Goal: Task Accomplishment & Management: Use online tool/utility

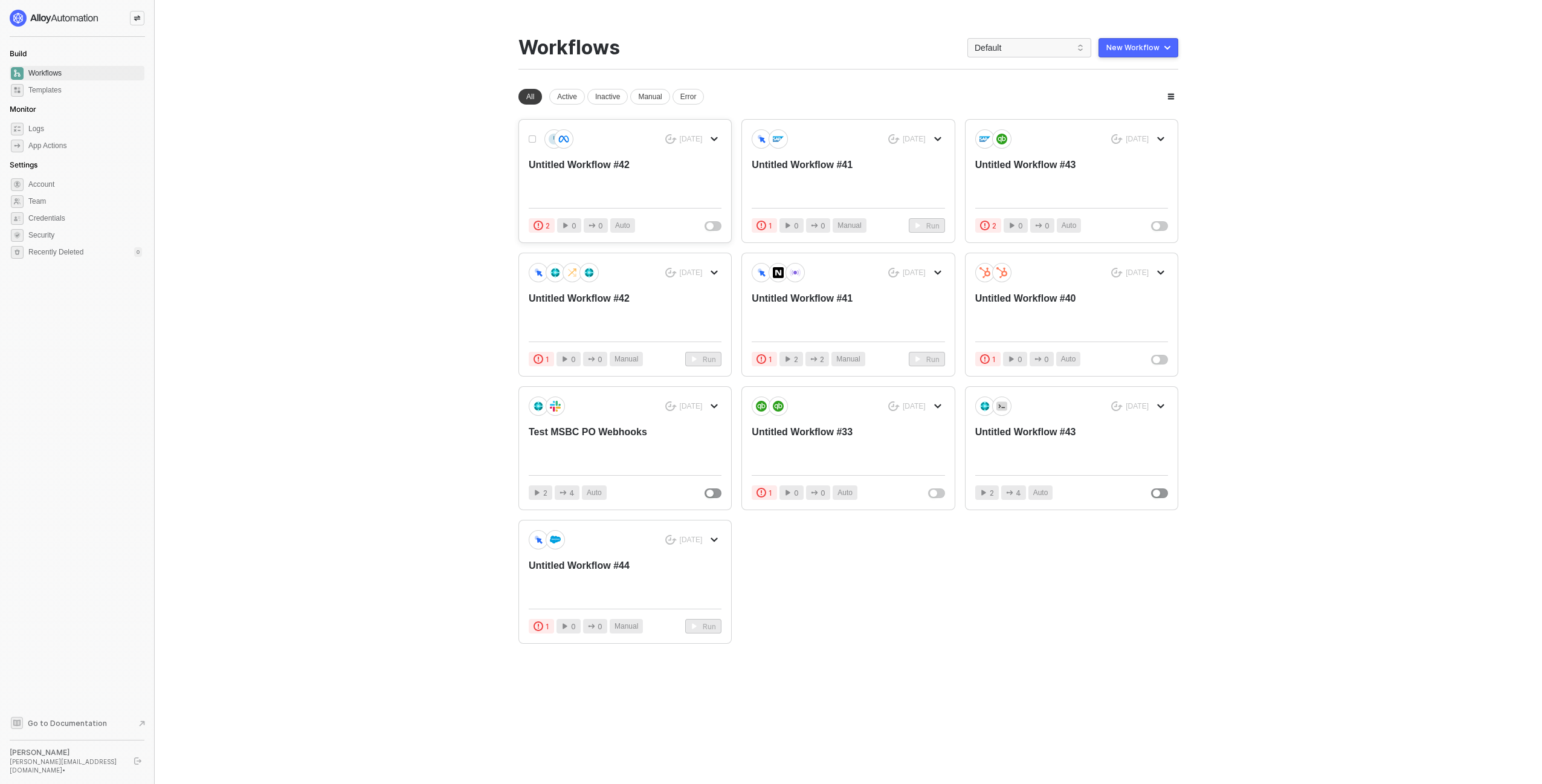
click at [625, 178] on div "Untitled Workflow #42" at bounding box center [605, 178] width 154 height 40
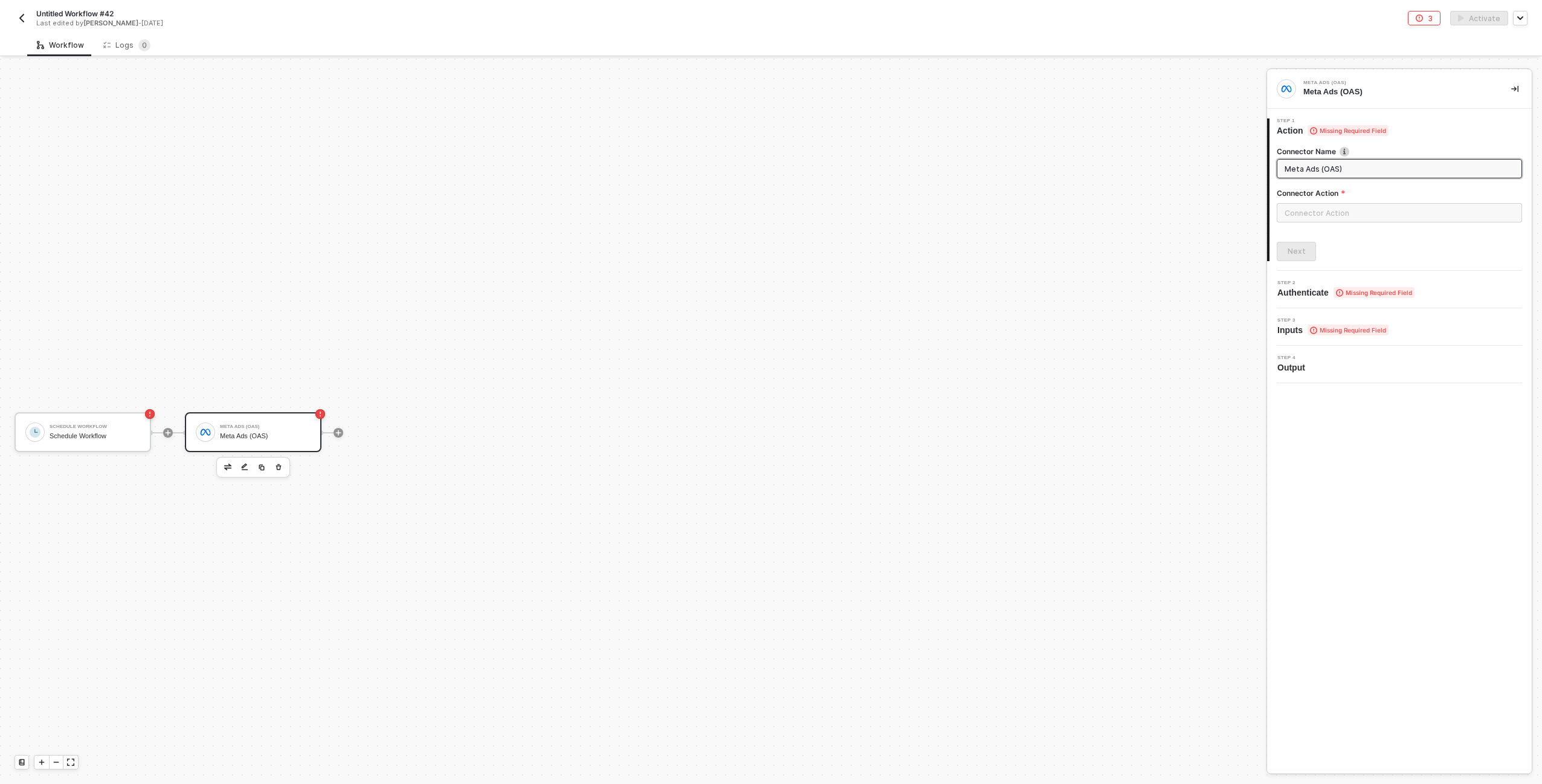
scroll to position [22, 0]
click at [78, 413] on div "Schedule Workflow" at bounding box center [95, 414] width 91 height 8
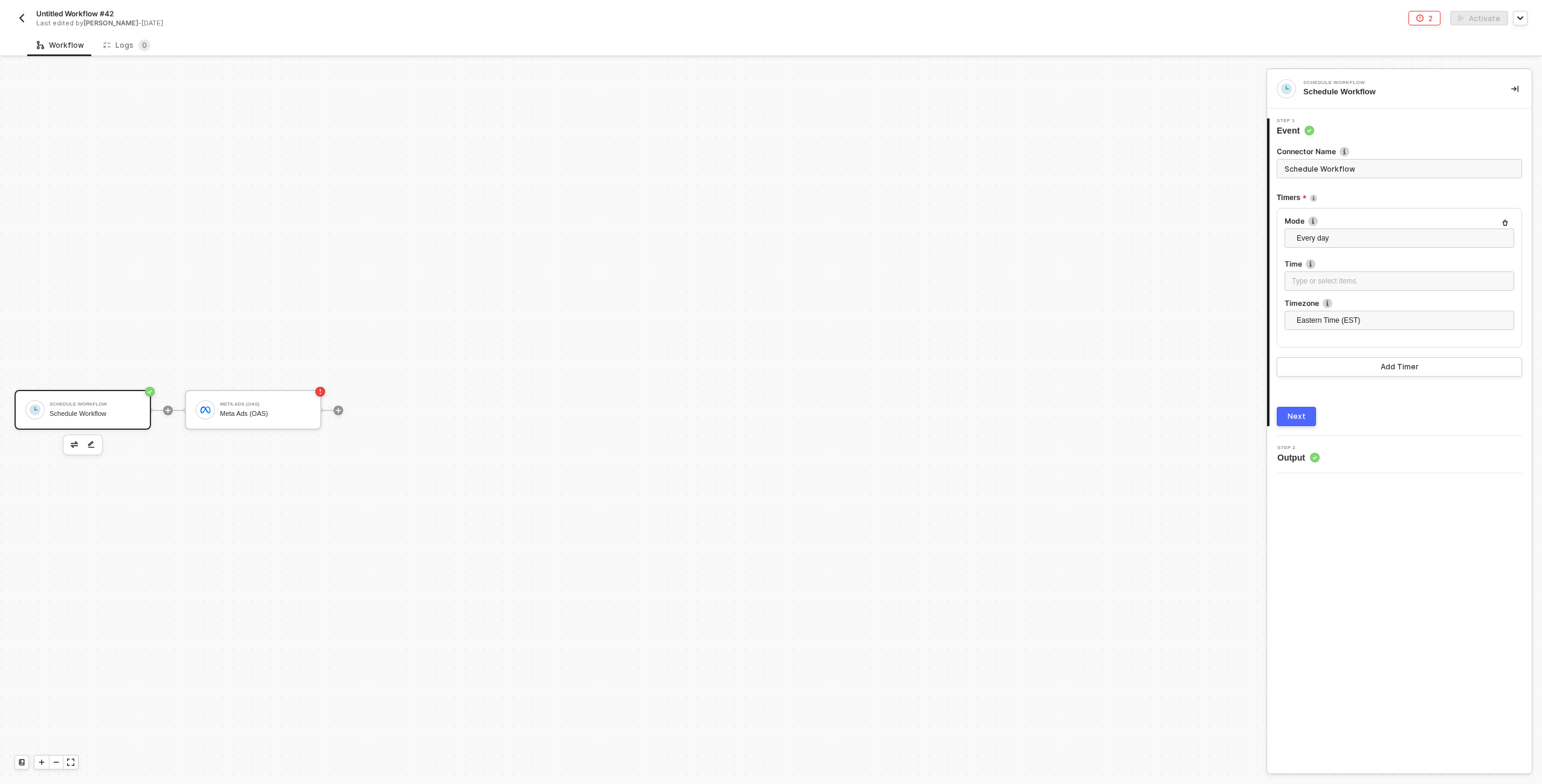
click at [1294, 418] on div "Next" at bounding box center [1297, 416] width 18 height 10
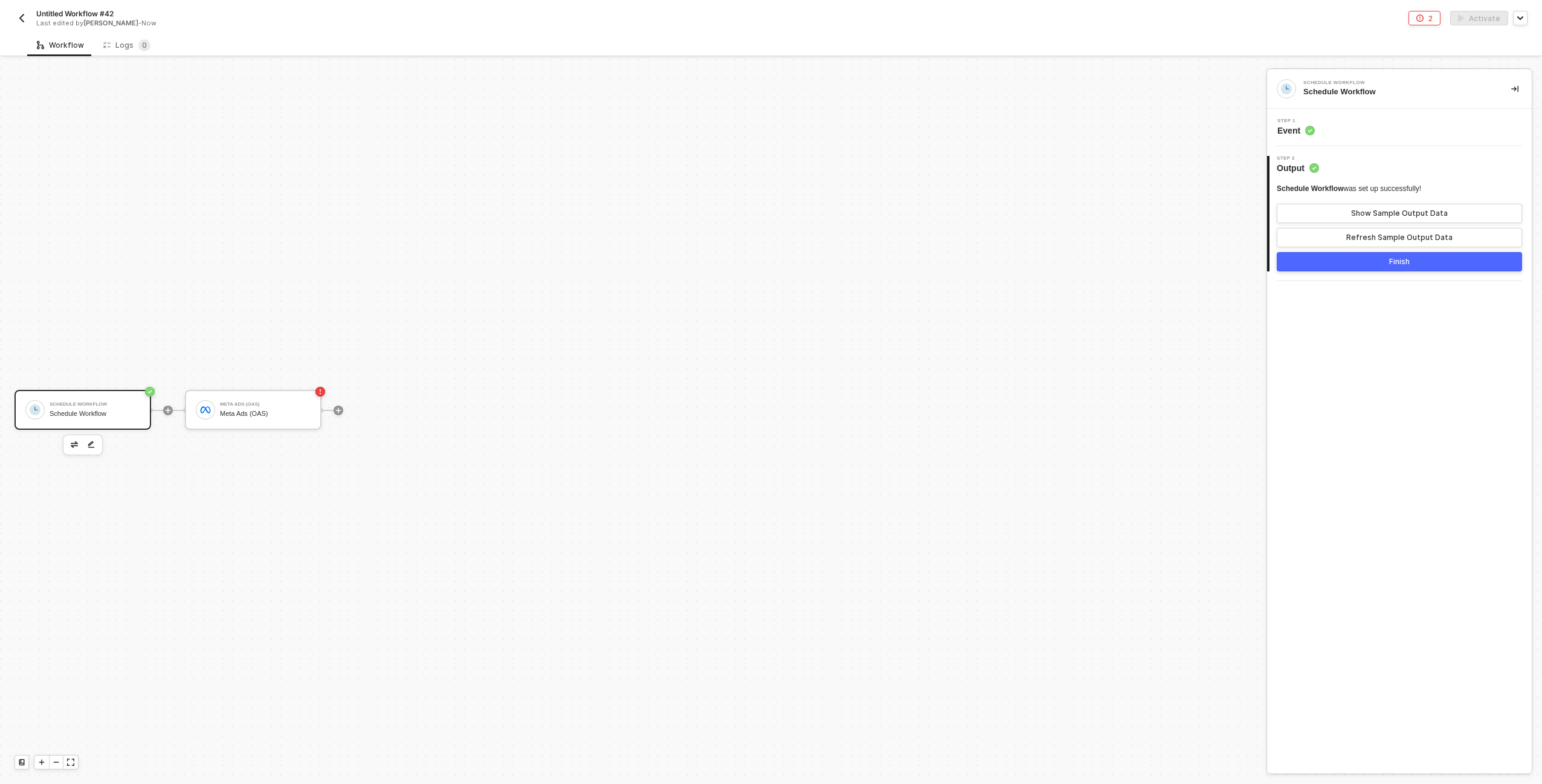
click at [1369, 125] on div "Step 1 Event" at bounding box center [1401, 127] width 262 height 18
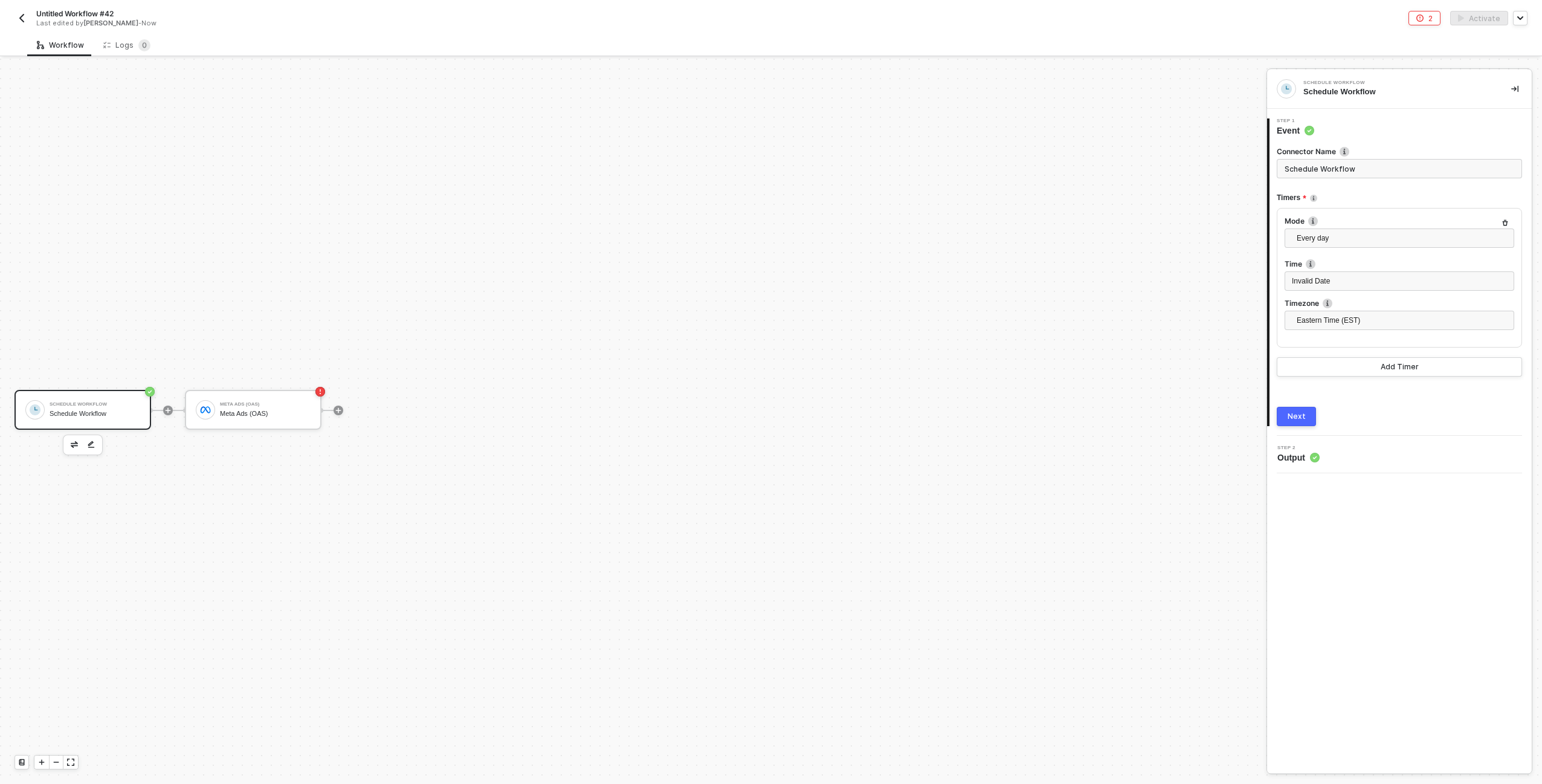
click at [1309, 420] on button "Next" at bounding box center [1296, 416] width 39 height 19
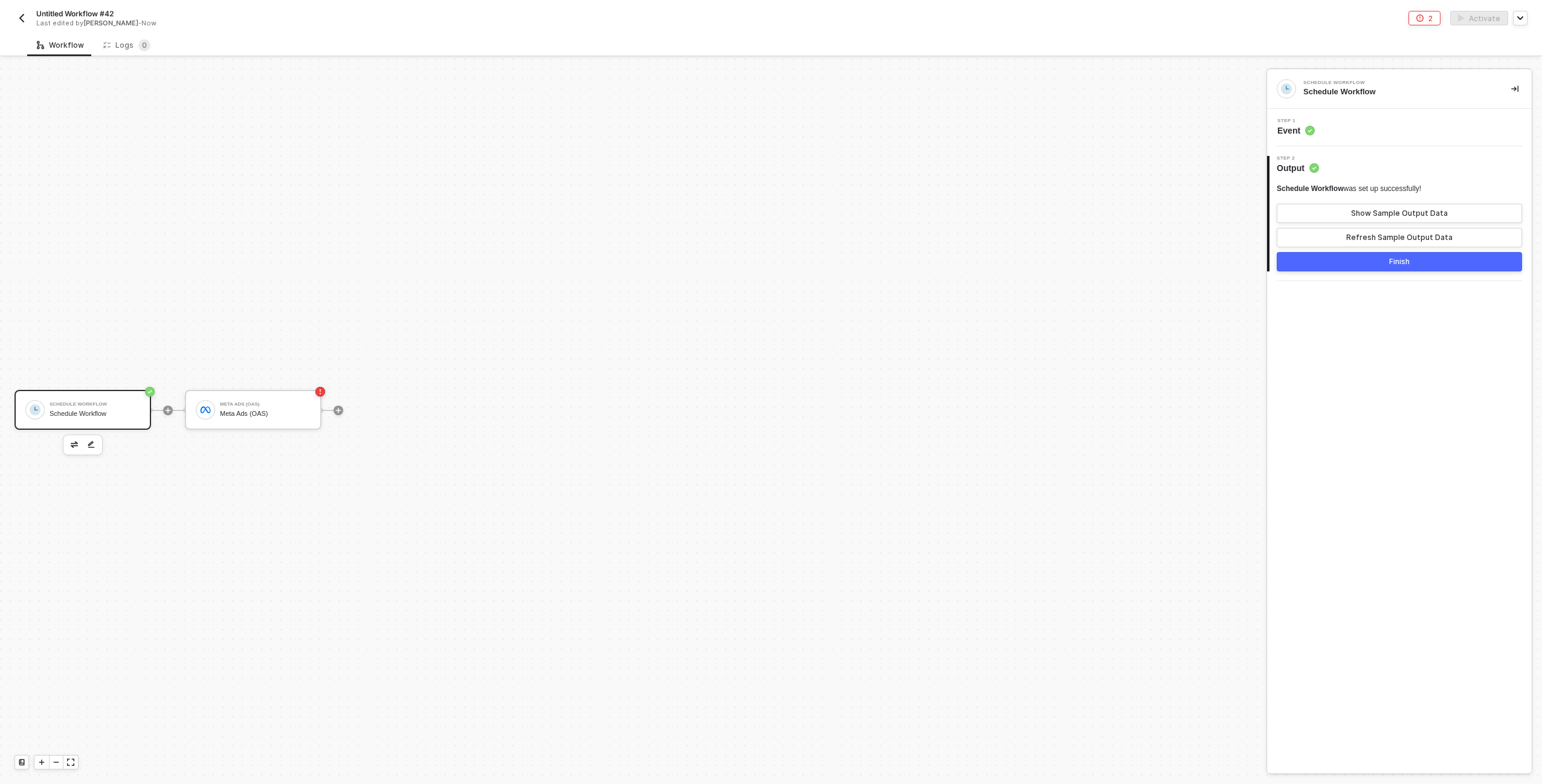
click at [116, 412] on div "Schedule Workflow" at bounding box center [95, 414] width 91 height 8
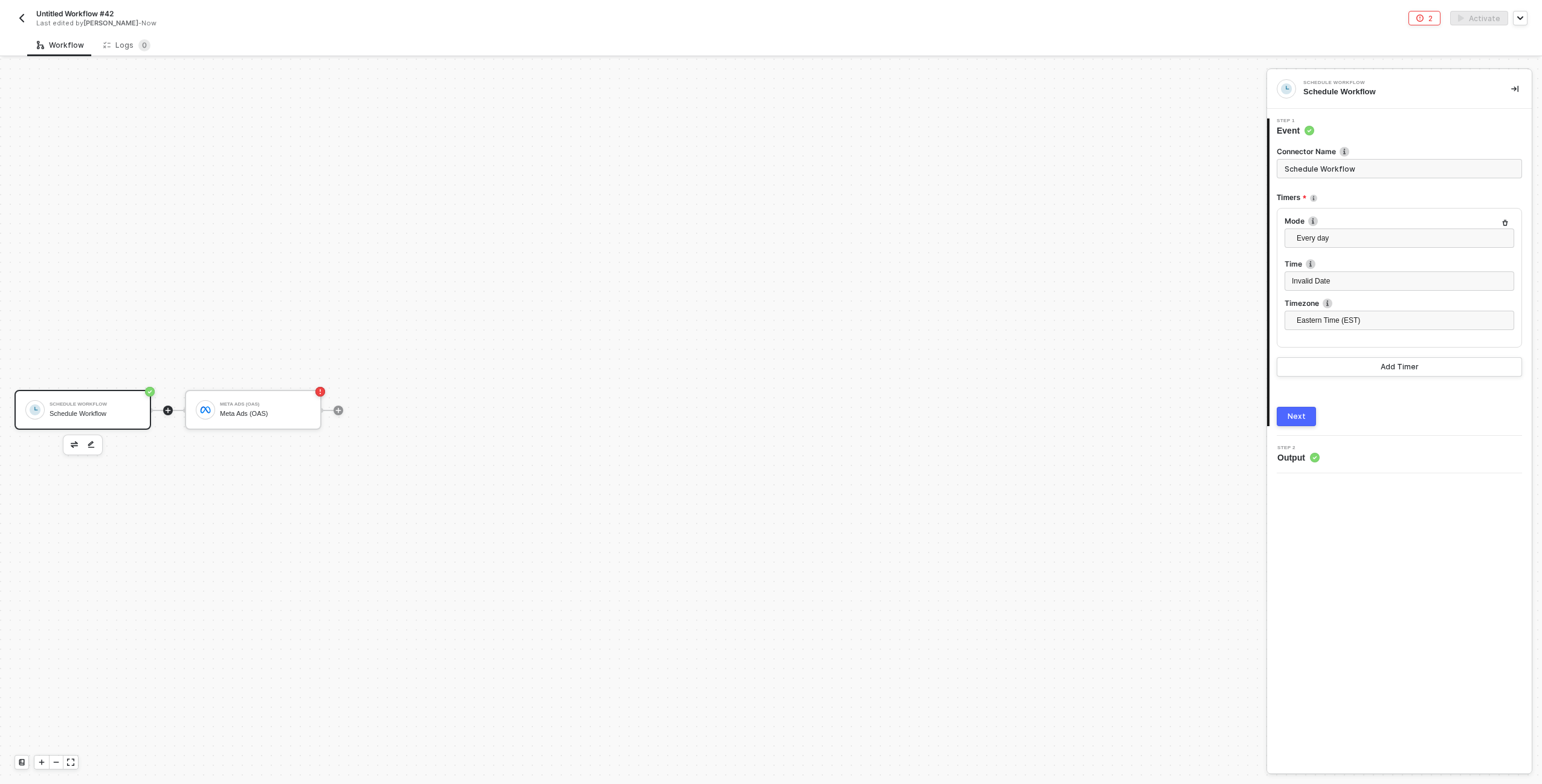
click at [165, 406] on icon "icon-play" at bounding box center [168, 410] width 7 height 7
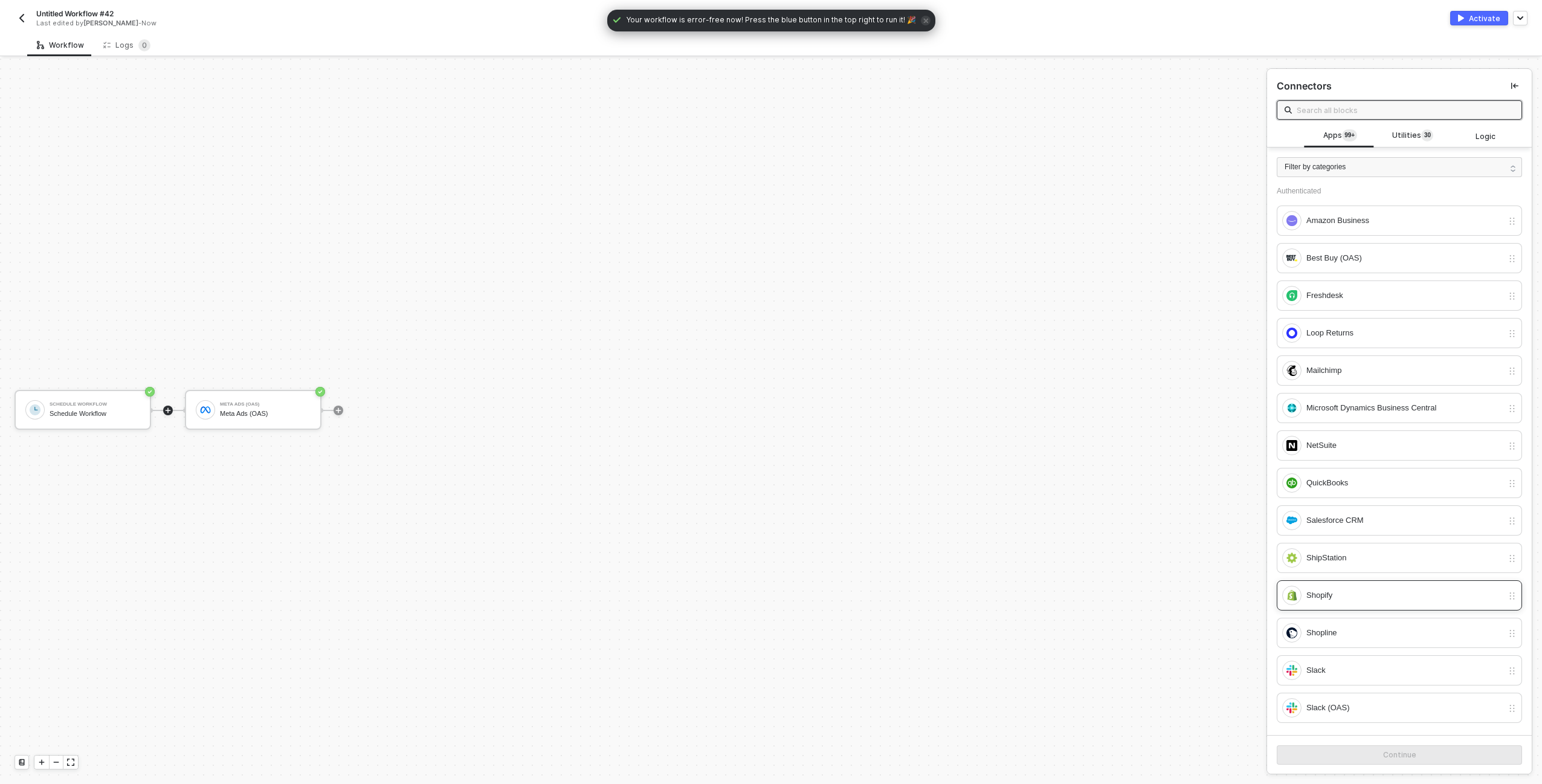
click at [1319, 590] on div "Shopify" at bounding box center [1405, 595] width 196 height 14
click at [1327, 762] on button "Continue" at bounding box center [1399, 754] width 245 height 19
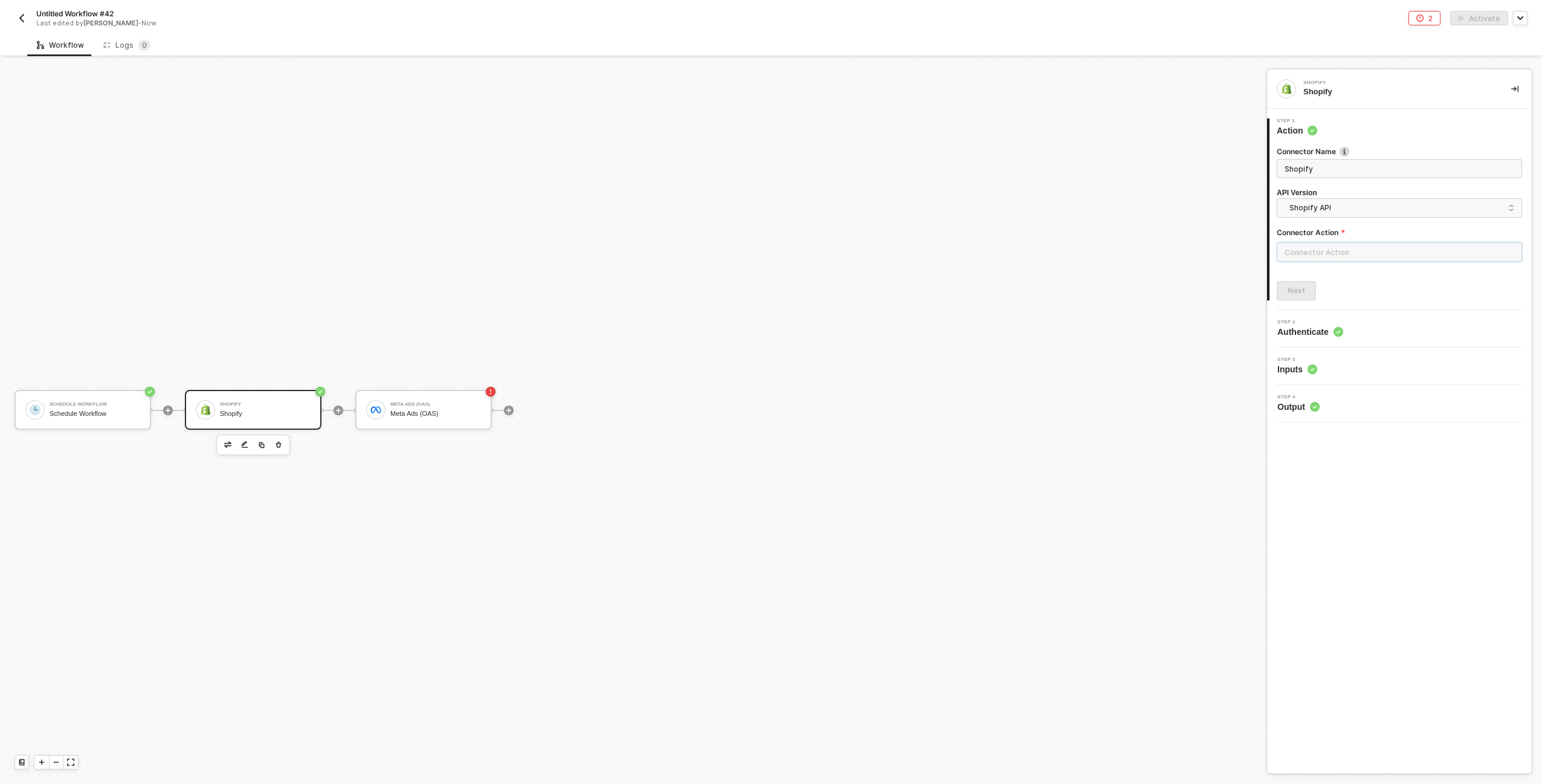
click at [1352, 249] on input "text" at bounding box center [1399, 251] width 245 height 19
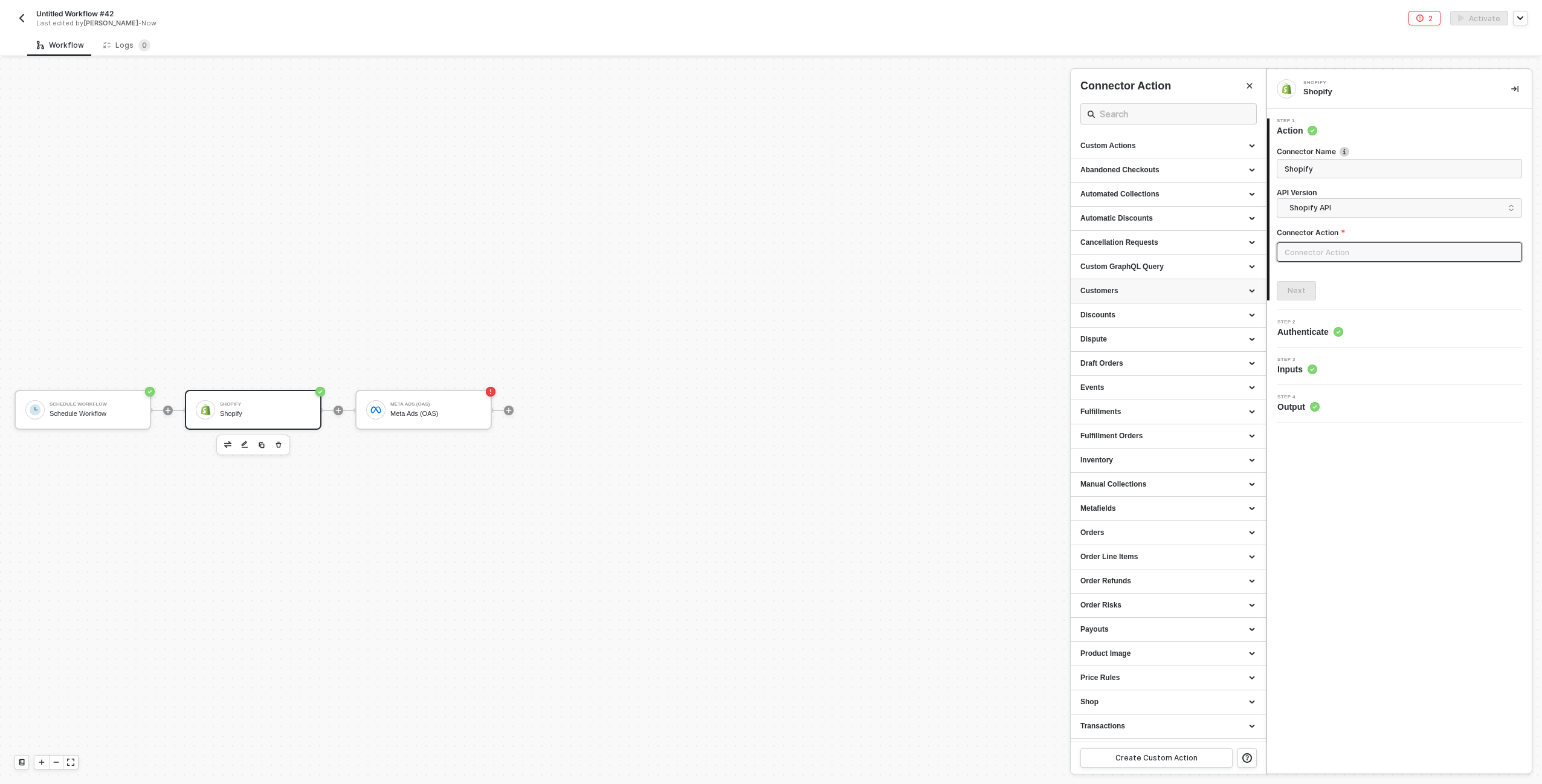
click at [1255, 294] on div "Customers" at bounding box center [1168, 291] width 176 height 10
click at [1161, 320] on span "Gets a list of all Customers, which you can filter" at bounding box center [1144, 323] width 127 height 6
type input "Gets a list of all Customers, which you can filter"
type input "Customers - List all Customers"
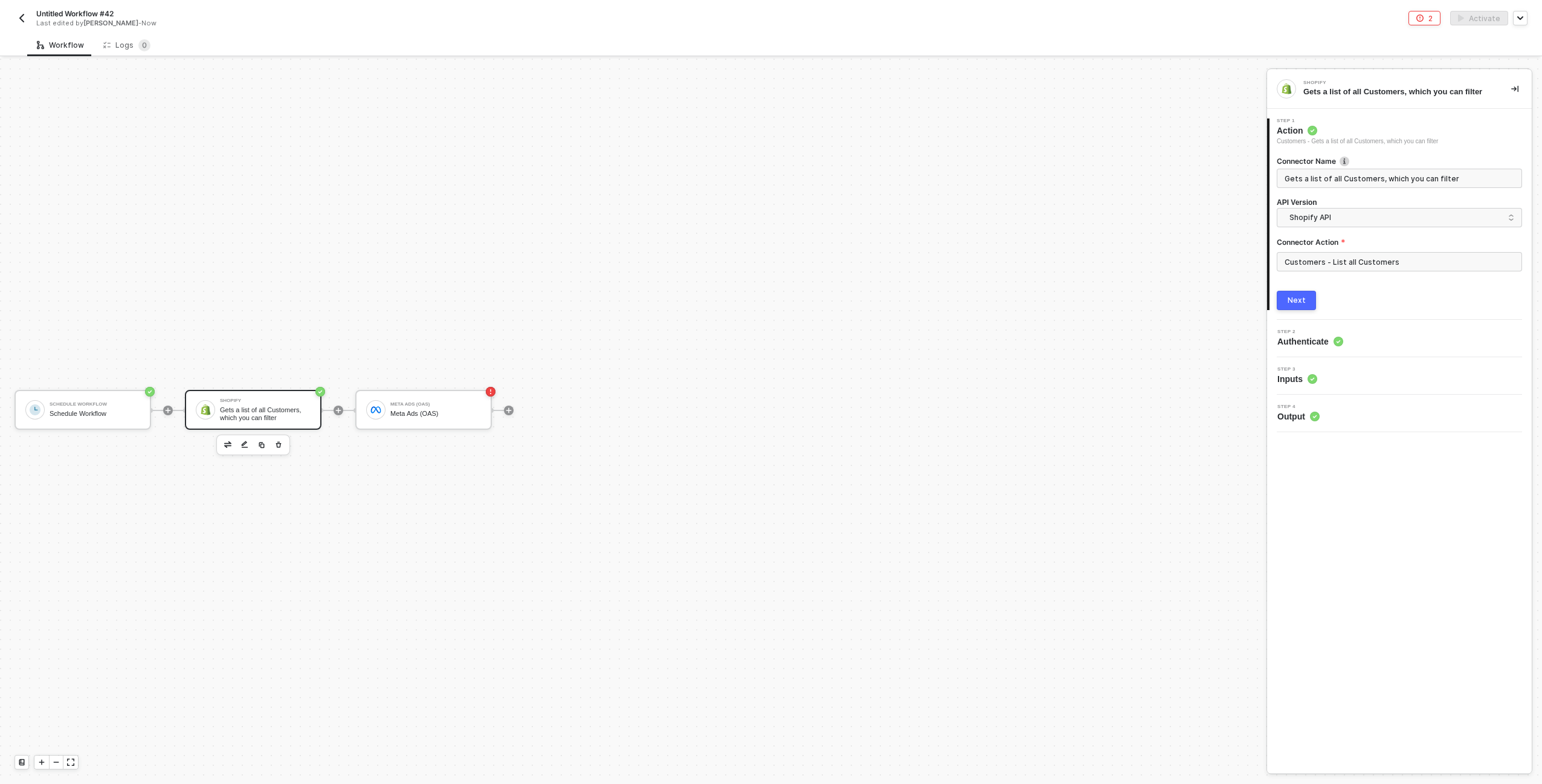
click at [1307, 297] on button "Next" at bounding box center [1296, 300] width 39 height 19
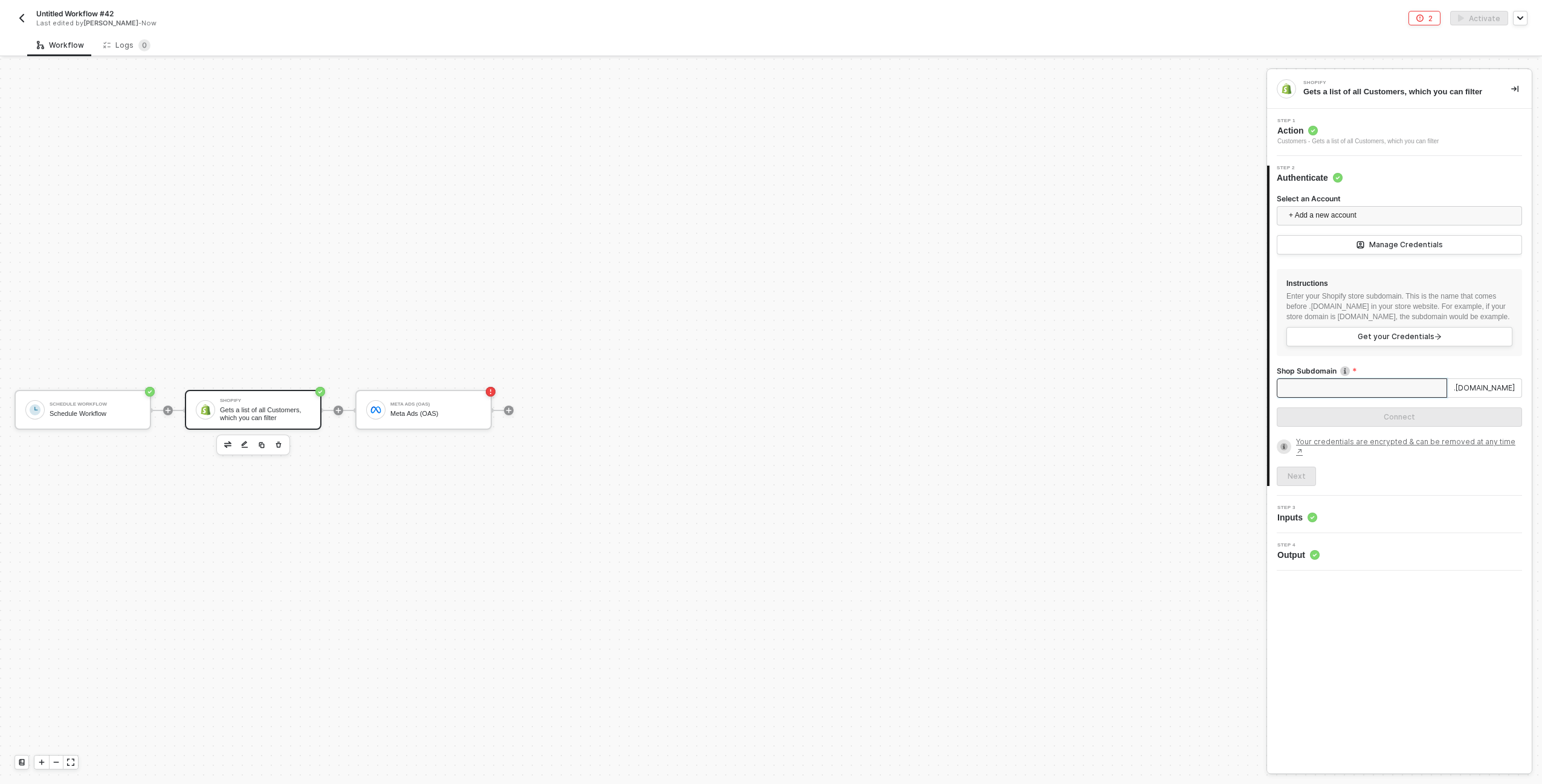
click at [1351, 398] on input "Shop Subdomain" at bounding box center [1362, 388] width 170 height 19
type input "alloy-bestbuy-qa"
click at [1376, 426] on button "Connect" at bounding box center [1399, 417] width 245 height 19
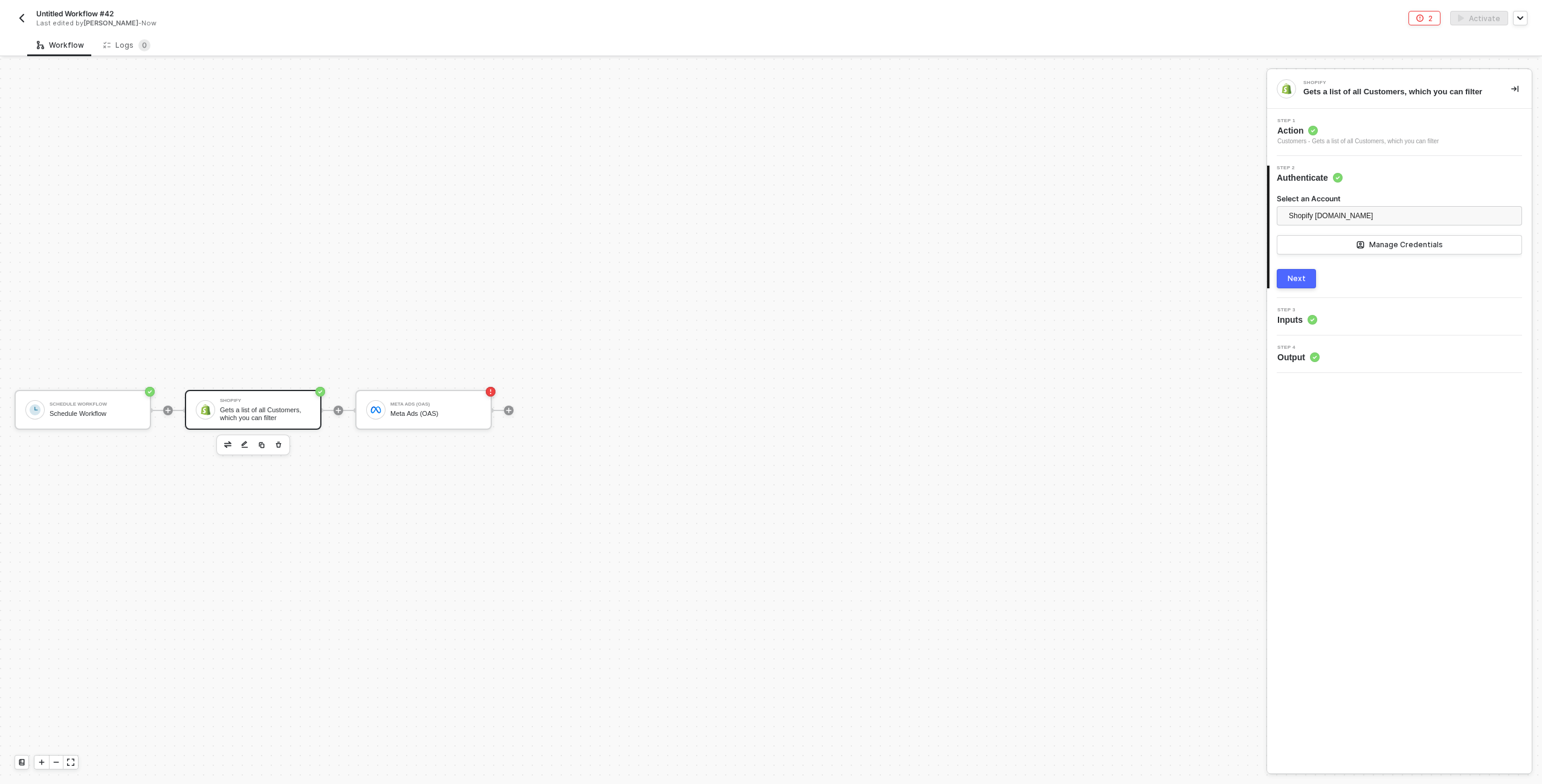
click at [1298, 283] on button "Next" at bounding box center [1296, 279] width 39 height 19
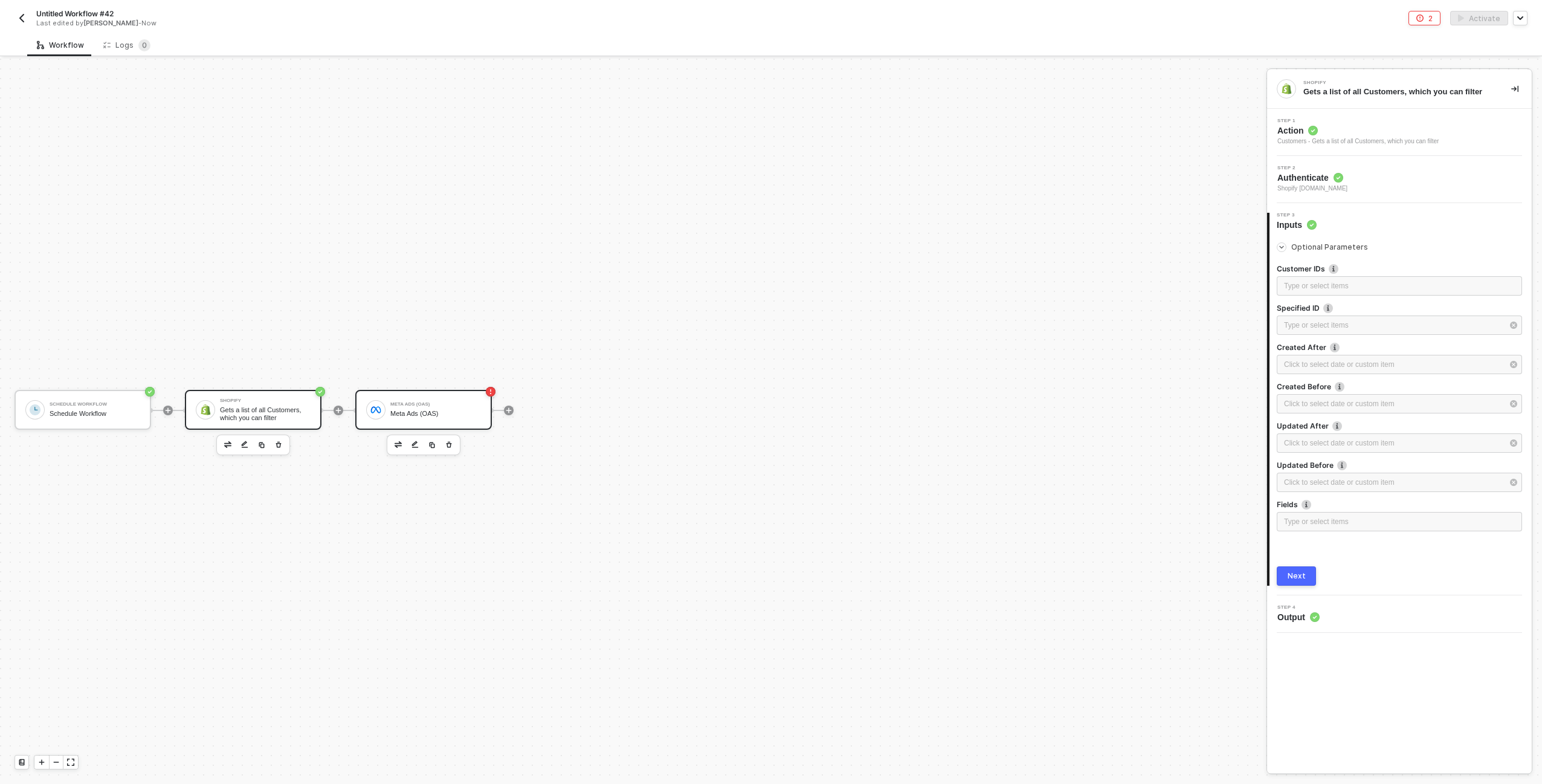
click at [451, 401] on div "Meta Ads (OAS) Meta Ads (OAS)" at bounding box center [436, 410] width 91 height 23
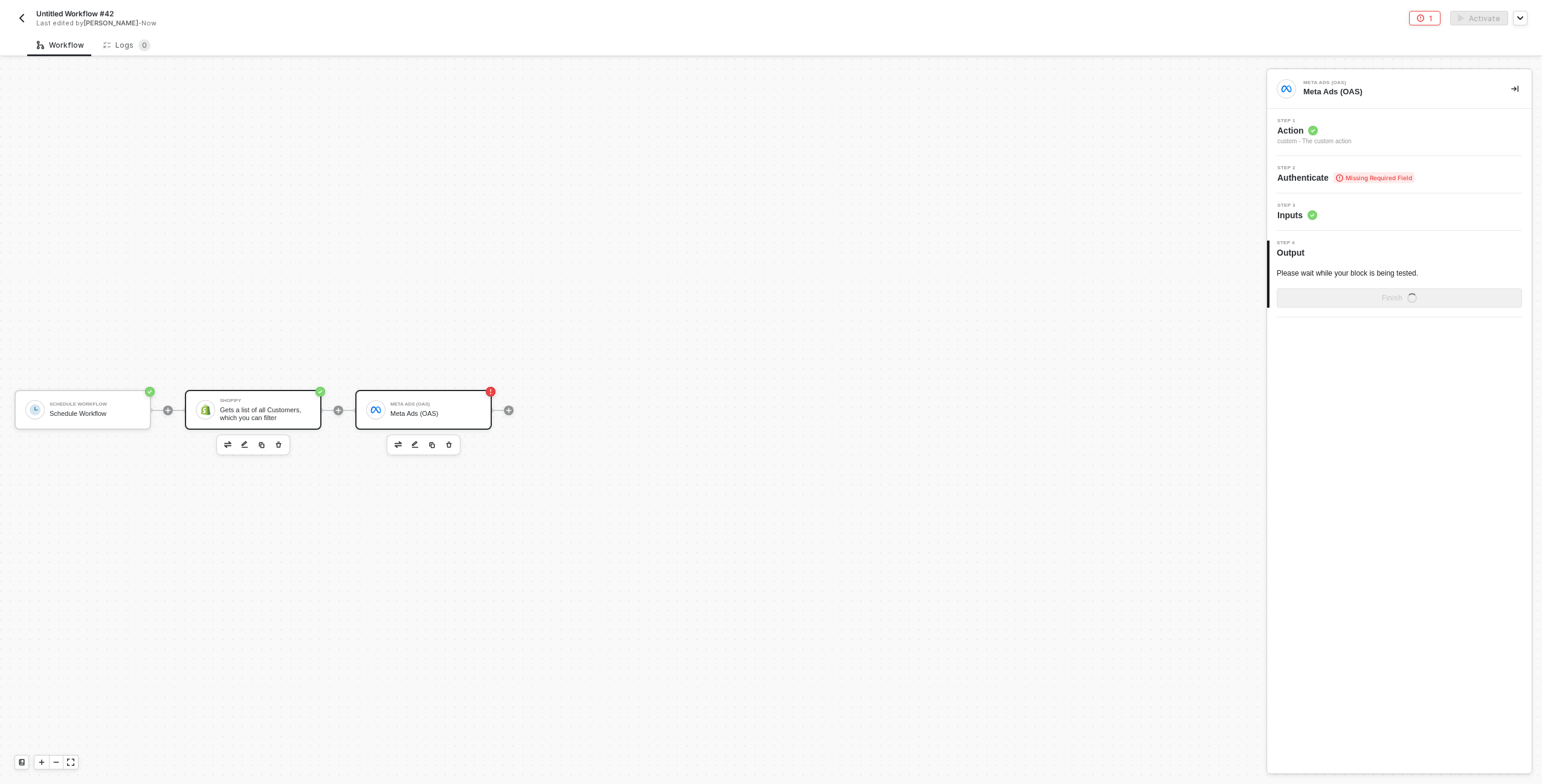
click at [277, 414] on div "Gets a list of all Customers, which you can filter" at bounding box center [265, 414] width 91 height 15
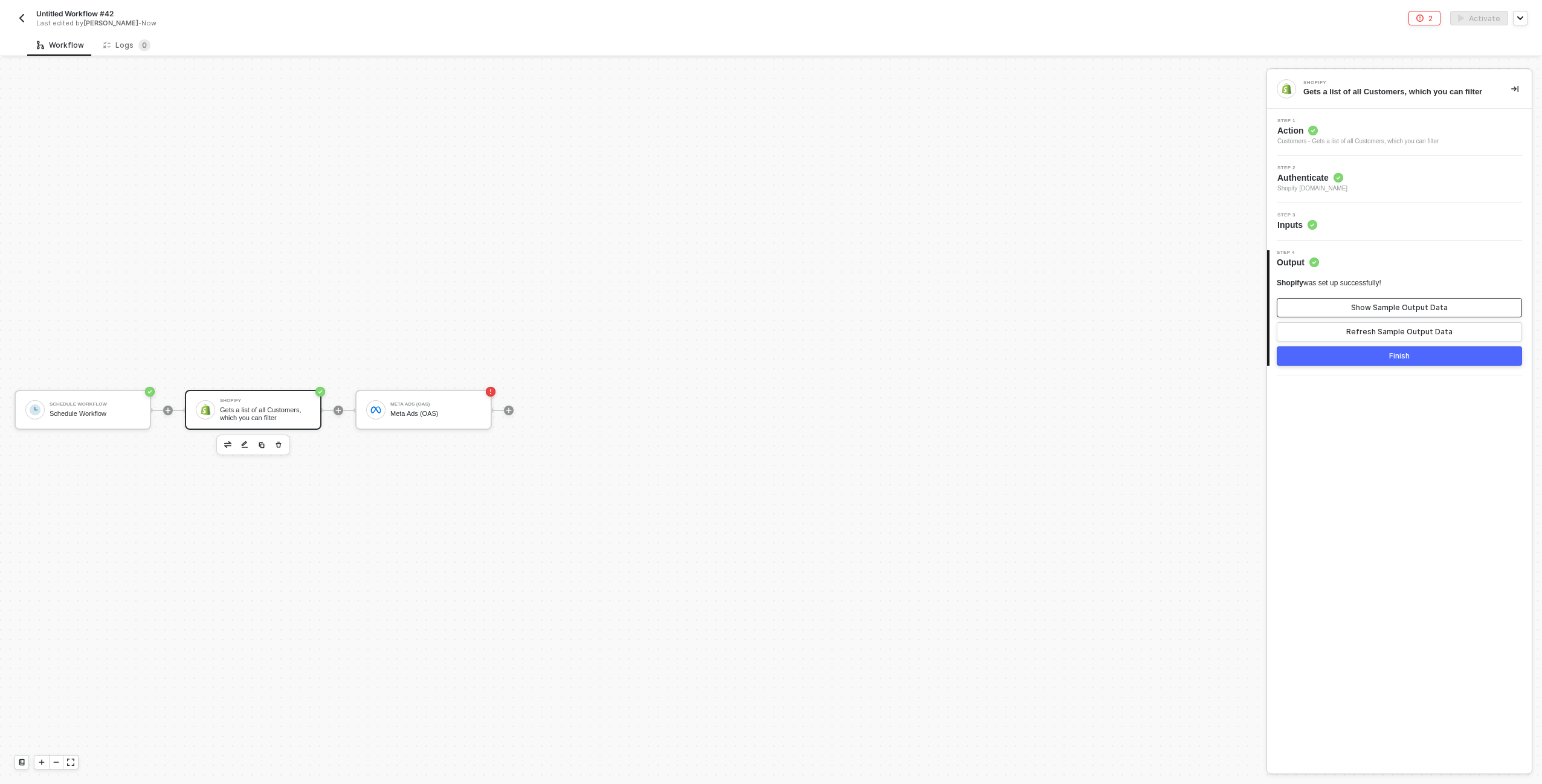
click at [1359, 311] on div "Show Sample Output Data" at bounding box center [1399, 307] width 97 height 10
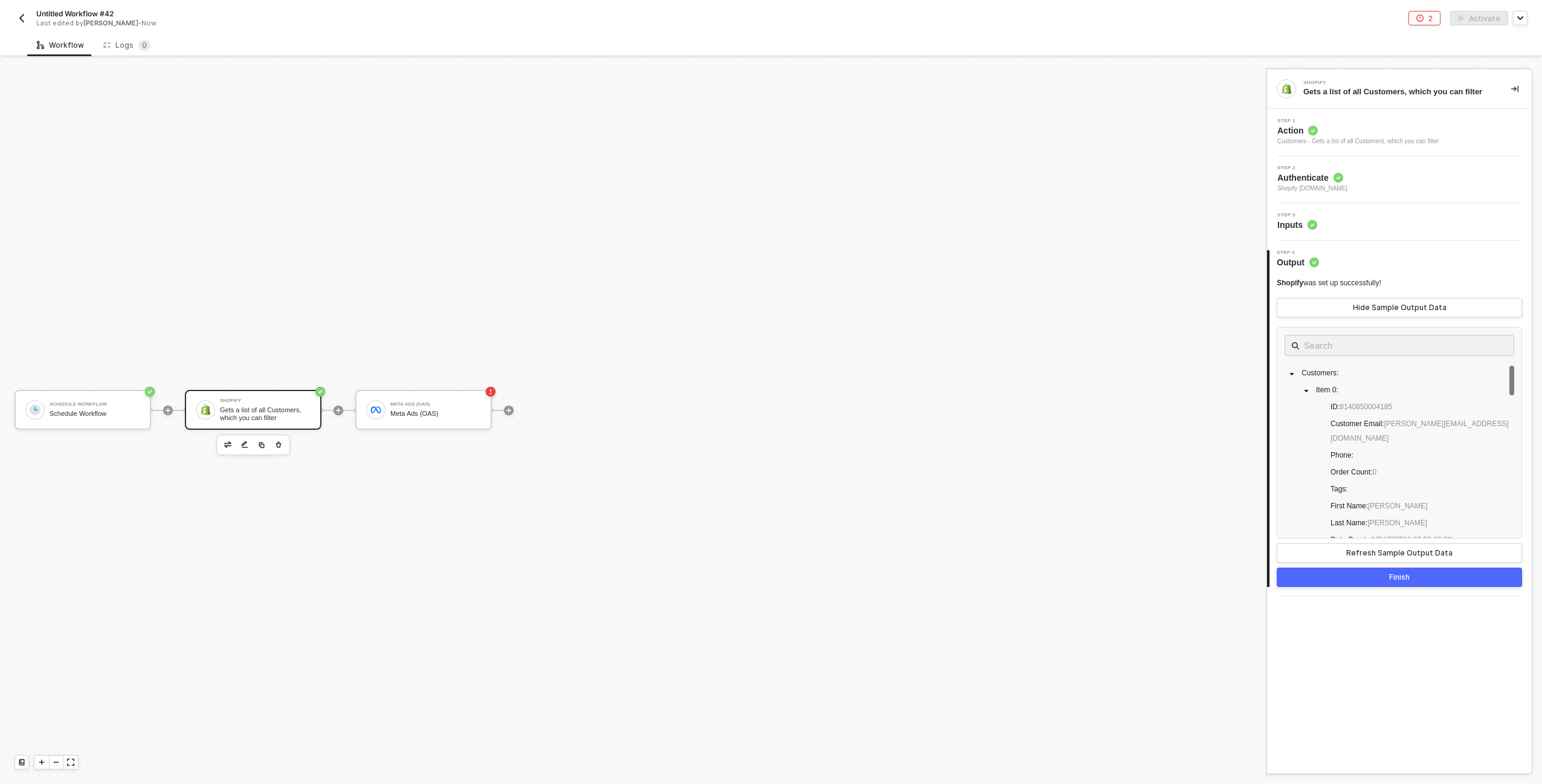
click at [1407, 578] on div "Finish" at bounding box center [1400, 577] width 21 height 10
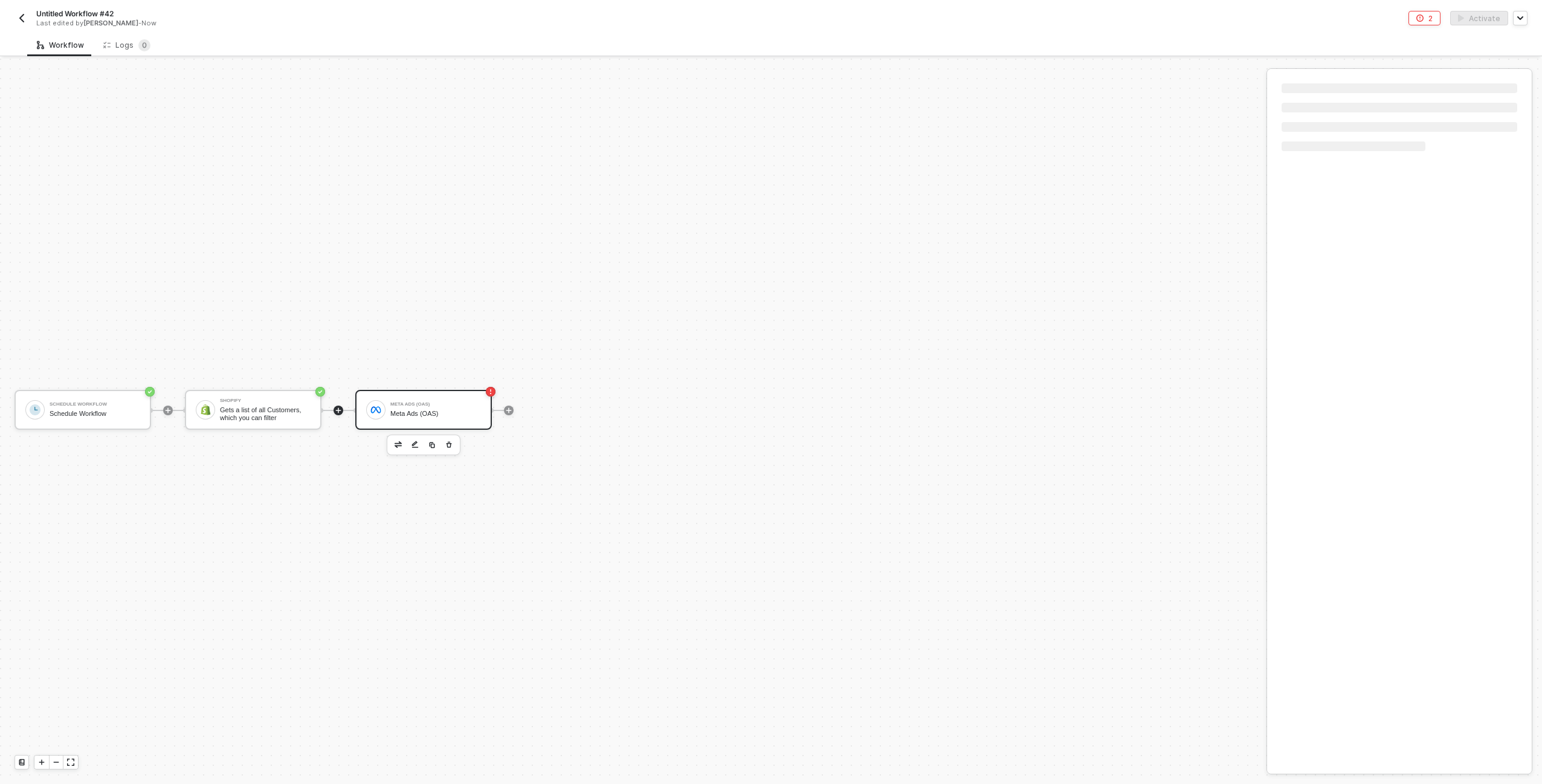
click at [429, 409] on div "Meta Ads (OAS) Meta Ads (OAS)" at bounding box center [436, 410] width 91 height 23
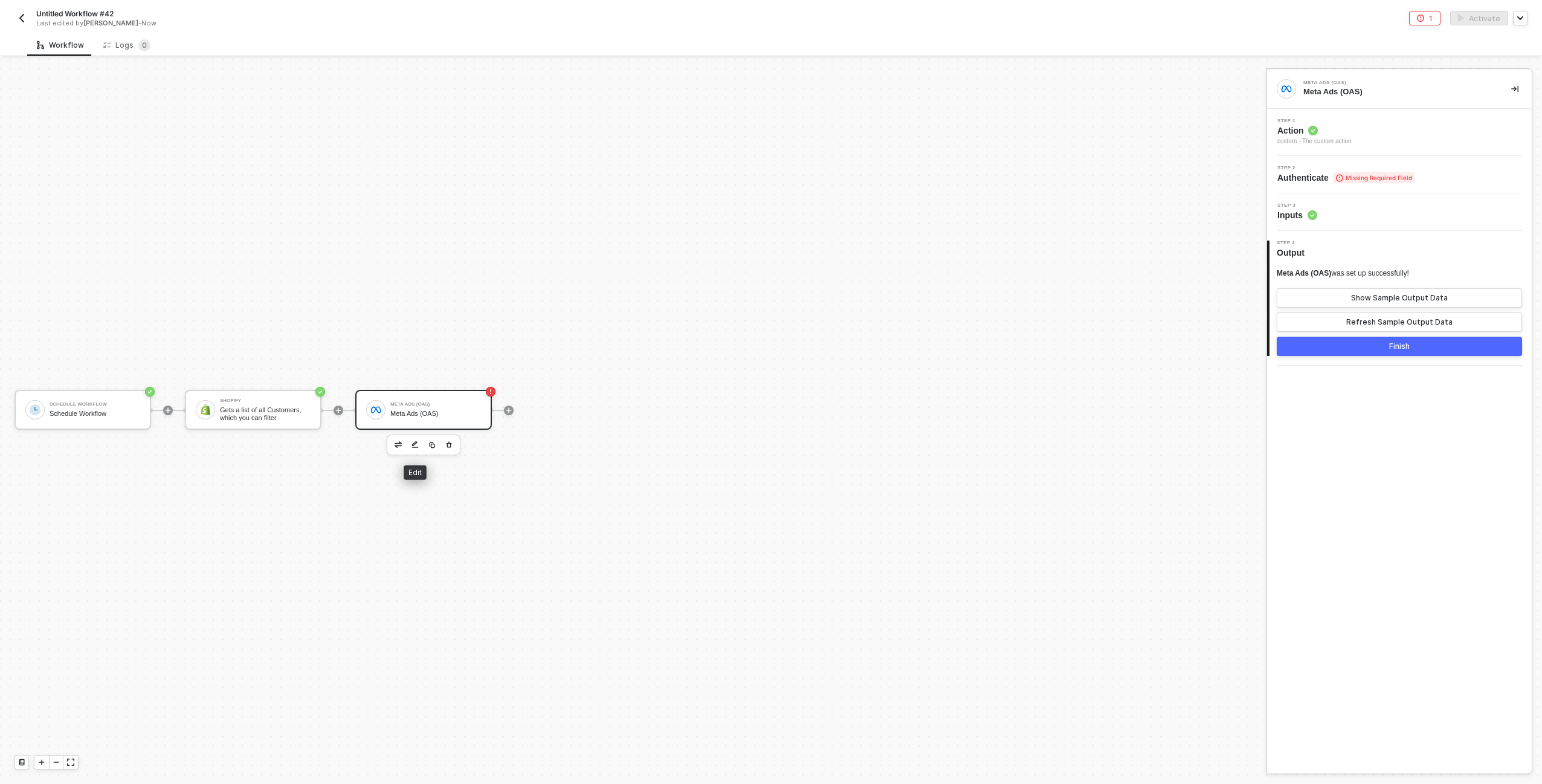
click at [402, 449] on button "button" at bounding box center [398, 445] width 14 height 14
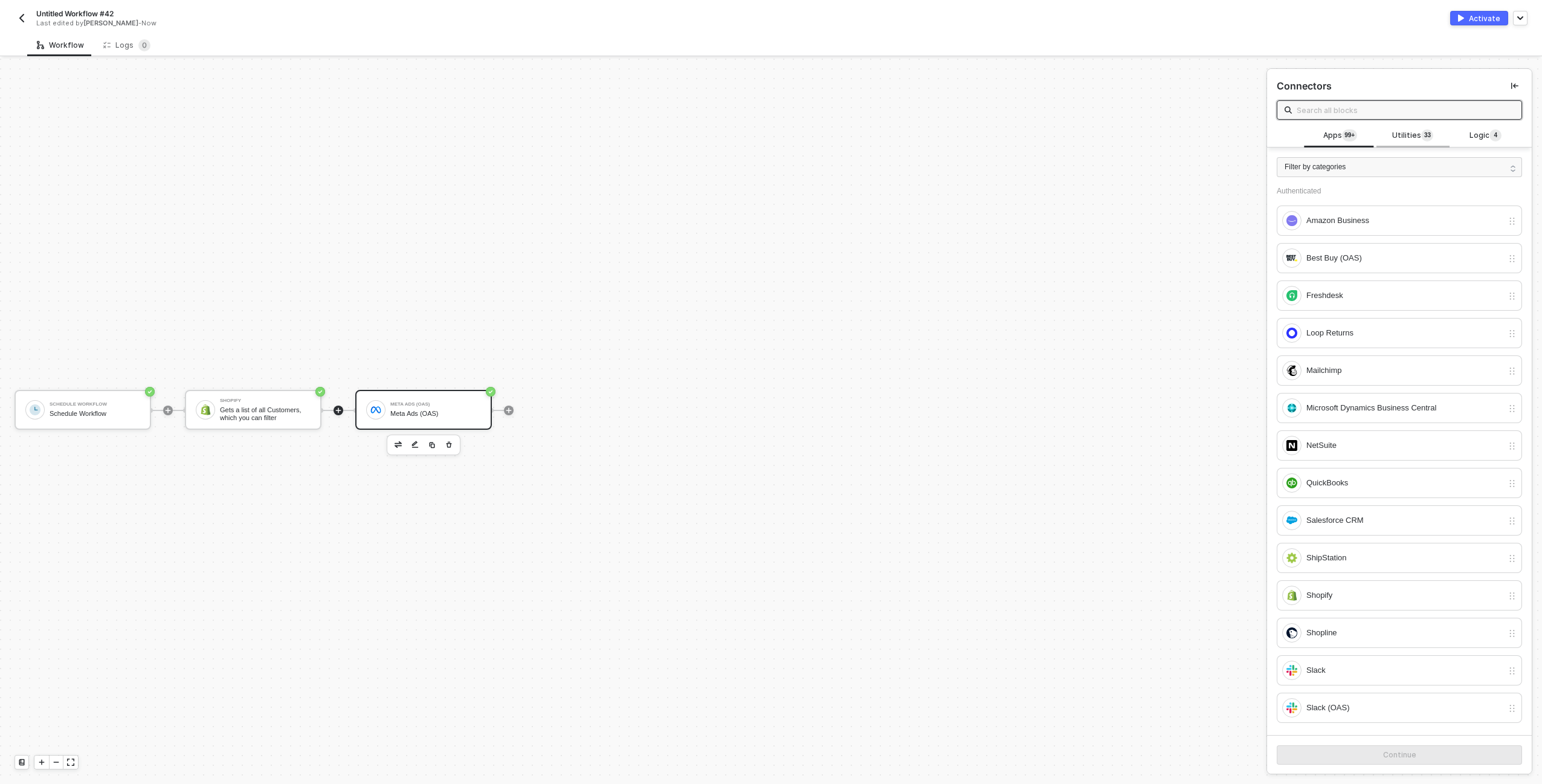
click at [1393, 140] on span "Utilities 3 3" at bounding box center [1413, 136] width 41 height 14
click at [1354, 108] on input "text" at bounding box center [1405, 109] width 217 height 14
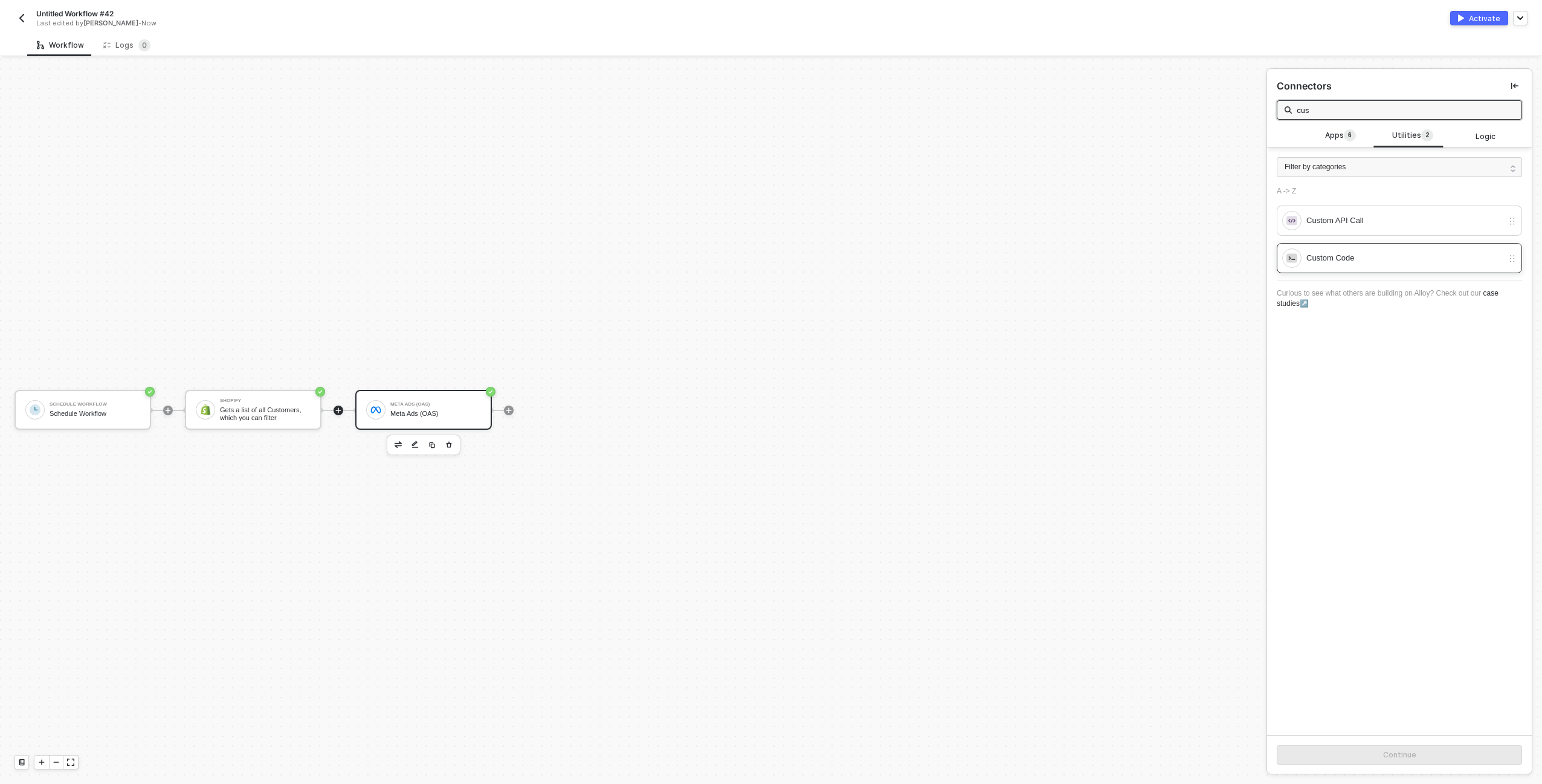
type input "cus"
click at [1379, 248] on div "Custom Code" at bounding box center [1393, 258] width 220 height 19
click at [1409, 748] on button "Continue" at bounding box center [1399, 754] width 245 height 19
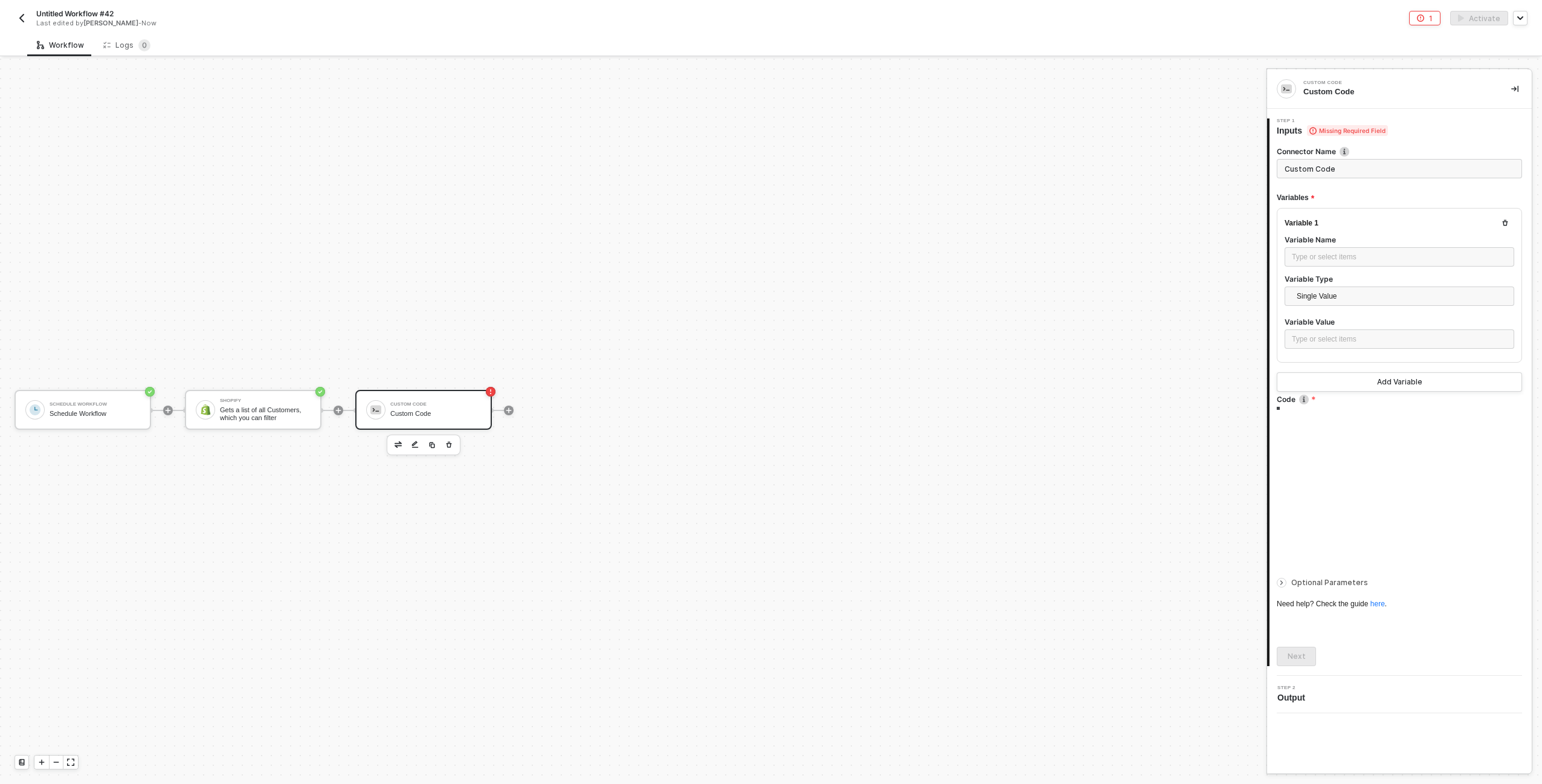
type textarea "/* You can access variables on the inputData object. ex: const myVariable = inp…"
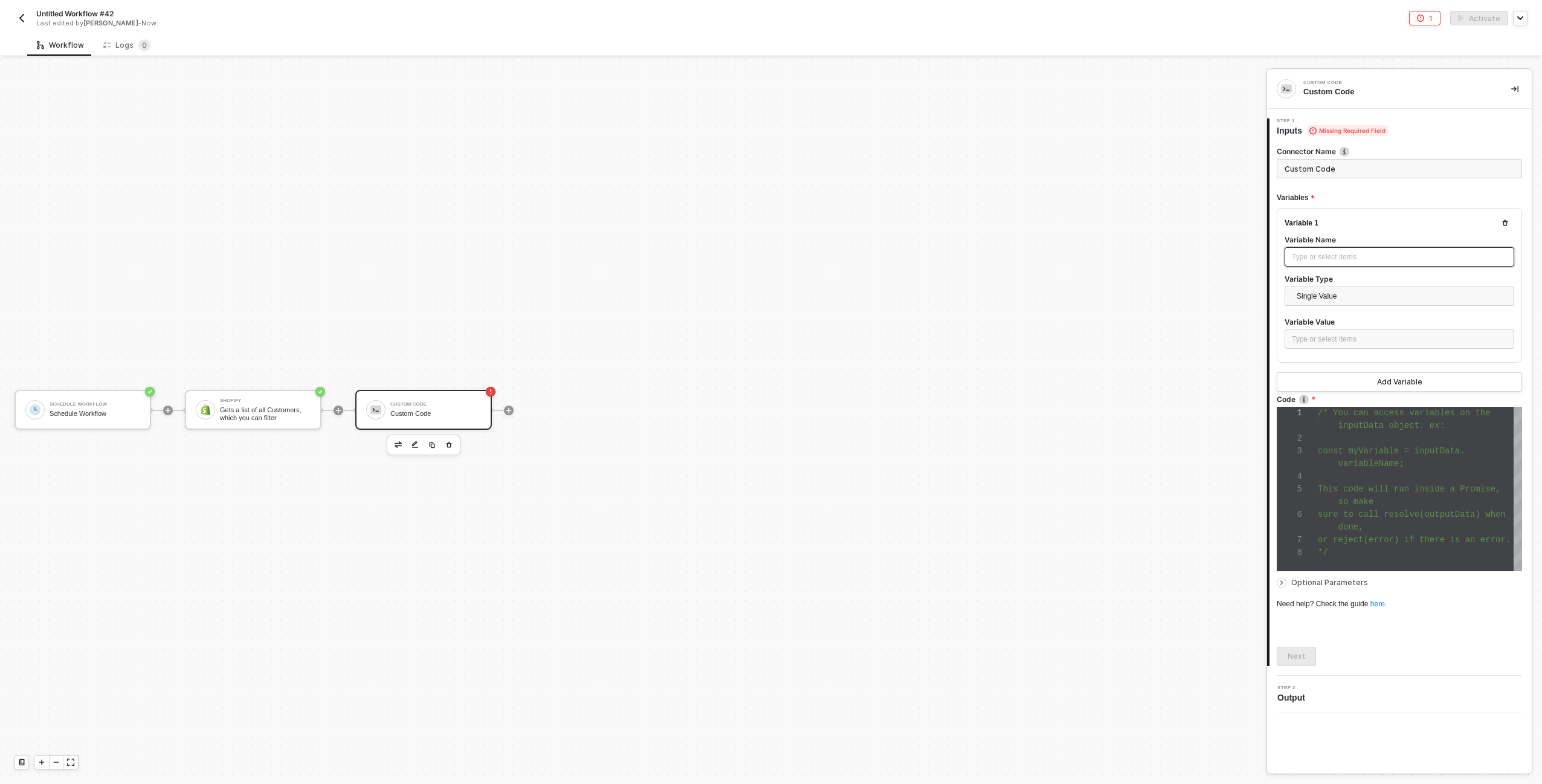
click at [1366, 263] on div "Type or select items ﻿" at bounding box center [1400, 257] width 230 height 19
click at [1356, 342] on div "Type or select items ﻿" at bounding box center [1399, 339] width 215 height 11
click at [1150, 197] on div "Schedule Workflow" at bounding box center [1176, 200] width 138 height 10
click at [1289, 298] on div "Single Value" at bounding box center [1400, 296] width 230 height 19
click at [1374, 339] on div "Entire Block Output" at bounding box center [1399, 339] width 210 height 14
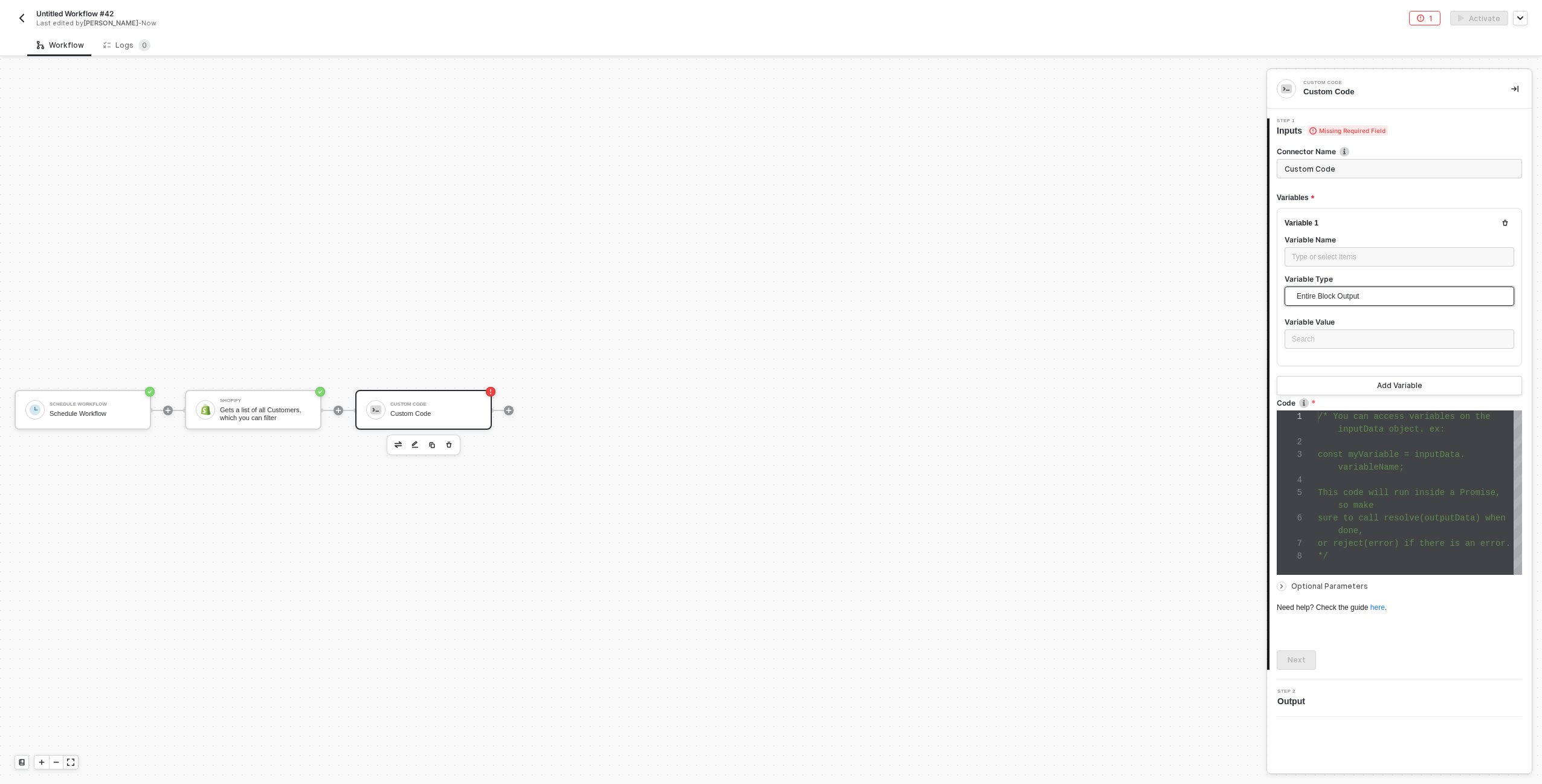
click at [1346, 301] on span "Entire Block Output" at bounding box center [1401, 296] width 210 height 18
click at [1346, 326] on div "Single Value" at bounding box center [1399, 320] width 210 height 14
click at [1354, 344] on div "Type or select items ﻿" at bounding box center [1400, 339] width 230 height 19
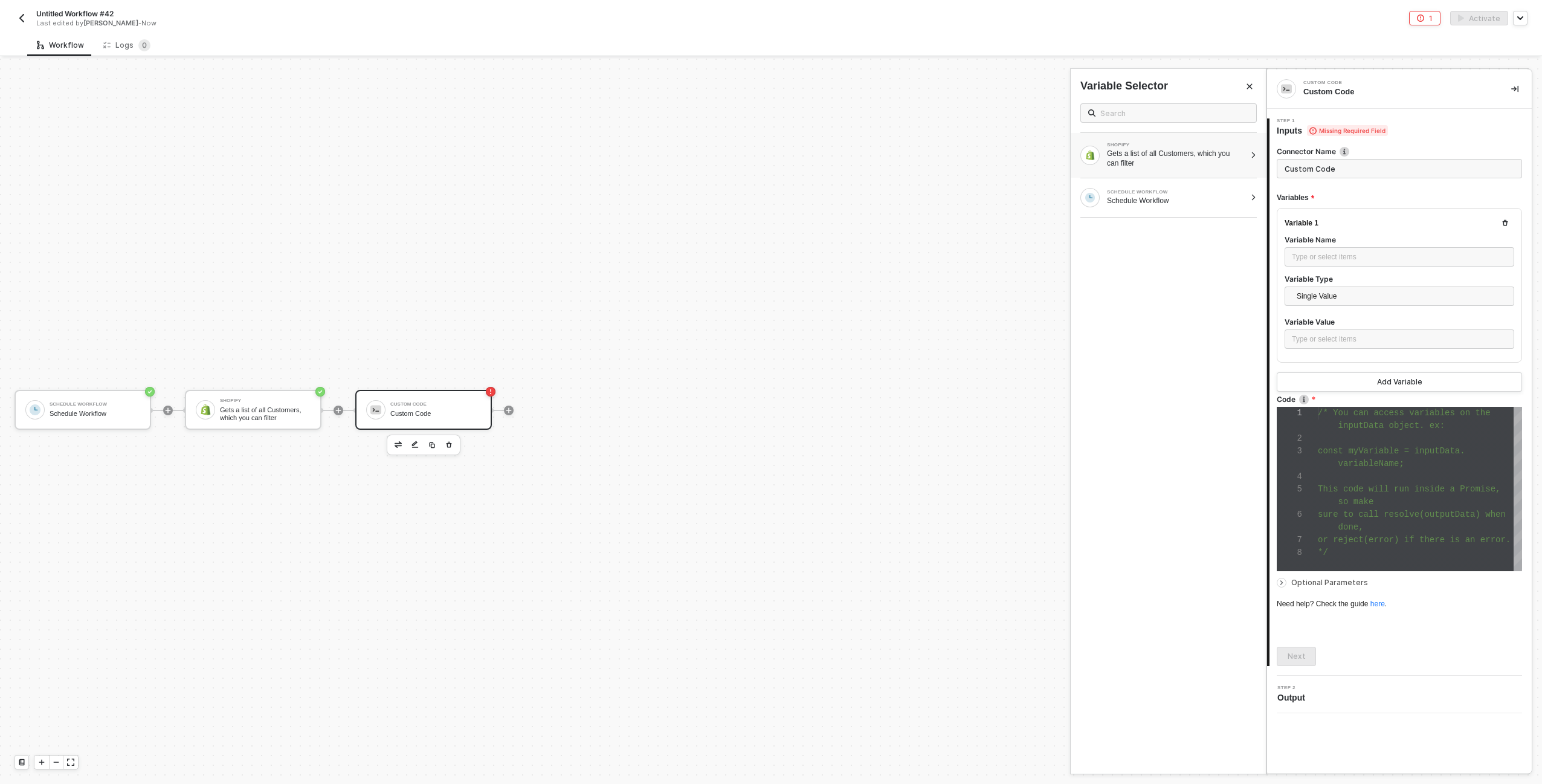
click at [1185, 161] on div "Gets a list of all Customers, which you can filter" at bounding box center [1176, 158] width 138 height 19
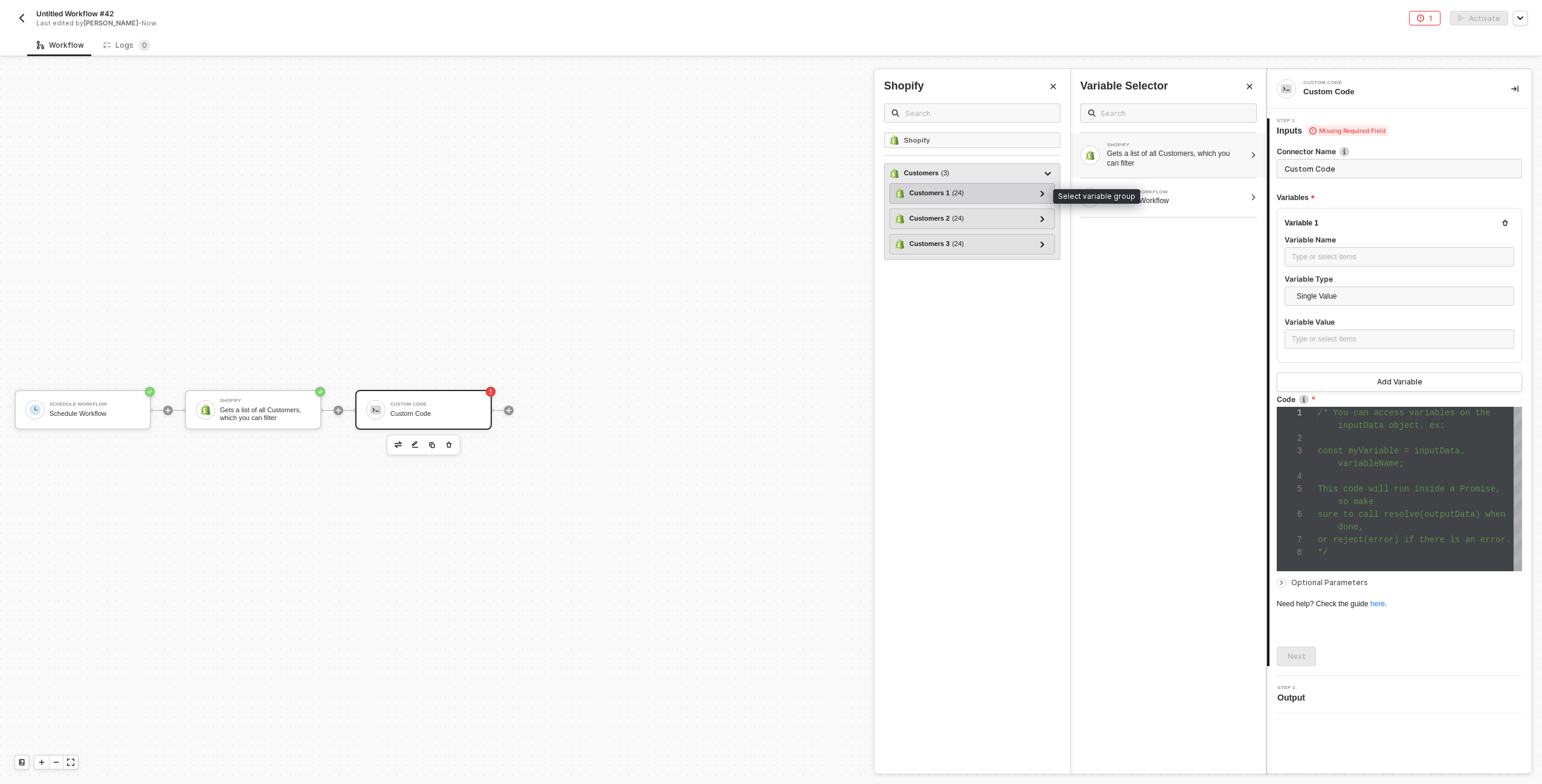
click at [973, 196] on div "Customers 1 ( 24 )" at bounding box center [965, 193] width 141 height 14
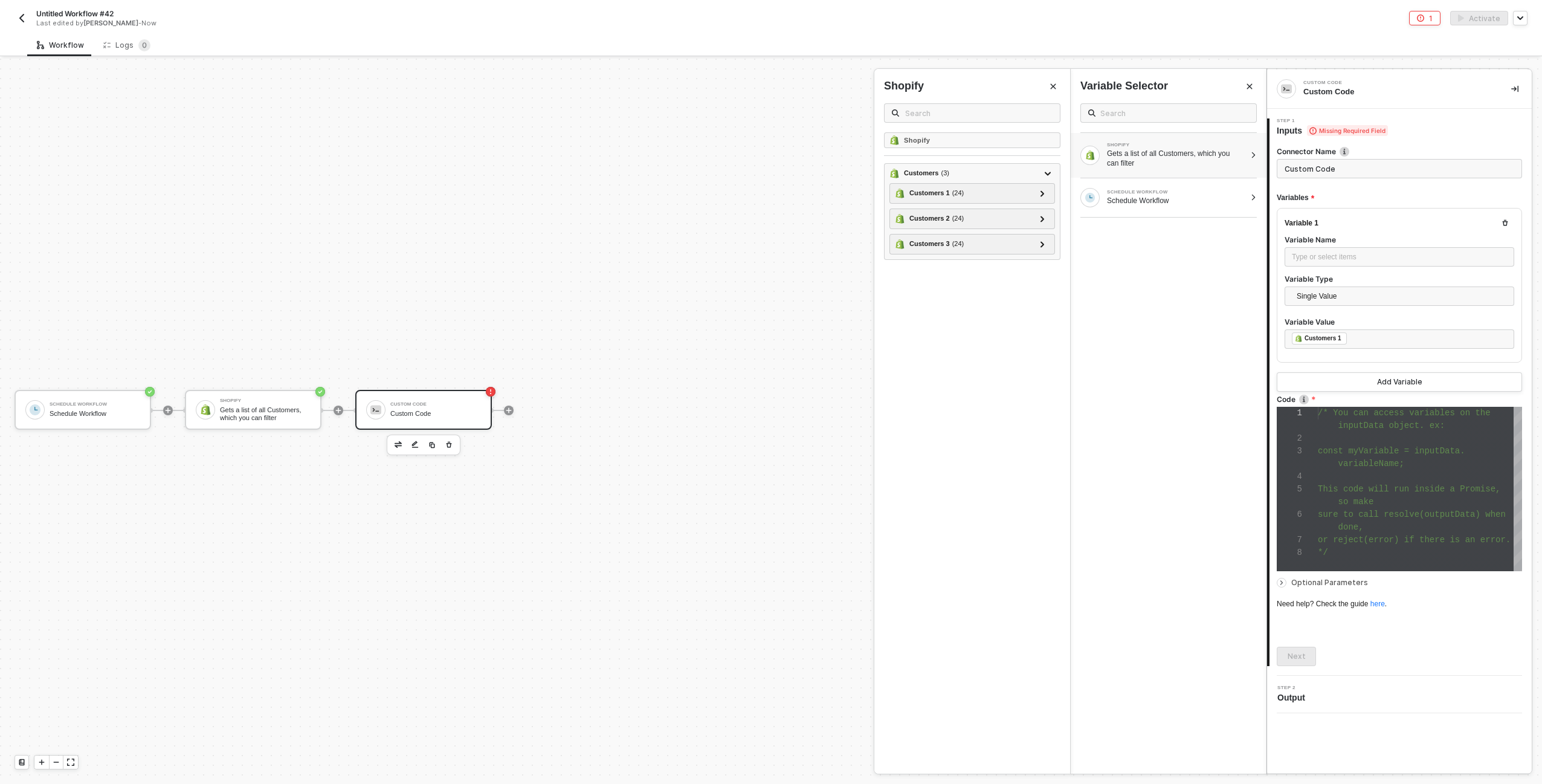
click at [1421, 235] on label "Variable Name" at bounding box center [1400, 240] width 230 height 10
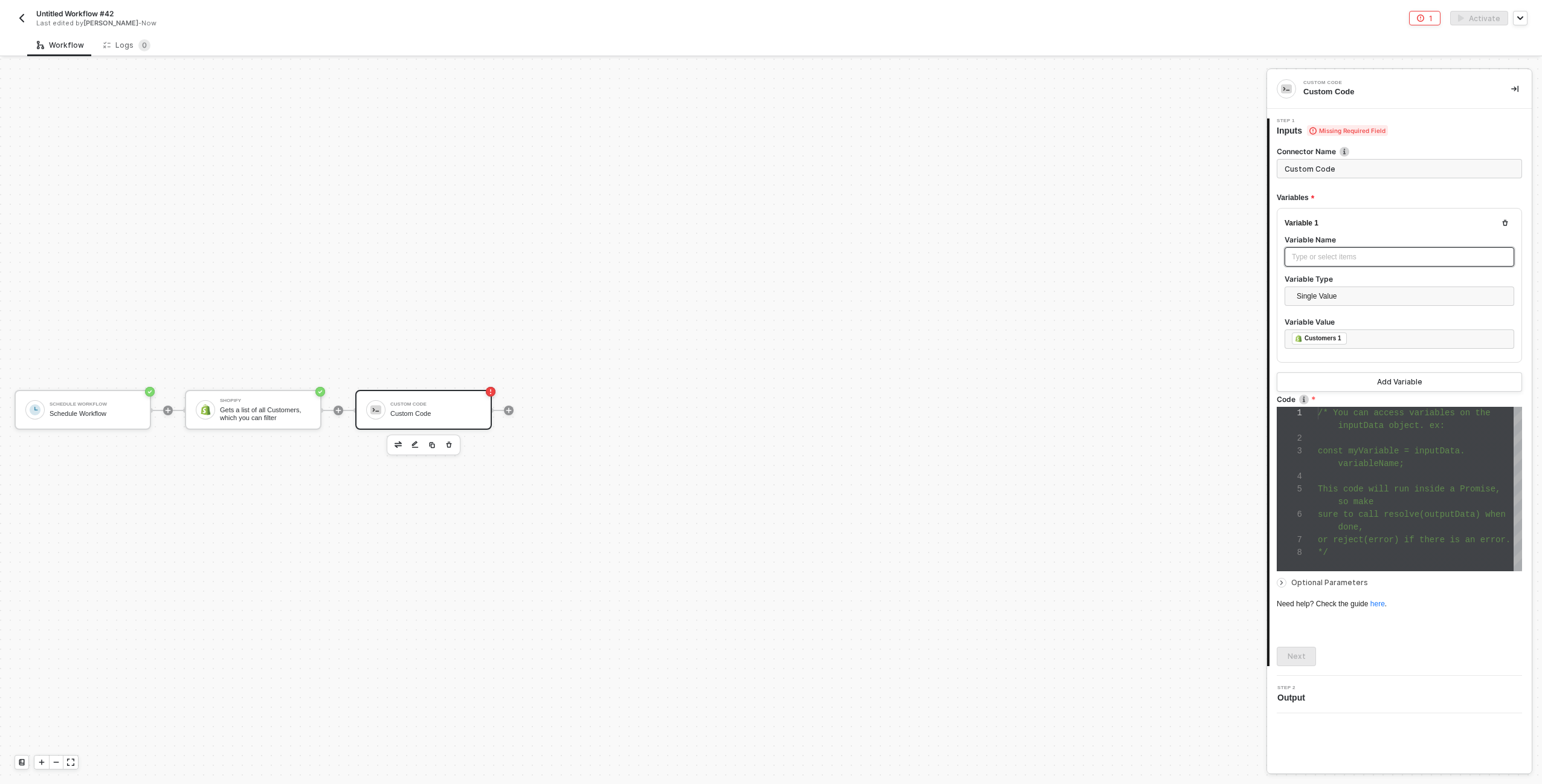
click at [1425, 248] on div "Type or select items ﻿" at bounding box center [1400, 257] width 230 height 19
click at [1429, 257] on div "Type or select items ﻿" at bounding box center [1399, 257] width 215 height 11
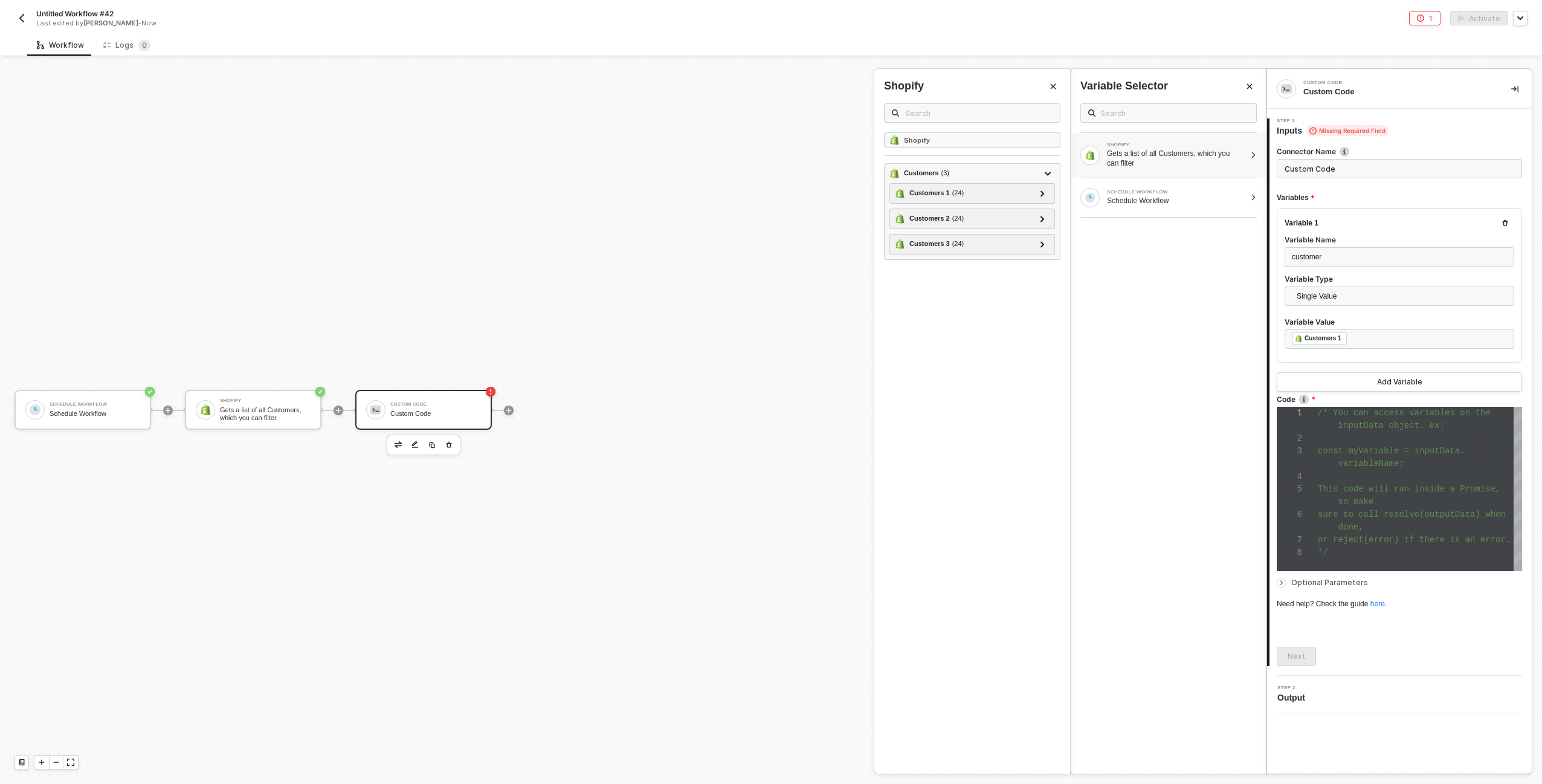
click at [1393, 432] on div at bounding box center [1421, 438] width 204 height 13
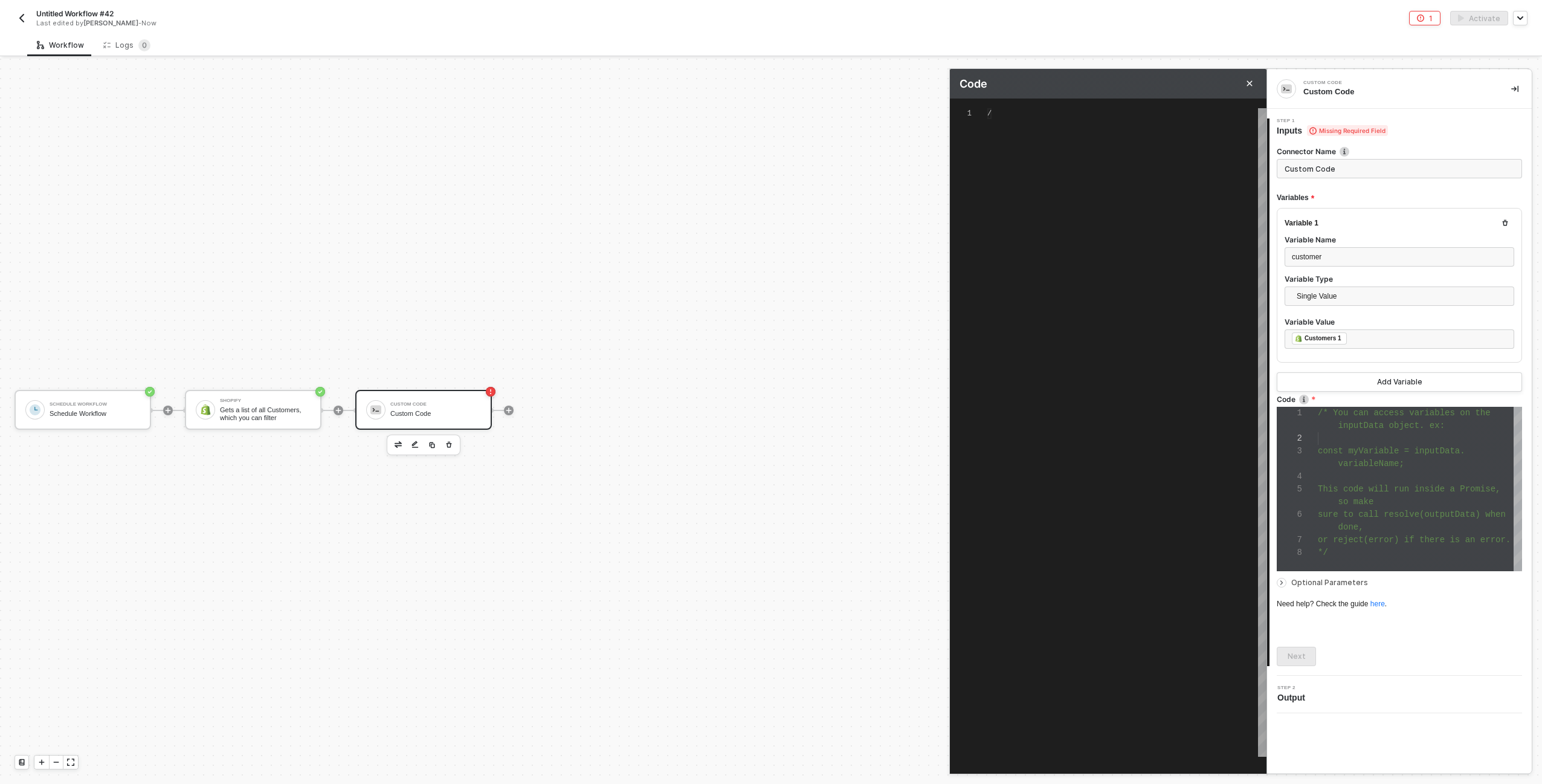
type textarea "/* You can access variables on the inputData object. ex: const myVariable = inp…"
click at [1157, 343] on div "/* You can access variables on the inputData objec t. ex: const myVariable = in…" at bounding box center [1128, 432] width 279 height 648
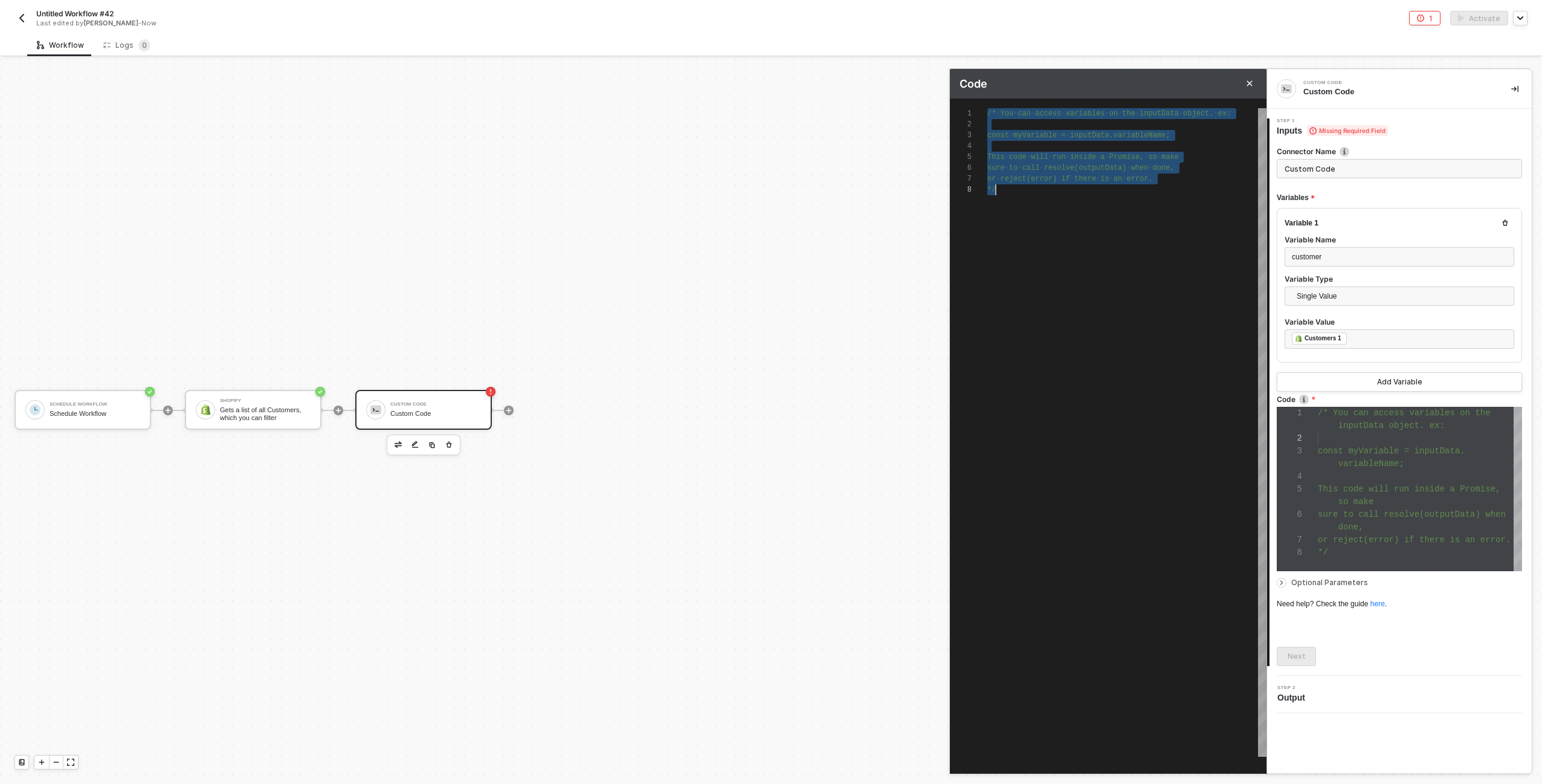
type textarea "c"
type textarea "co"
type textarea "con"
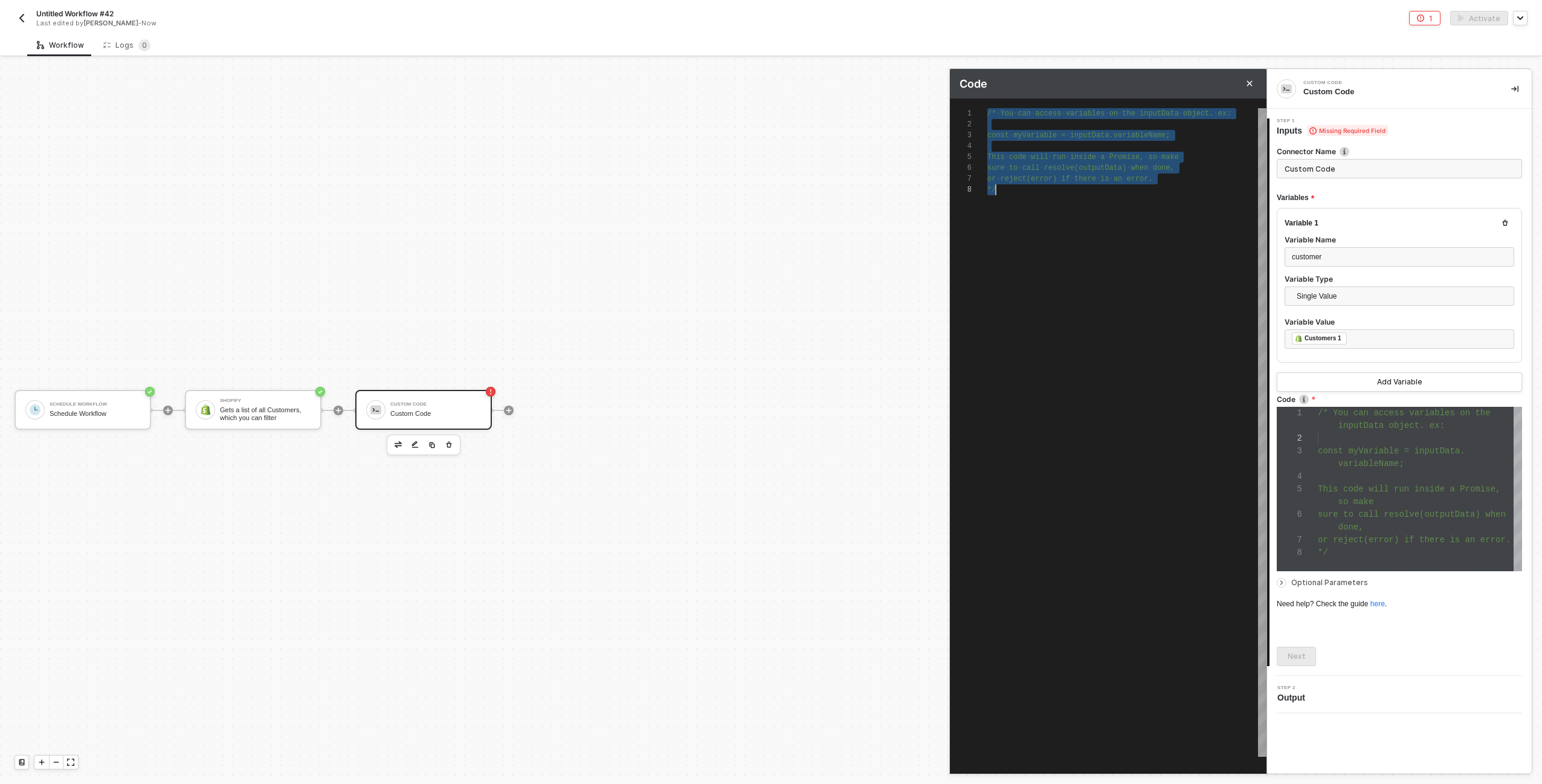
type textarea "con"
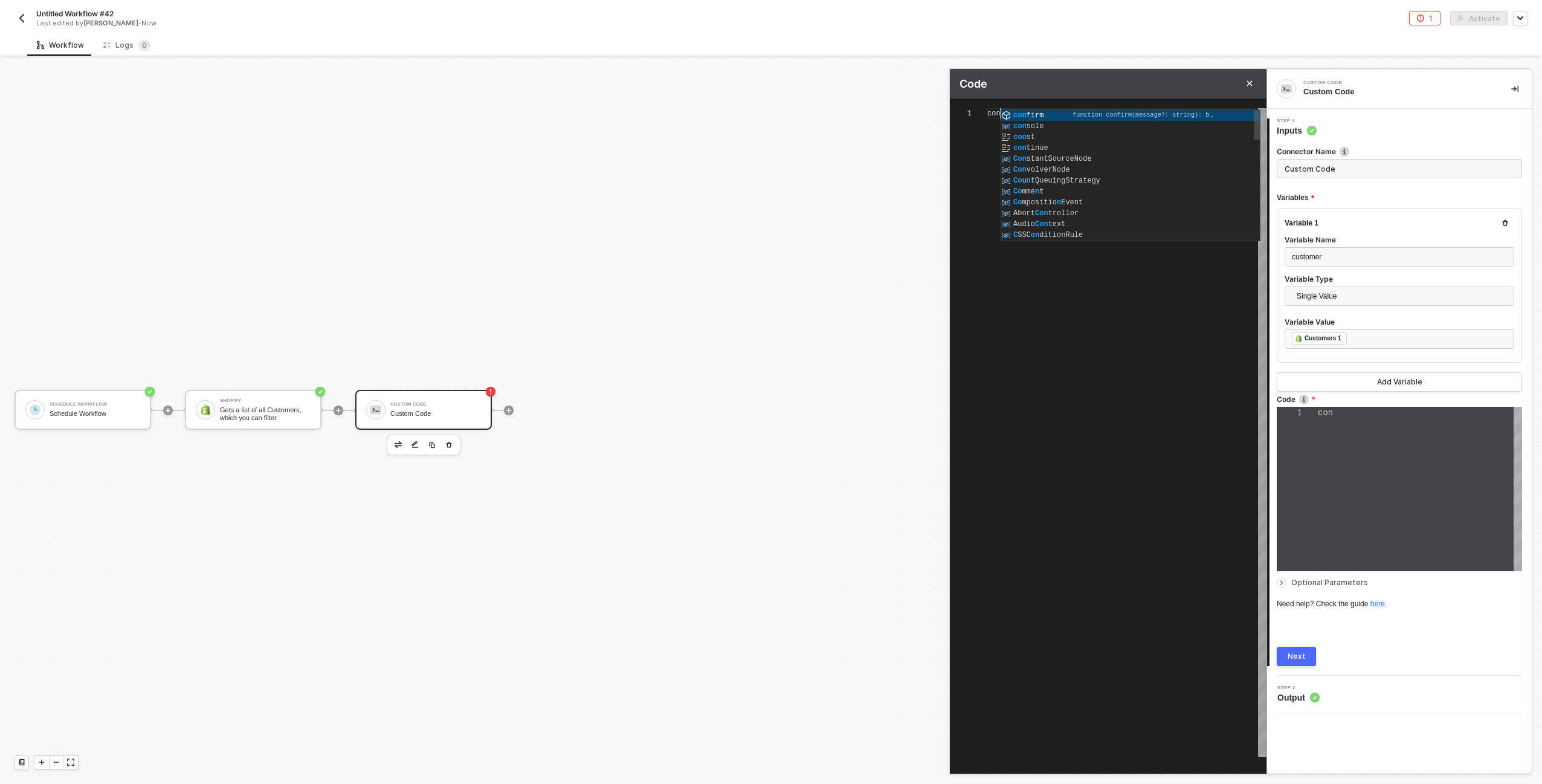
type textarea "cons"
type textarea "const"
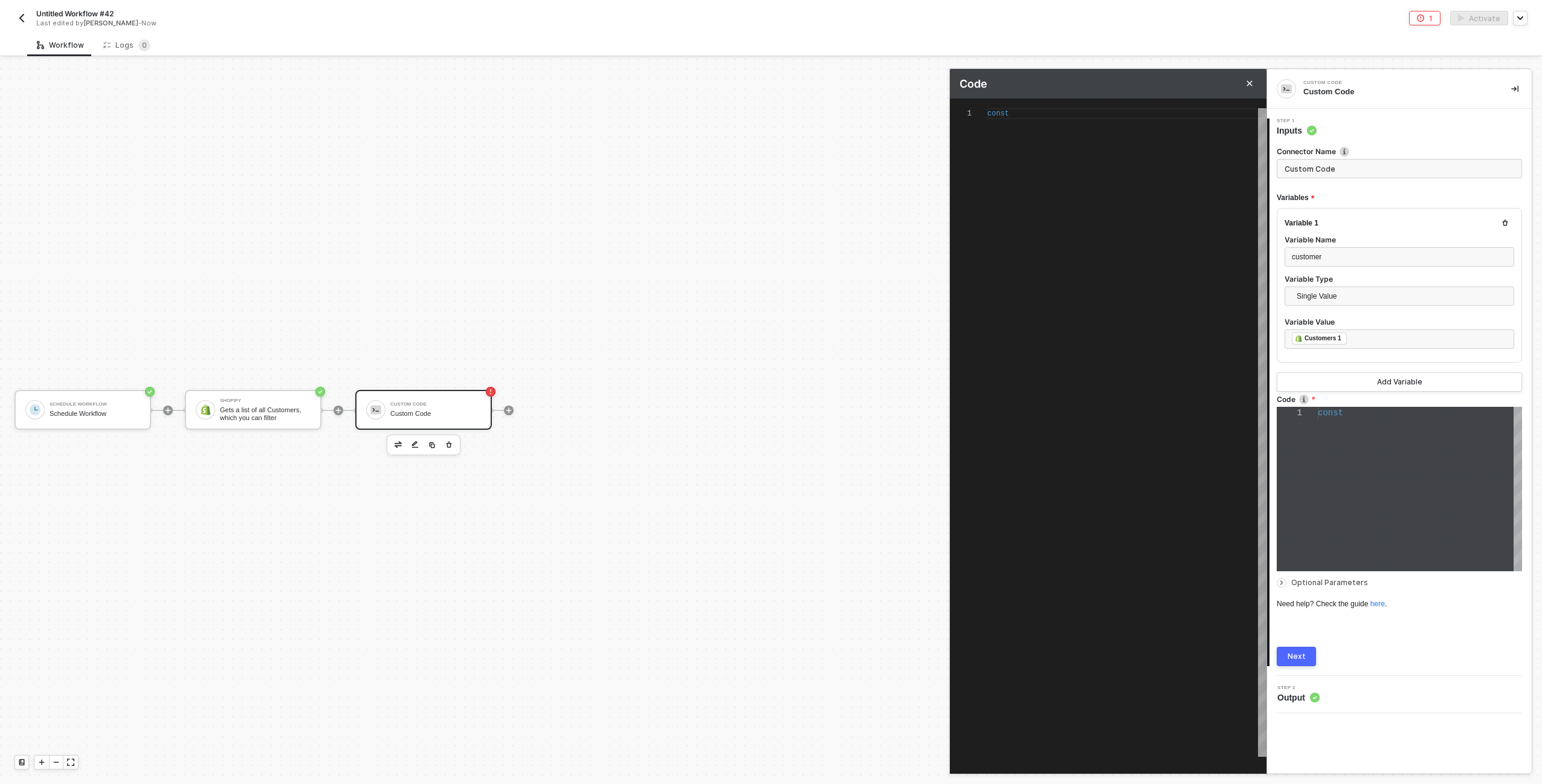
type textarea "const c"
type textarea "const cu"
type textarea "const cus"
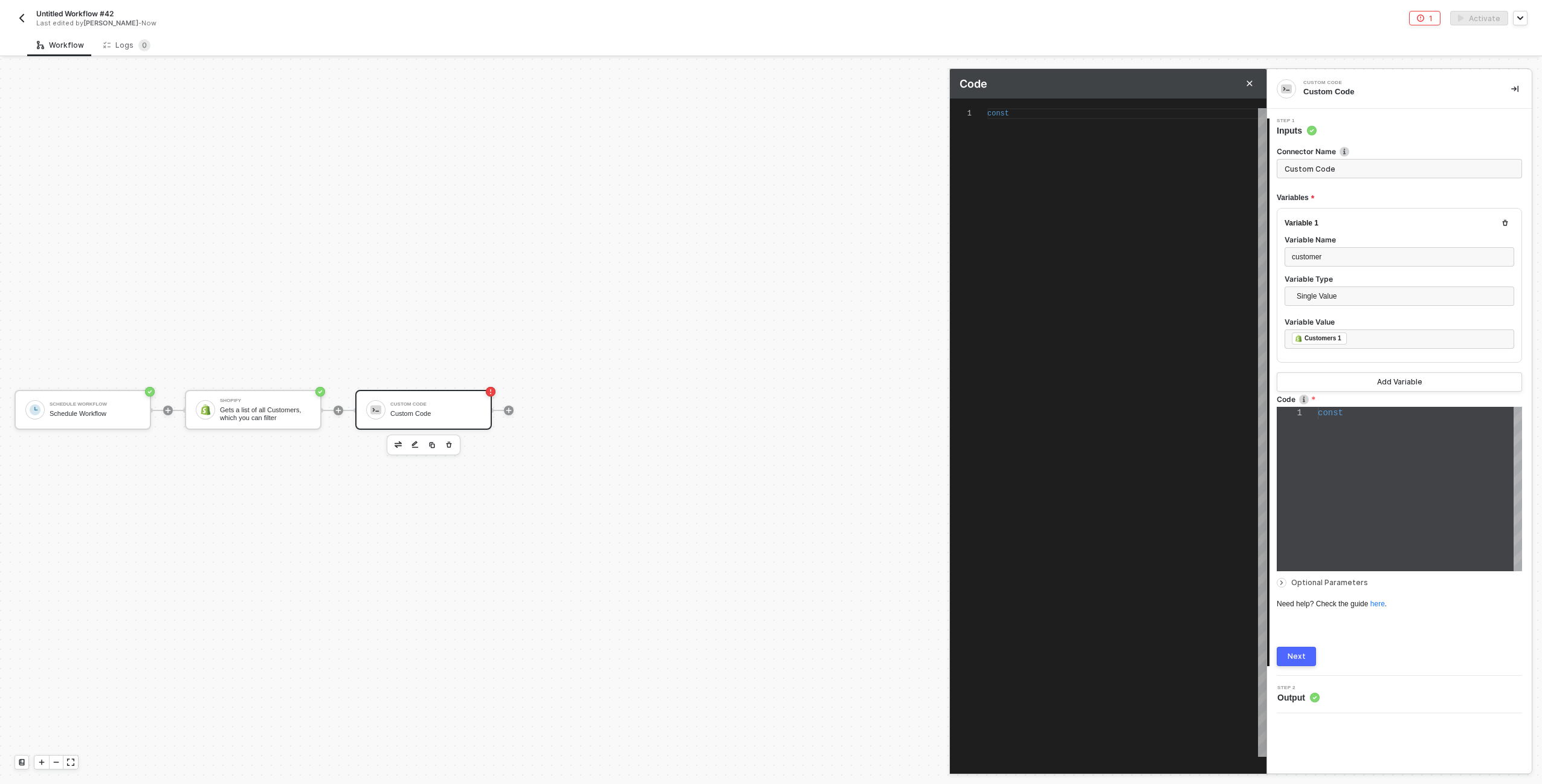
type textarea "const cus"
type textarea "const cust"
type textarea "const custo"
type textarea "const custom"
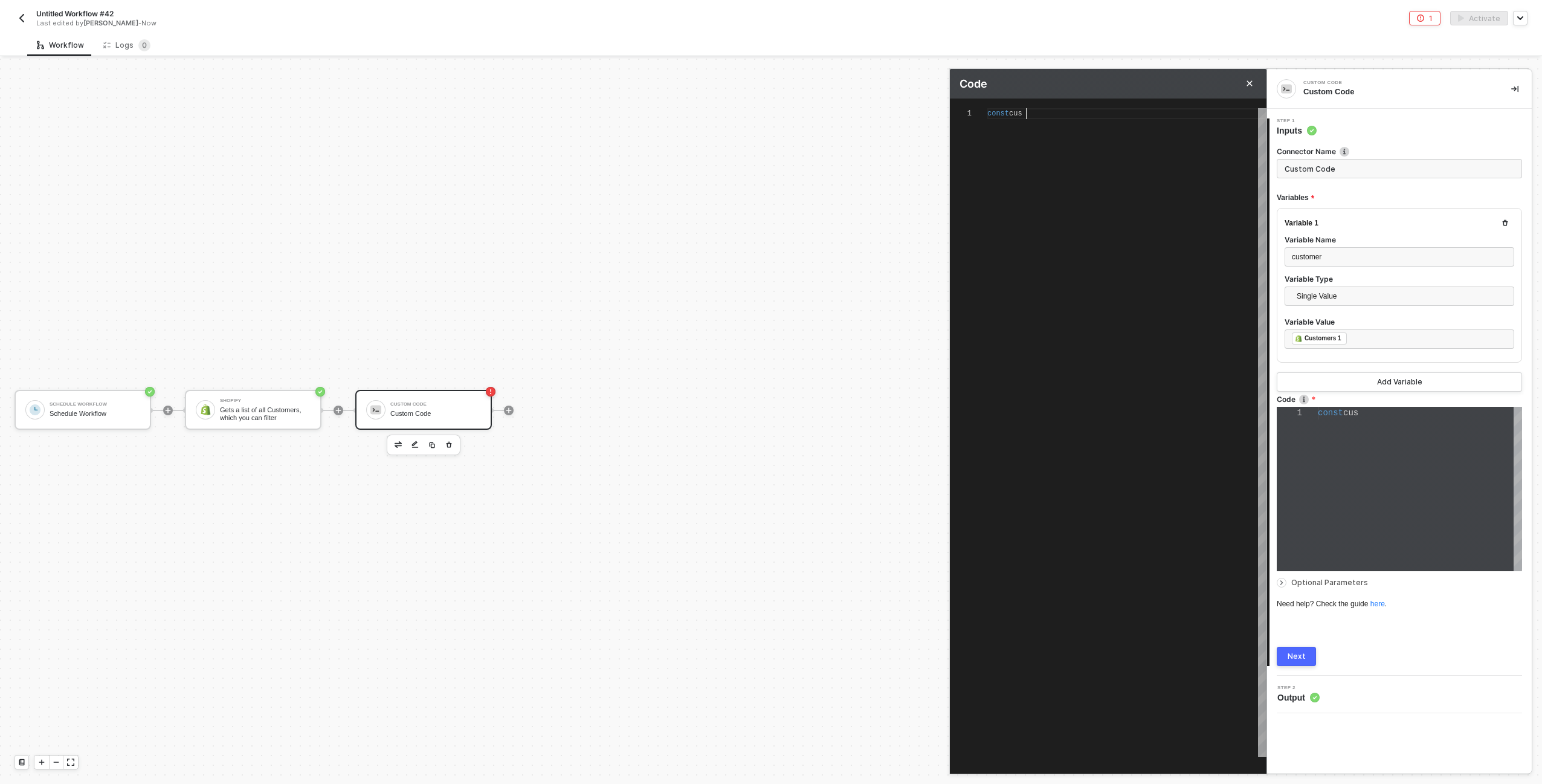
type textarea "const custome"
type textarea "const customer"
type textarea "const customer ="
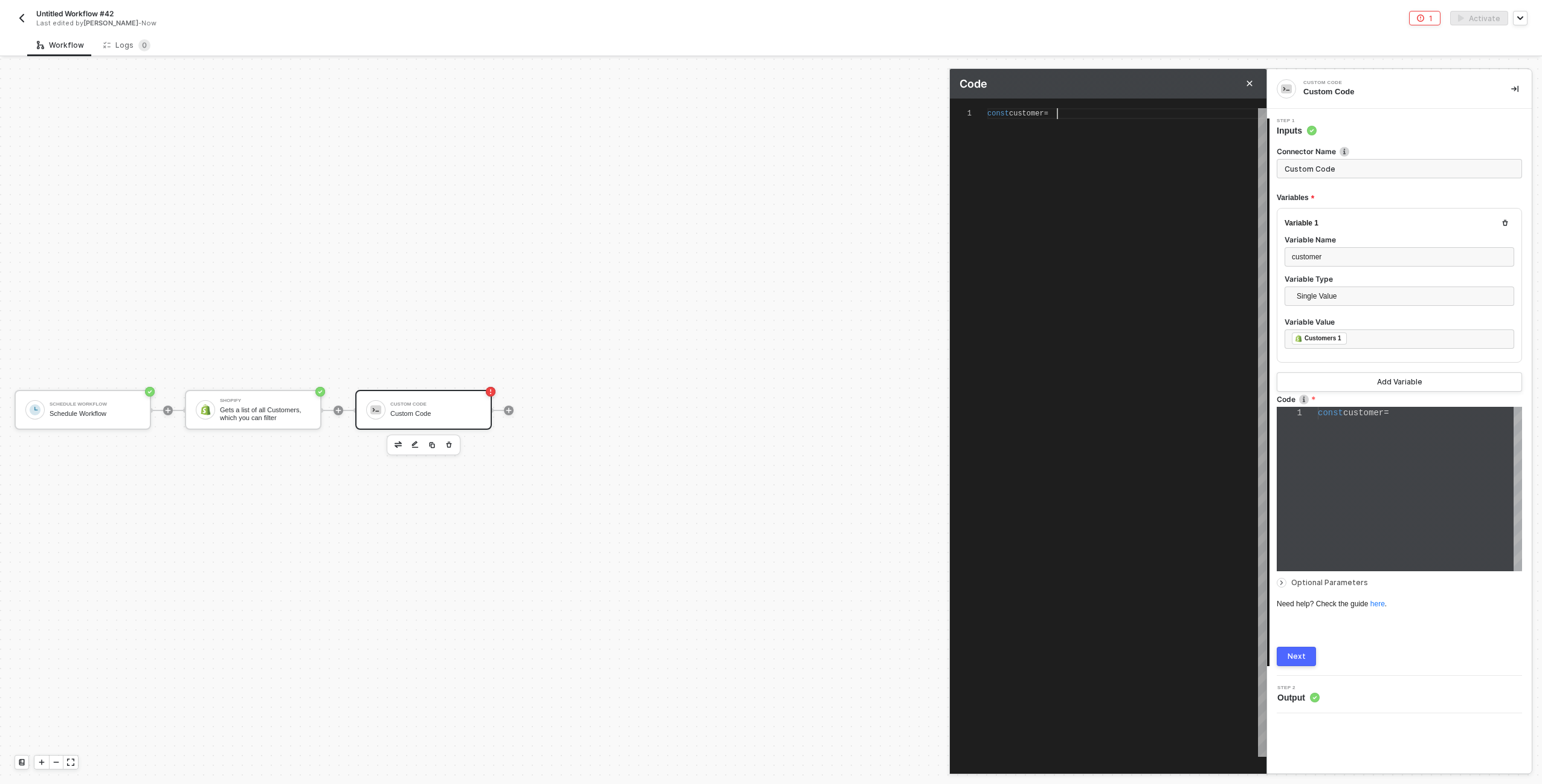
type textarea "const customer ="
type textarea "const customer = i"
type textarea "const customer = in"
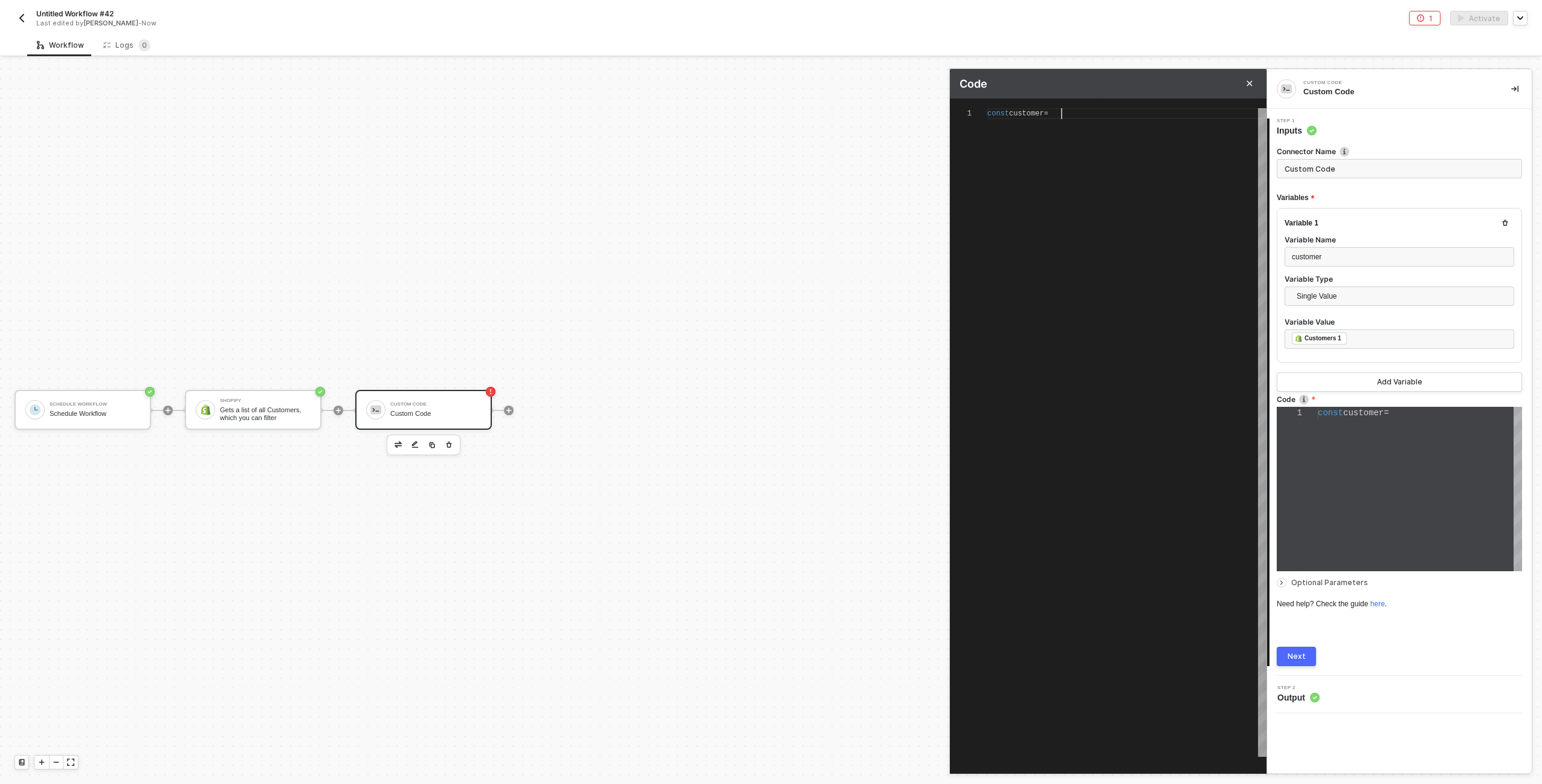
type textarea "const customer = inp"
type textarea "const customer = inpu"
type textarea "const customer = input"
type textarea "const customer = inputData"
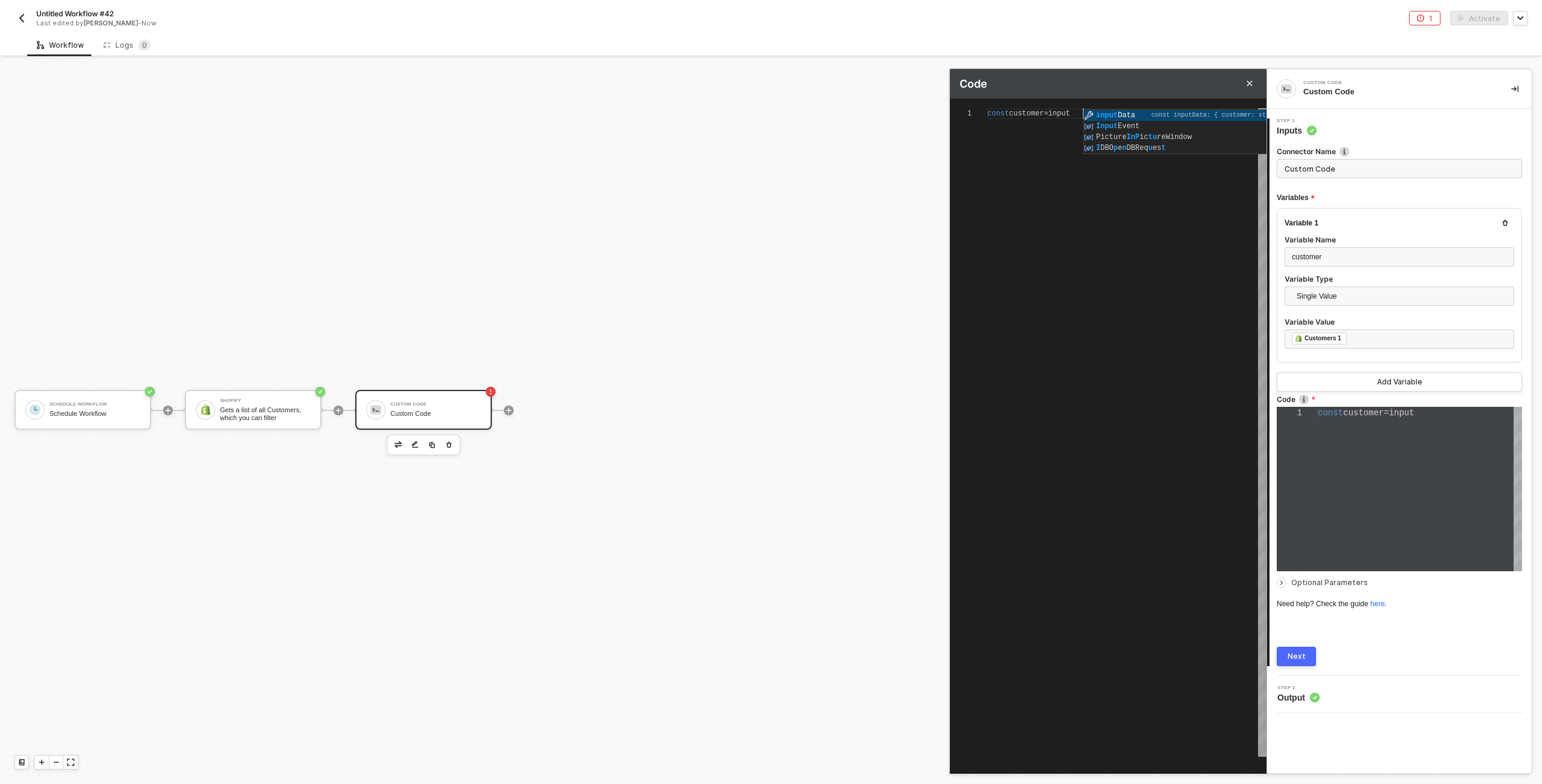
type textarea "const customer = inputData"
type textarea "const customer = inputData."
type textarea "const customer = inputData.customer"
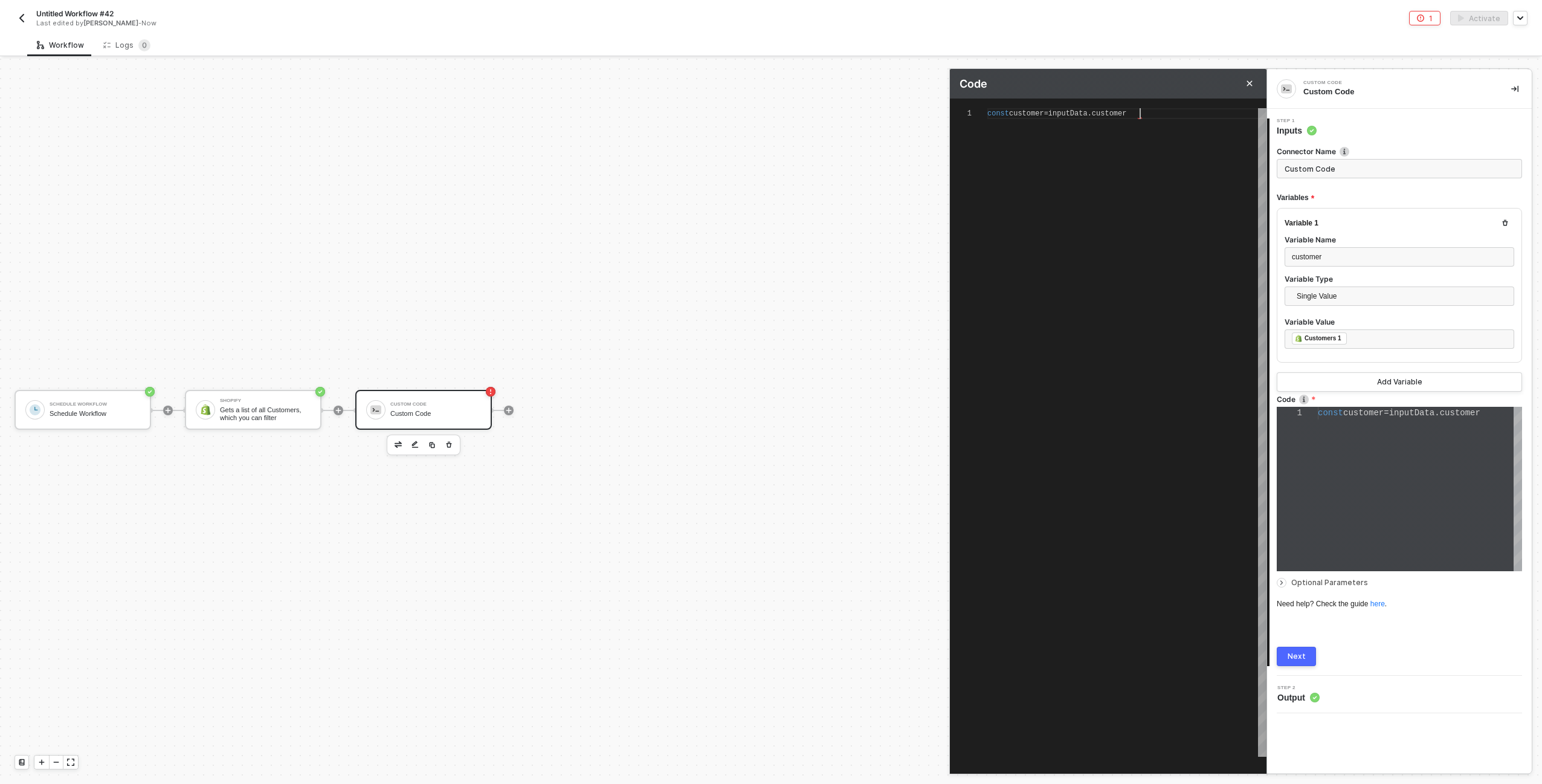
scroll to position [0, 153]
type textarea "const customer = inputData.customer;"
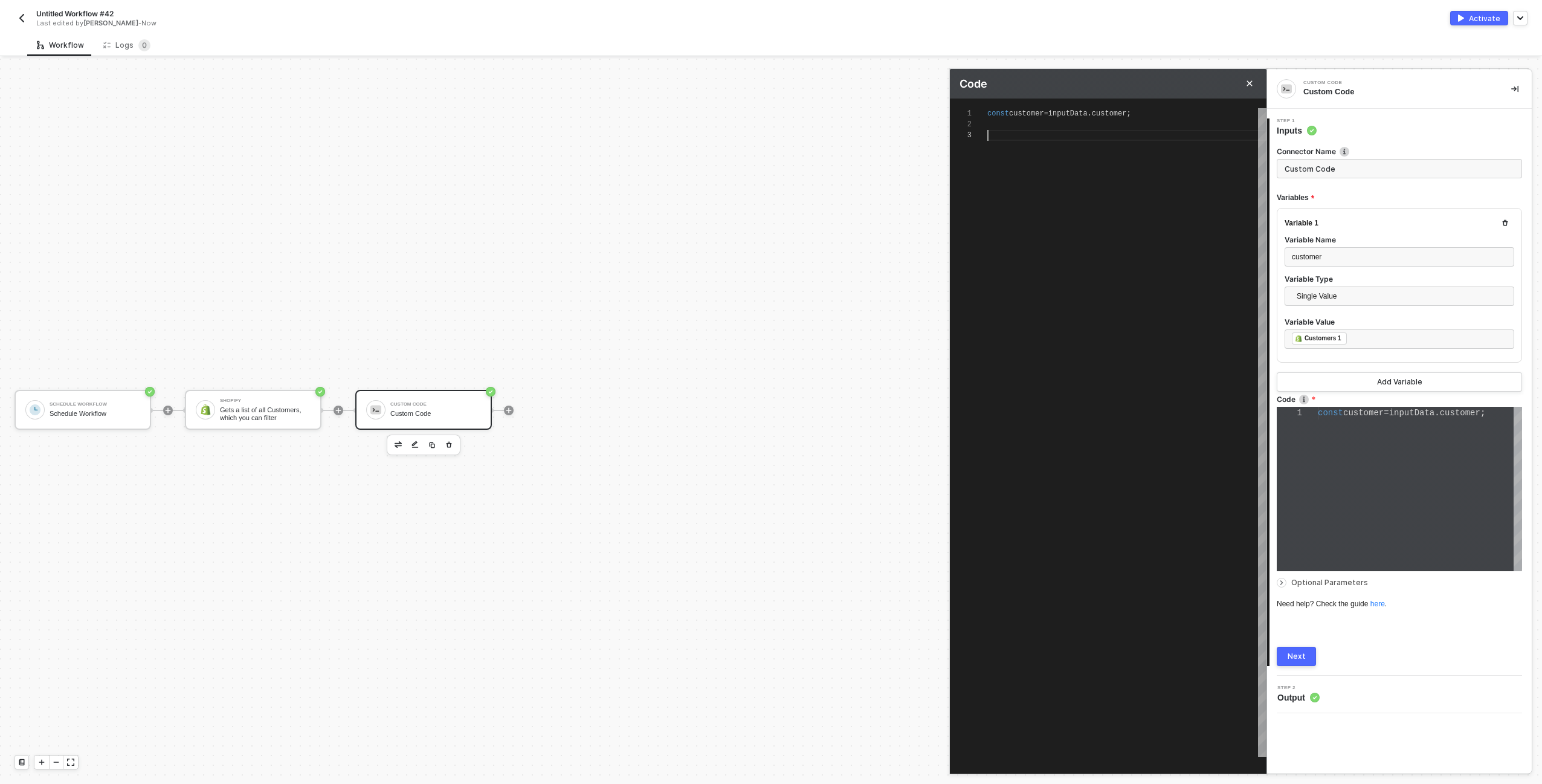
type textarea "const customer = inputData.customer; r"
type textarea "const customer = inputData.customer; re"
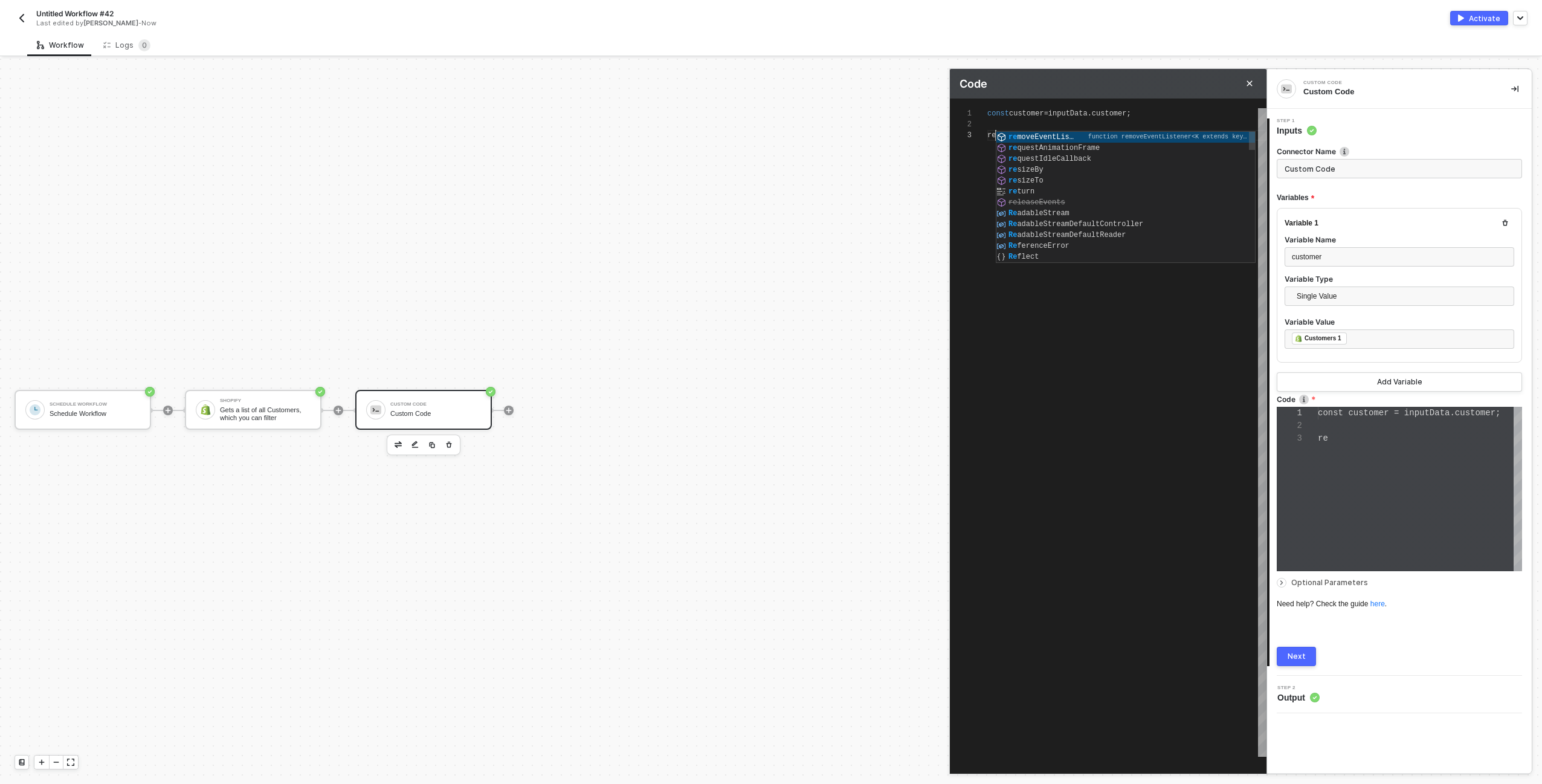
scroll to position [26, 0]
type textarea "const customer = inputData.customer; ret"
type textarea "const customer = inputData.customer; retu"
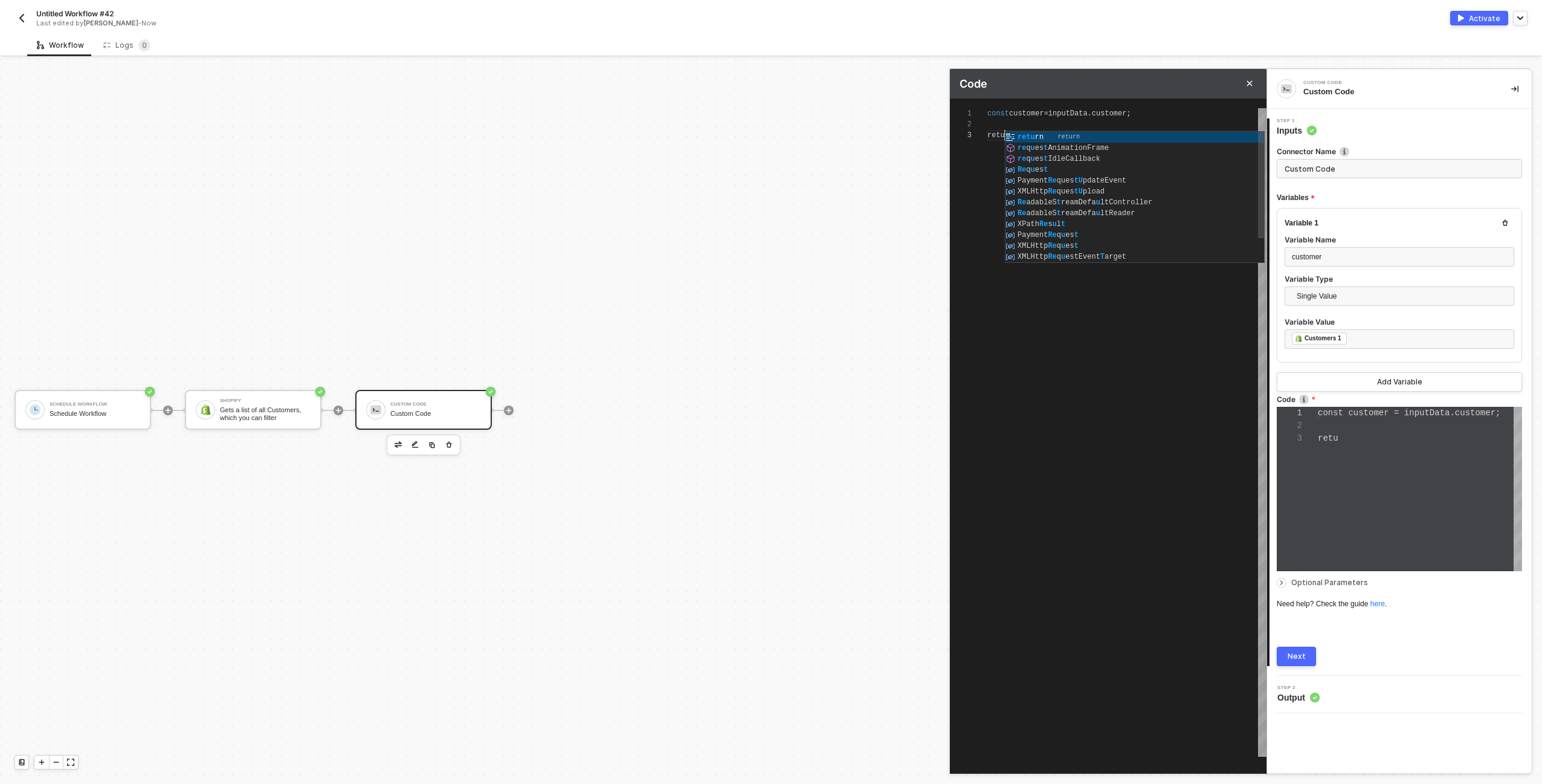
type textarea "const customer = inputData.customer; retur"
type textarea "const customer = inputData.customer; return"
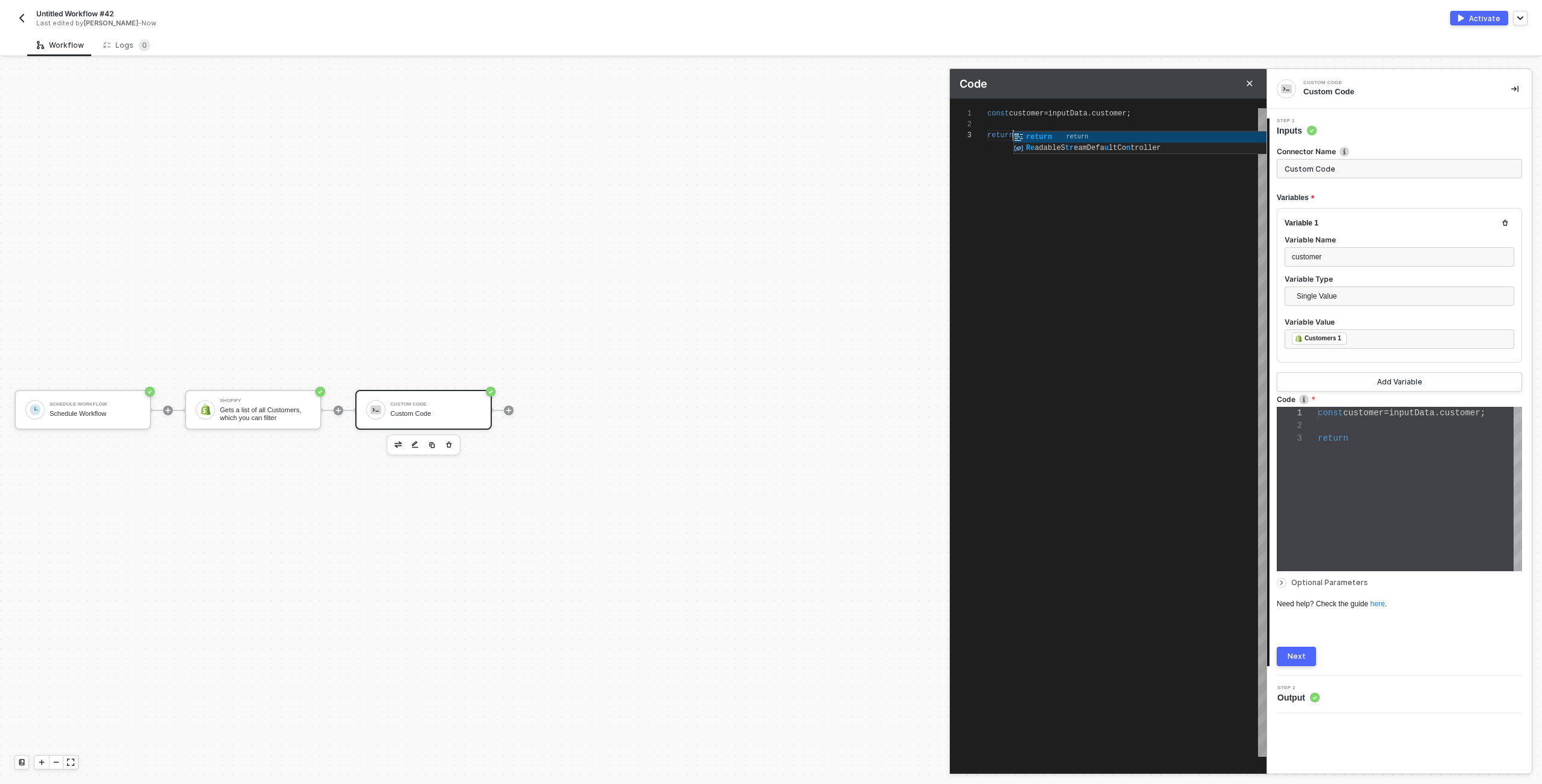
type textarea "const customer = inputData.customer; return()"
type textarea "const customer = inputData.customer; return(c)"
type textarea "const customer = inputData.customer; return(cu)"
type textarea "const customer = inputData.customer; return(cus)"
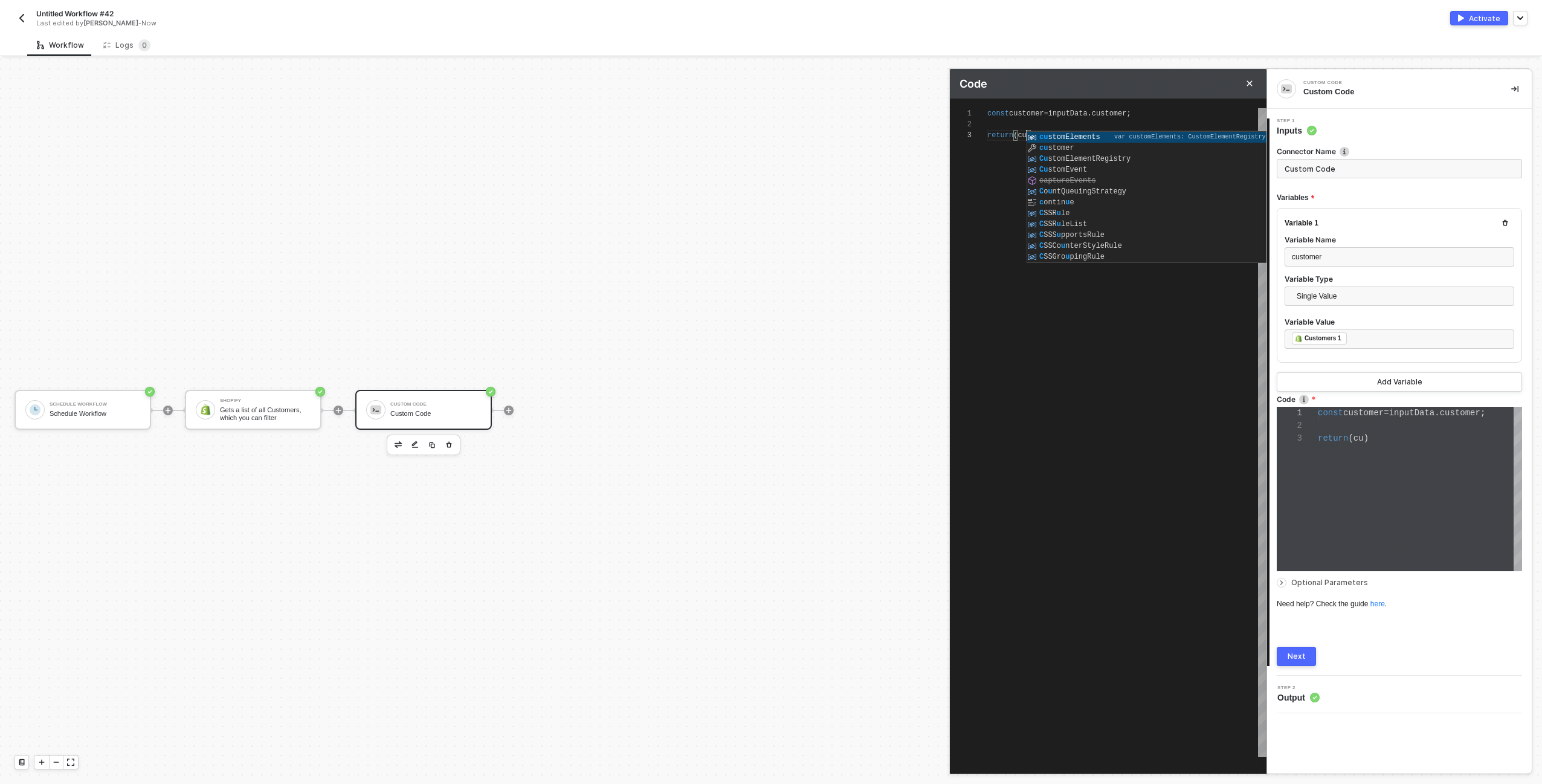
type textarea "const customer = inputData.customer; return(cust)"
type textarea "const customer = inputData.customer; return(custo)"
type textarea "const customer = inputData.customer; return(custom)"
type textarea "const customer = inputData.customer; return(custome)"
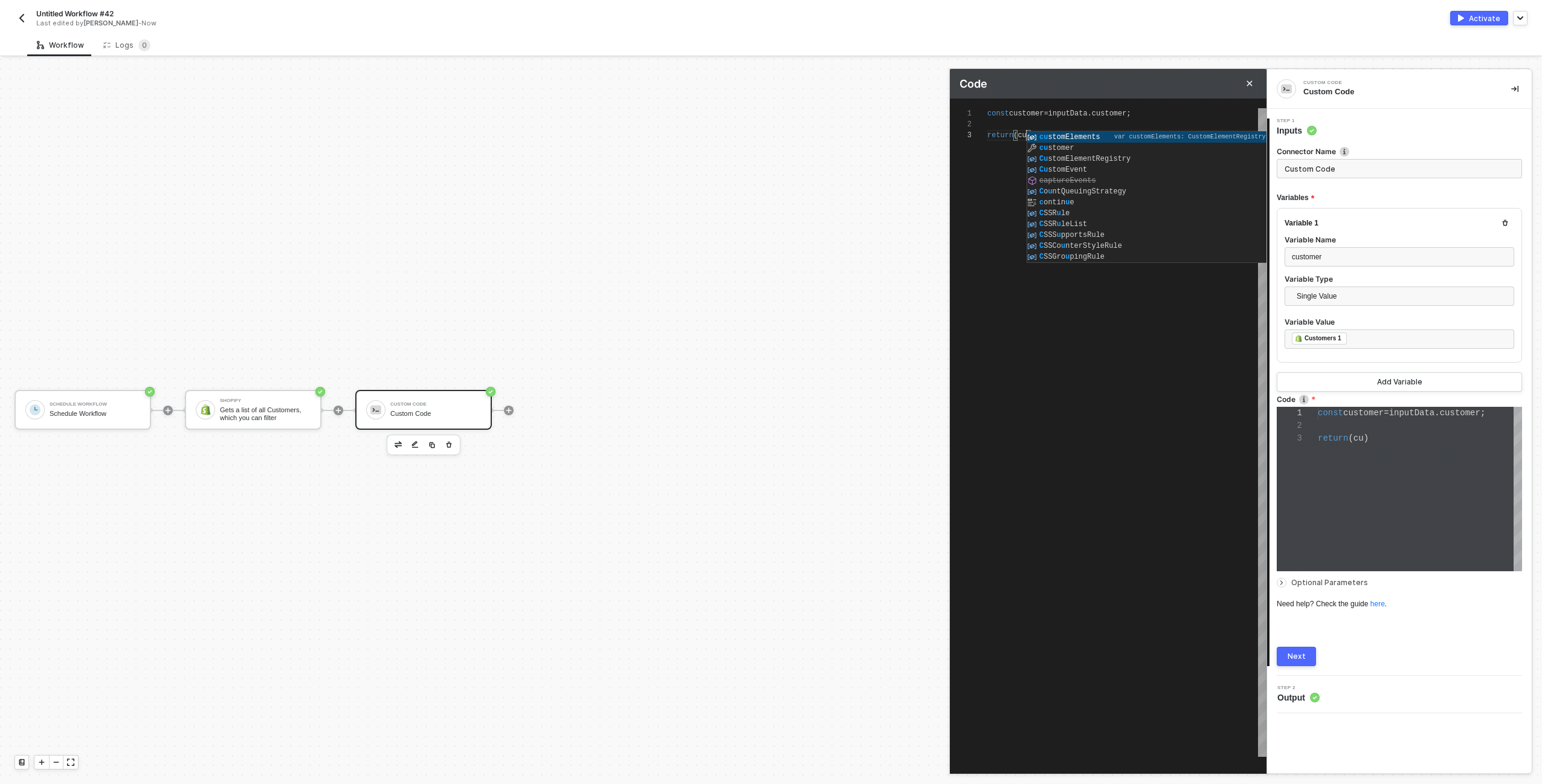
type textarea "const customer = inputData.customer; return(custome)"
type textarea "const customer = inputData.customer; return(customer)"
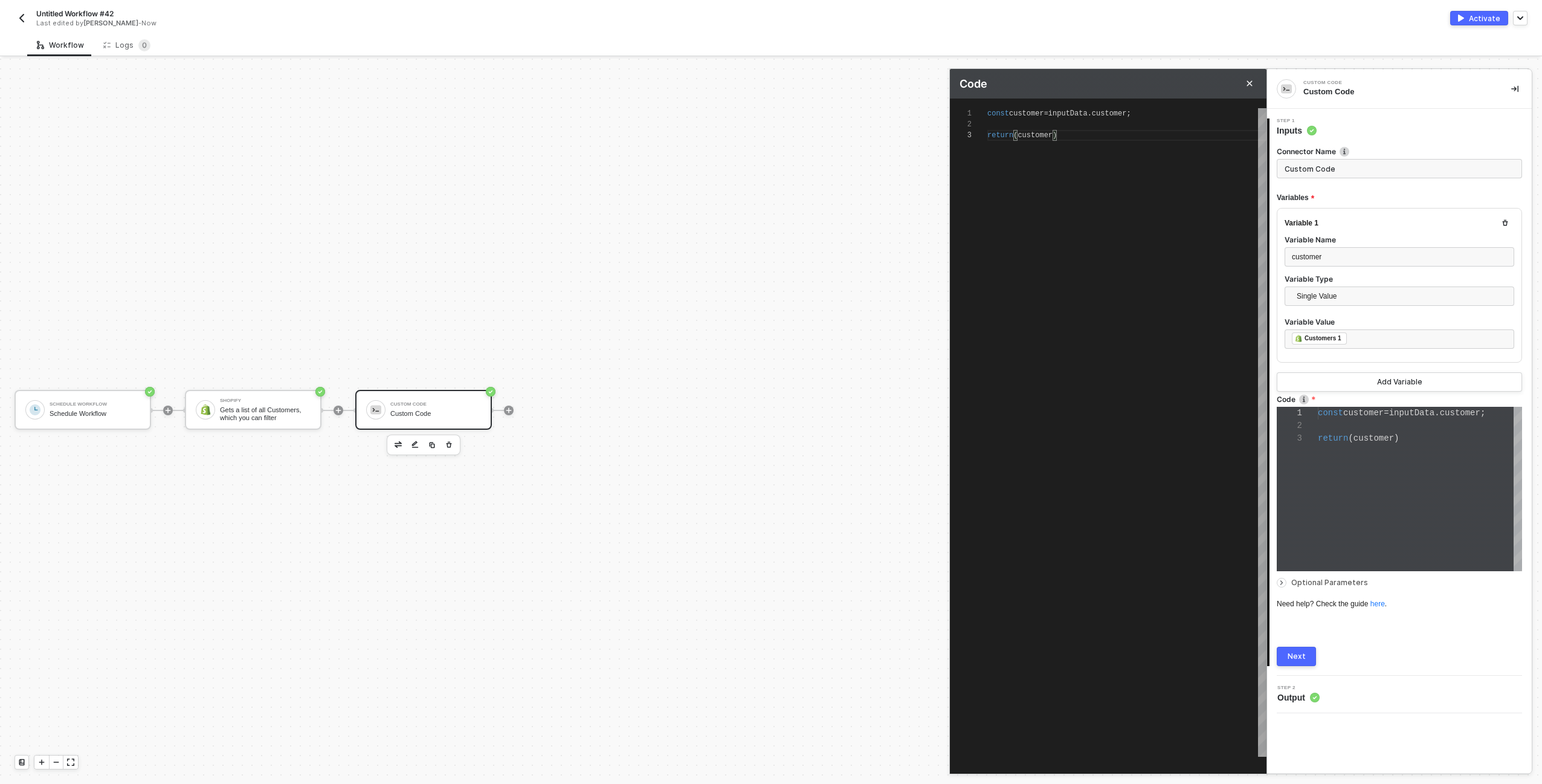
type textarea "const customer = inputData.customer; return(customer);"
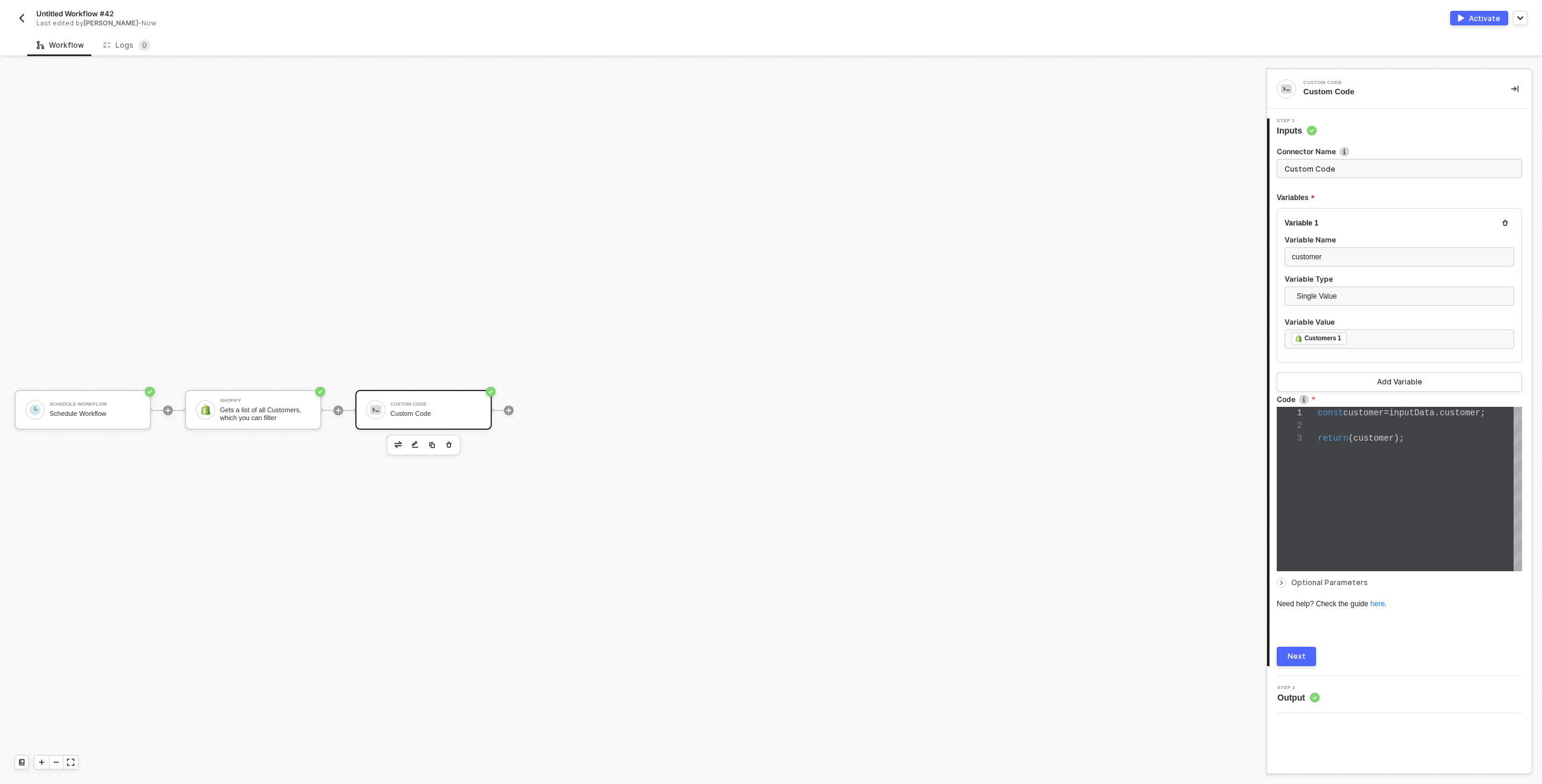
click at [1310, 648] on button "Next" at bounding box center [1296, 656] width 39 height 19
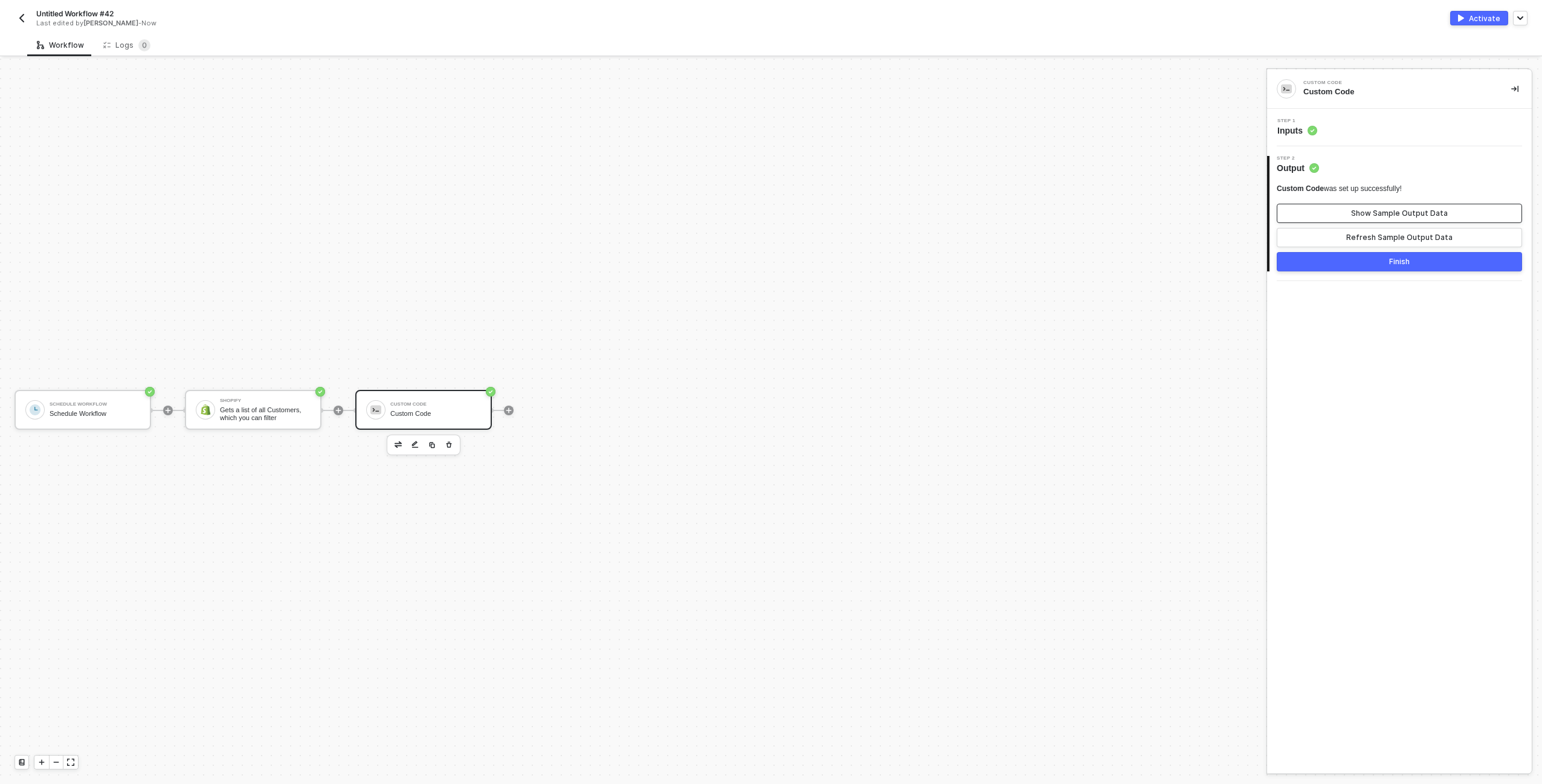
click at [1346, 220] on button "Show Sample Output Data" at bounding box center [1399, 213] width 245 height 19
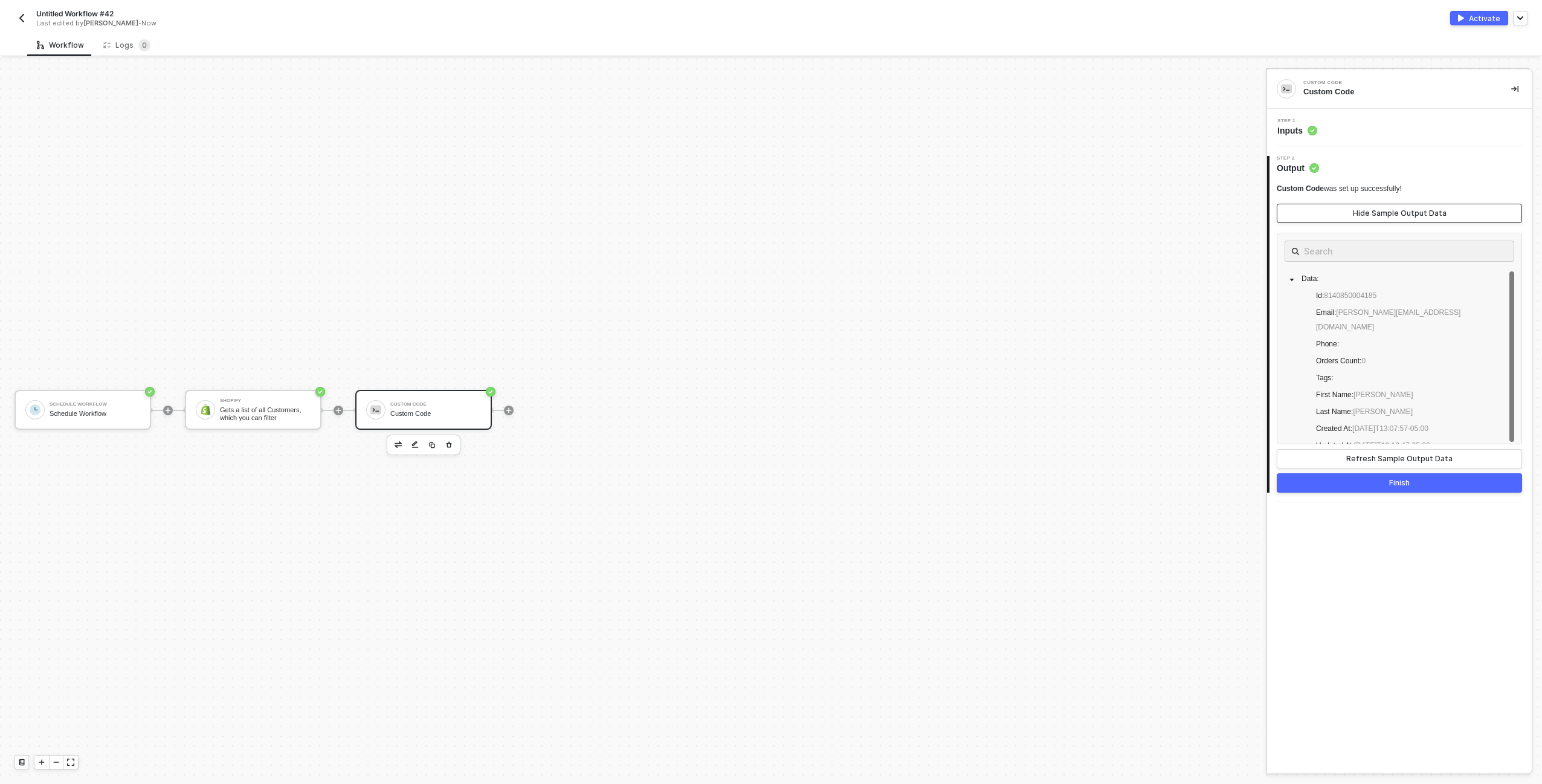
click at [1346, 220] on button "Hide Sample Output Data" at bounding box center [1399, 213] width 245 height 19
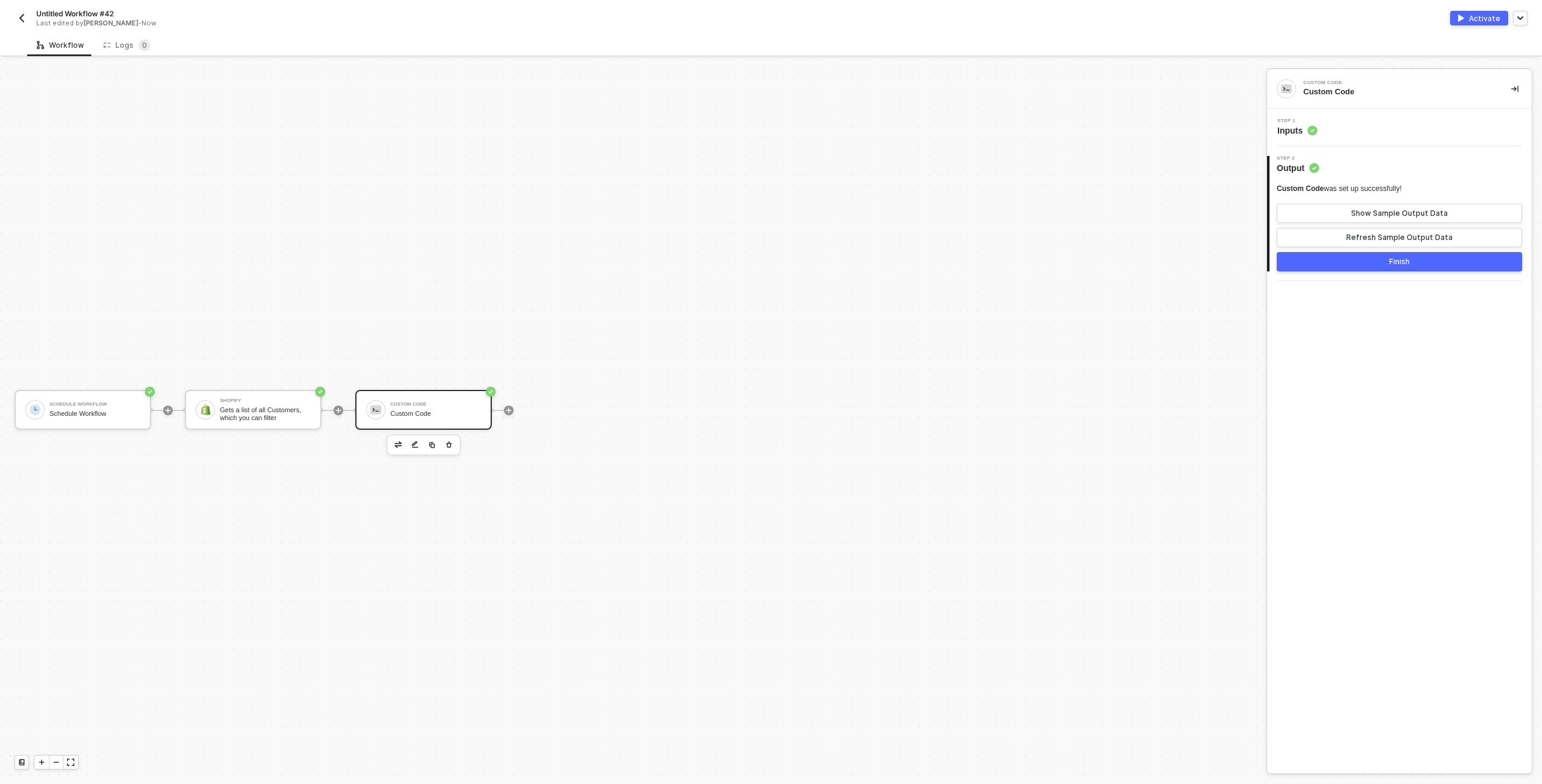
click at [1338, 128] on div "Step 1 Inputs" at bounding box center [1401, 127] width 262 height 18
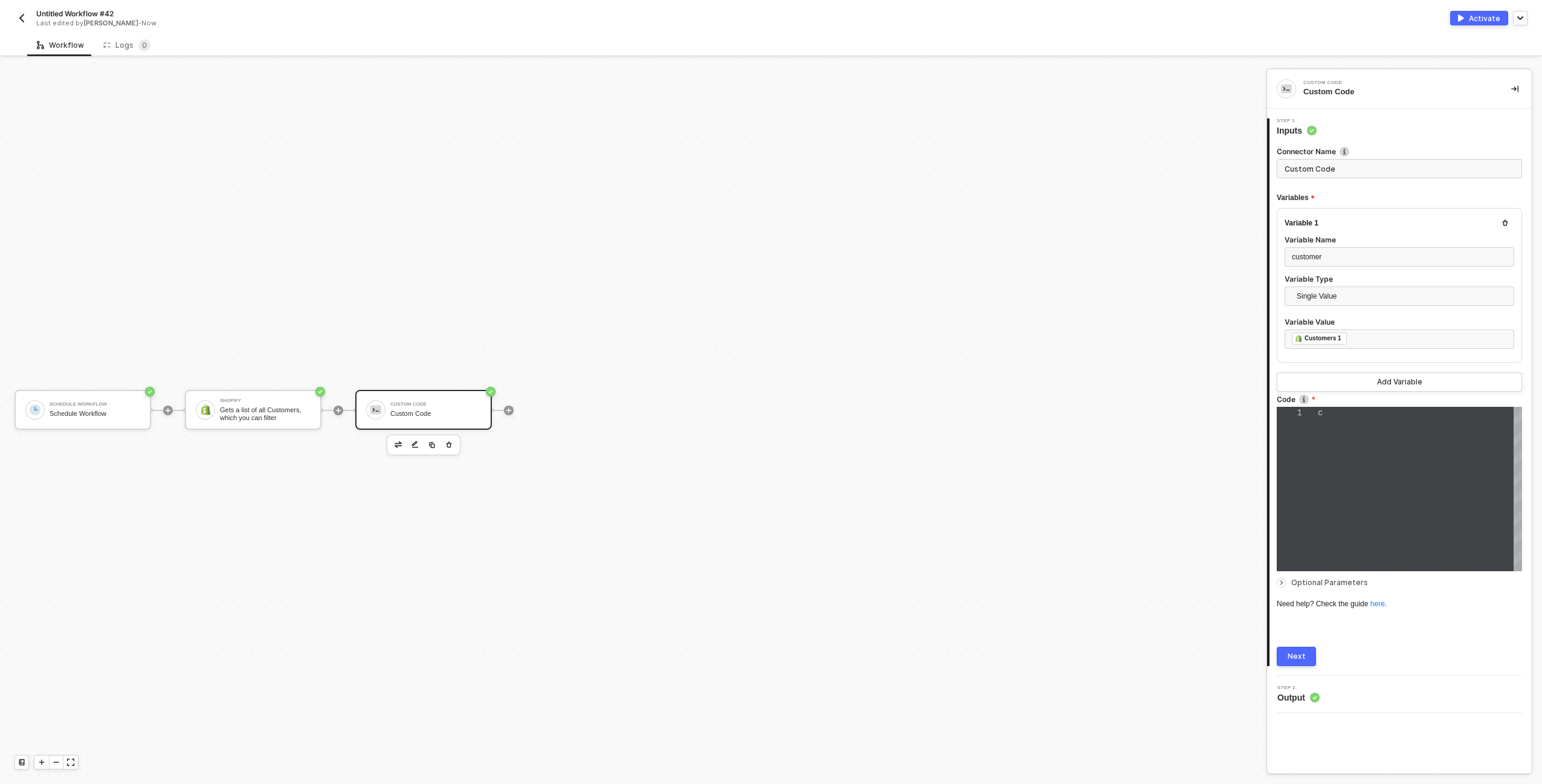
scroll to position [26, 0]
click at [1435, 461] on div "const customer = inputData . customer ; return ( customer );" at bounding box center [1421, 489] width 204 height 164
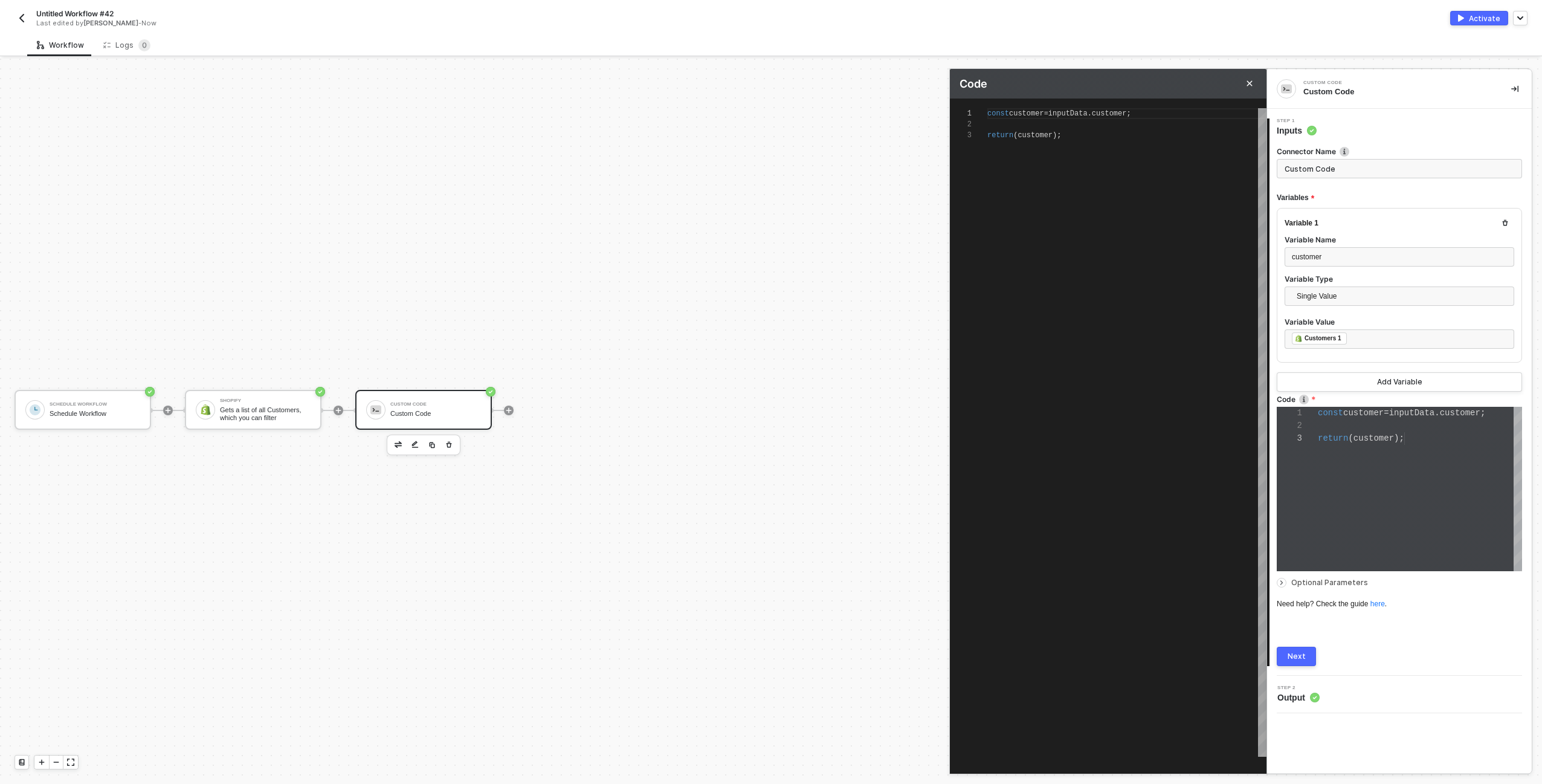
scroll to position [22, 0]
type textarea "const customer = inputData.customer; return (customer);"
click at [997, 139] on div "return ( customer );" at bounding box center [1128, 136] width 279 height 11
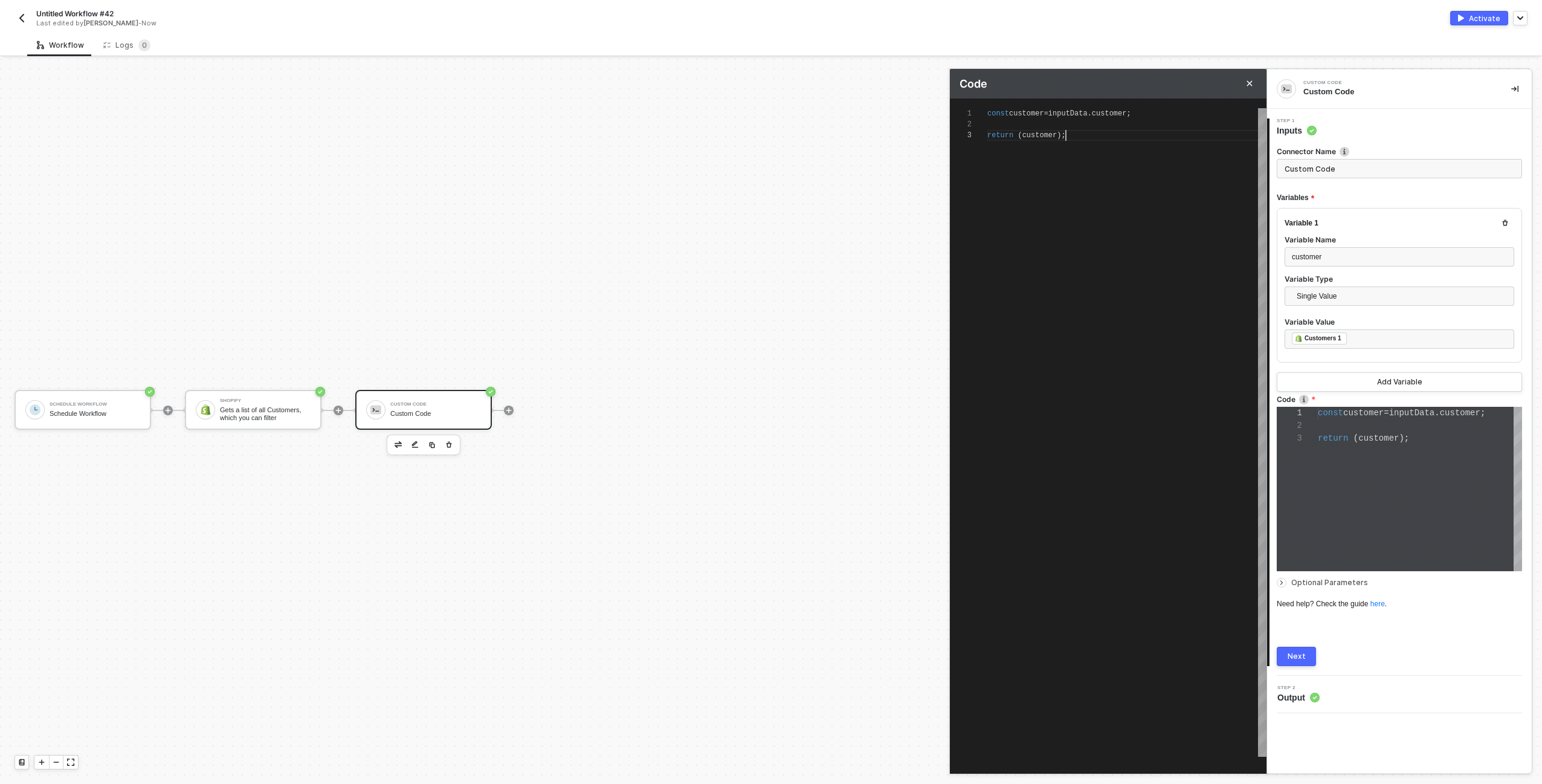
click at [997, 139] on div "return ( customer );" at bounding box center [1128, 136] width 279 height 11
click at [997, 136] on span "return" at bounding box center [1001, 135] width 26 height 9
type textarea "const customer = inputData.customer; r (customer);"
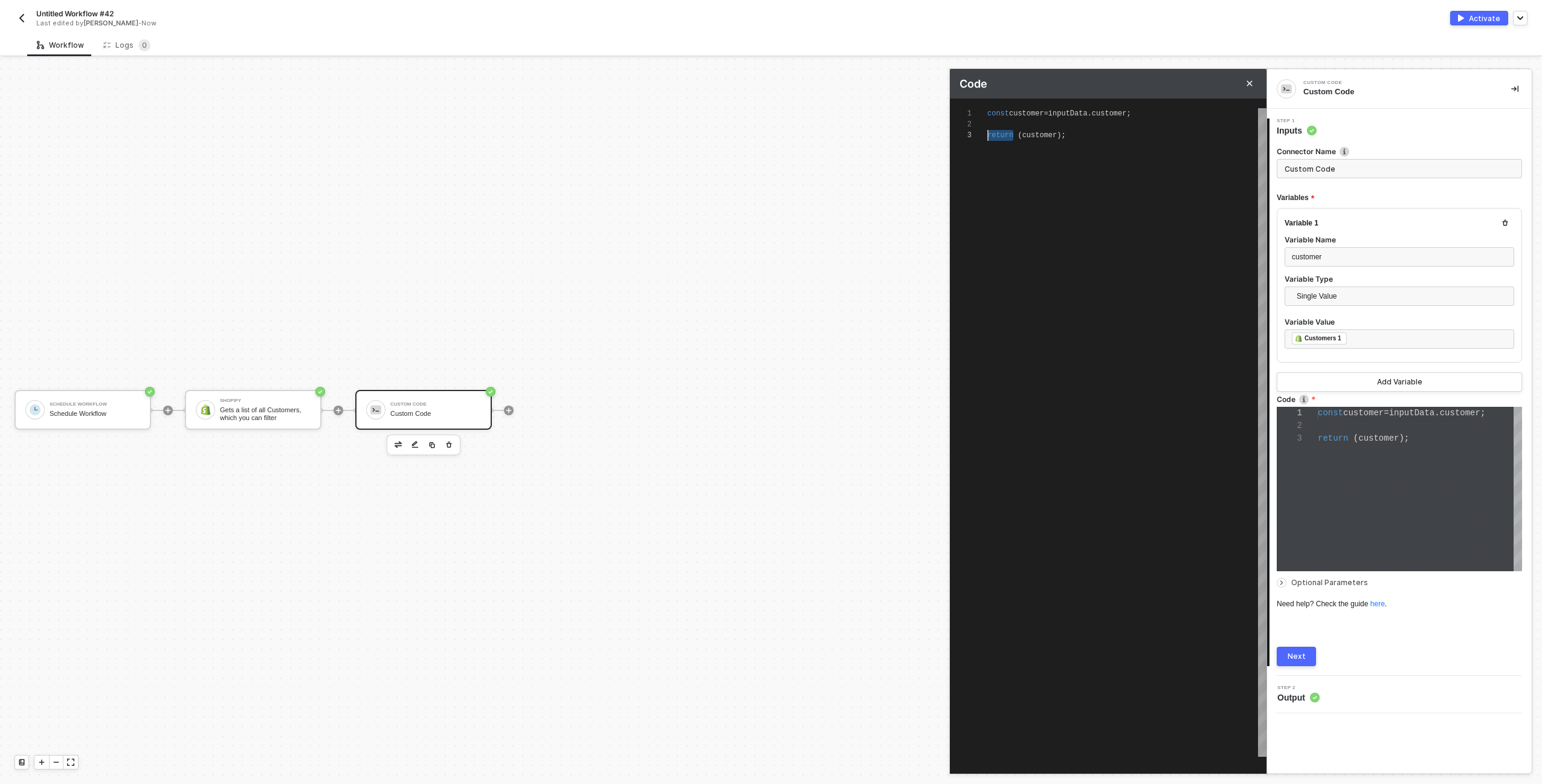
type textarea "const customer = inputData.customer; r (customer);"
type textarea "const customer = inputData.customer; re (customer);"
type textarea "const customer = inputData.customer; rej (customer);"
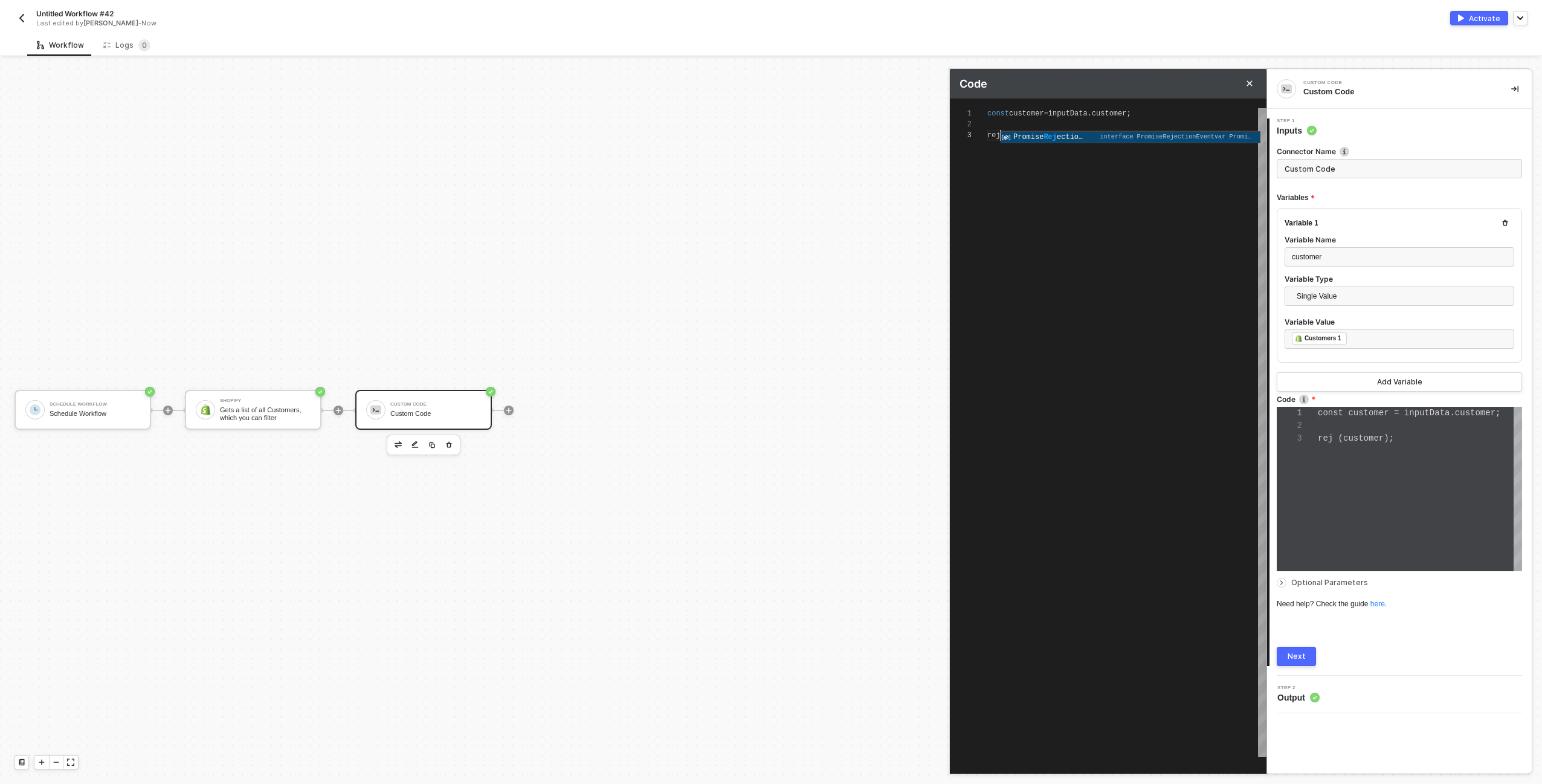
type textarea "const customer = inputData.customer; reje (customer);"
type textarea "const customer = inputData.customer; rejec (customer);"
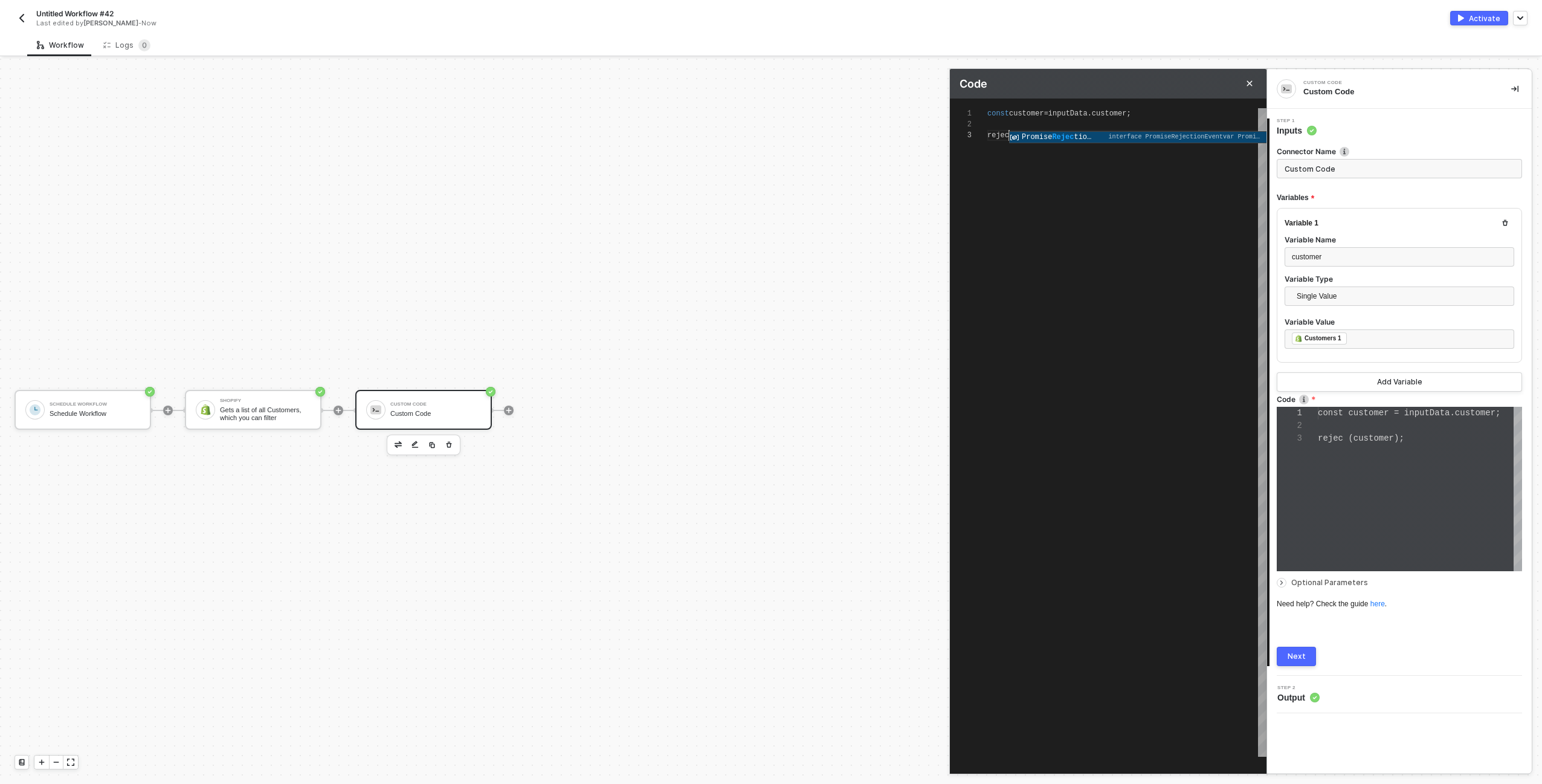
type textarea "const customer = inputData.customer; reject (customer);"
type textarea "const customer = inputData.customer; PromiseRejectionEvent (customer);"
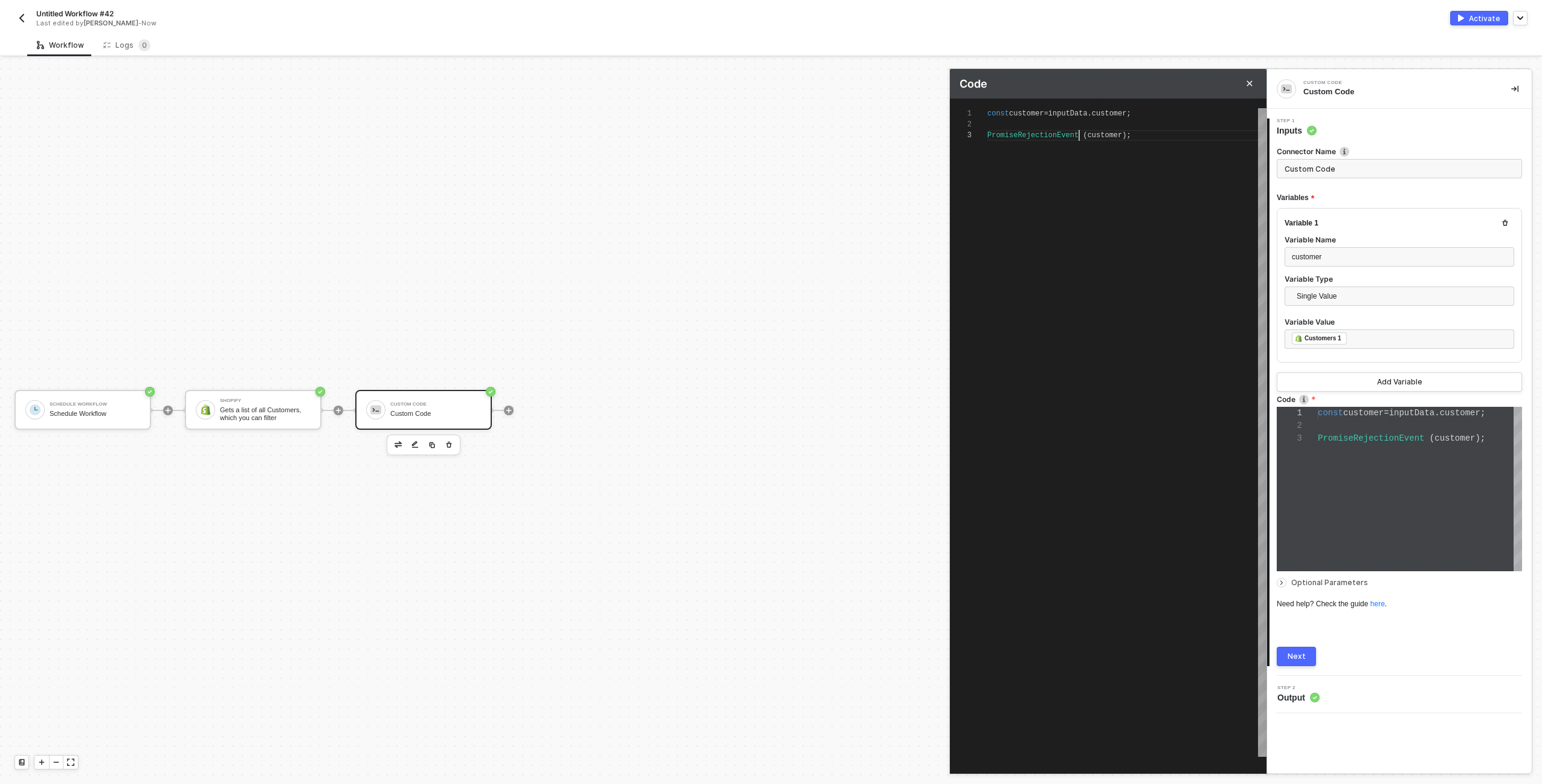
type textarea "const customer = inputData.customer; reject (customer);"
click at [1296, 663] on button "Next" at bounding box center [1296, 656] width 39 height 19
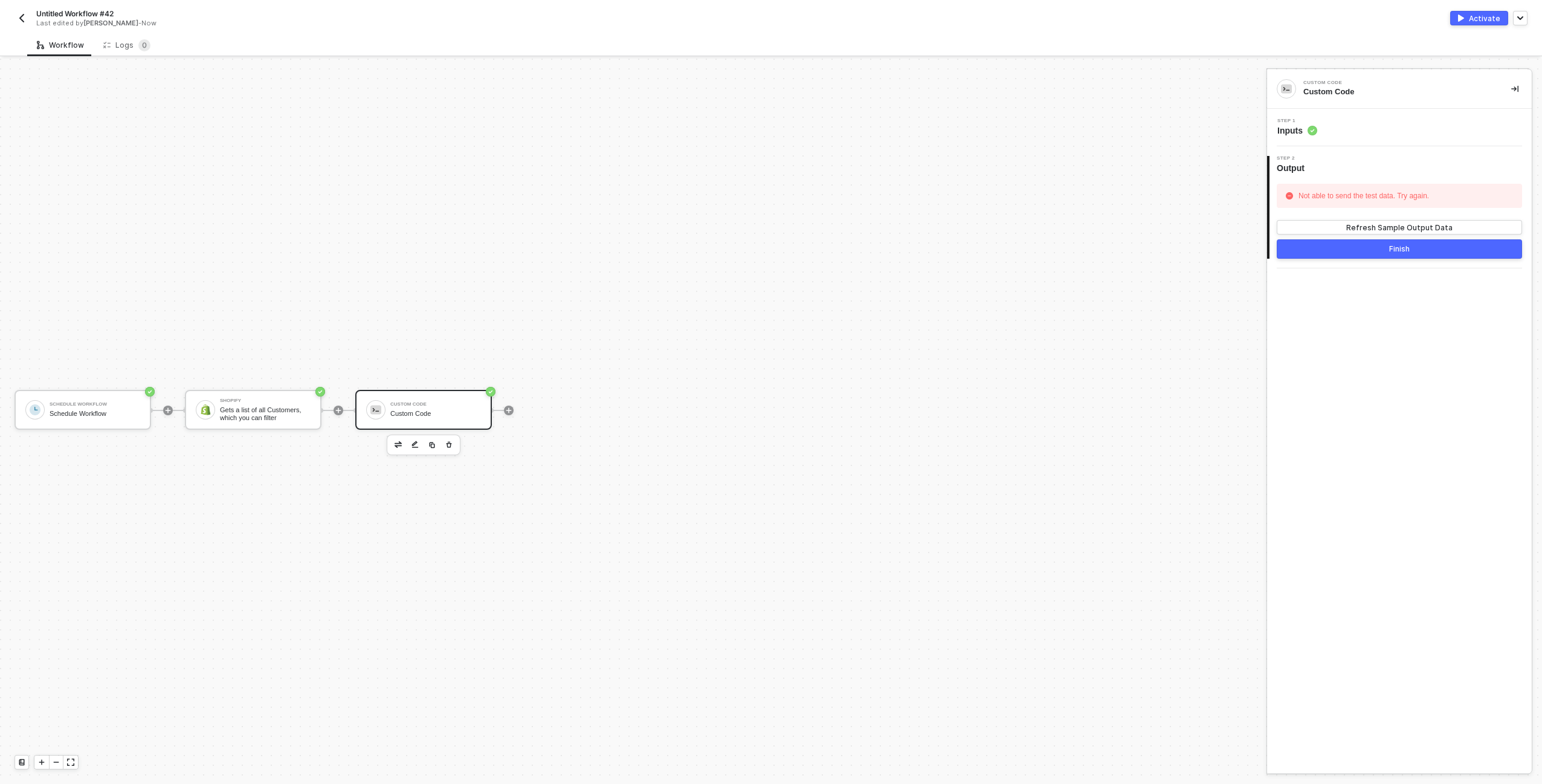
click at [1329, 130] on div "Step 1 Inputs" at bounding box center [1401, 127] width 262 height 18
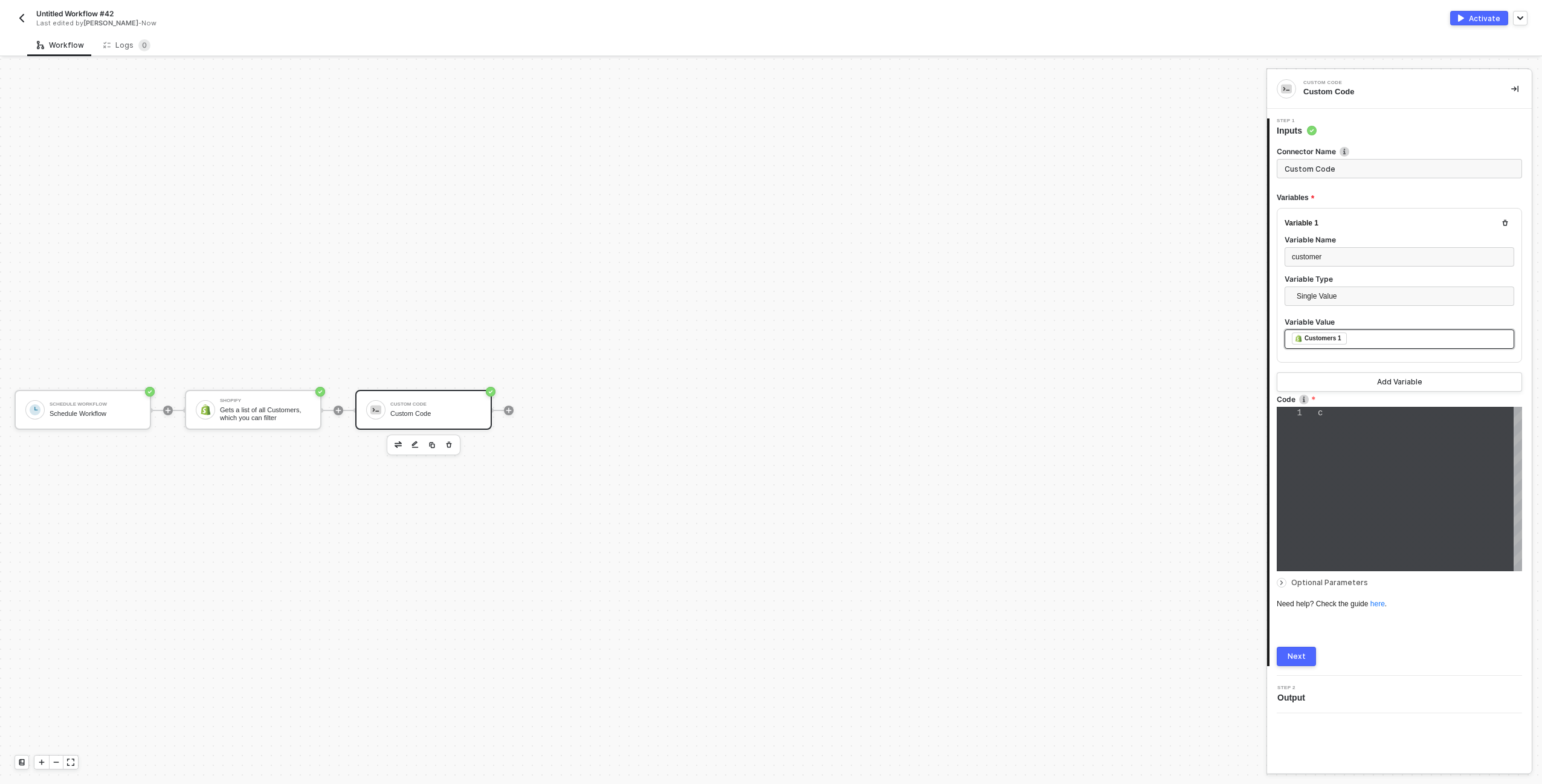
scroll to position [26, 0]
click at [1385, 481] on div "const customer = inputData . customer ; reject ( customer );" at bounding box center [1421, 489] width 204 height 164
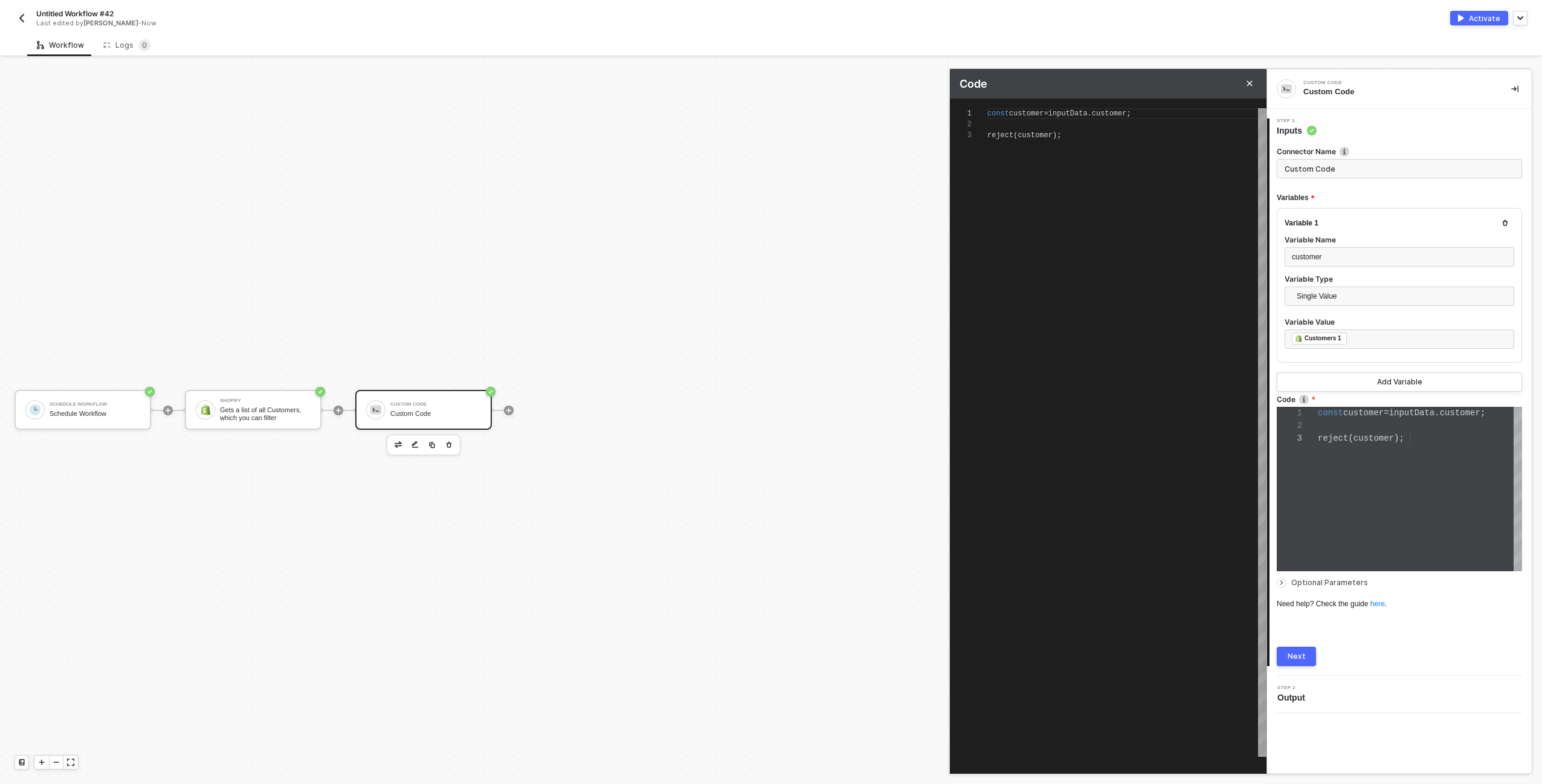
scroll to position [22, 0]
type textarea "const customer = inputData.customer; reject(customer);"
click at [1018, 135] on span "customer" at bounding box center [1036, 135] width 35 height 9
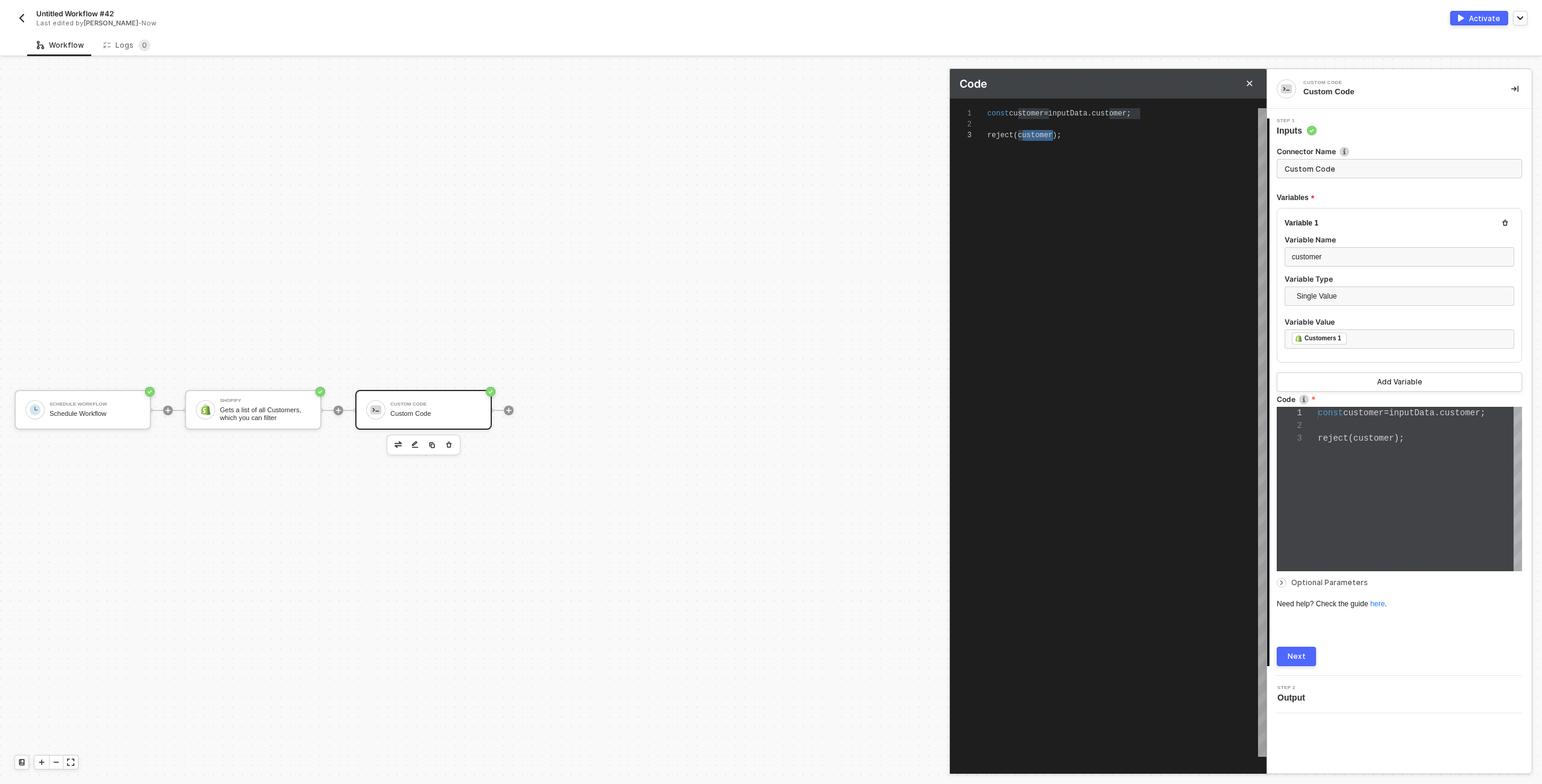
type textarea "const customer = inputData.customer; reject(c);"
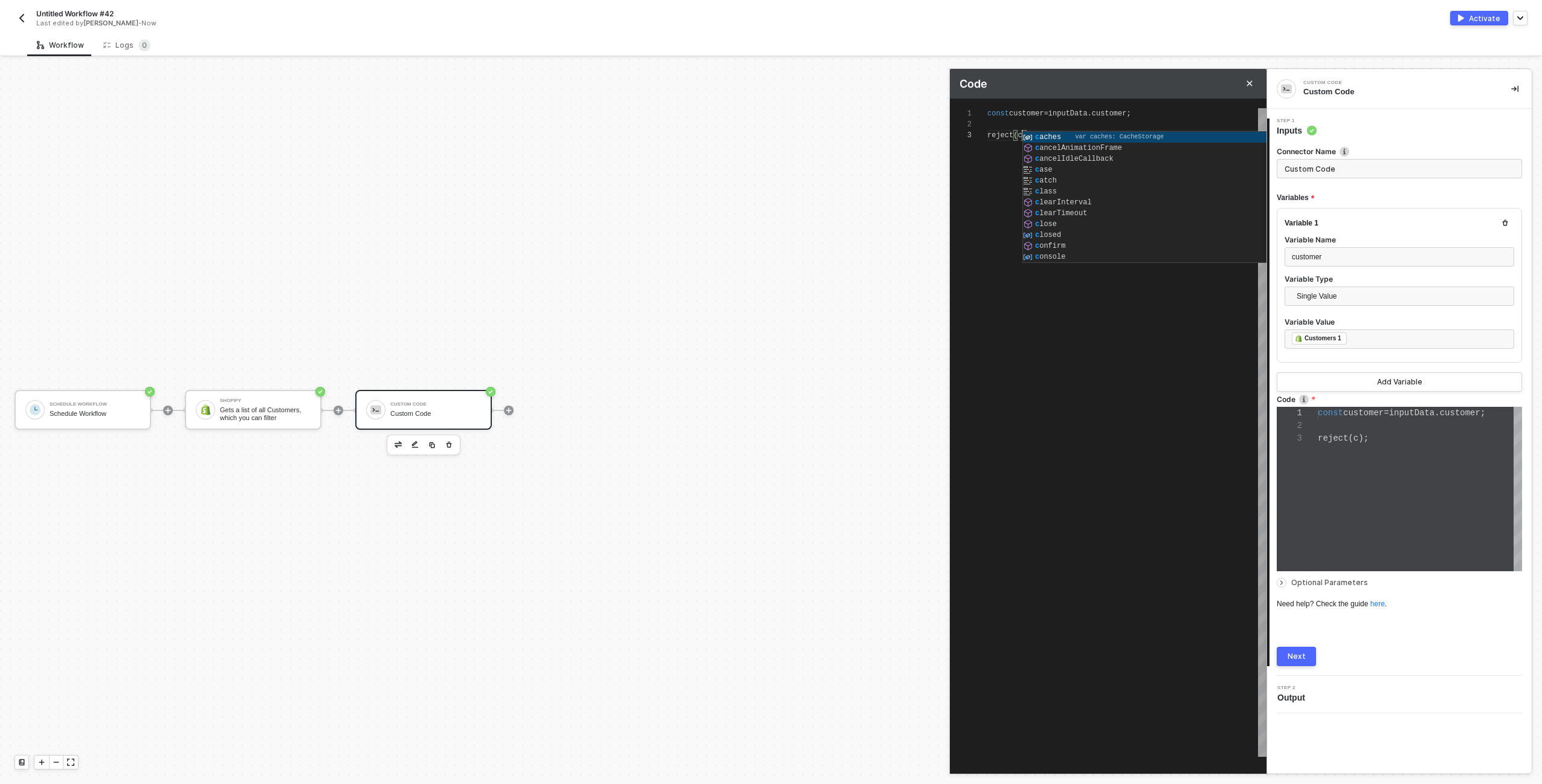
type textarea "const customer = inputData.customer; reject();"
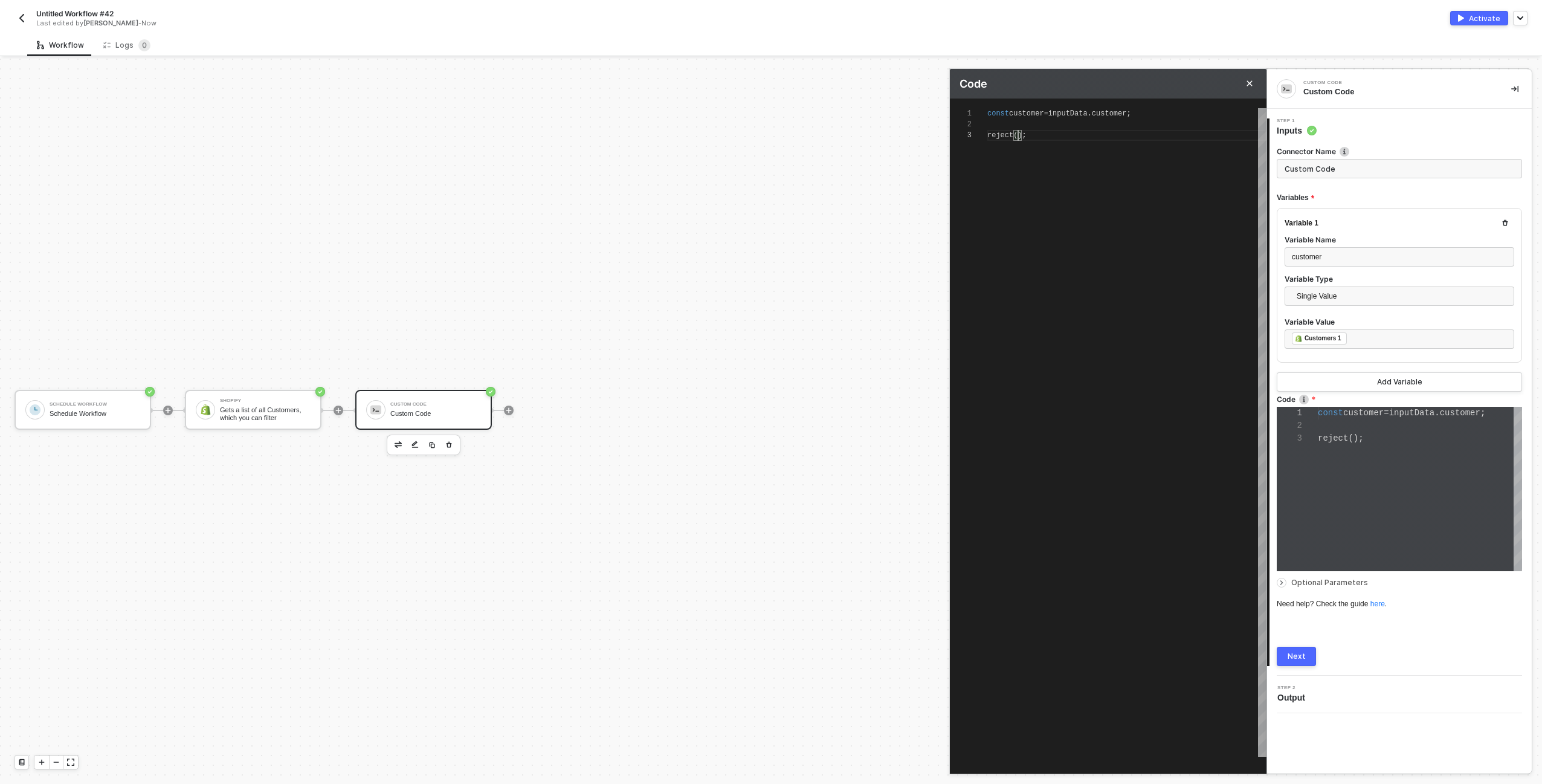
type textarea "const customer = inputData.customer; reject("");"
type textarea "const customer = inputData.customer; reject("o");"
type textarea "const customer = inputData.customer; reject("oo");"
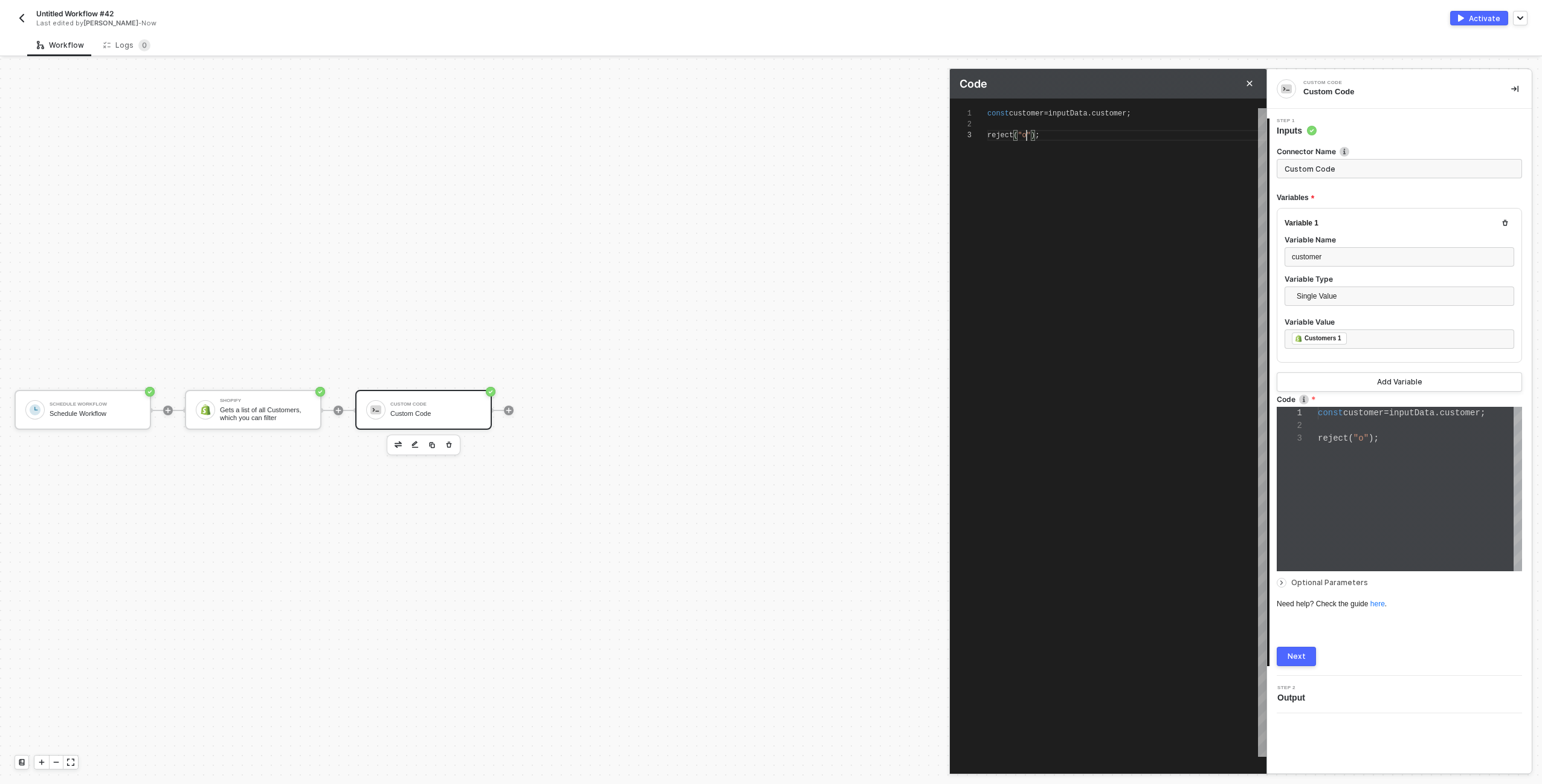
type textarea "const customer = inputData.customer; reject("oo");"
type textarea "const customer = inputData.customer; reject("oop");"
type textarea "const customer = inputData.customer; reject("oops");"
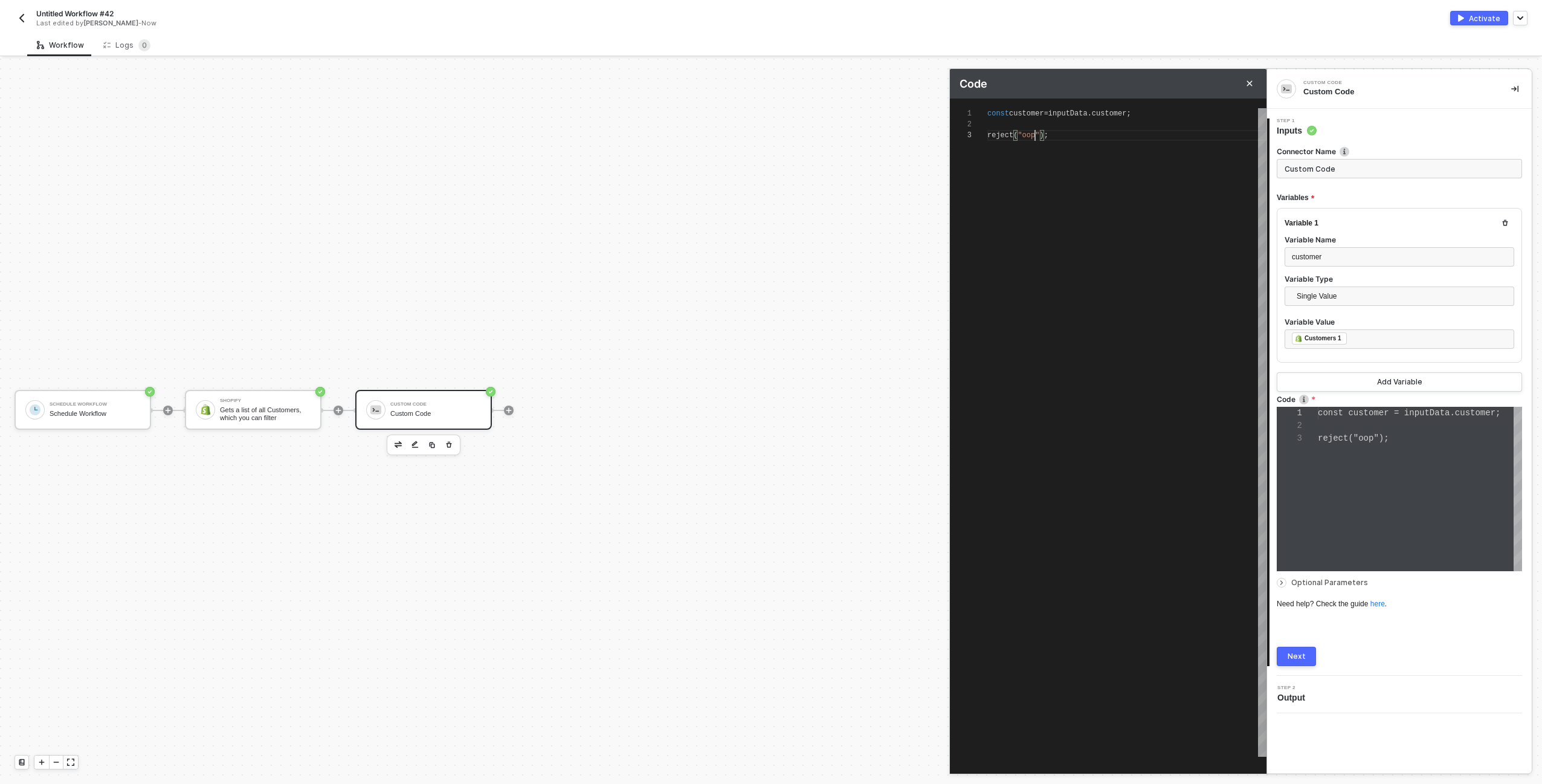
scroll to position [22, 53]
click at [1300, 655] on div "Next" at bounding box center [1297, 656] width 18 height 10
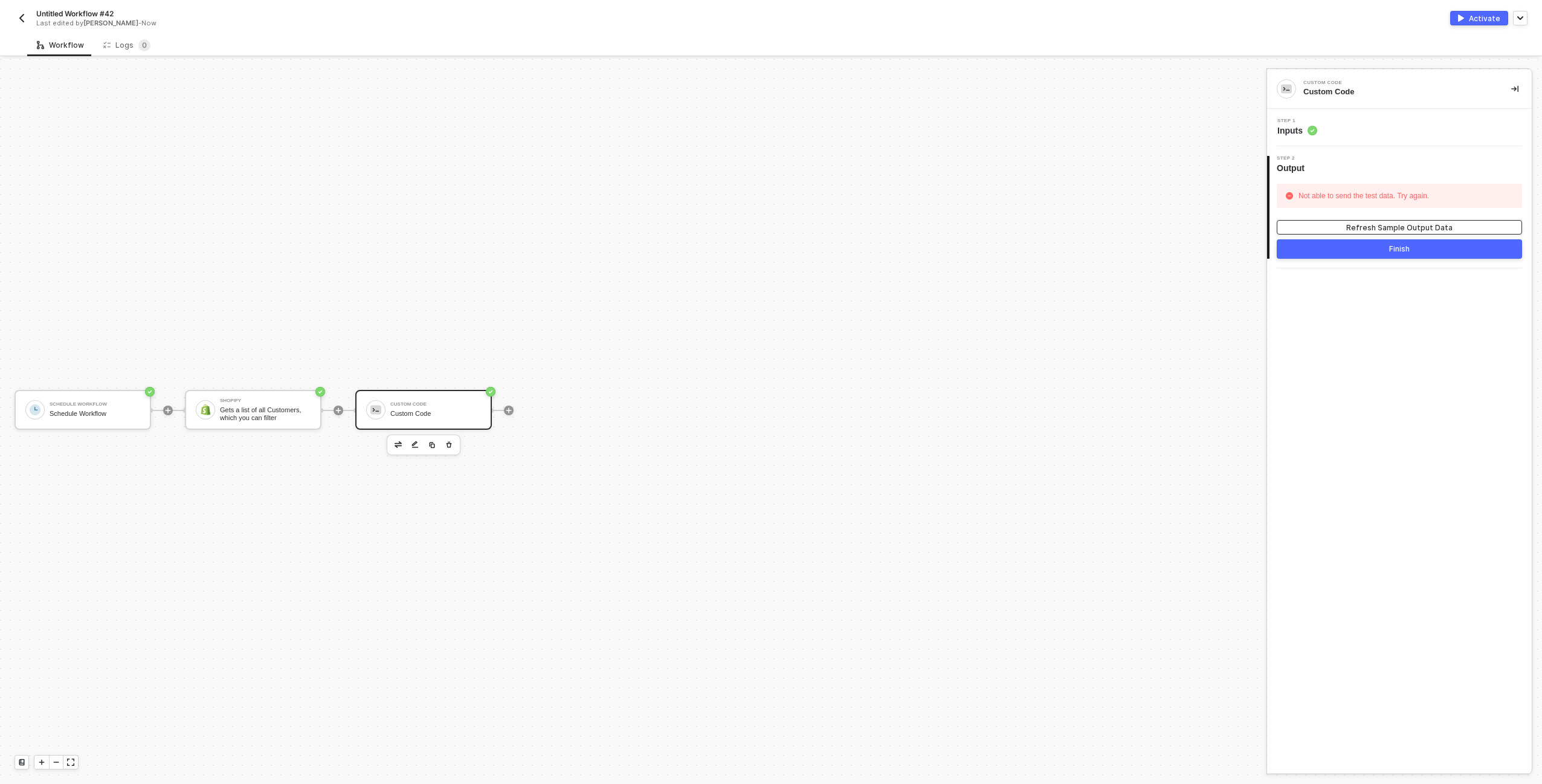
click at [1368, 228] on div "Refresh Sample Output Data" at bounding box center [1399, 228] width 106 height 10
click at [1364, 123] on div "Step 1 Inputs" at bounding box center [1401, 127] width 262 height 18
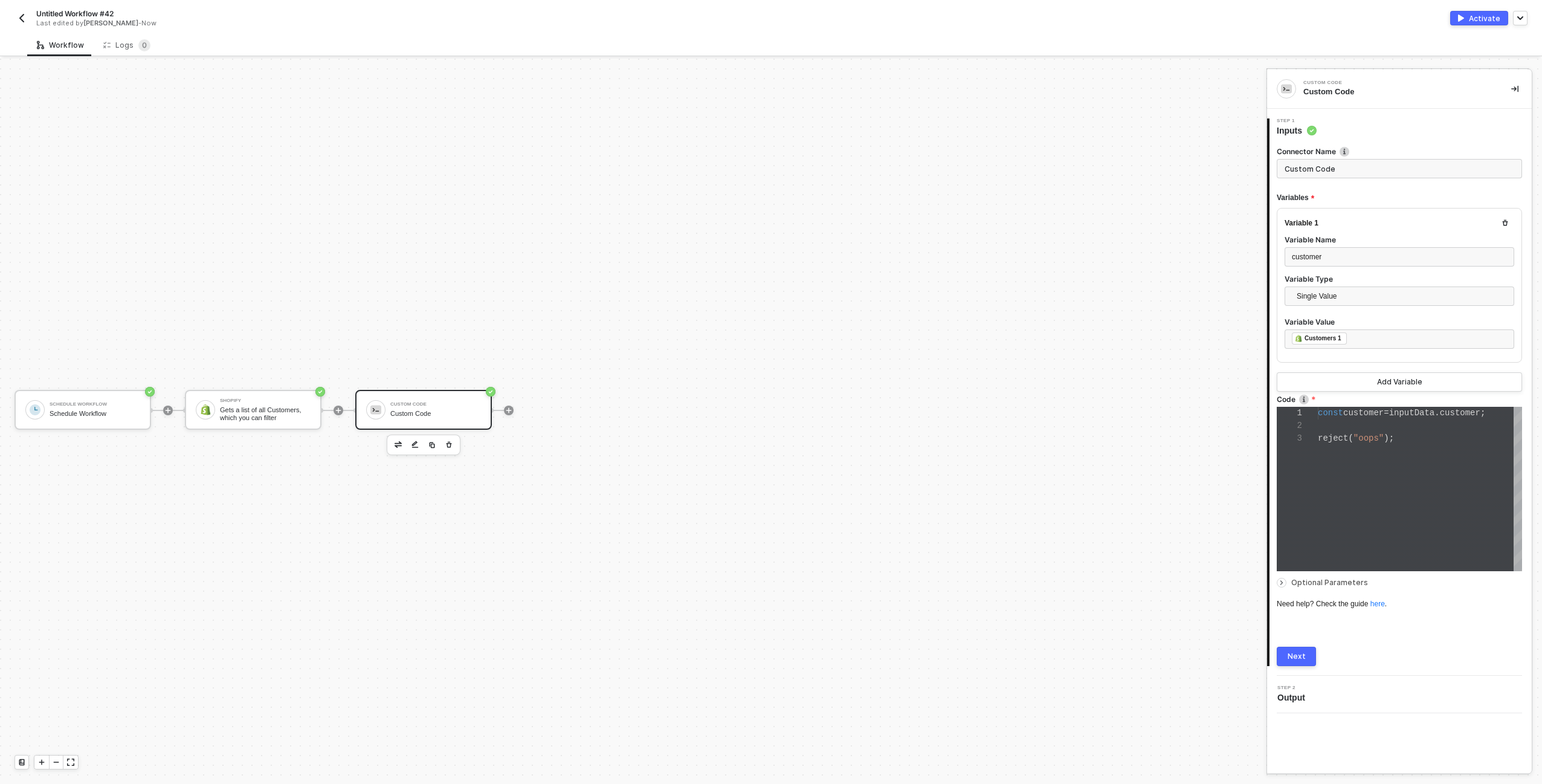
scroll to position [26, 0]
click at [430, 446] on img "button" at bounding box center [432, 444] width 7 height 7
click at [370, 407] on img at bounding box center [367, 410] width 7 height 7
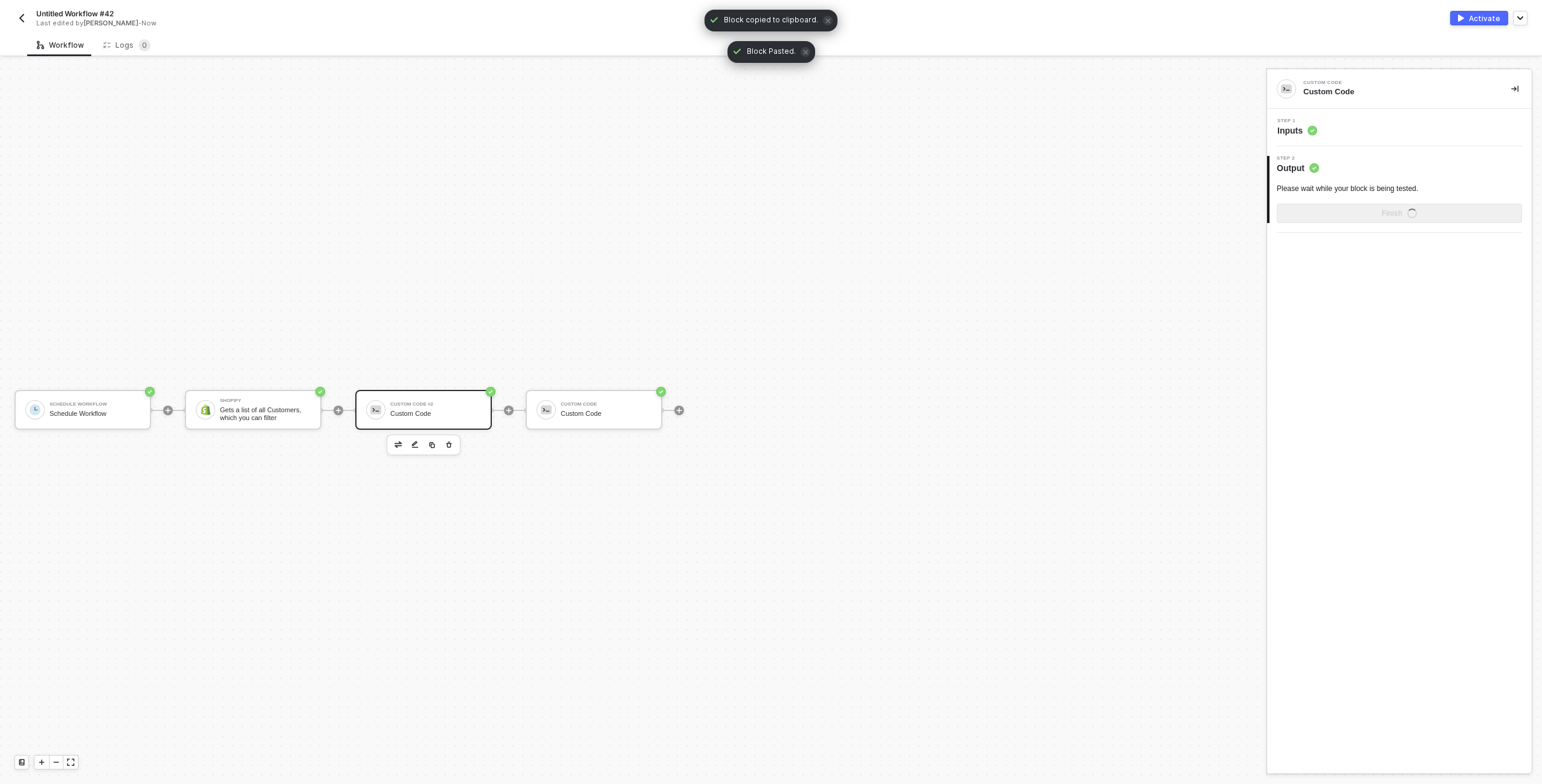
click at [464, 415] on div "Custom Code" at bounding box center [436, 414] width 91 height 8
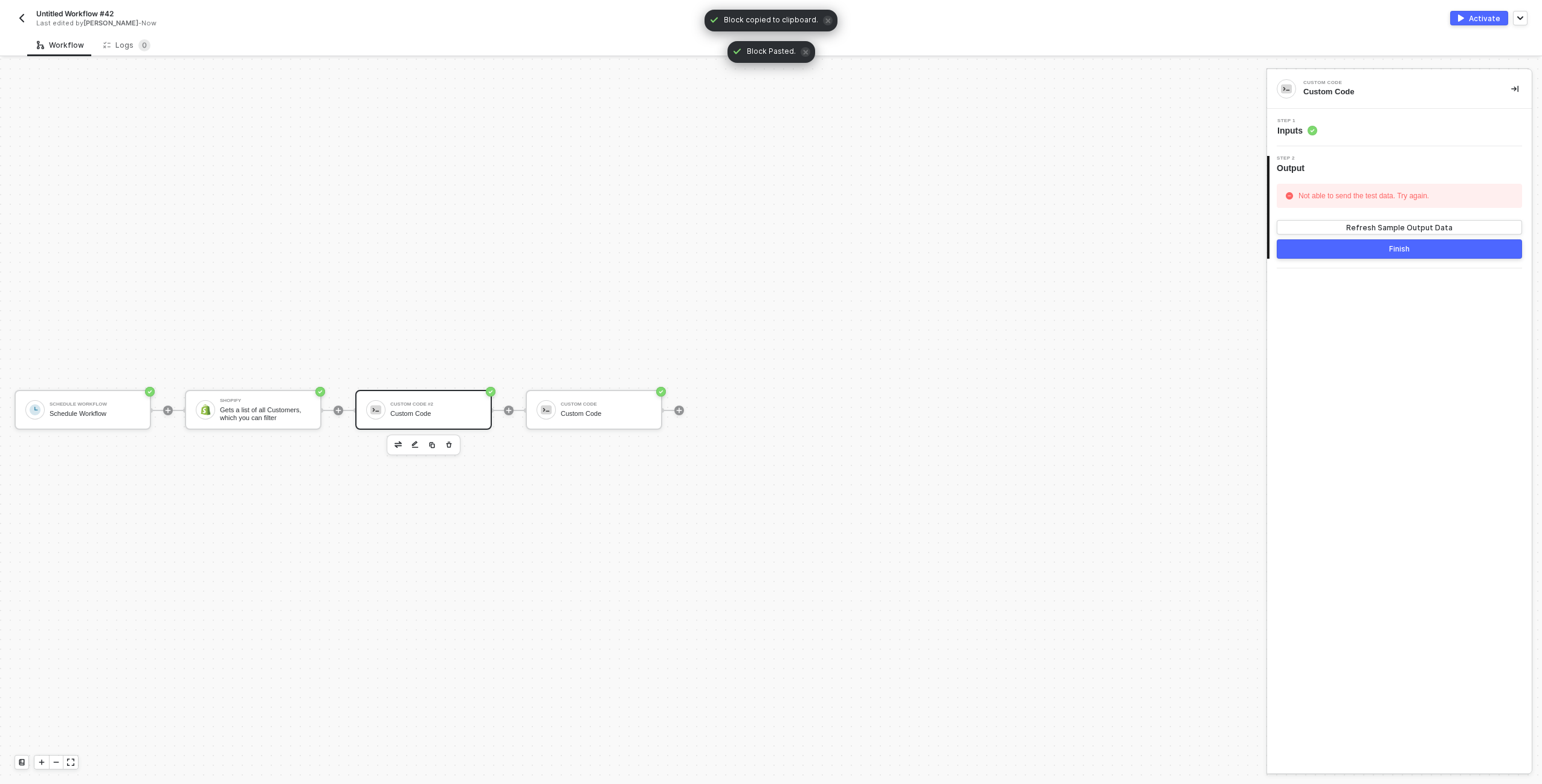
click at [1410, 133] on div "Step 1 Inputs" at bounding box center [1401, 127] width 262 height 18
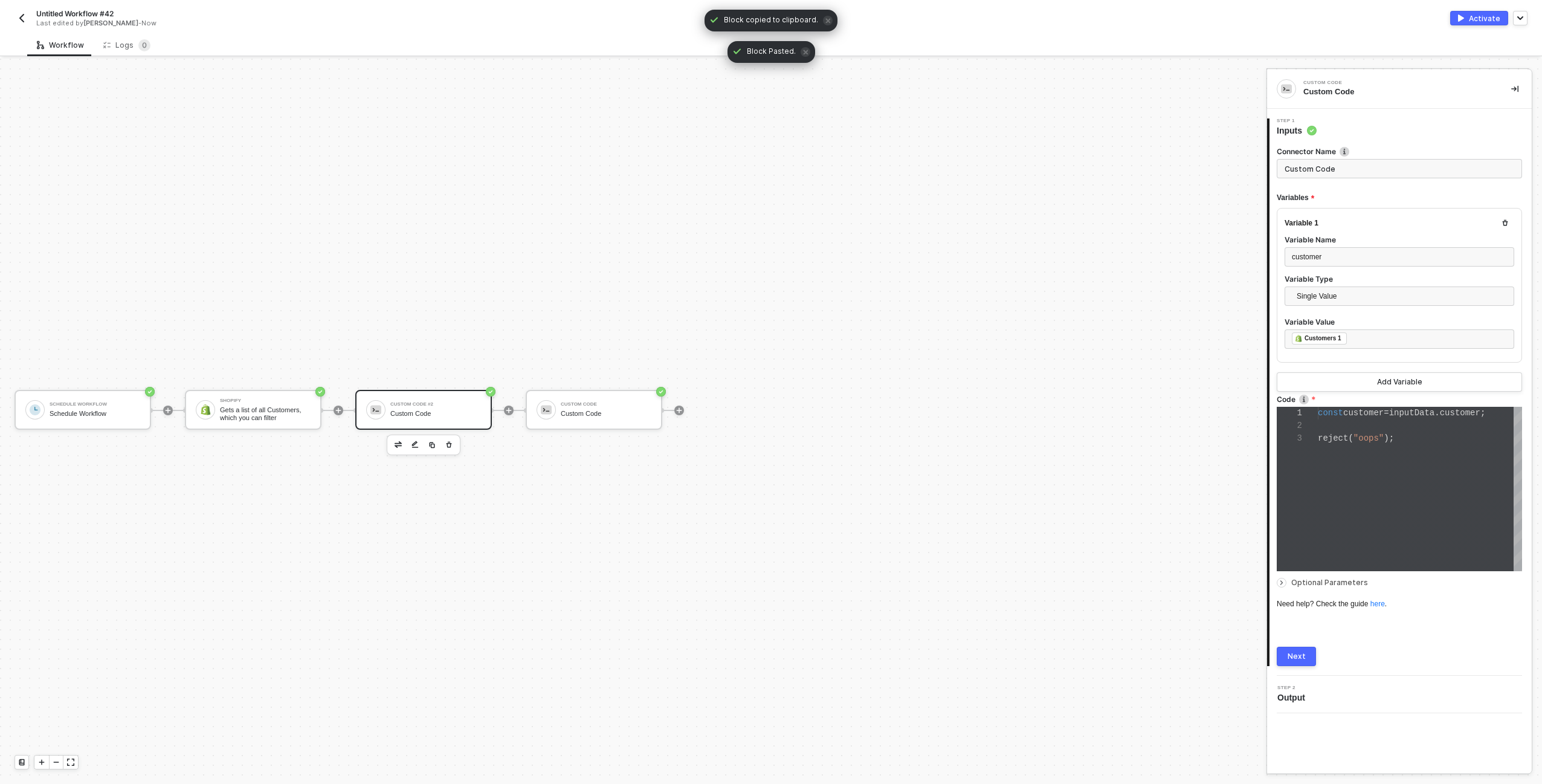
click at [1390, 439] on span ");" at bounding box center [1389, 438] width 10 height 10
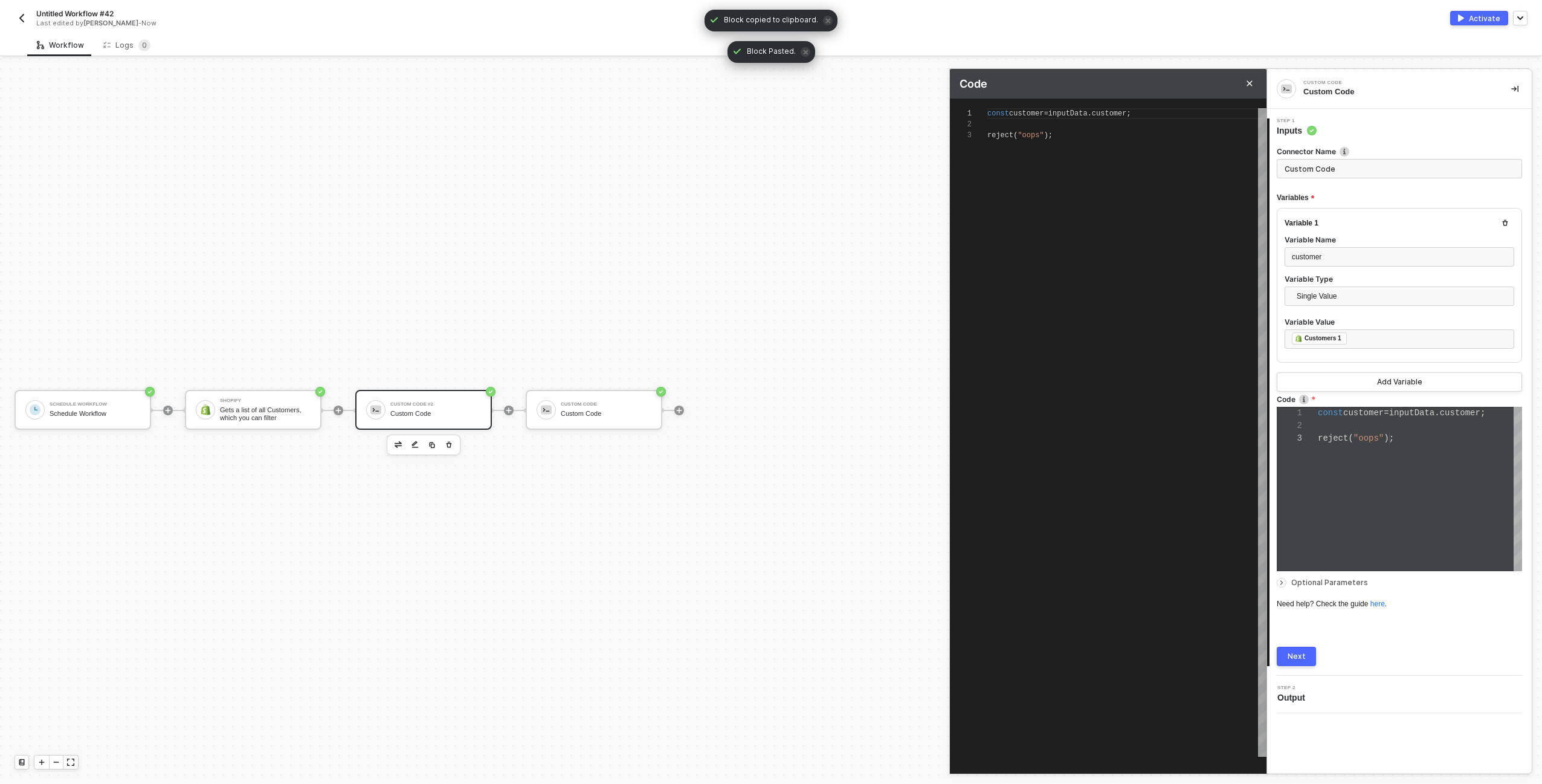
scroll to position [0, 0]
click at [1056, 122] on div at bounding box center [1128, 125] width 279 height 11
drag, startPoint x: 1170, startPoint y: 109, endPoint x: 774, endPoint y: 109, distance: 396.0
type textarea "reject("oops");"
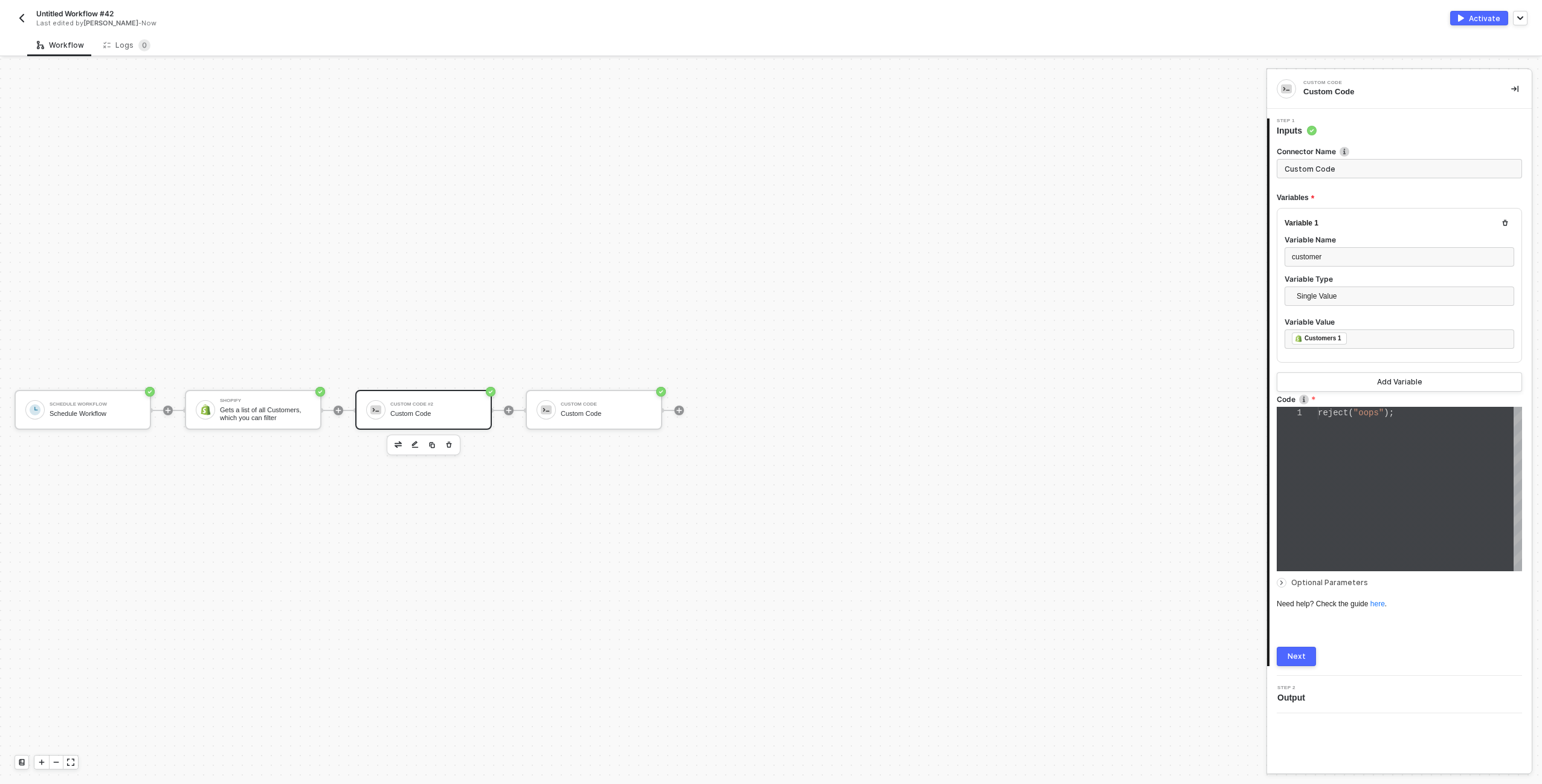
click at [1309, 657] on button "Next" at bounding box center [1296, 656] width 39 height 19
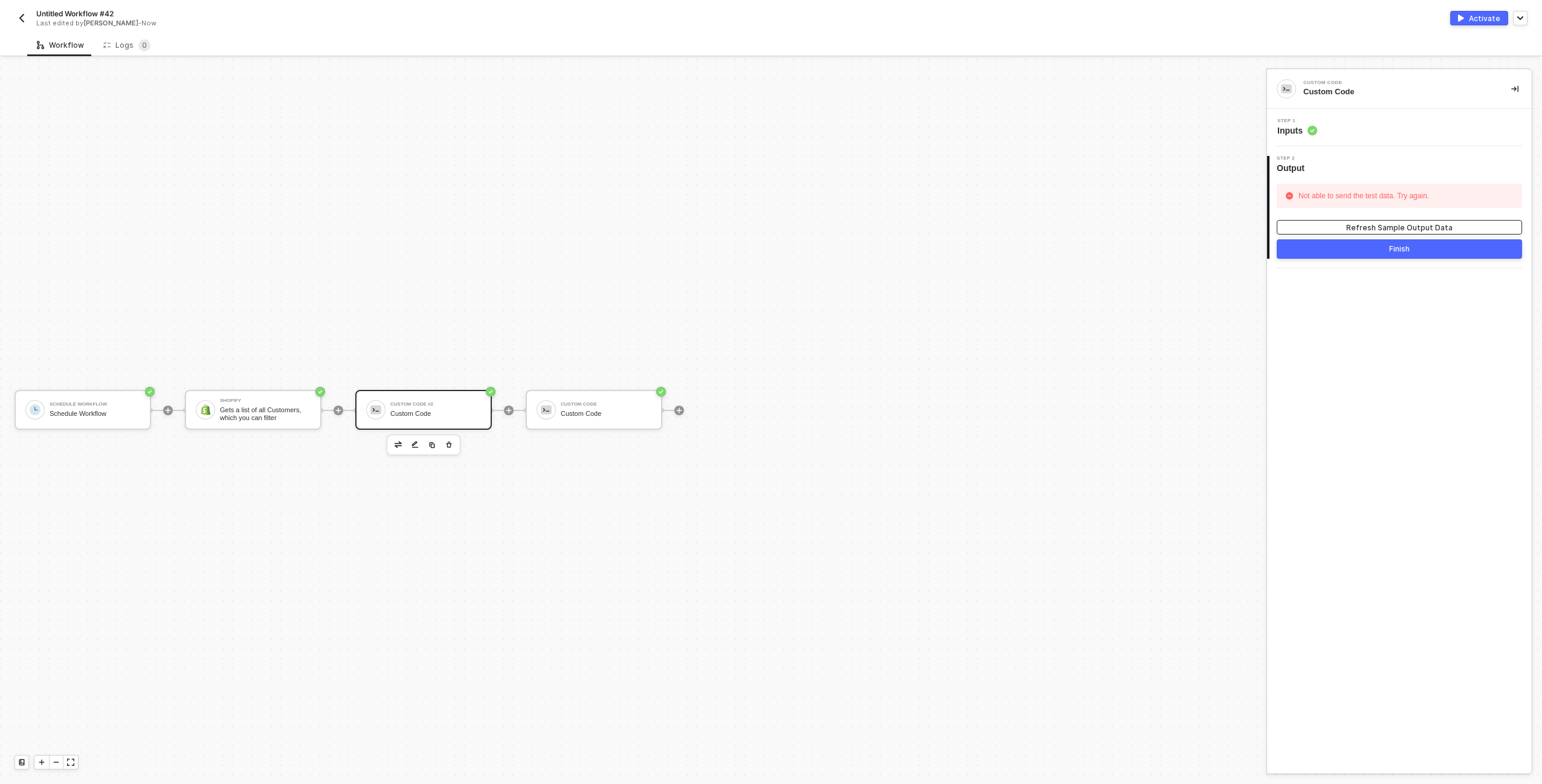
click at [1346, 228] on button "Refresh Sample Output Data" at bounding box center [1399, 227] width 245 height 14
click at [1393, 128] on div "Step 1 Inputs" at bounding box center [1401, 127] width 262 height 18
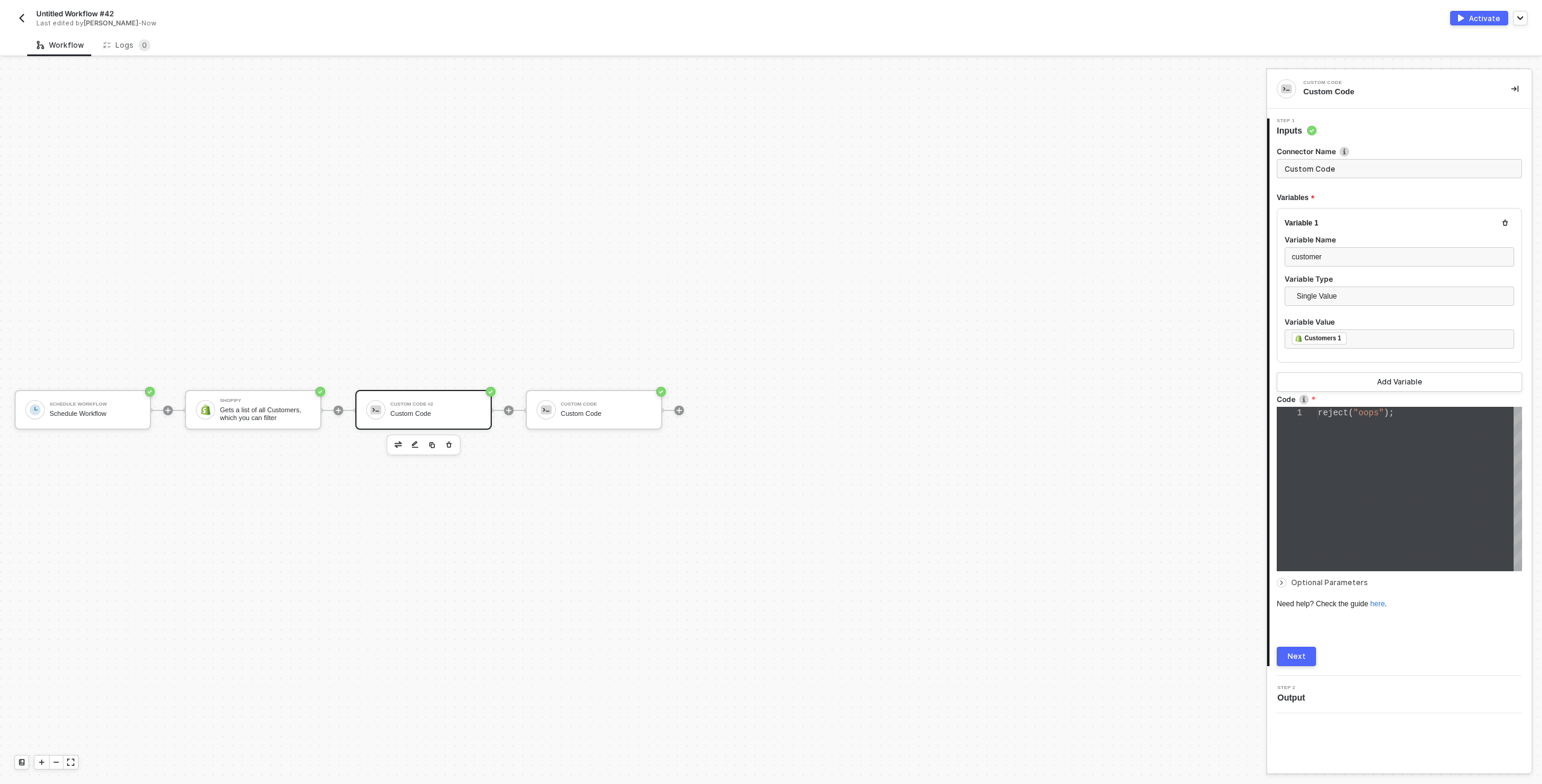
click at [1389, 446] on div "reject ( "oops" );" at bounding box center [1421, 489] width 204 height 164
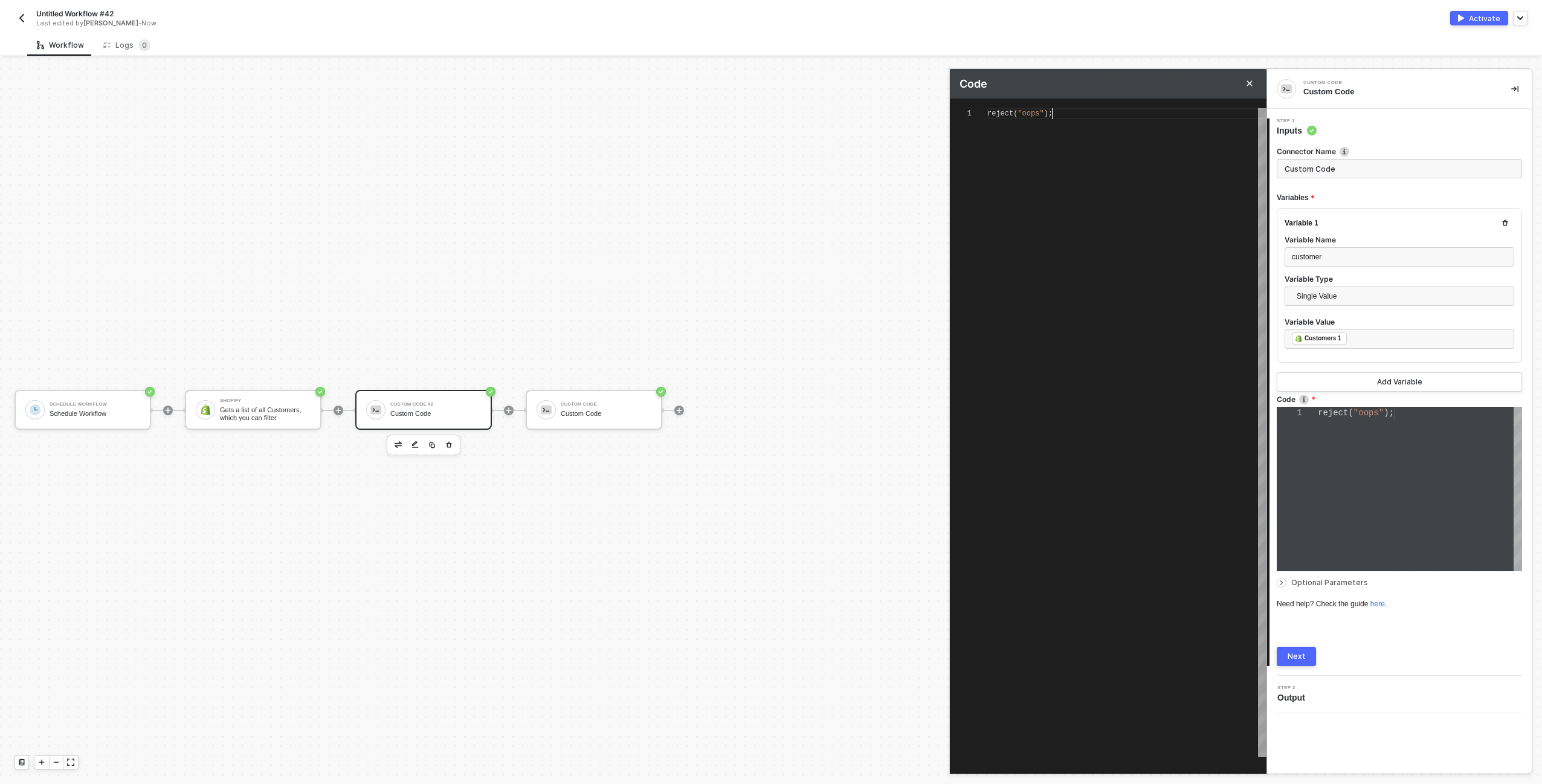
click at [1075, 146] on div "reject ( "oops" );" at bounding box center [1128, 432] width 279 height 648
type textarea "r"
type textarea "re"
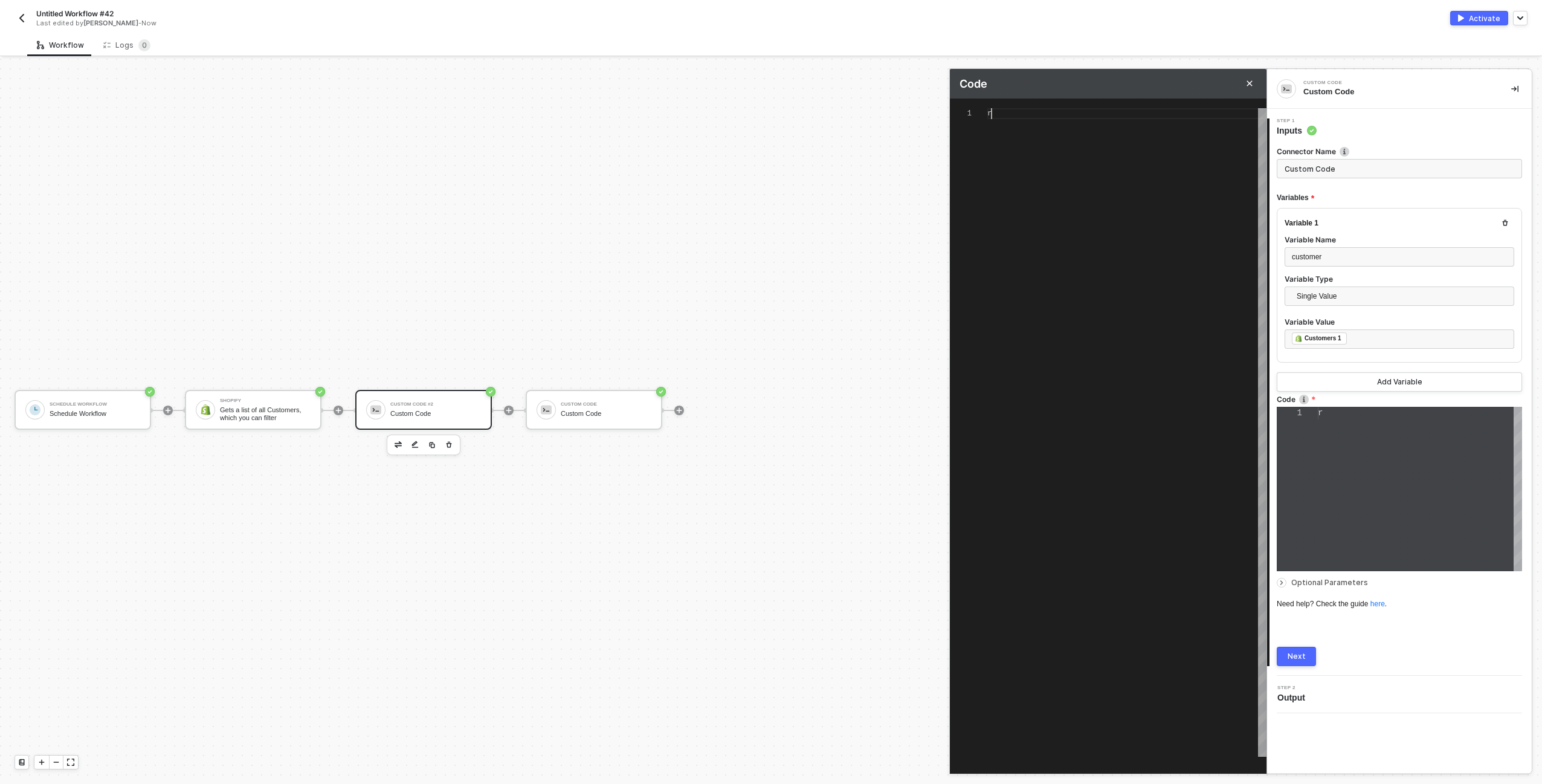
scroll to position [0, 0]
type textarea "ret"
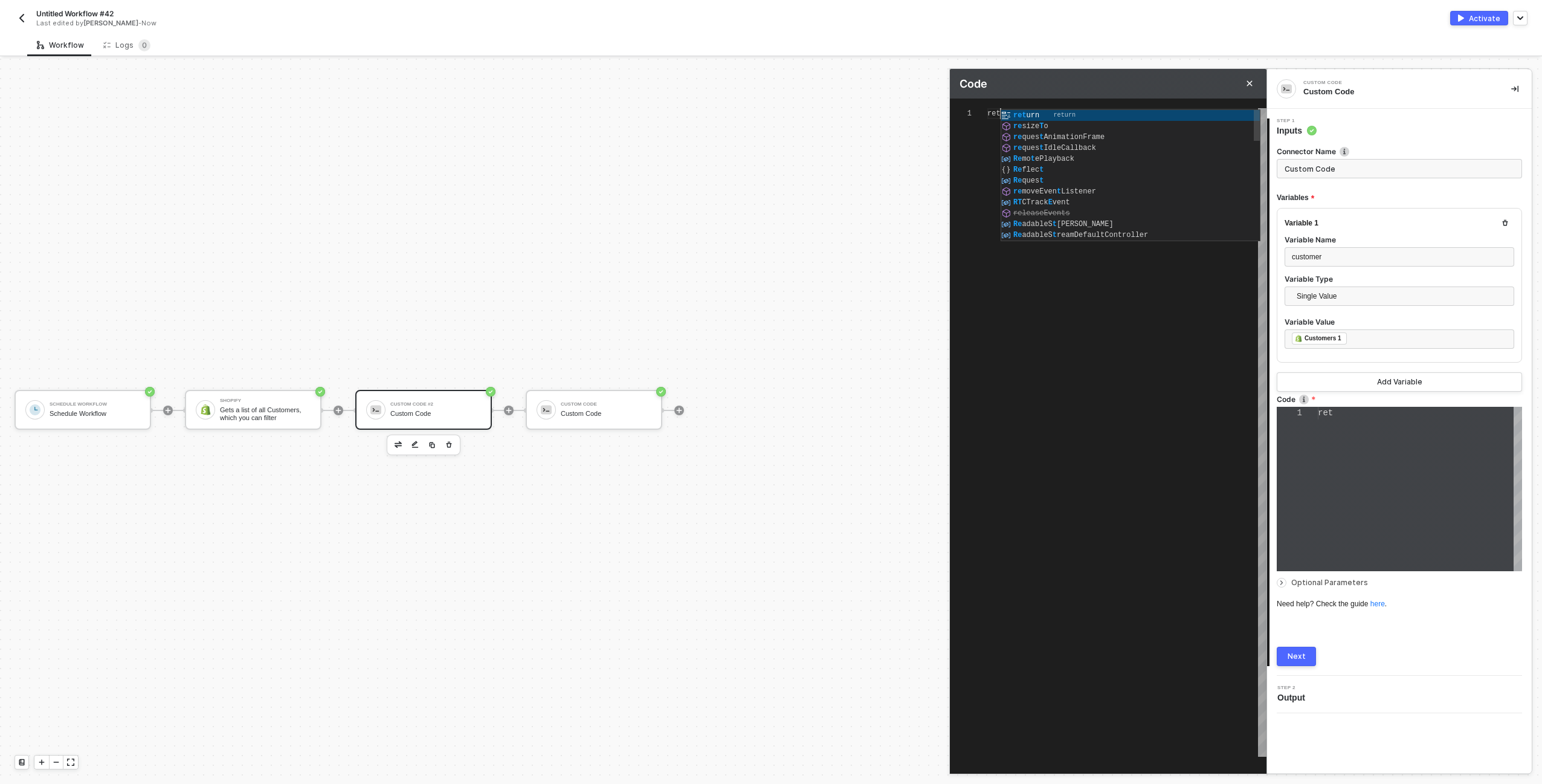
type textarea "retu"
type textarea "retur"
type textarea "return"
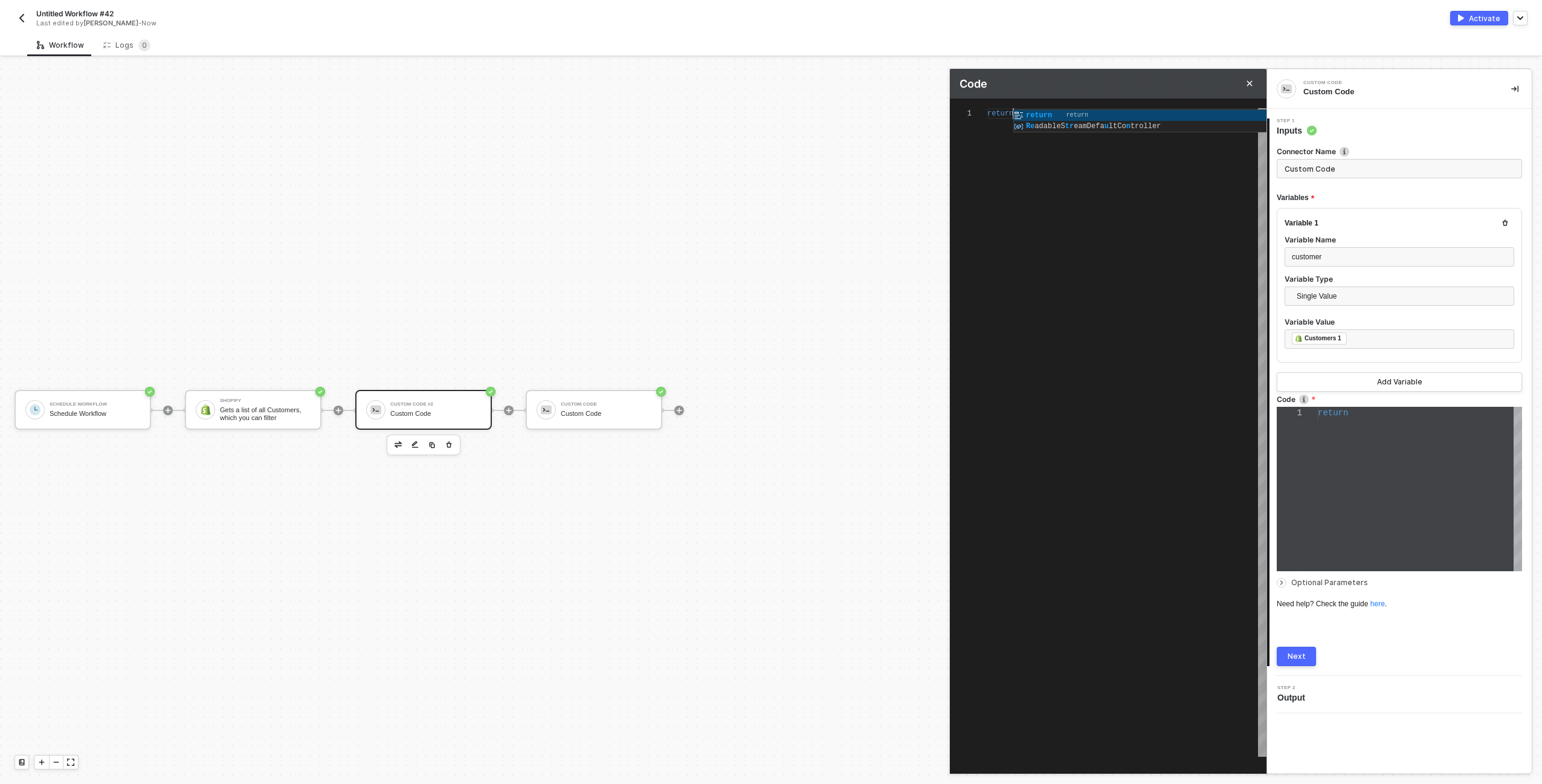
type textarea "return"
type textarea "return """
type textarea "return "i""
type textarea "return "it""
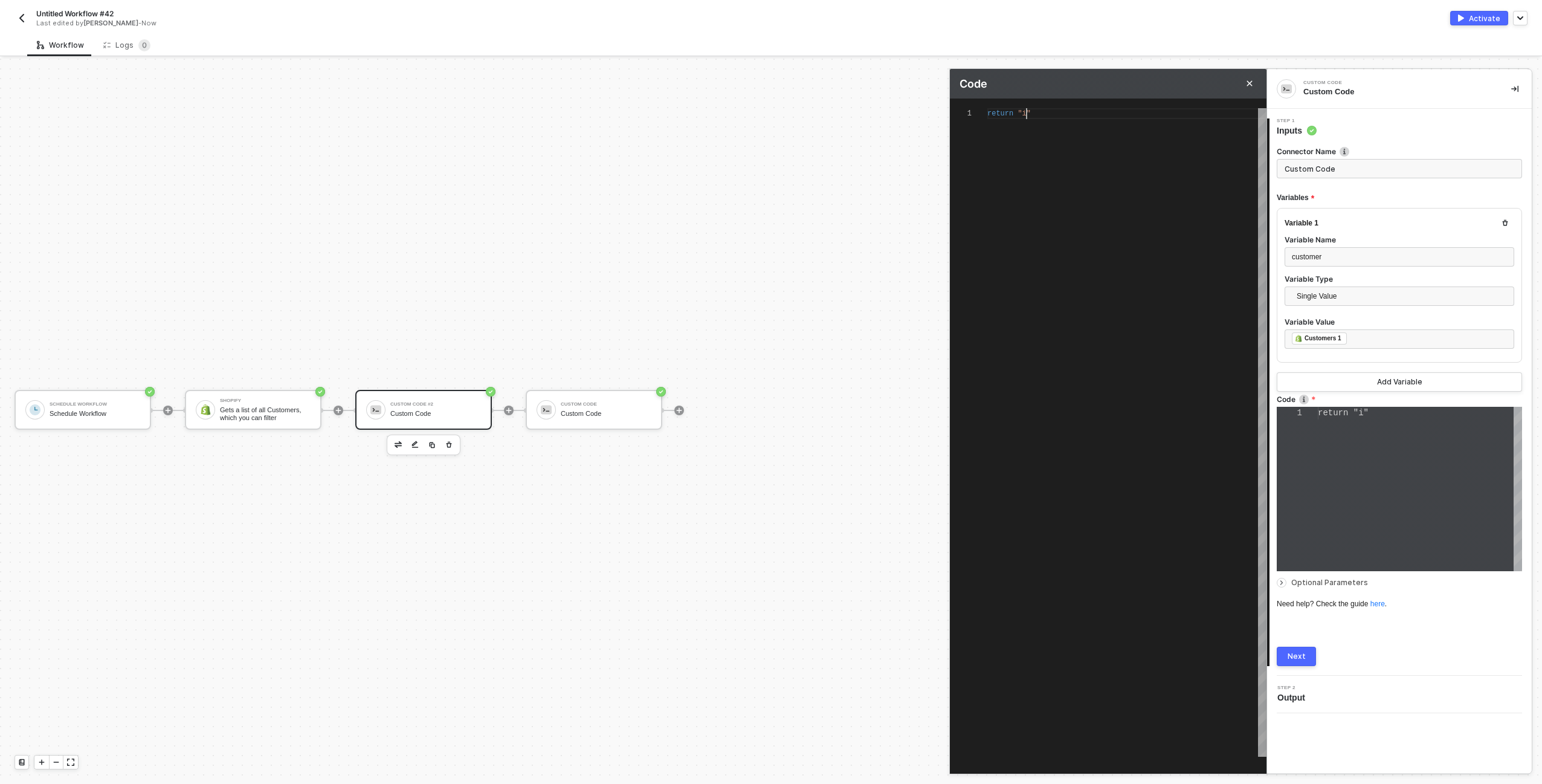
type textarea "return "it ""
type textarea "return "it wo""
type textarea "return "it wor""
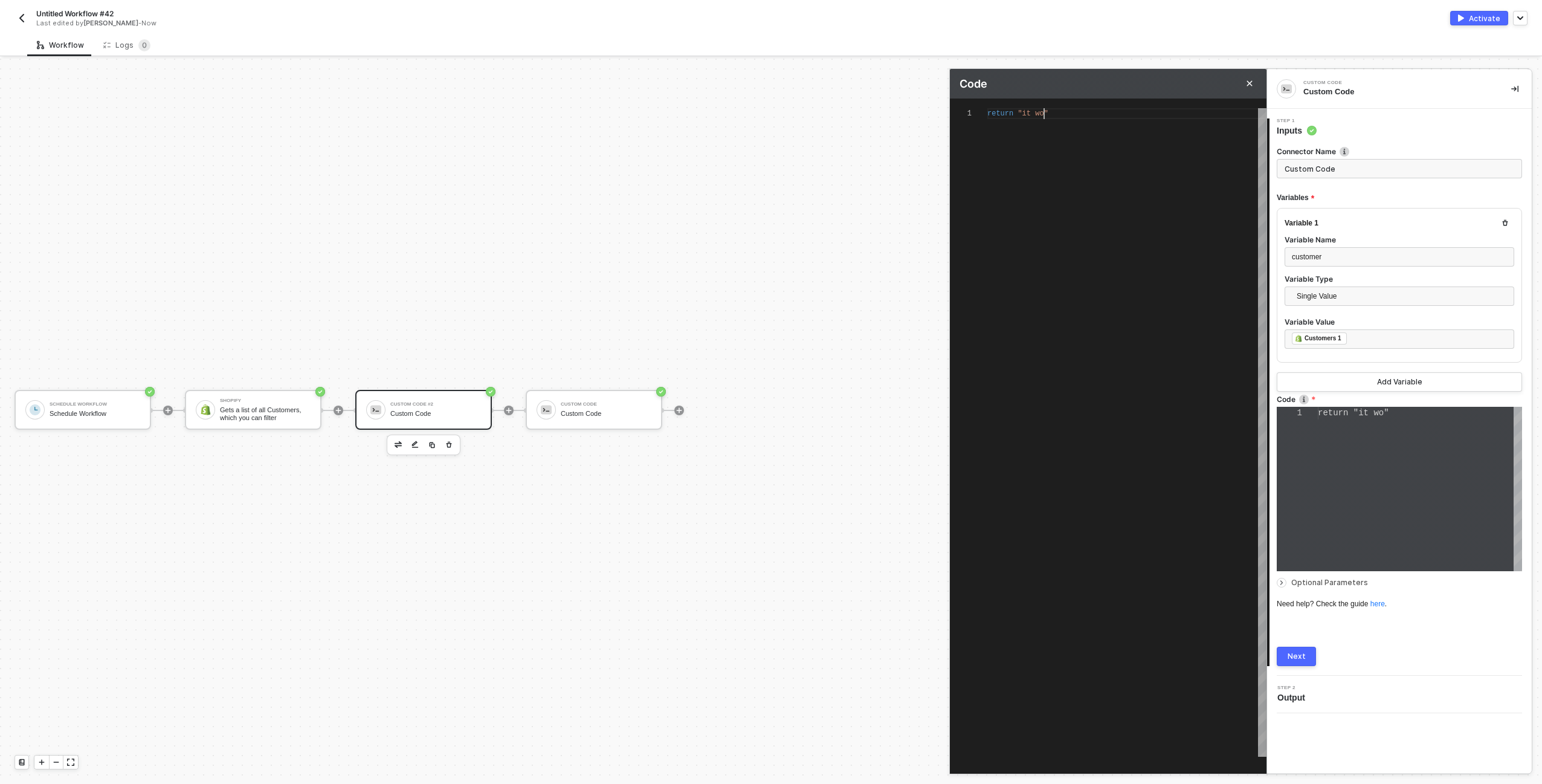
type textarea "return "it work""
type textarea "return "it works""
type textarea "return "it works";"
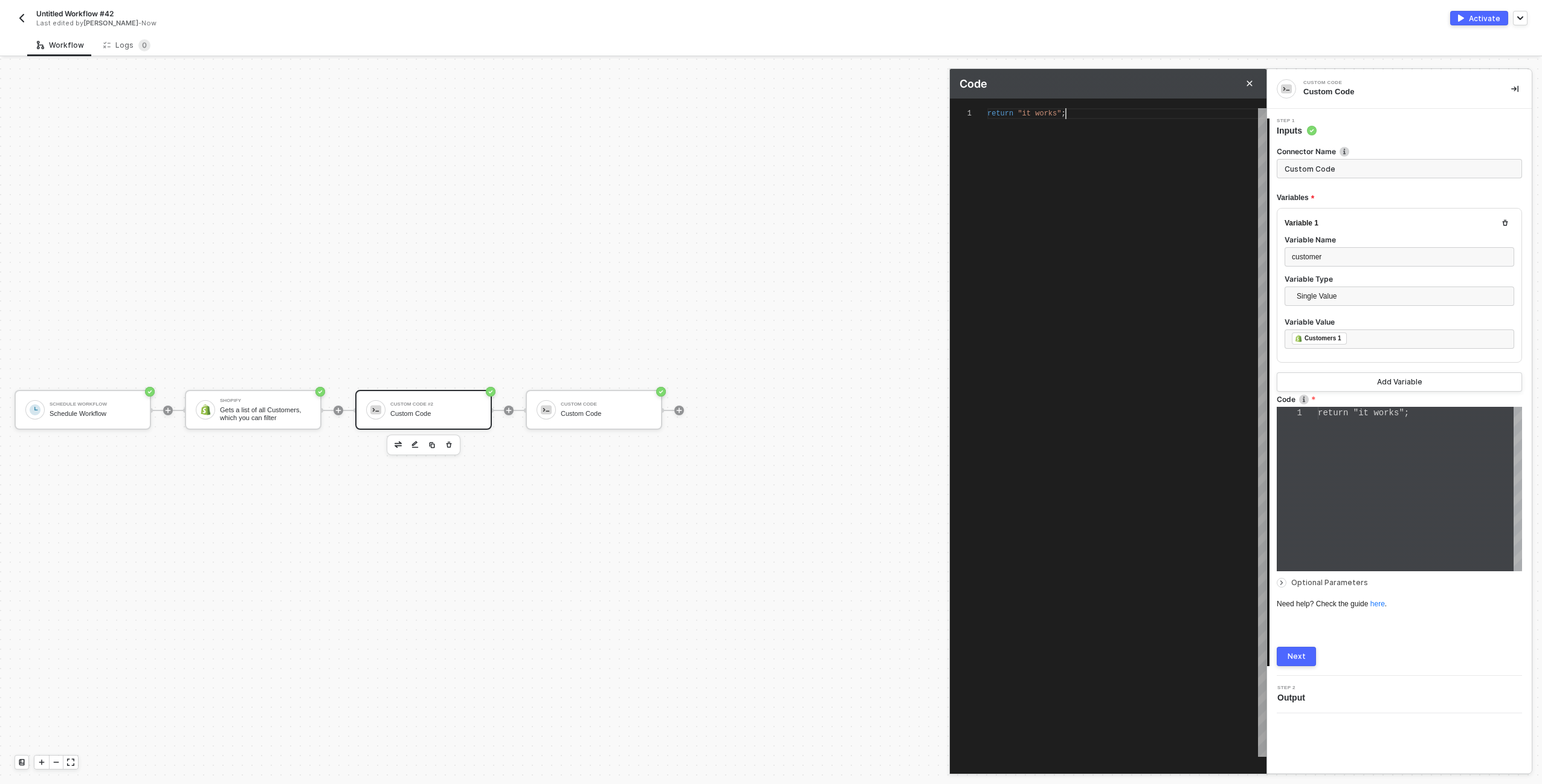
scroll to position [0, 78]
click at [1296, 655] on div "Next" at bounding box center [1297, 656] width 18 height 10
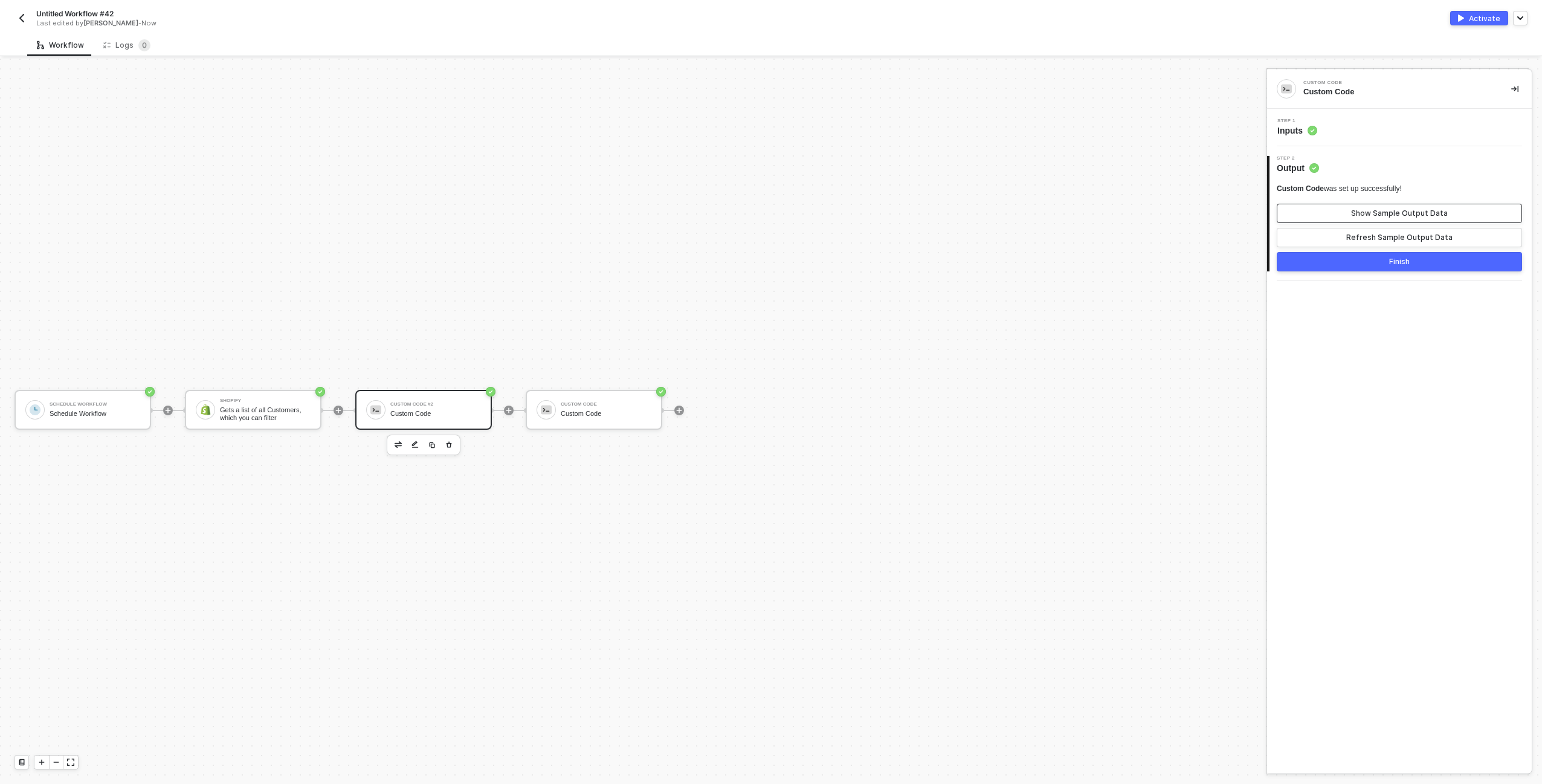
click at [1393, 215] on div "Show Sample Output Data" at bounding box center [1399, 213] width 97 height 10
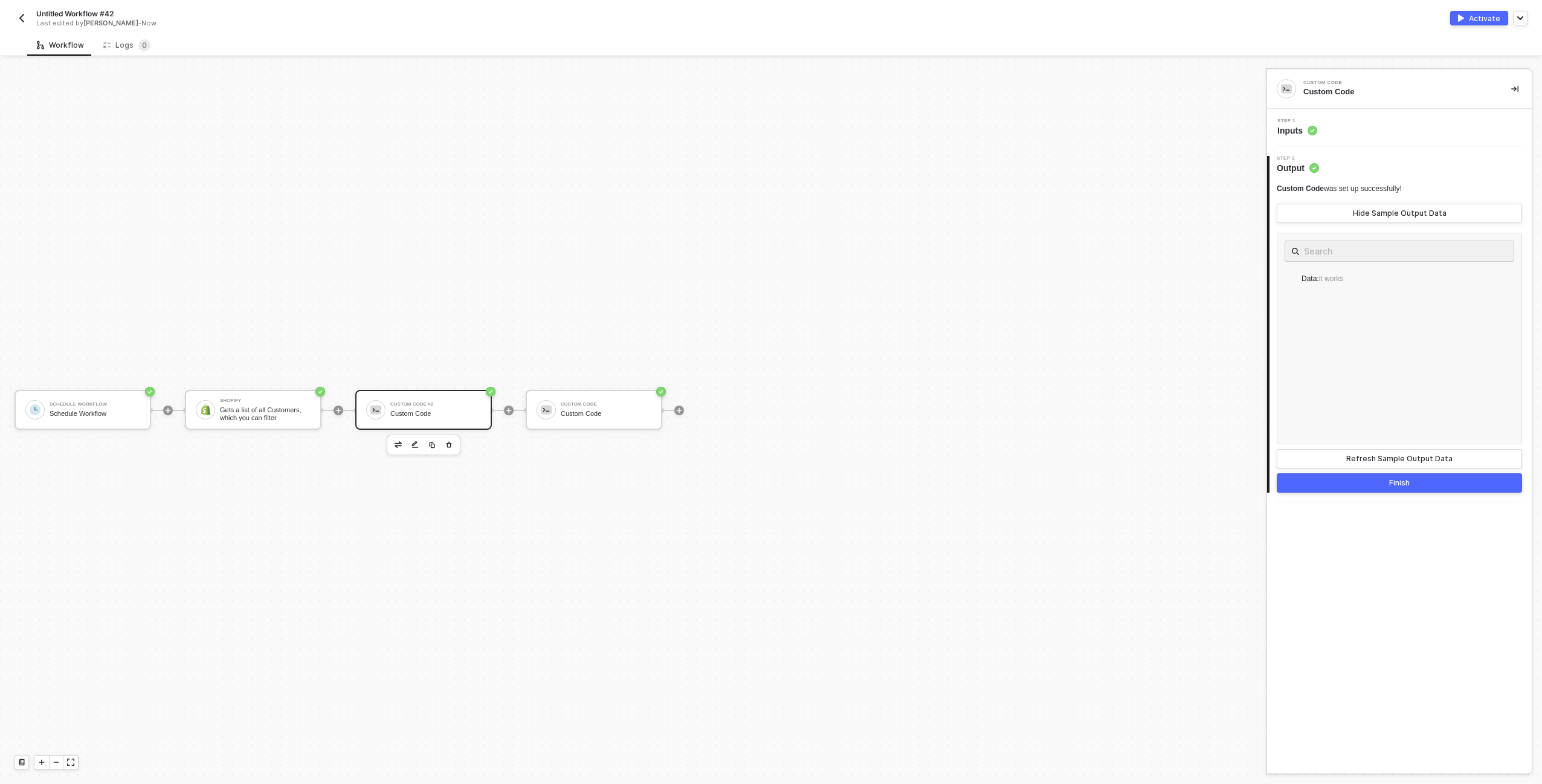
click at [1346, 123] on div "Step 1 Inputs" at bounding box center [1401, 127] width 262 height 18
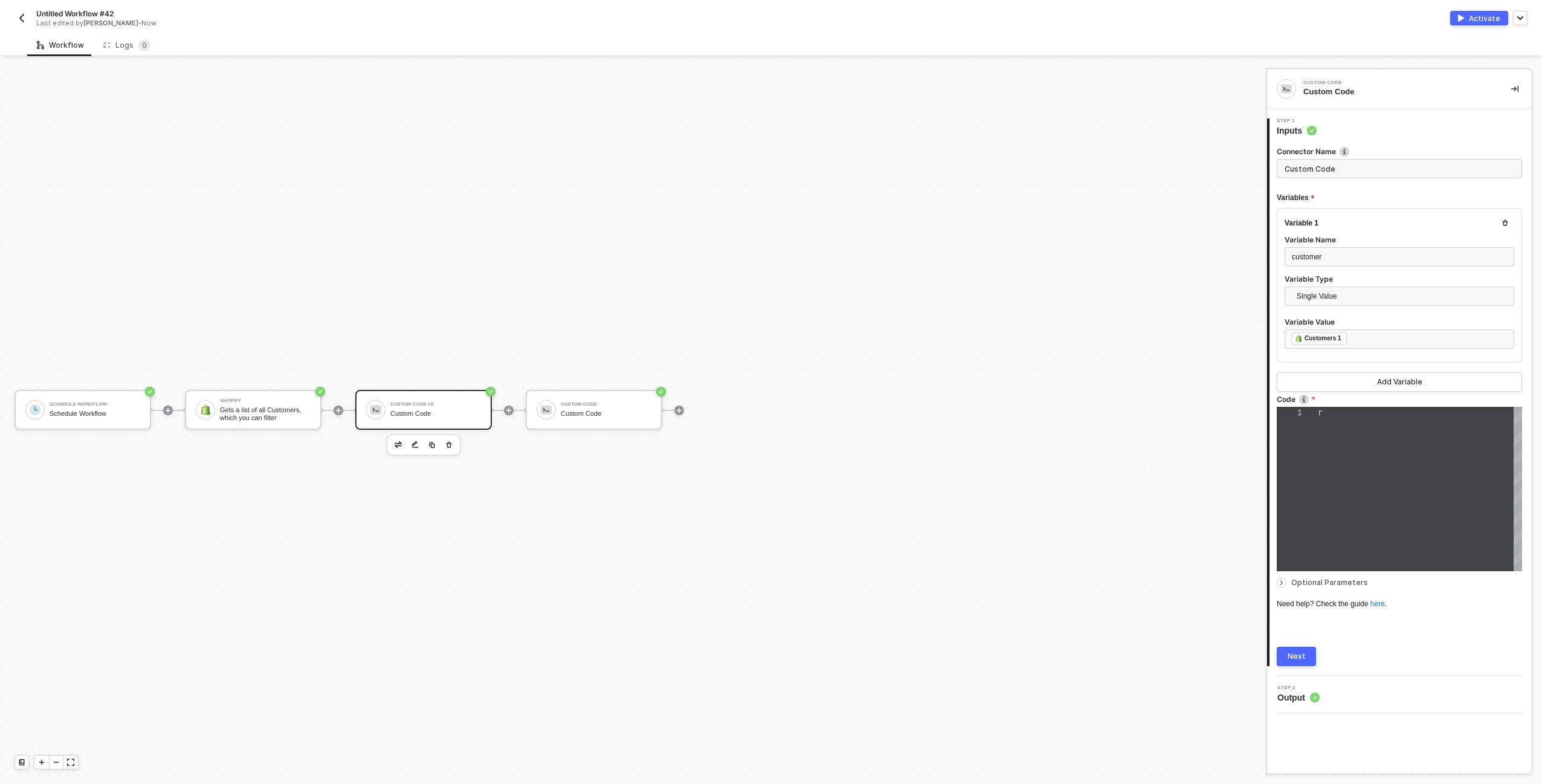
type textarea "return "it works";"
click at [1404, 441] on div "return "it works" ;" at bounding box center [1421, 489] width 204 height 164
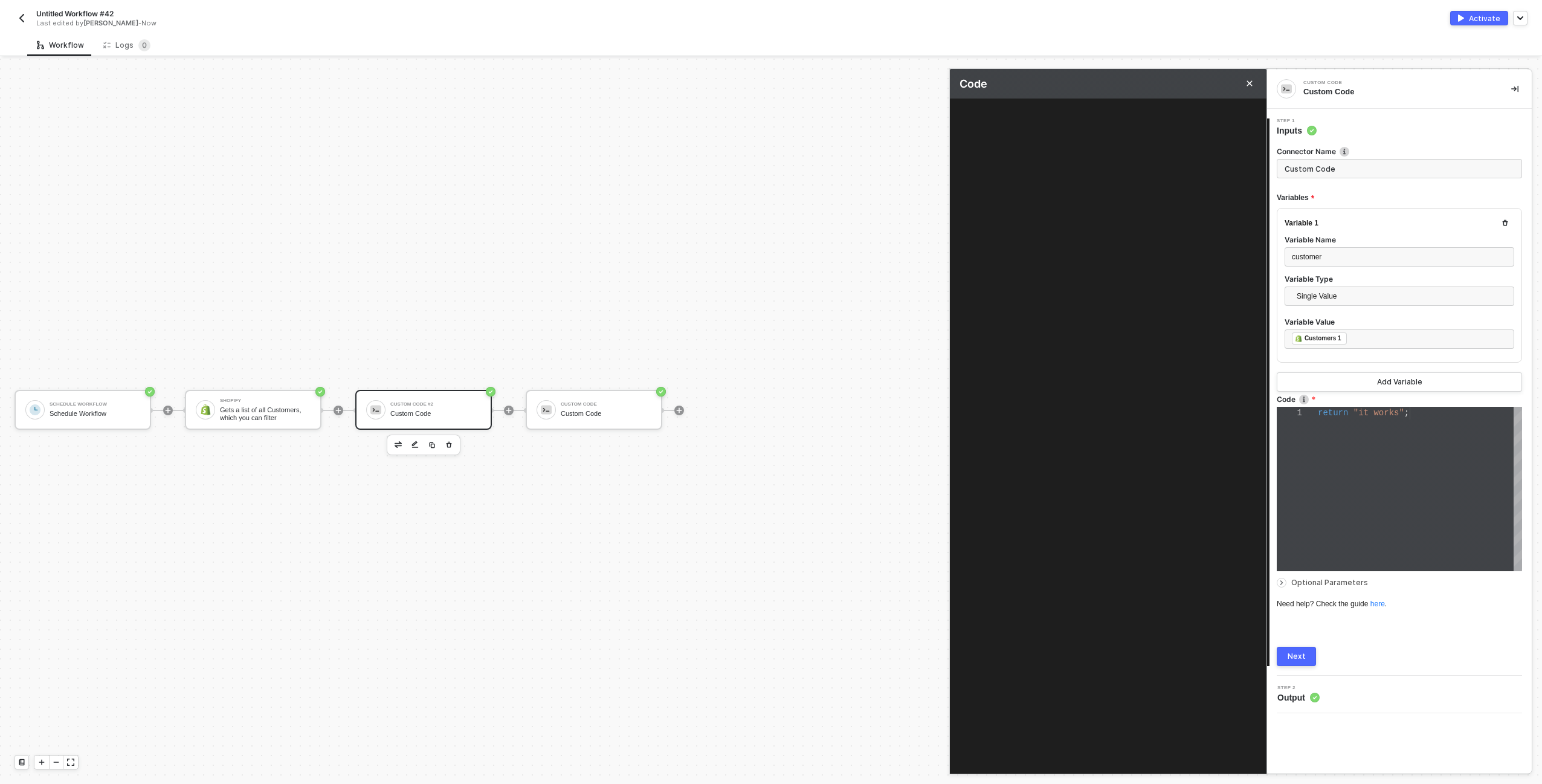
scroll to position [0, 91]
type textarea "return "it works";"
click at [1096, 205] on div "return "it works" ;" at bounding box center [1128, 432] width 279 height 648
type textarea "t"
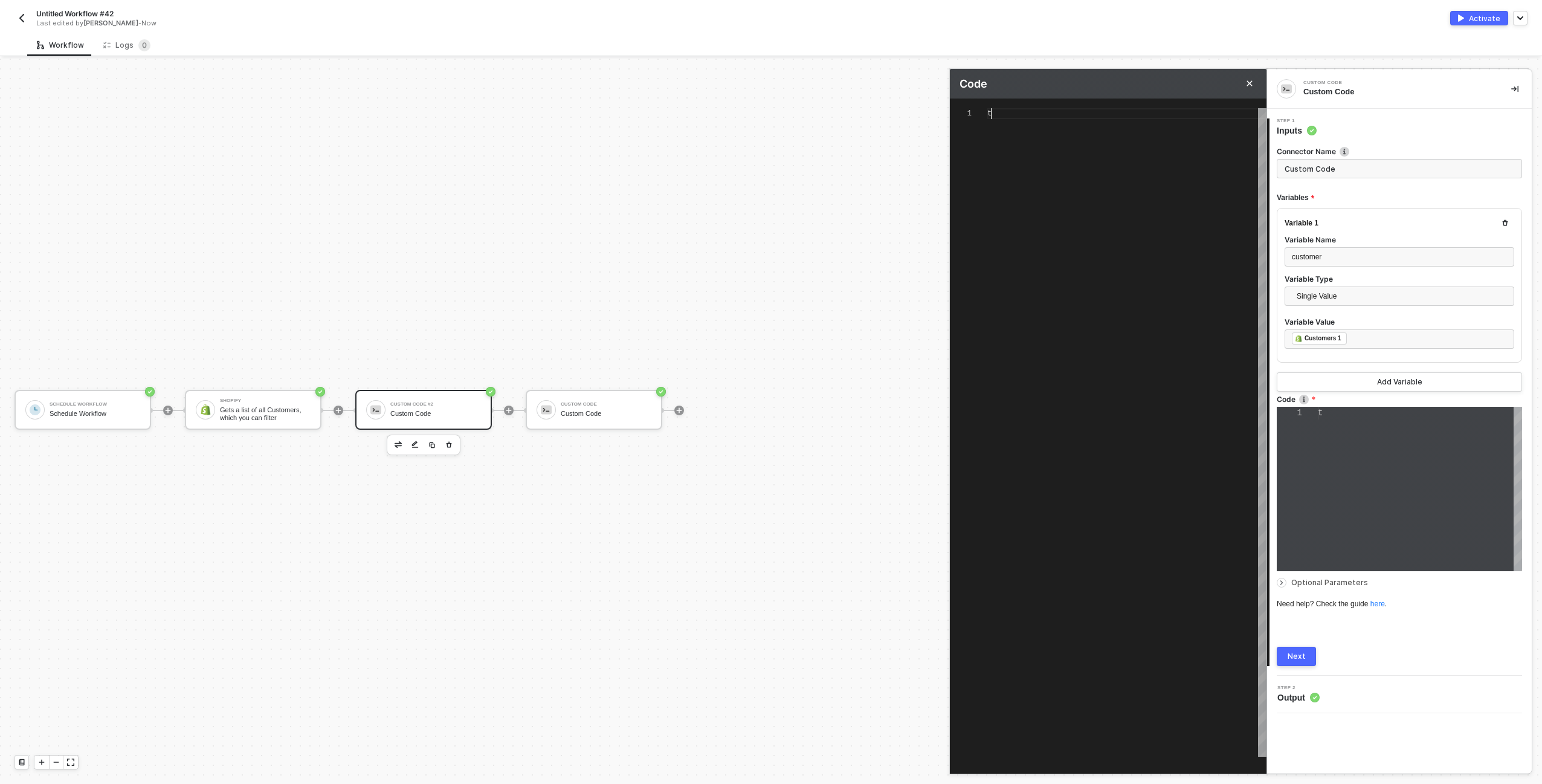
scroll to position [0, 0]
type textarea "th"
type textarea "thr"
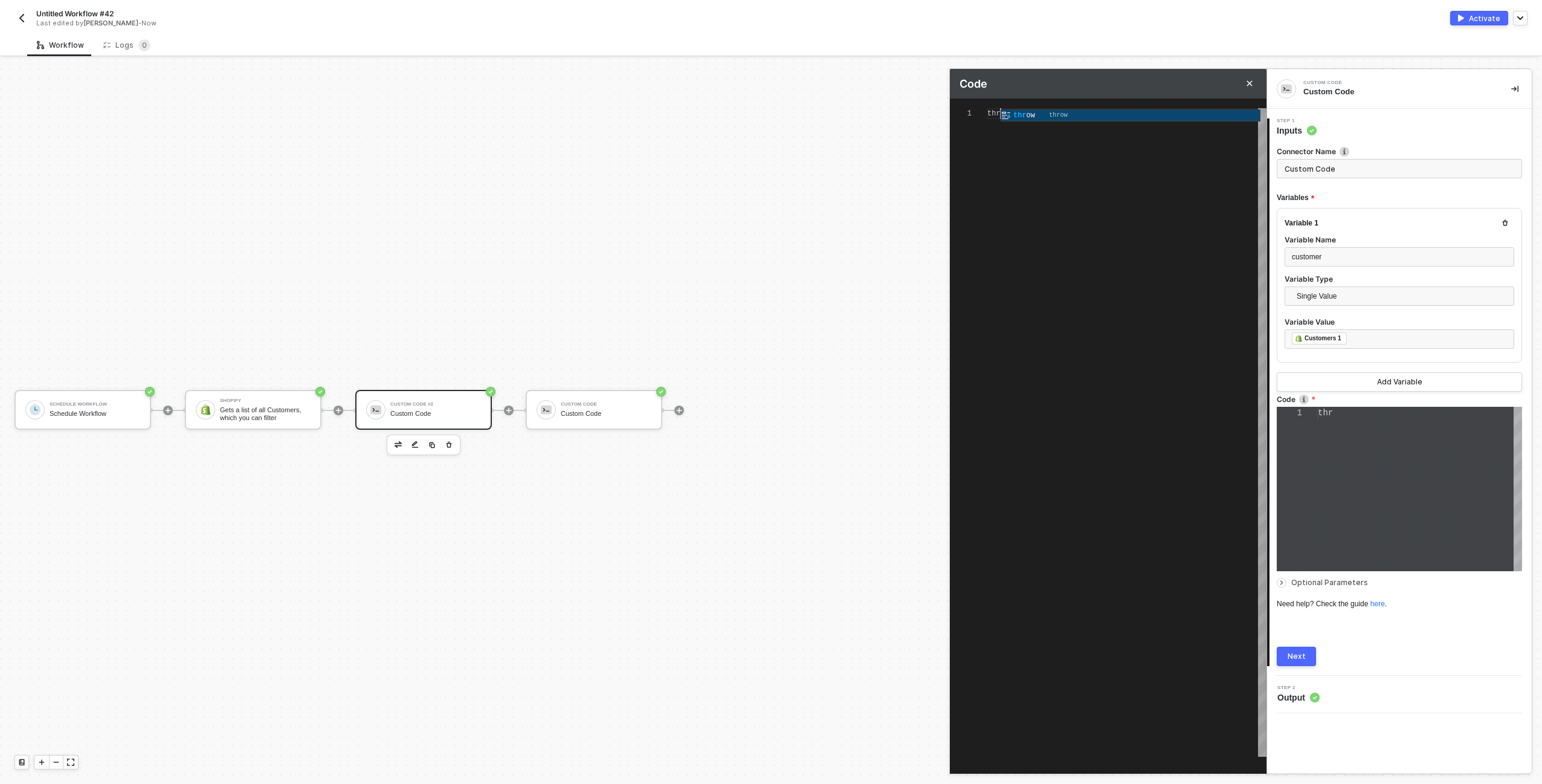
type textarea "thro"
type textarea "throw"
type textarea "throw """
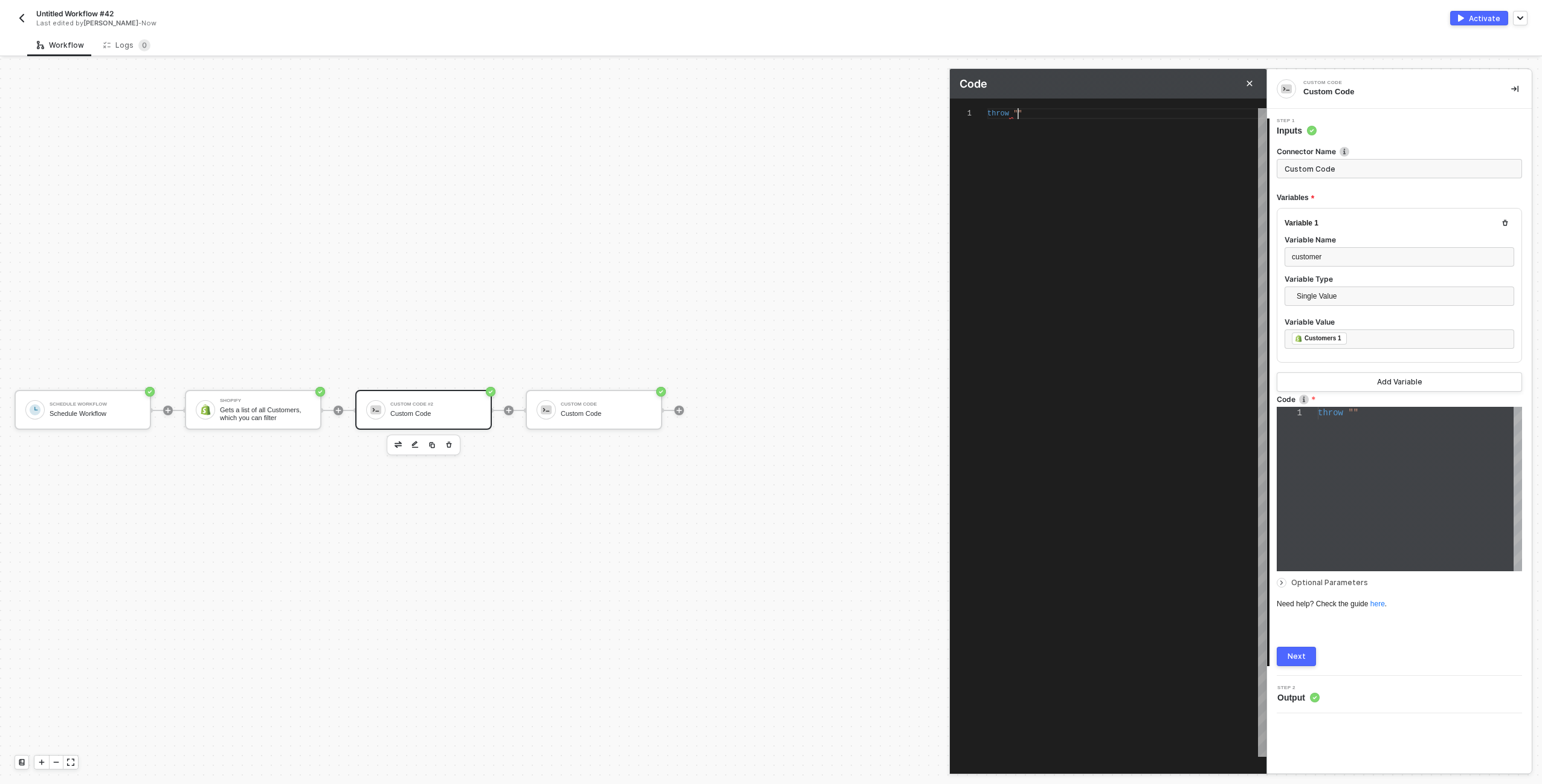
type textarea "throw "o""
type textarea "throw "oo""
type textarea "throw "oop""
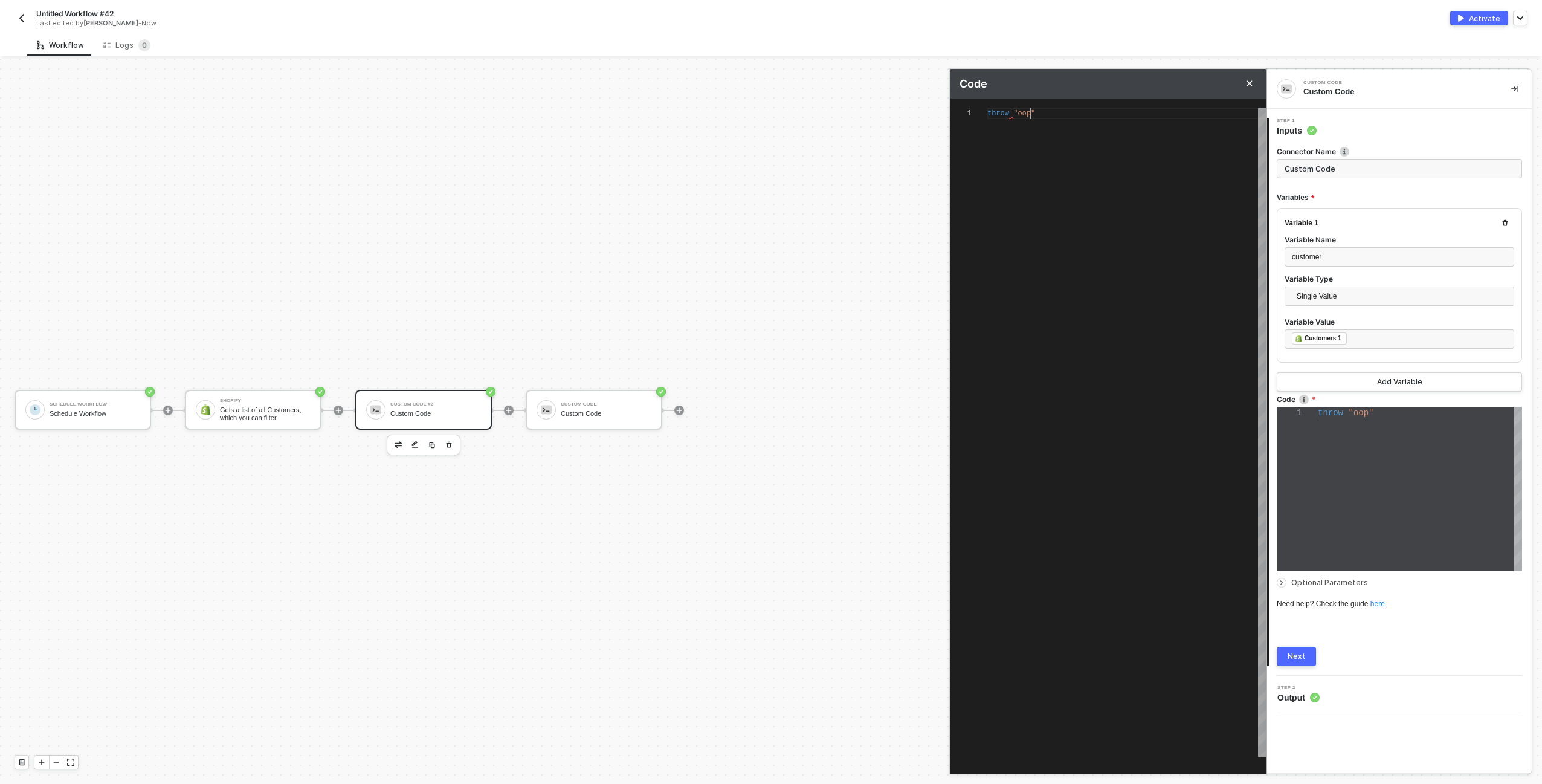
type textarea "throw "oops""
type textarea "throw "oops";"
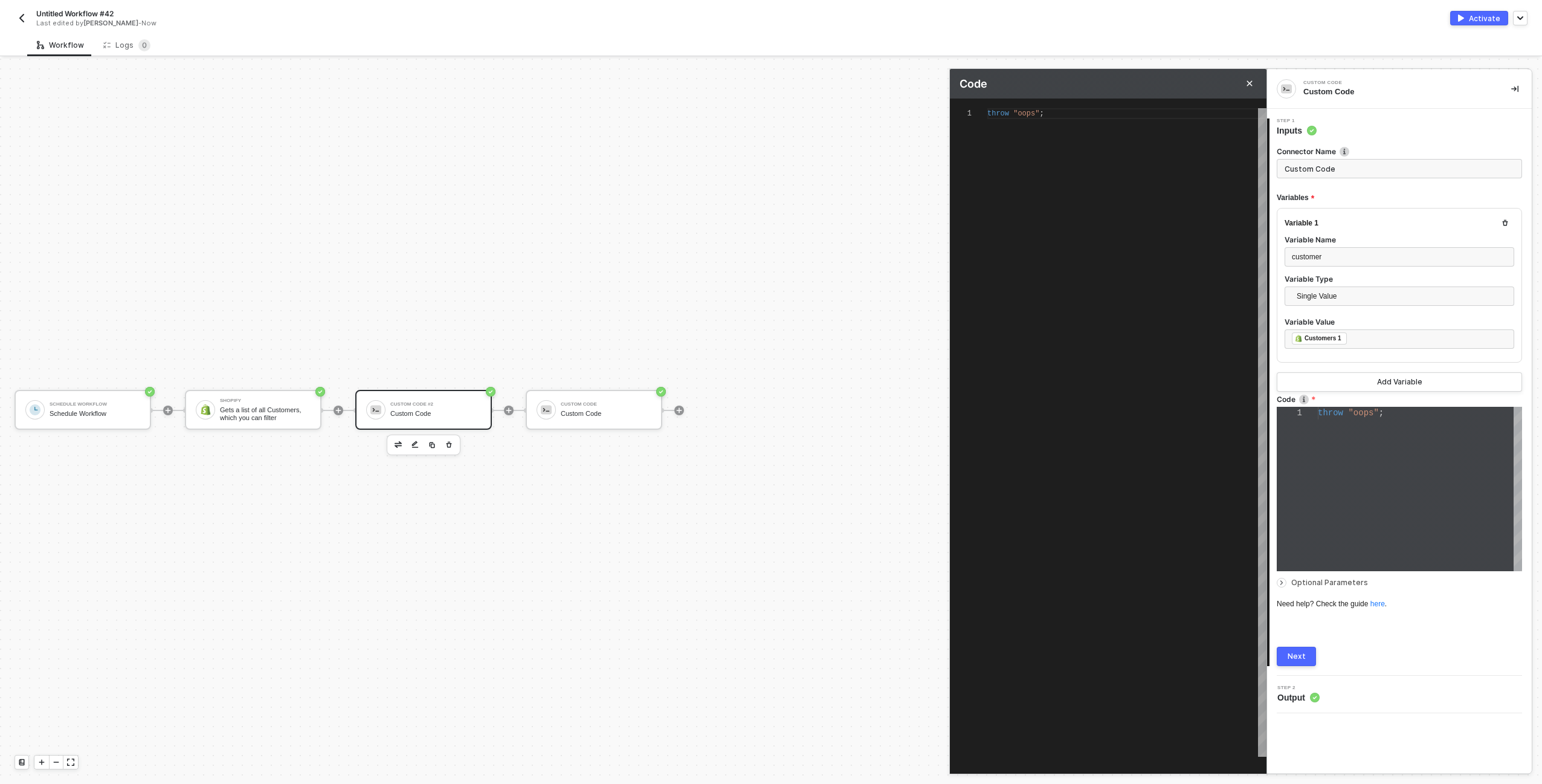
click at [1300, 661] on button "Next" at bounding box center [1296, 656] width 39 height 19
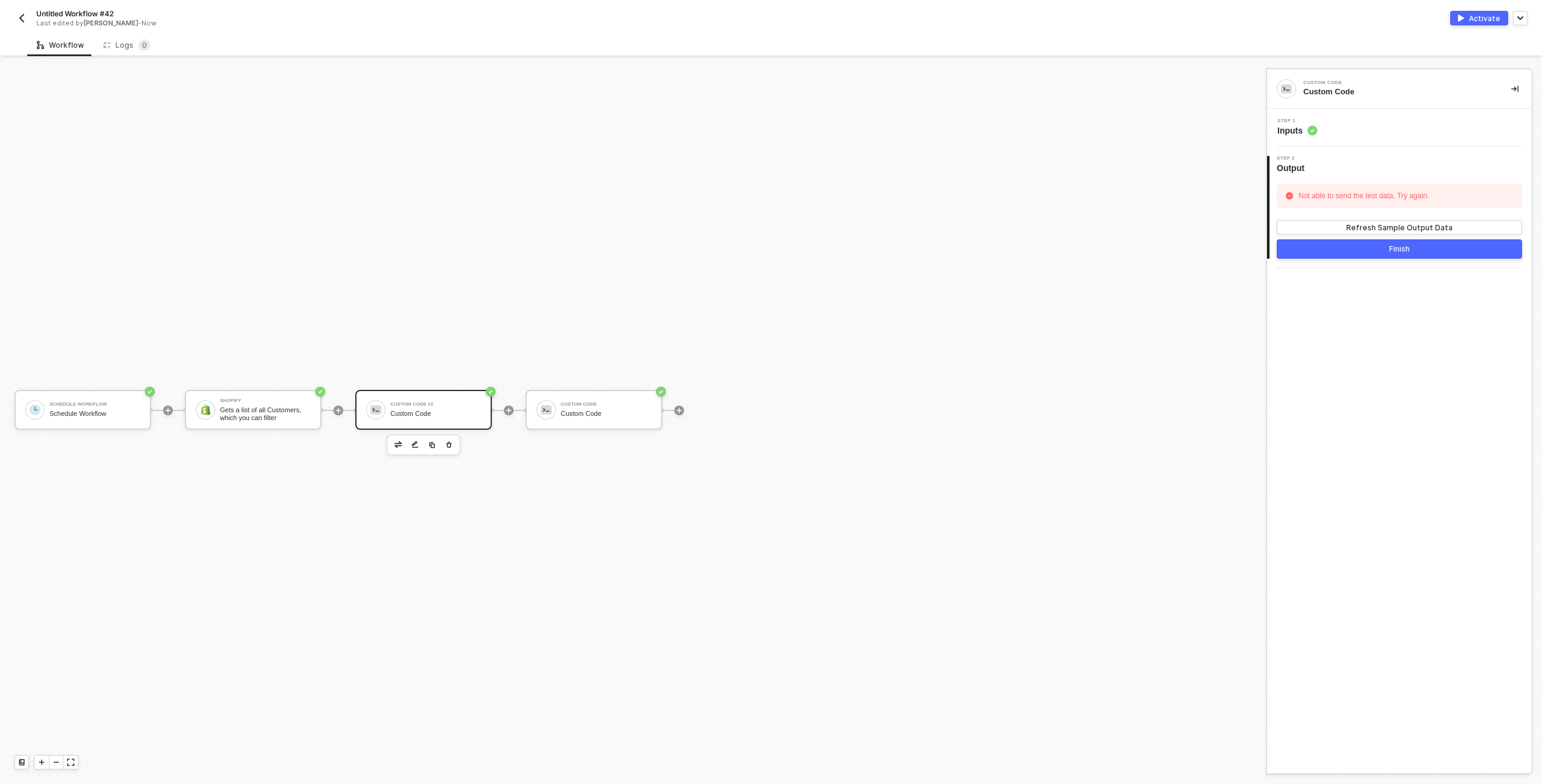
click at [1357, 128] on div "Step 1 Inputs" at bounding box center [1401, 127] width 262 height 18
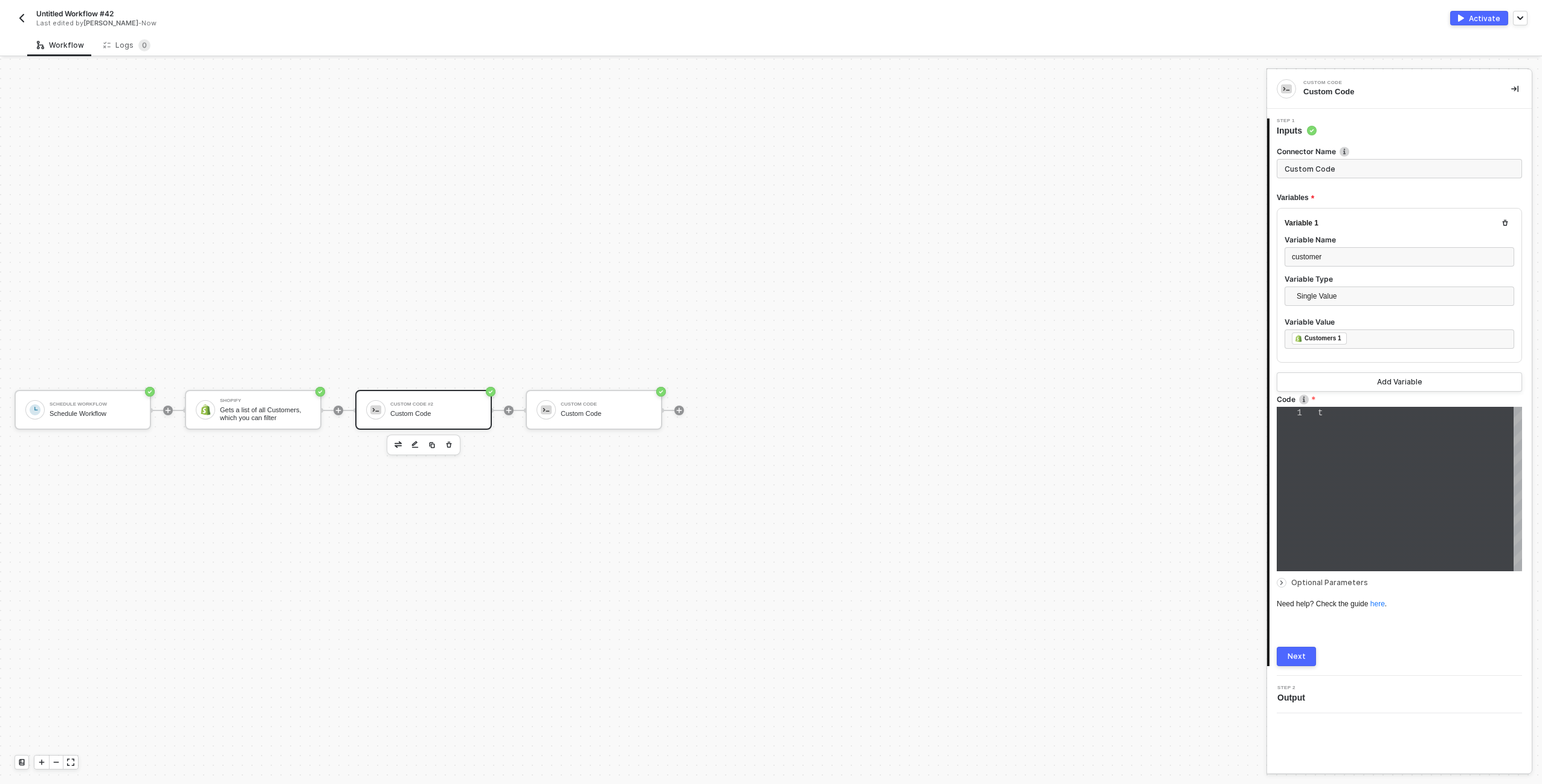
type textarea "throw "oops";"
click at [1417, 511] on div "throw "oops" ;" at bounding box center [1421, 489] width 204 height 164
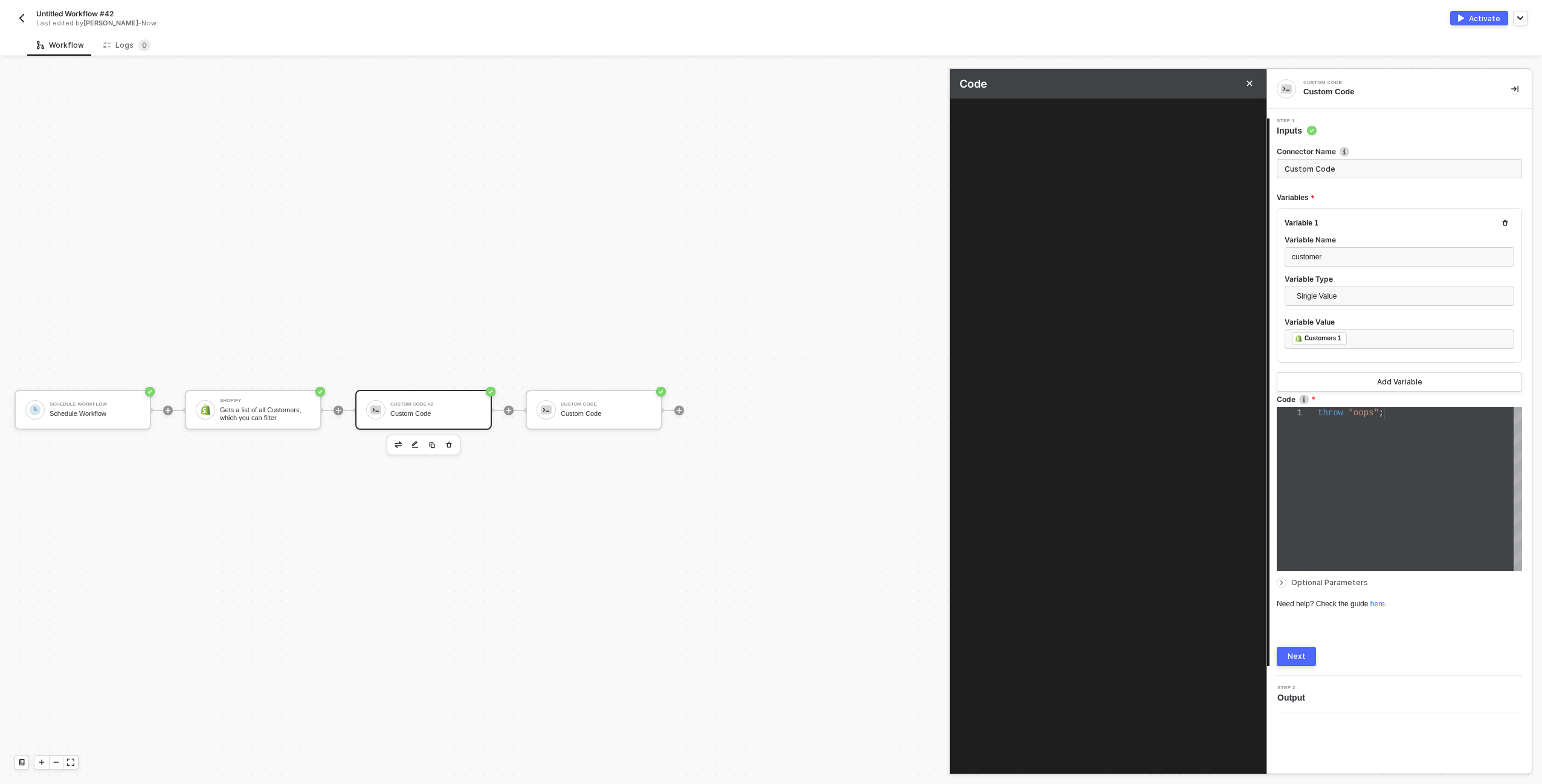
type textarea "throw "oops";"
click at [1065, 116] on div "throw "oops" ;" at bounding box center [1128, 113] width 279 height 11
type textarea "throw "oops""
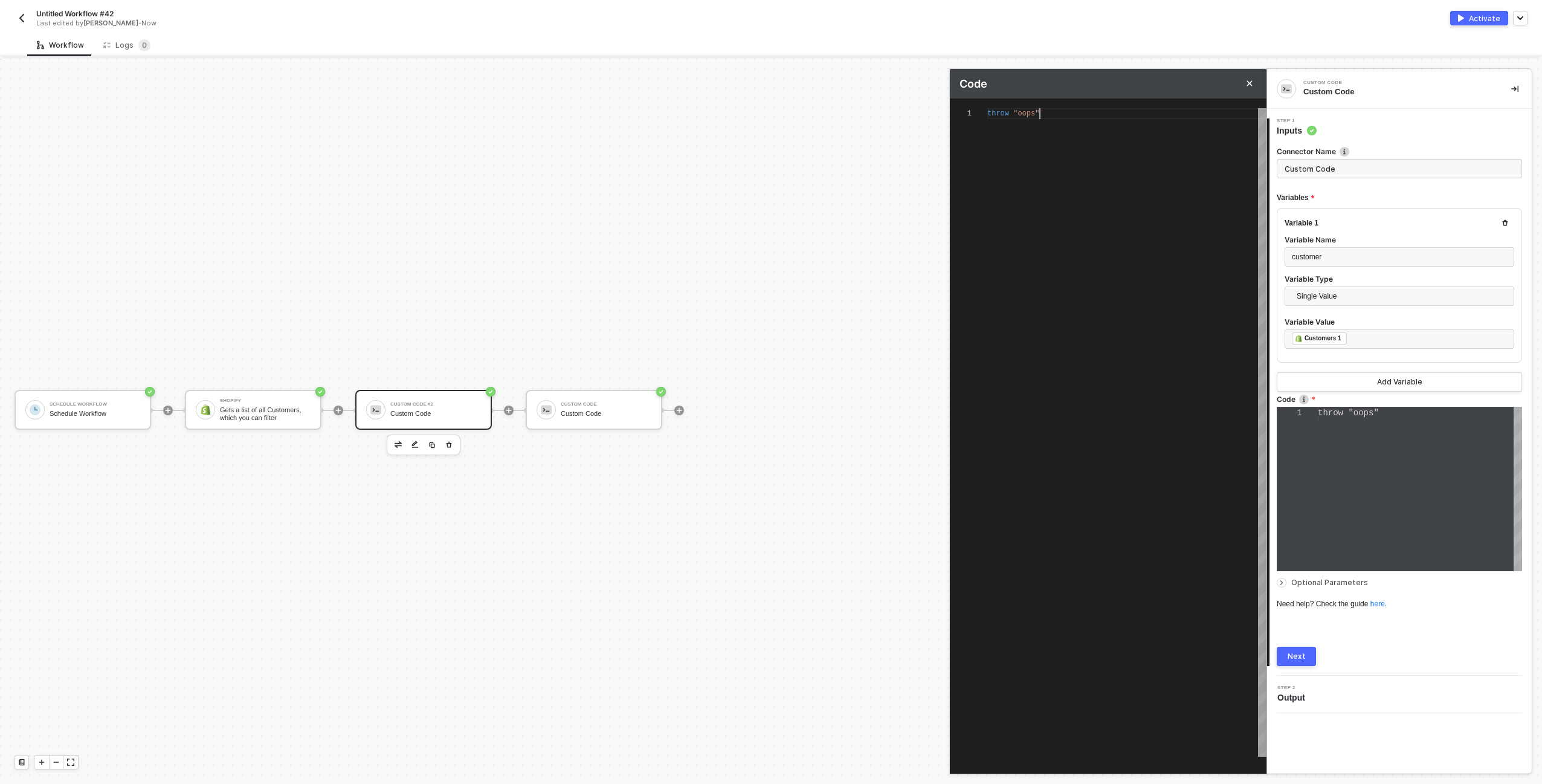
scroll to position [0, 0]
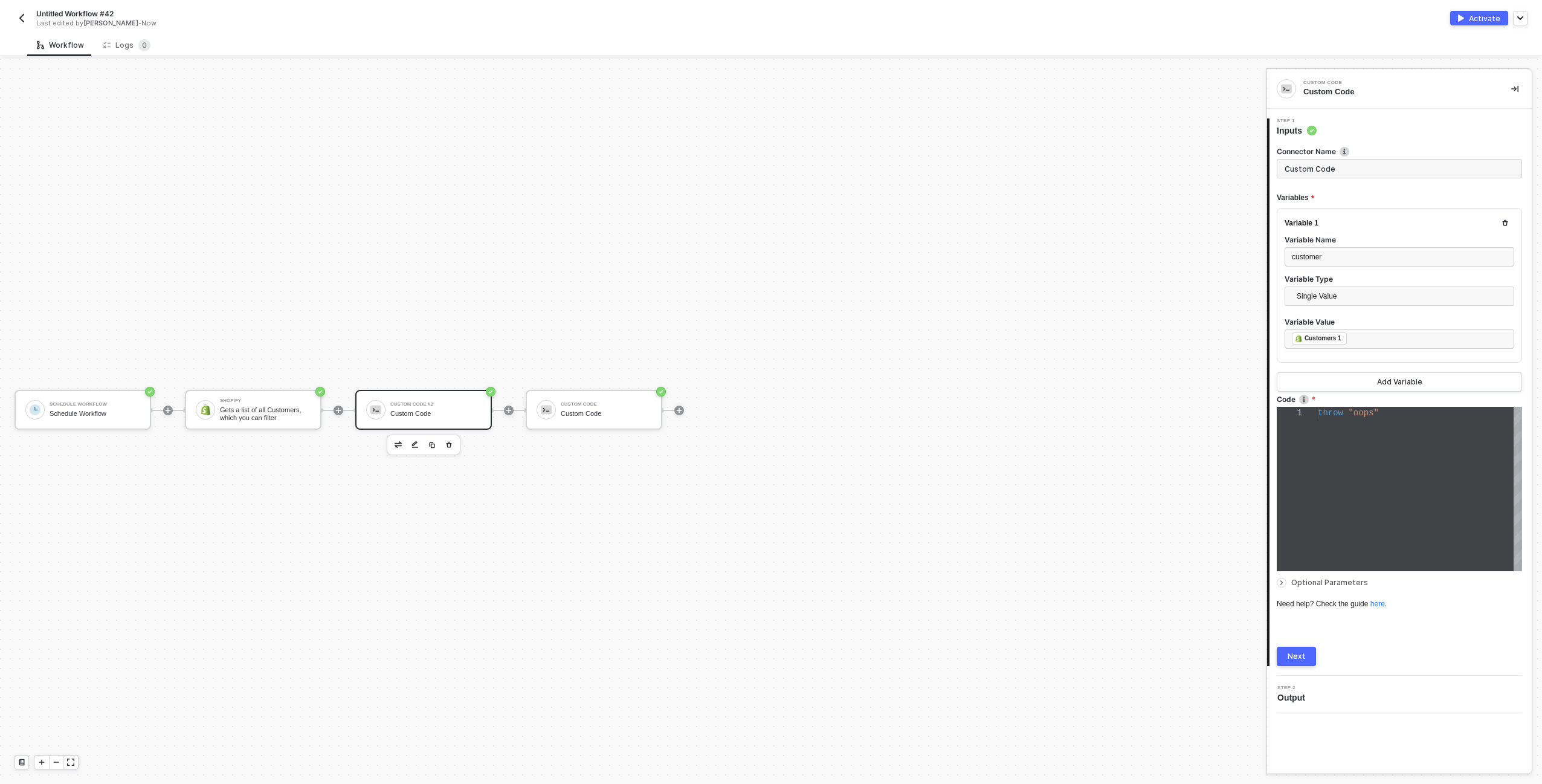
click at [1304, 671] on div "1 Step 1 Inputs Connector Name Custom Code Variables Variable 1 Variable Name c…" at bounding box center [1399, 392] width 264 height 567
click at [1301, 663] on button "Next" at bounding box center [1296, 656] width 39 height 19
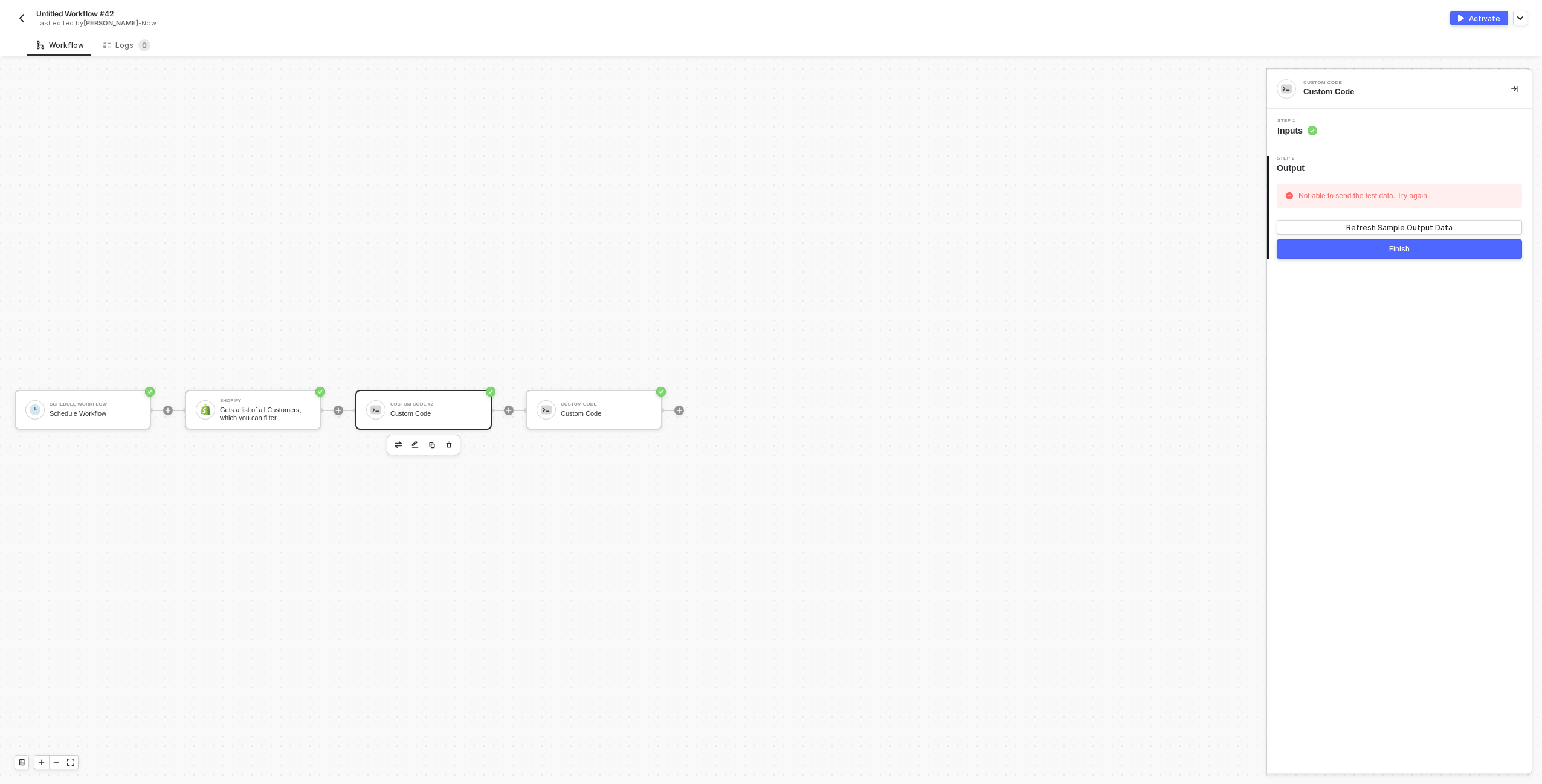
click at [1174, 204] on div "Schedule Workflow Schedule Workflow Shopify Gets a list of all Customers, which…" at bounding box center [630, 410] width 1261 height 747
click at [1351, 126] on div "Step 1 Inputs" at bounding box center [1401, 127] width 262 height 18
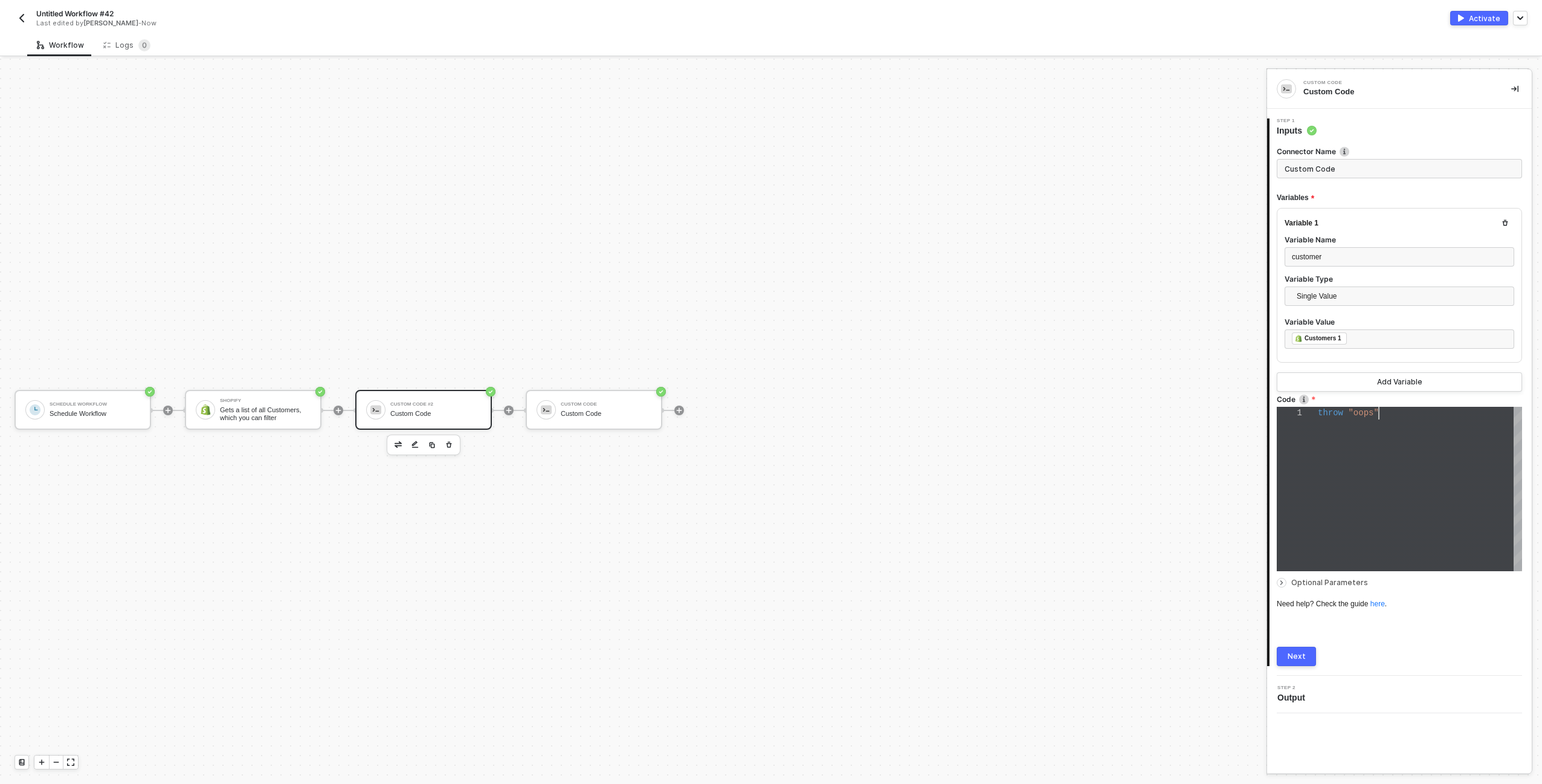
click at [1358, 431] on div "throw "oops"" at bounding box center [1421, 489] width 204 height 164
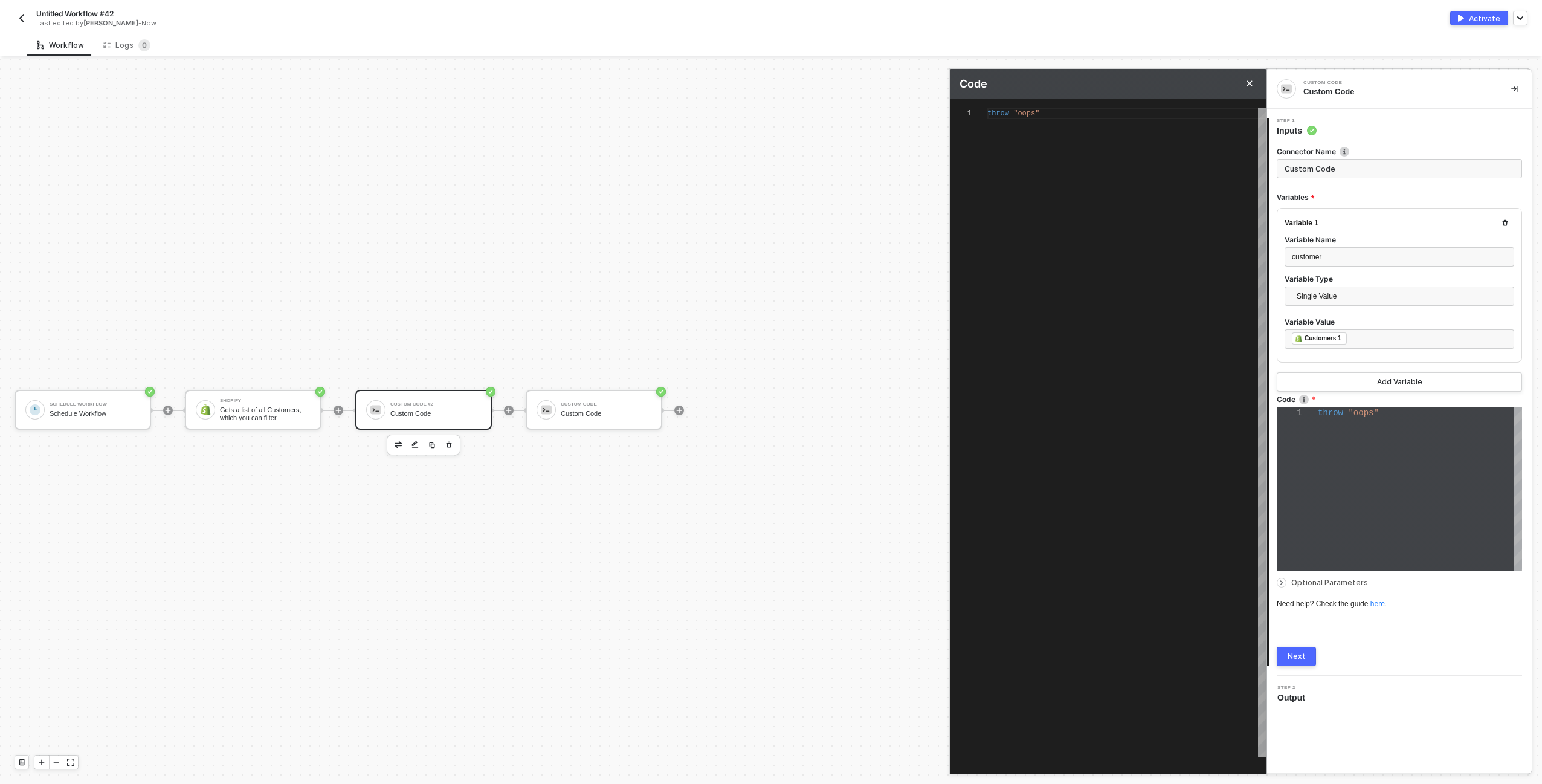
scroll to position [0, 51]
click at [1132, 137] on div "throw "oops"" at bounding box center [1128, 432] width 279 height 648
type textarea "r"
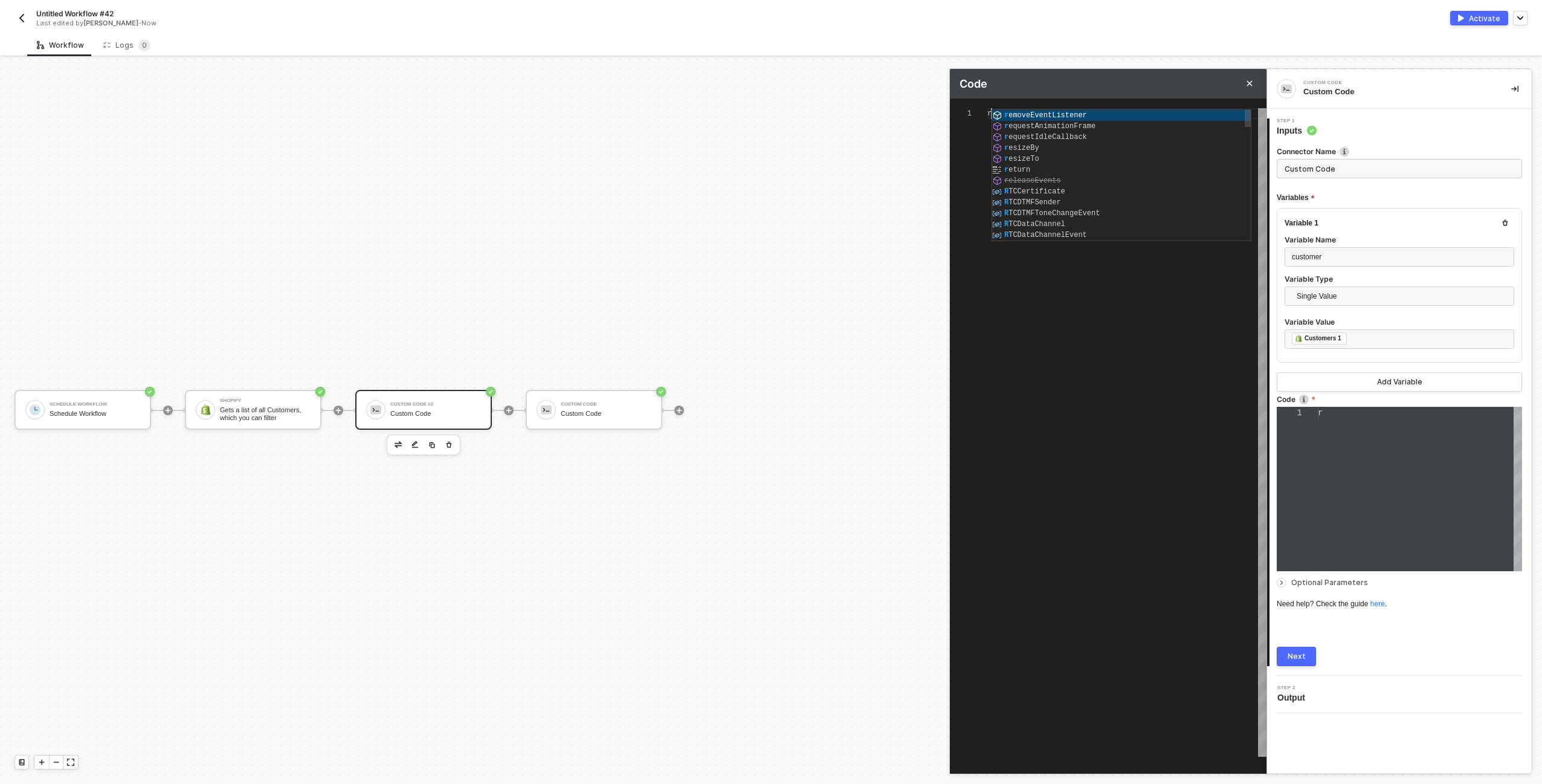
type textarea "re"
type textarea "res"
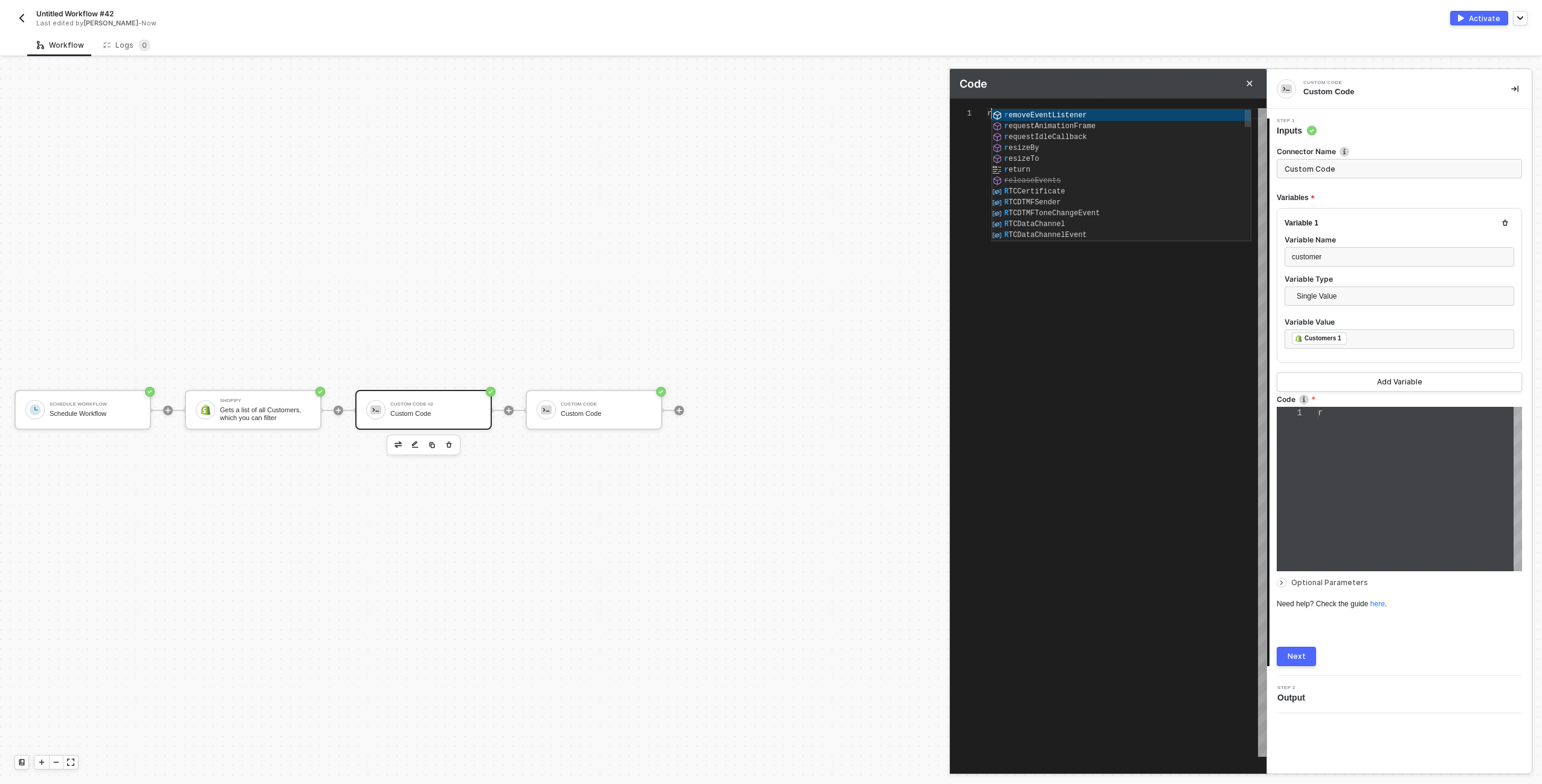
type textarea "reso"
type textarea "resol"
type textarea "resolv"
type textarea "resolve"
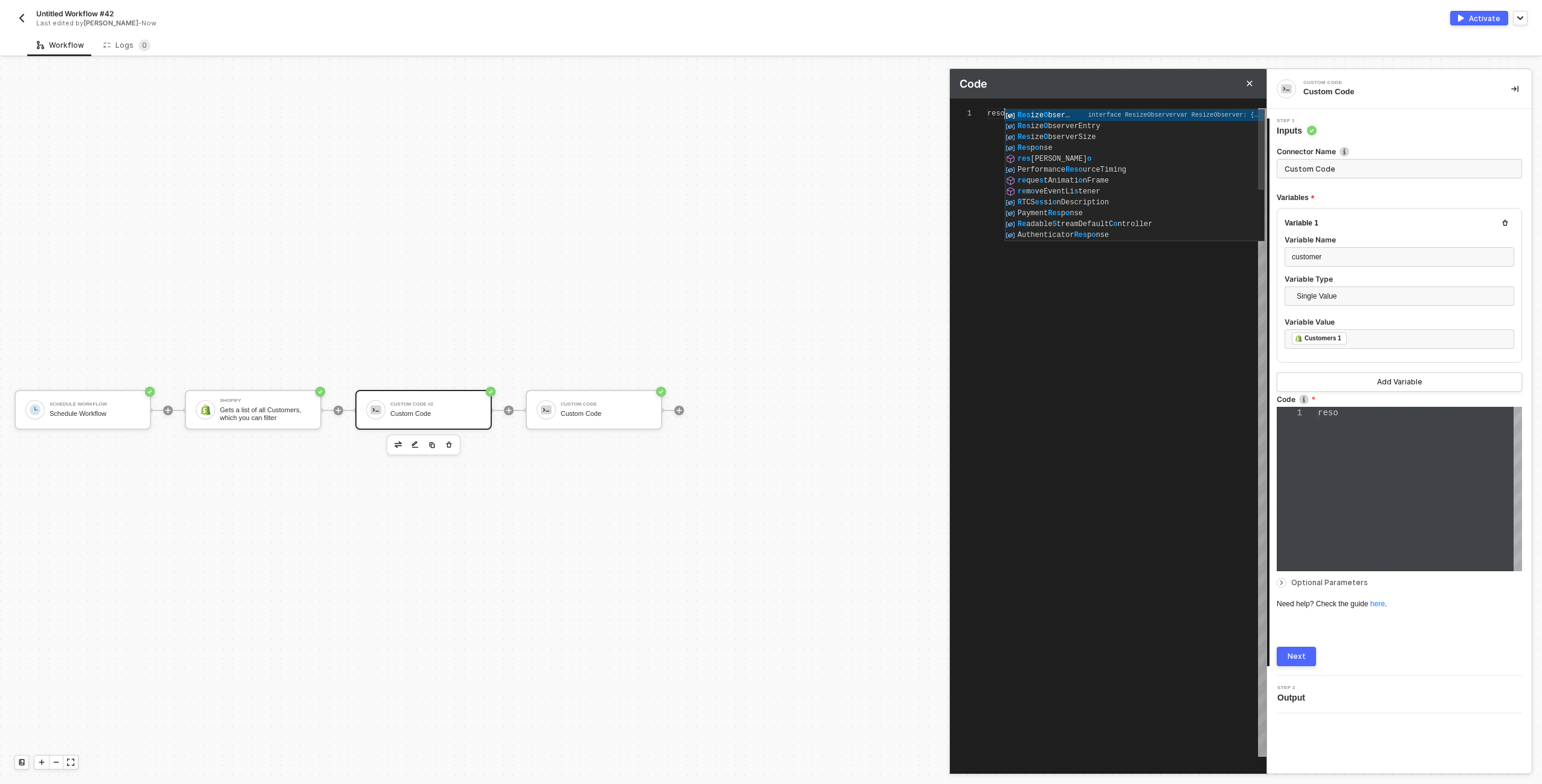
type textarea "resolve"
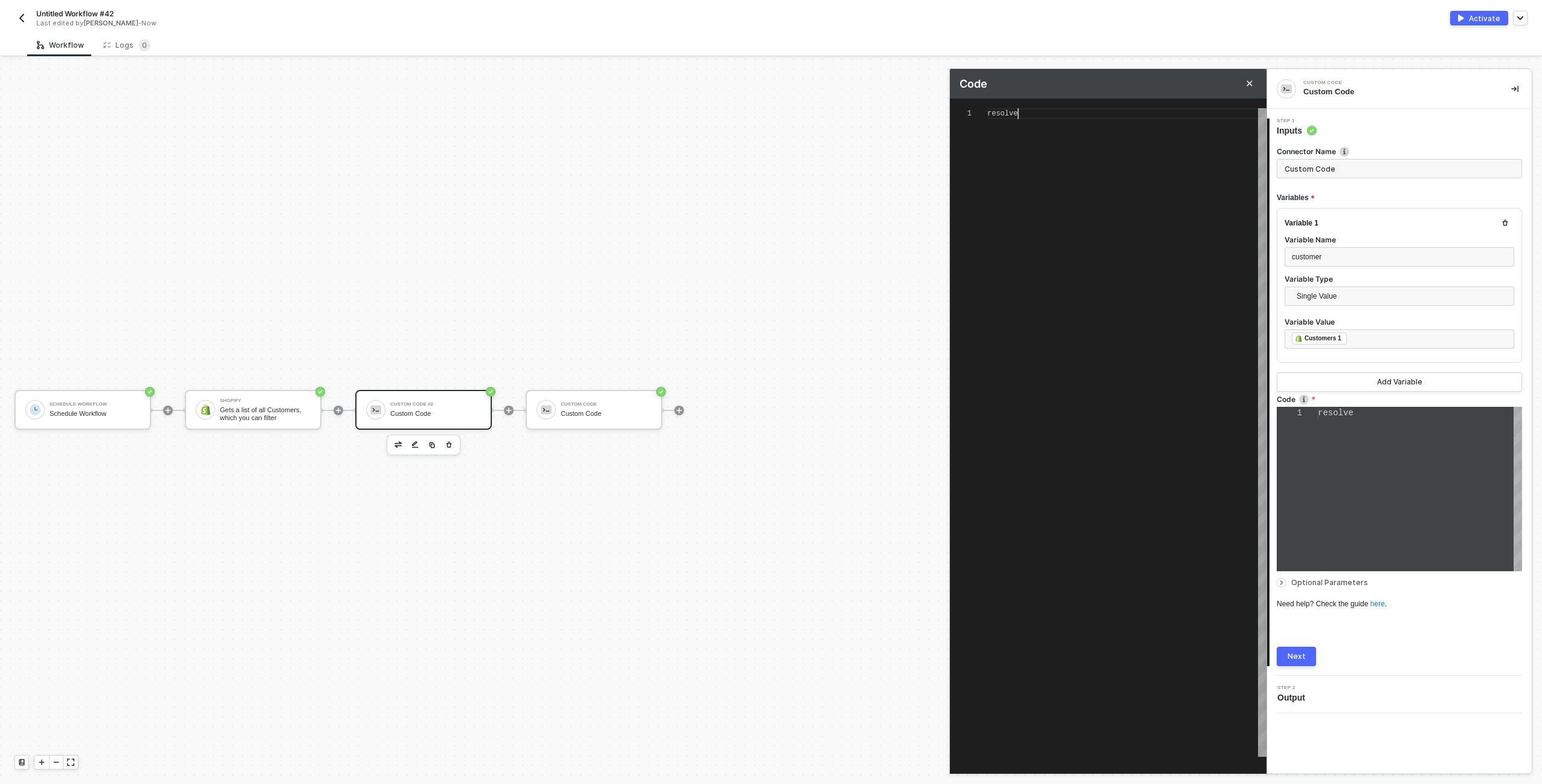
type textarea "resolve()"
type textarea "i"
type textarea "r"
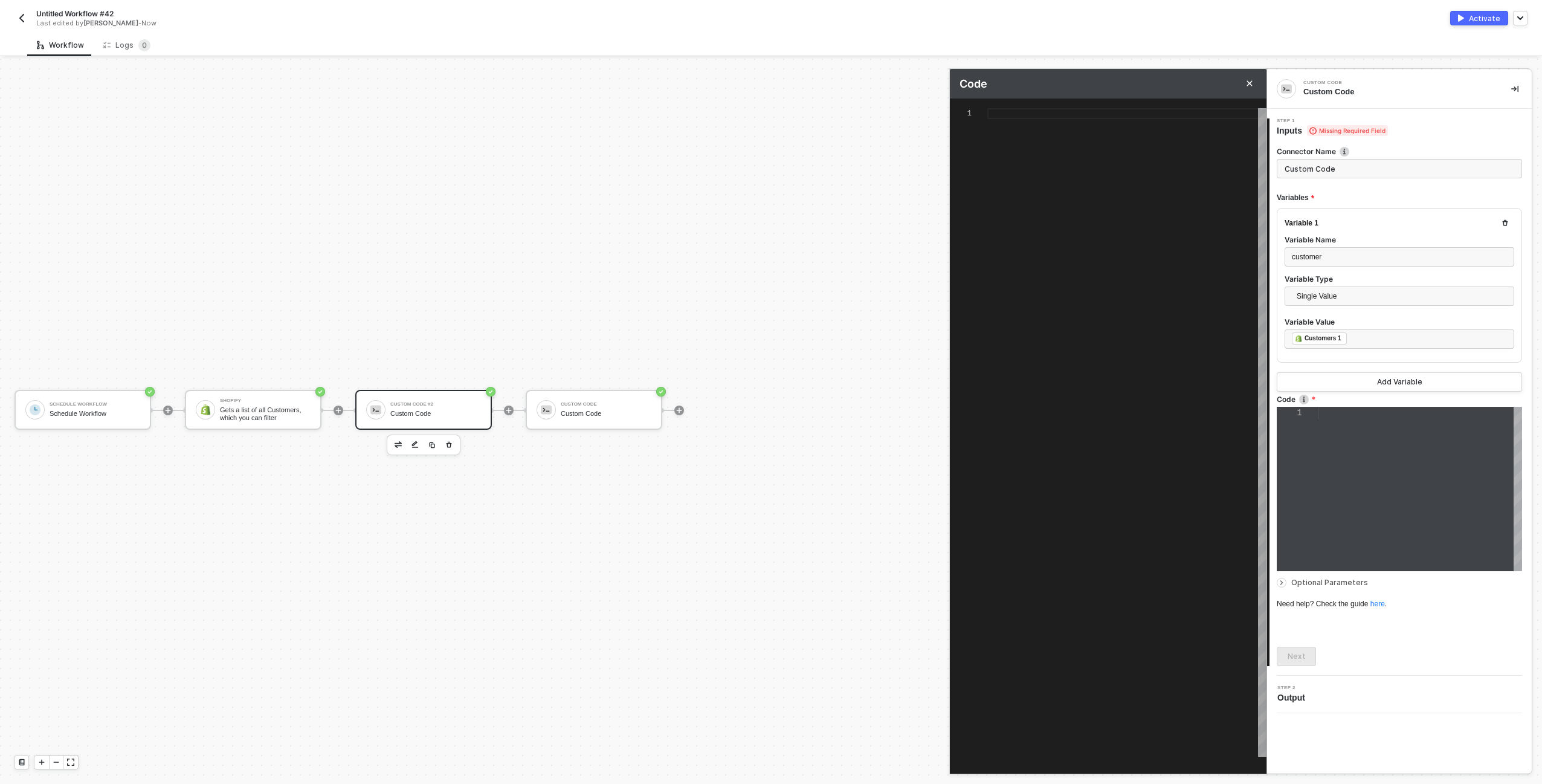
type textarea "re"
type textarea "res"
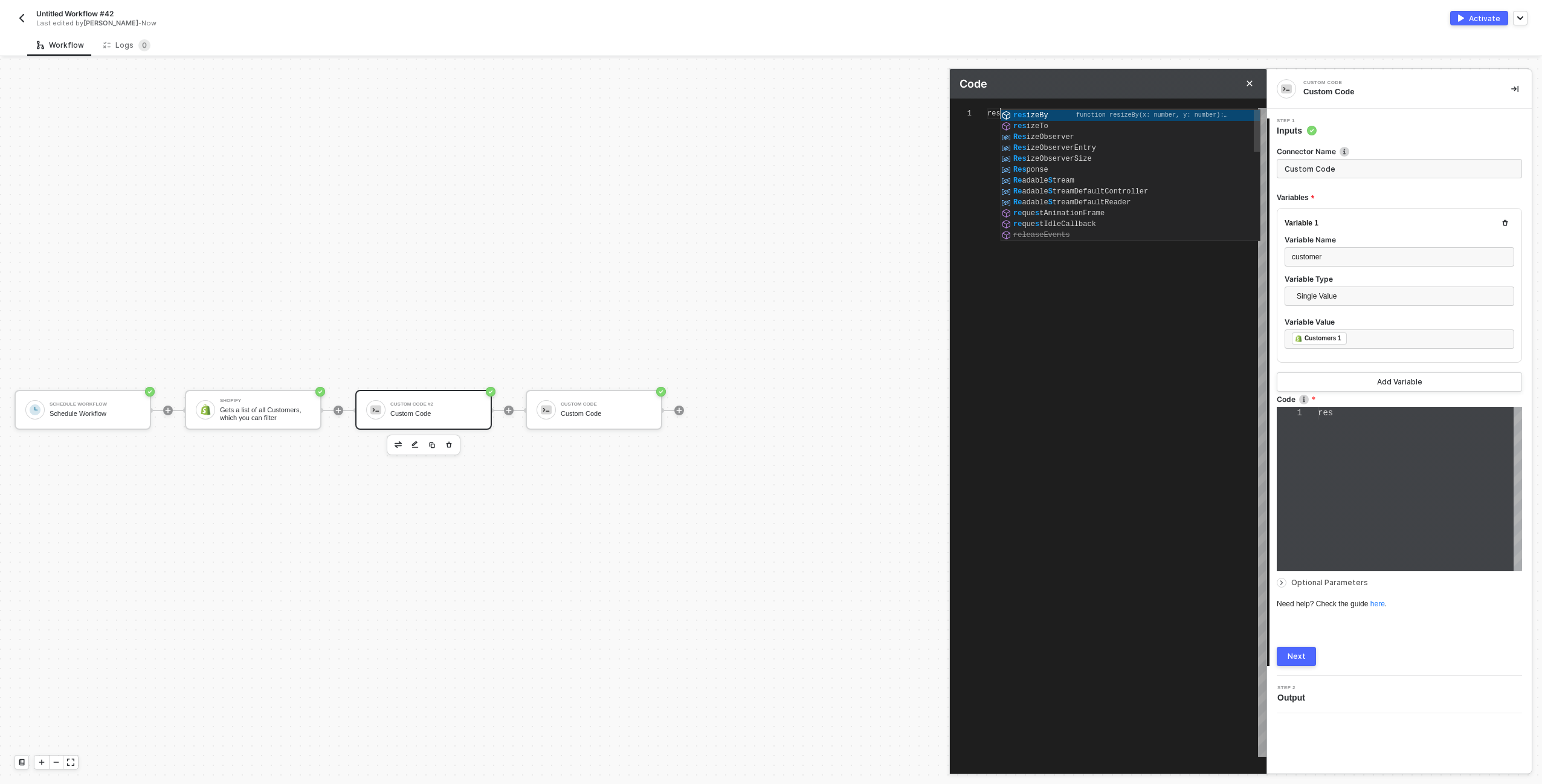
type textarea "reso"
type textarea "resol"
type textarea "resolv"
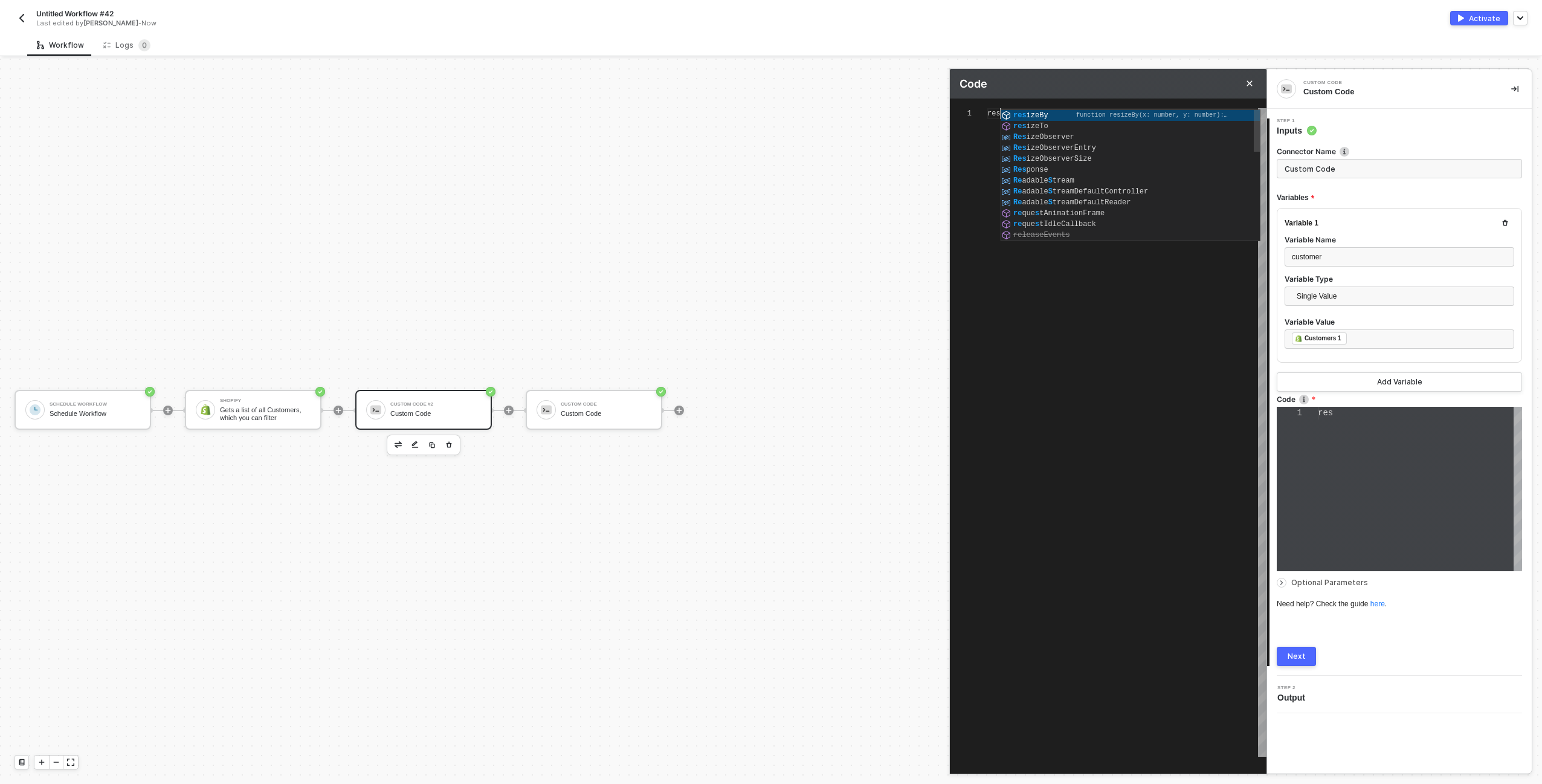
type textarea "resolv"
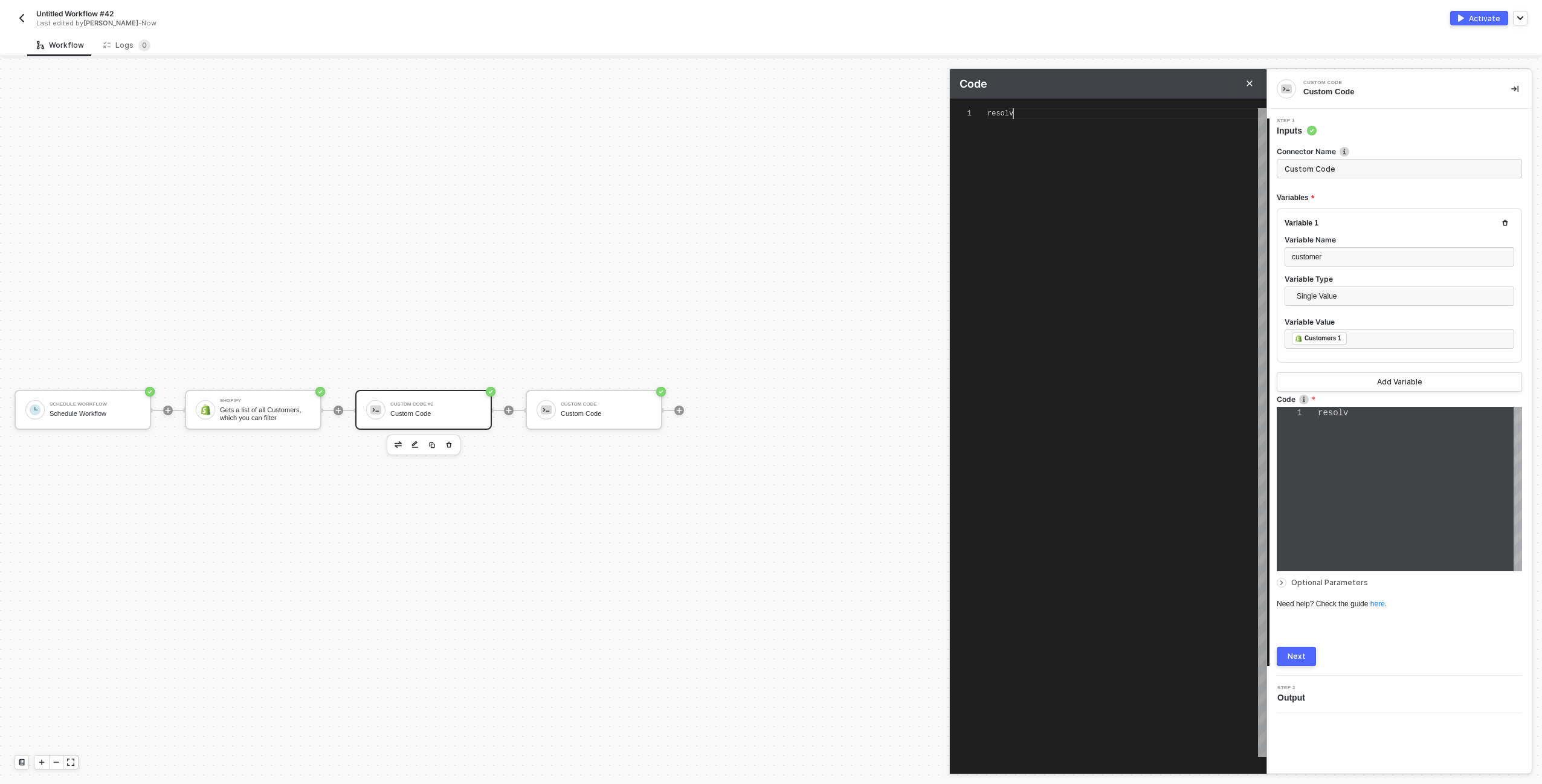
type textarea "resolve"
type textarea "resolve()"
type textarea "resolve("")"
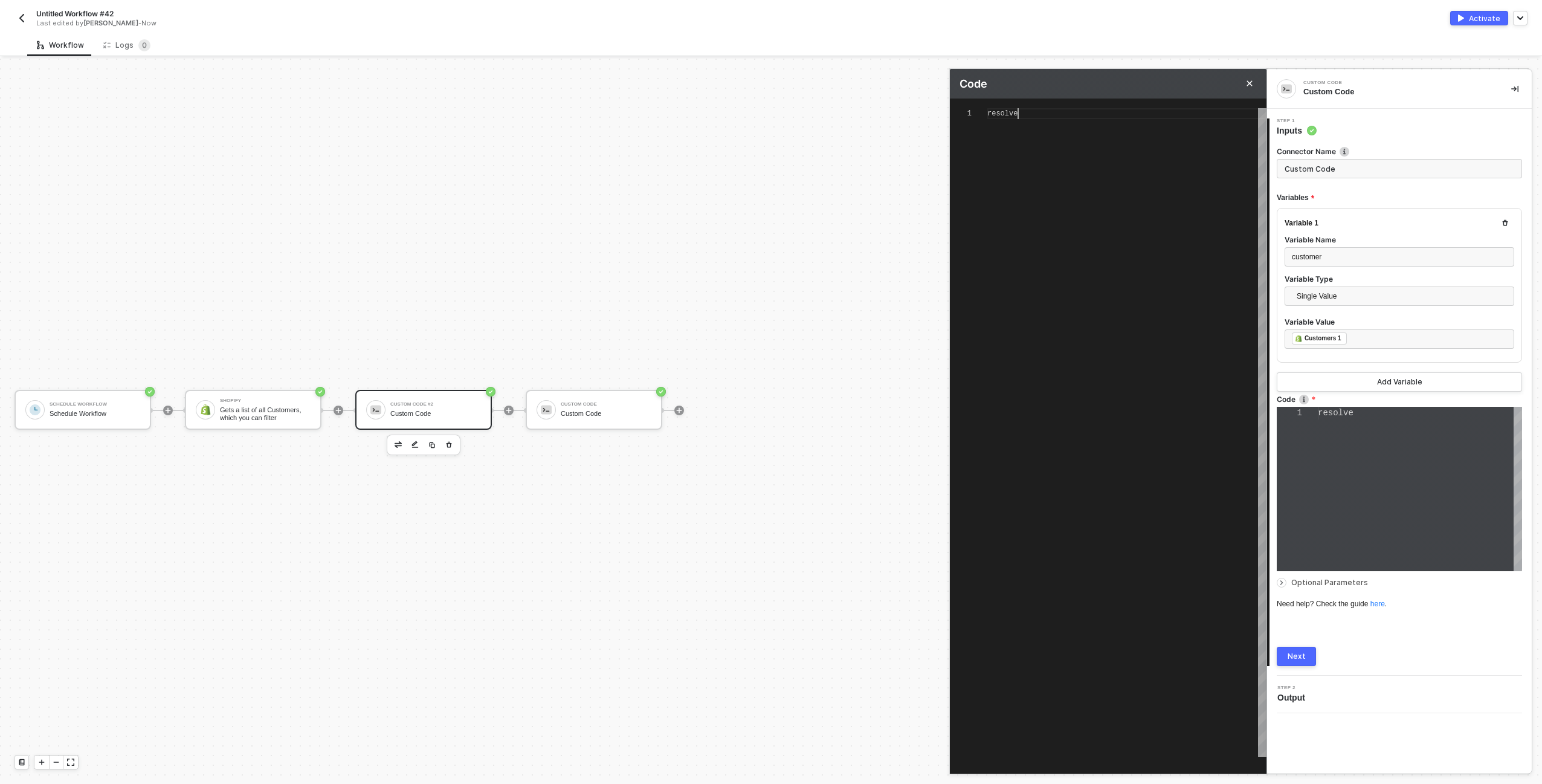
type textarea "resolve("")"
type textarea "resolve("i")"
type textarea "resolve("it")"
type textarea "resolve("it ")"
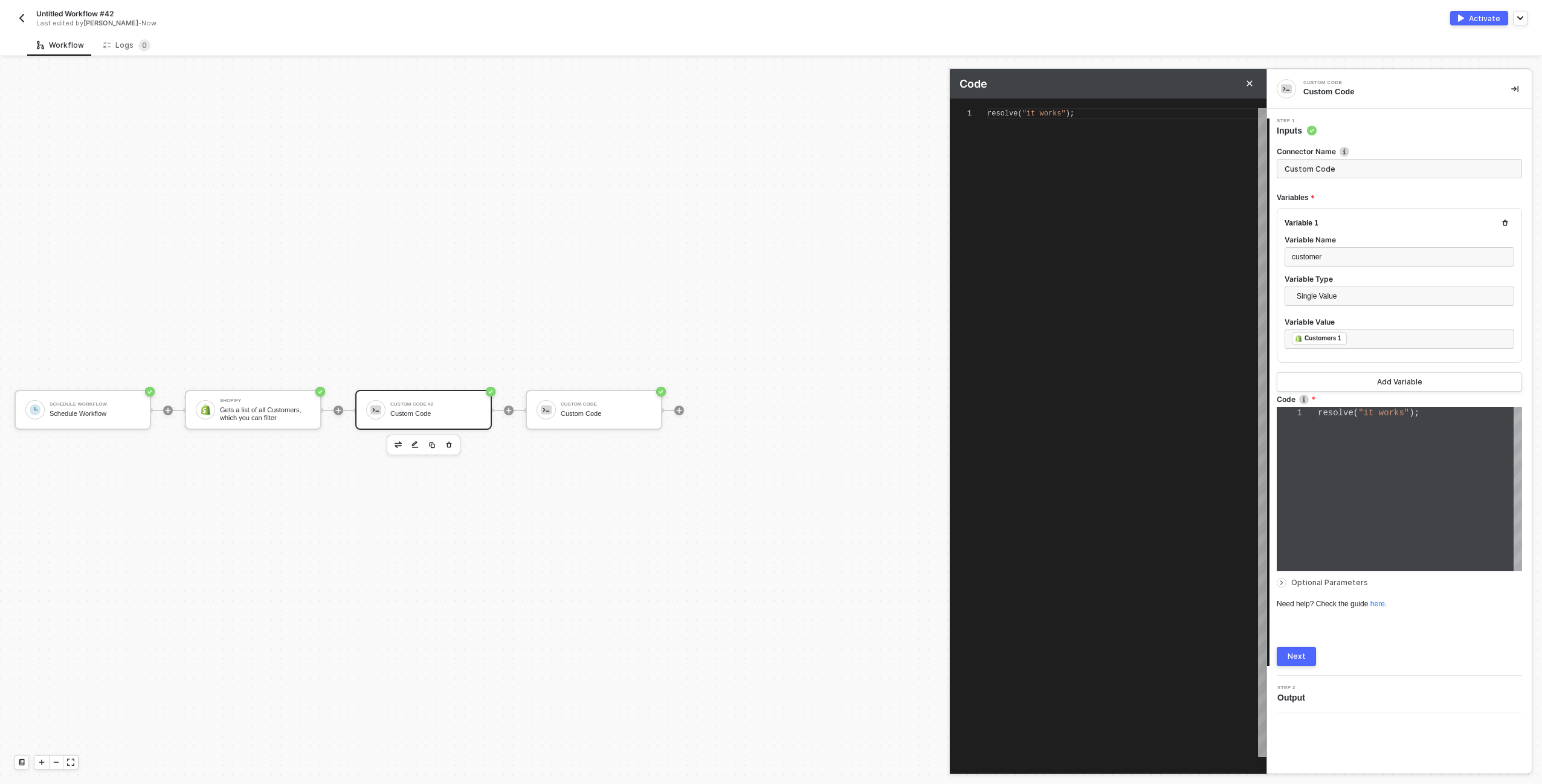
click at [1290, 655] on div "Next" at bounding box center [1297, 656] width 18 height 10
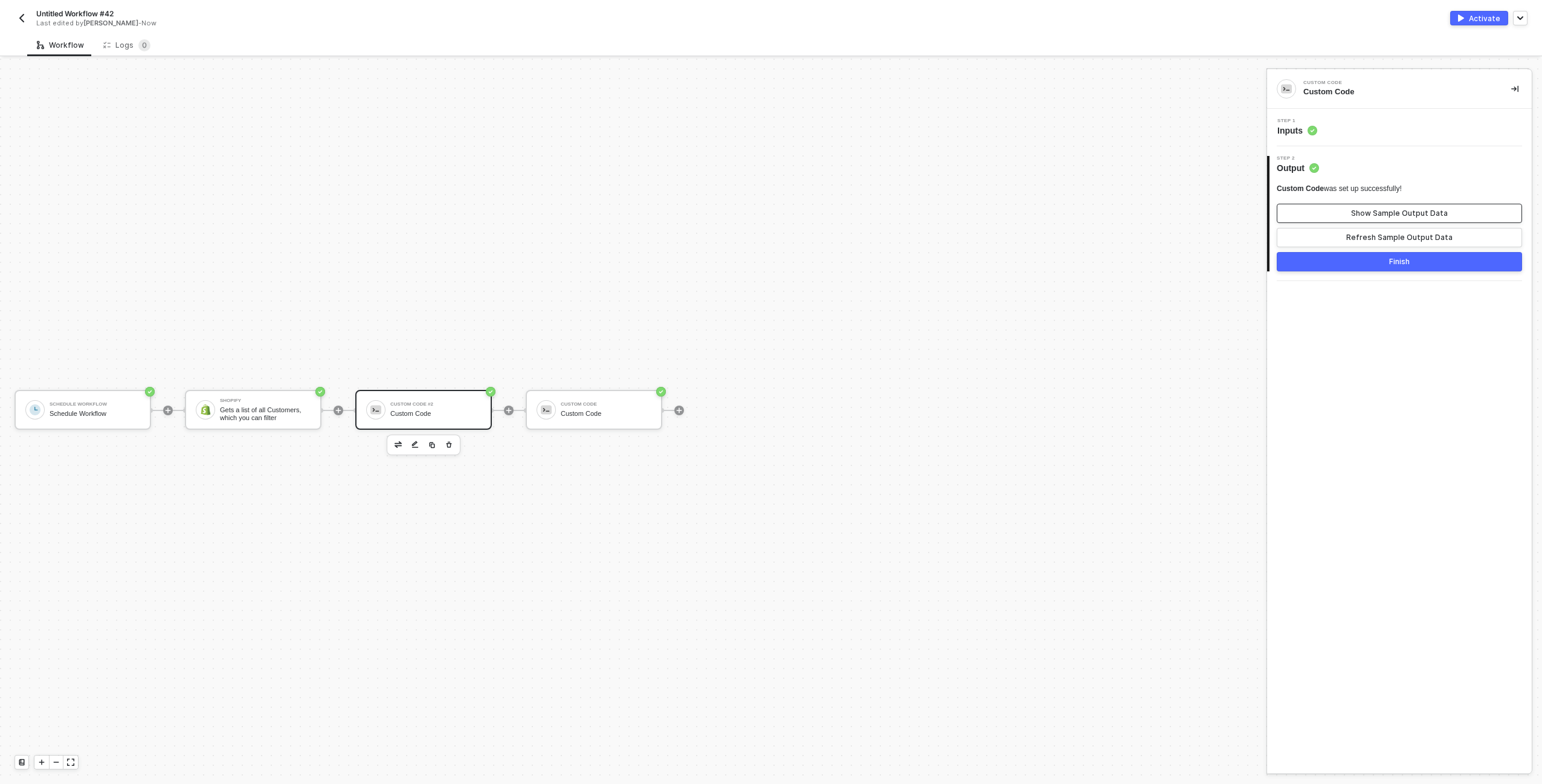
click at [1342, 212] on button "Show Sample Output Data" at bounding box center [1399, 213] width 245 height 19
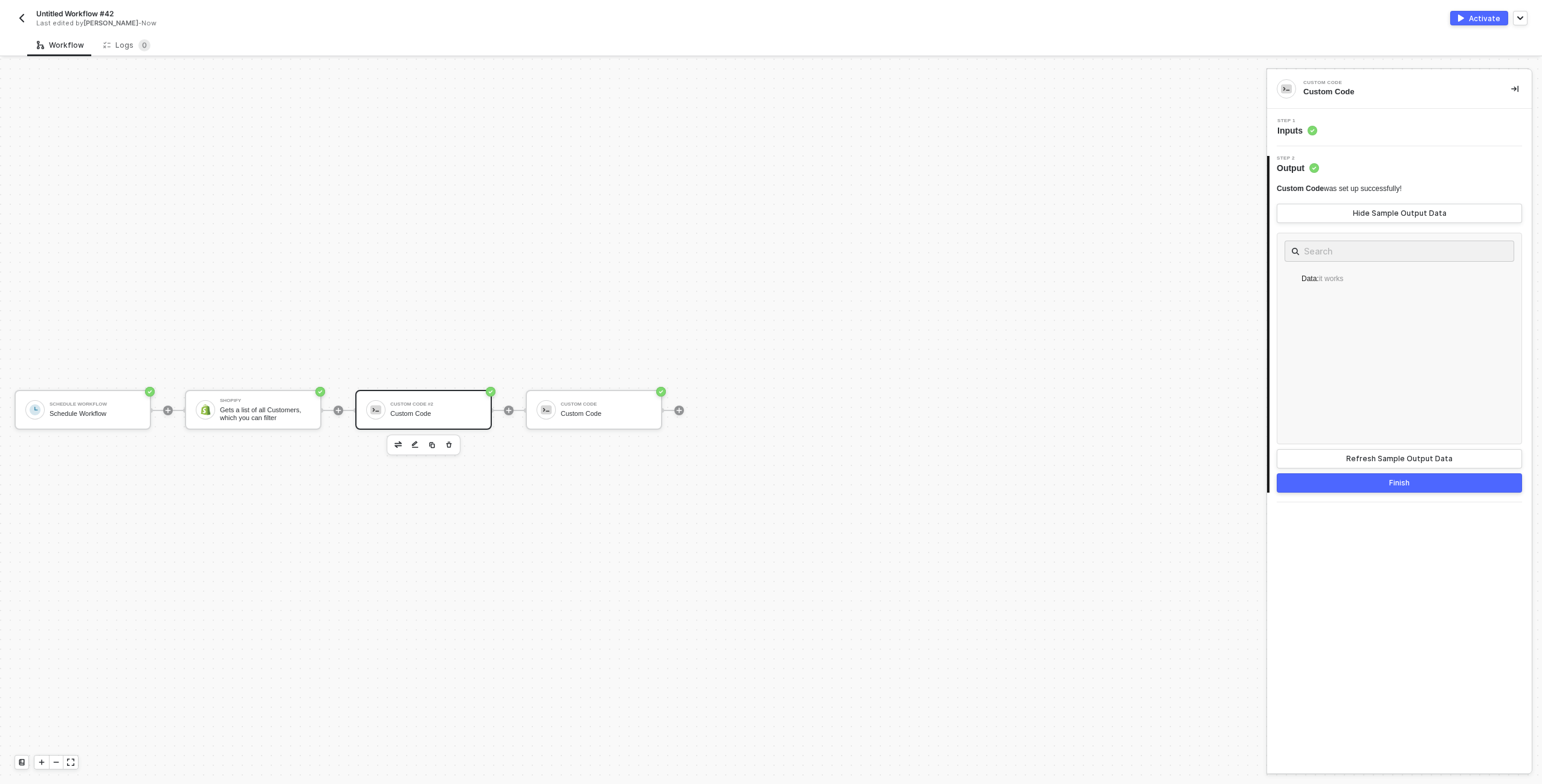
click at [1333, 137] on div "Step 1 Inputs" at bounding box center [1399, 127] width 264 height 38
click at [1334, 124] on div "Step 1 Inputs" at bounding box center [1401, 127] width 262 height 18
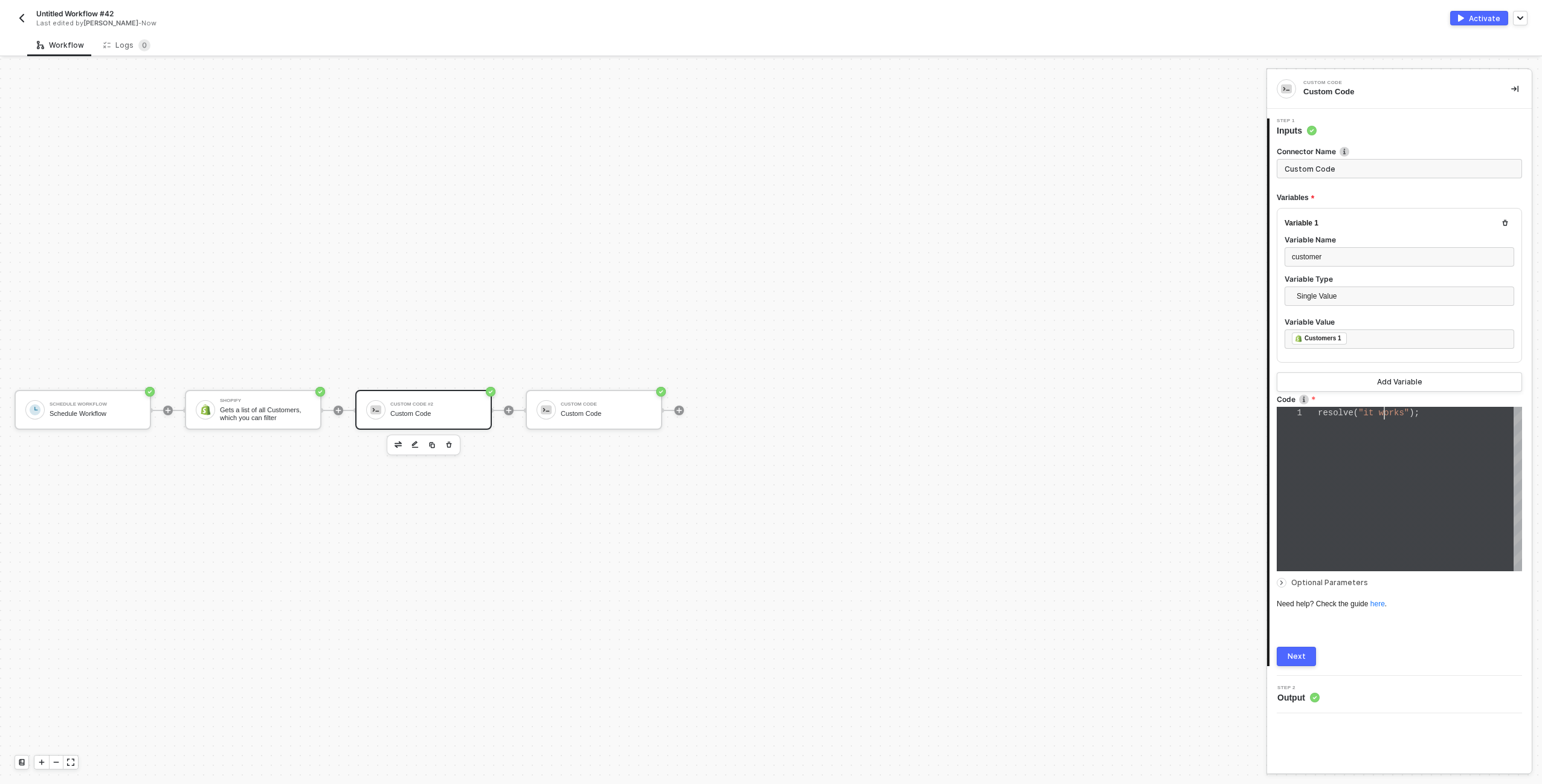
click at [1385, 418] on div "resolve ( "it works" );" at bounding box center [1421, 413] width 204 height 13
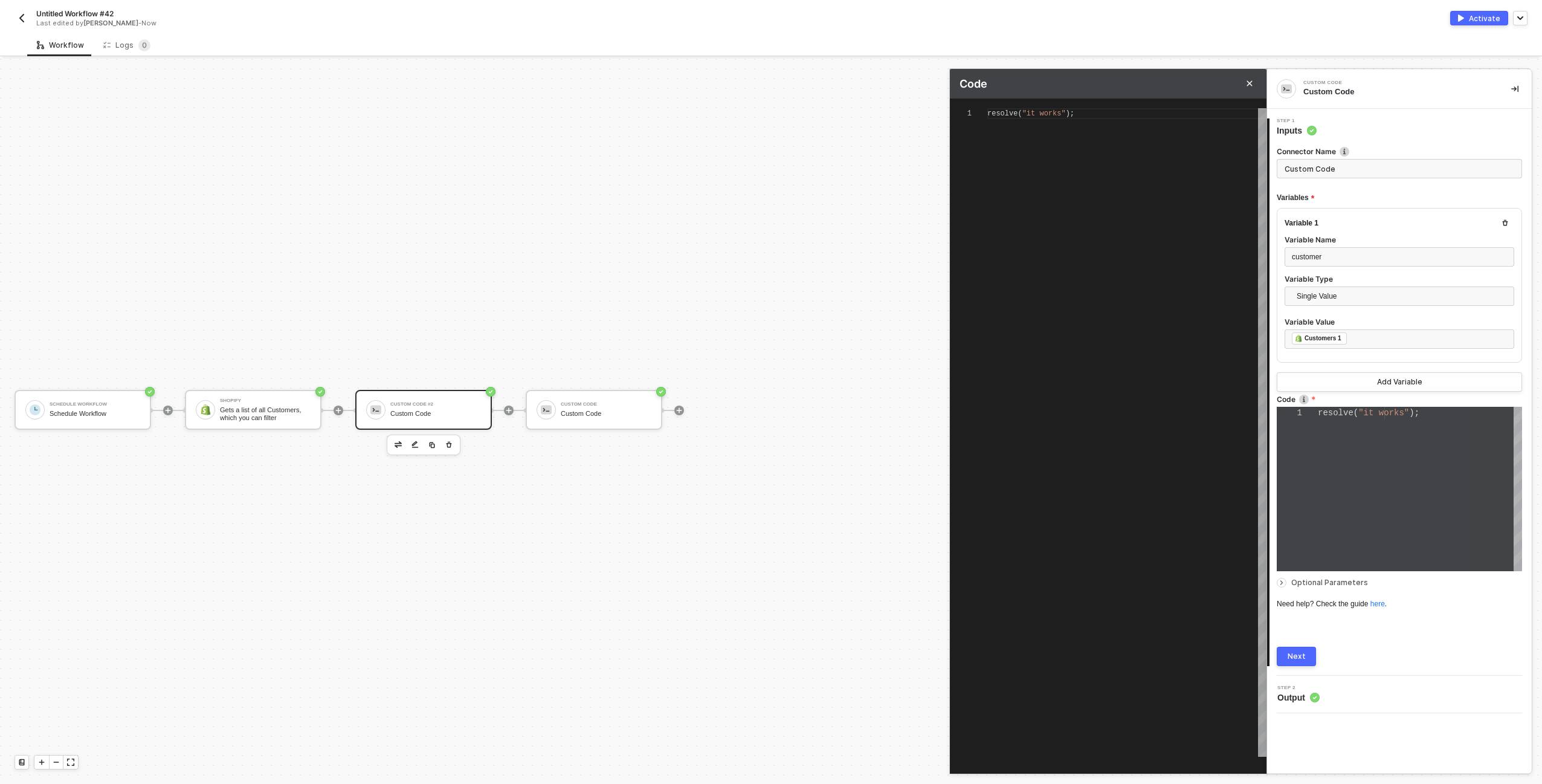
click at [1100, 225] on div "resolve ( "it works" );" at bounding box center [1128, 432] width 279 height 648
click at [1289, 658] on div "Next" at bounding box center [1297, 656] width 18 height 10
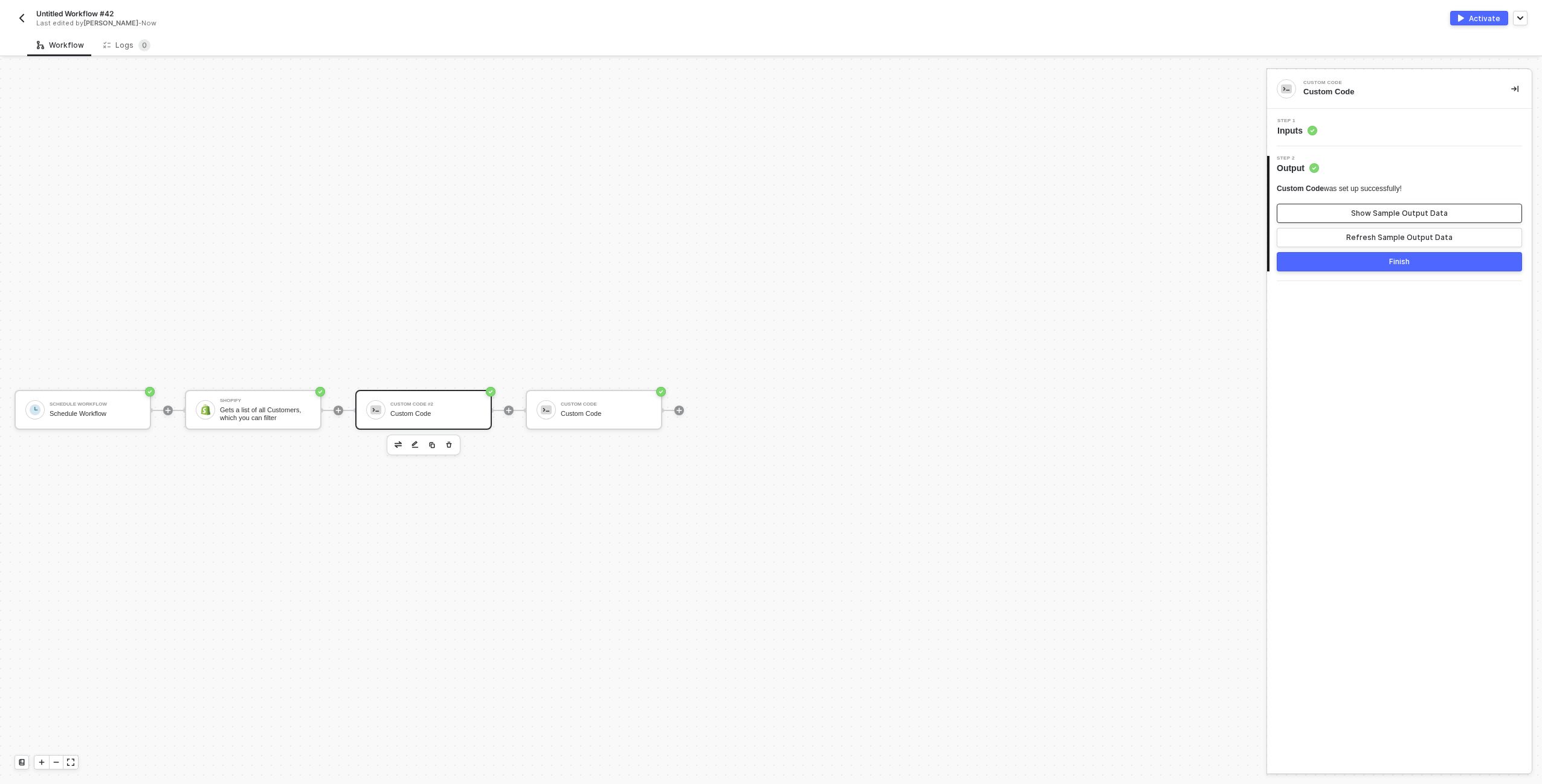
click at [1325, 210] on button "Show Sample Output Data" at bounding box center [1399, 213] width 245 height 19
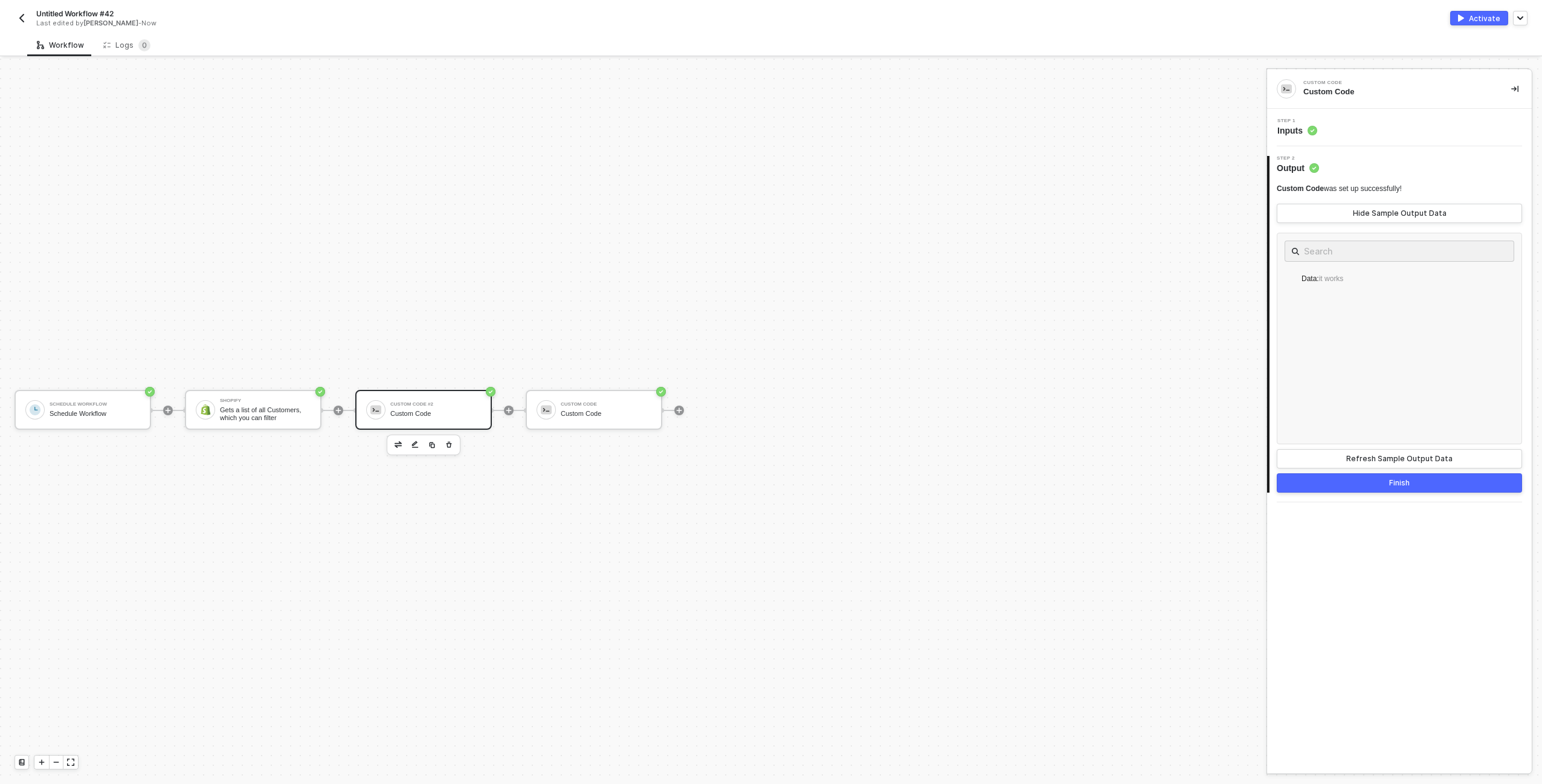
click at [1319, 131] on div "Step 1 Inputs" at bounding box center [1401, 127] width 262 height 18
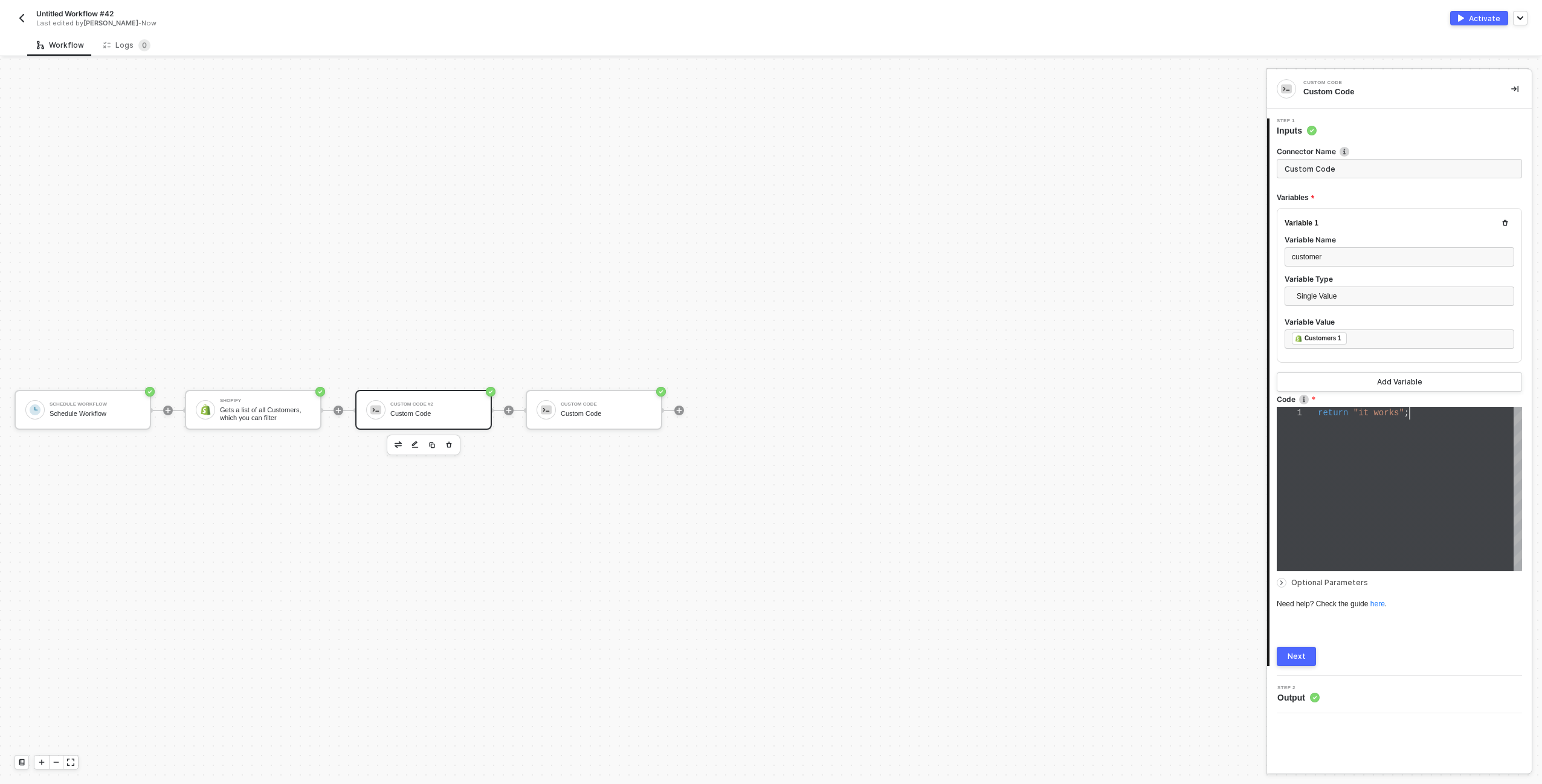
scroll to position [0, 91]
click at [1340, 438] on div "return "it works" ;" at bounding box center [1421, 489] width 204 height 164
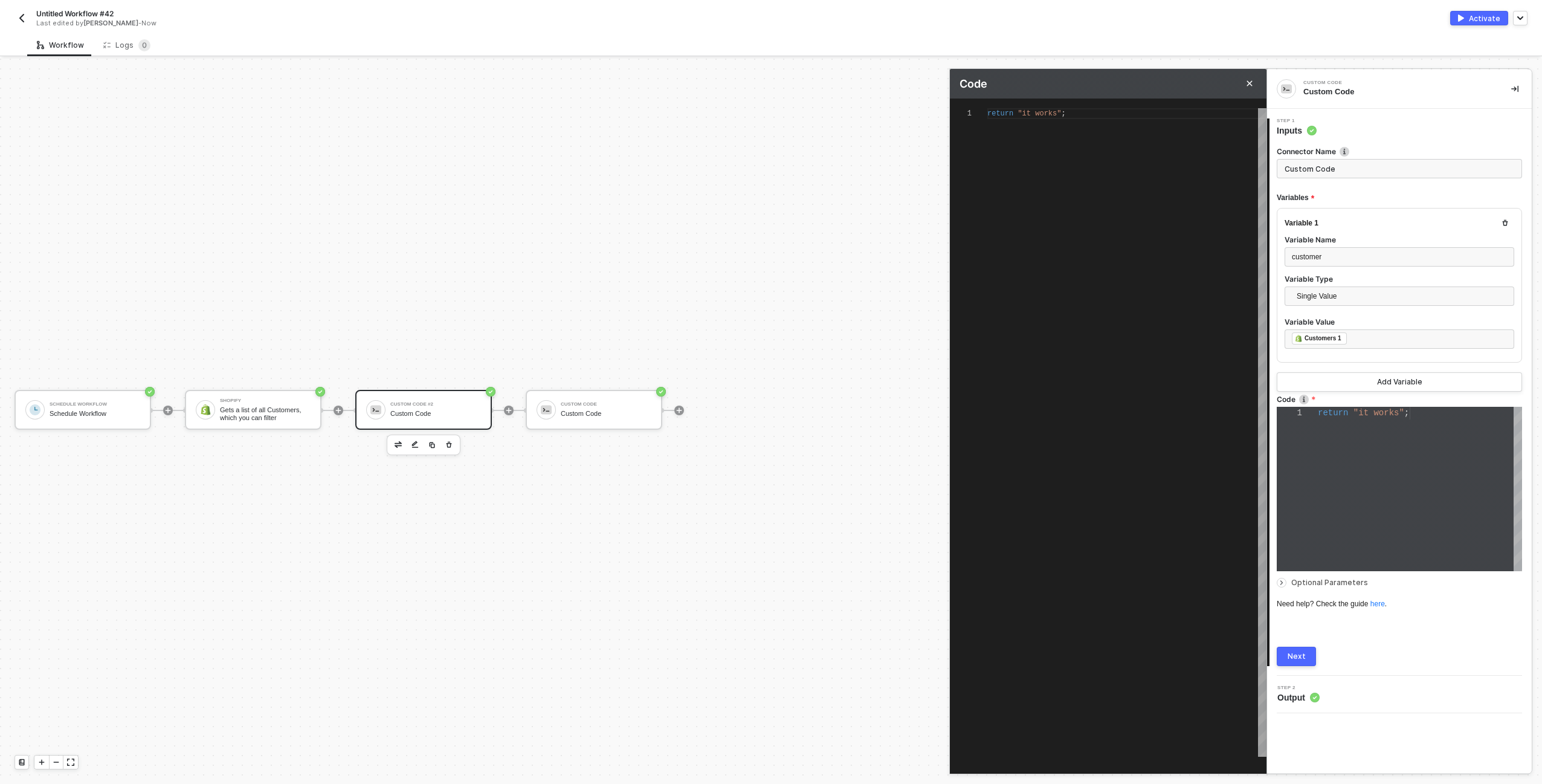
click at [1043, 113] on span ""it works"" at bounding box center [1040, 113] width 43 height 9
click at [1302, 662] on button "Next" at bounding box center [1296, 656] width 39 height 19
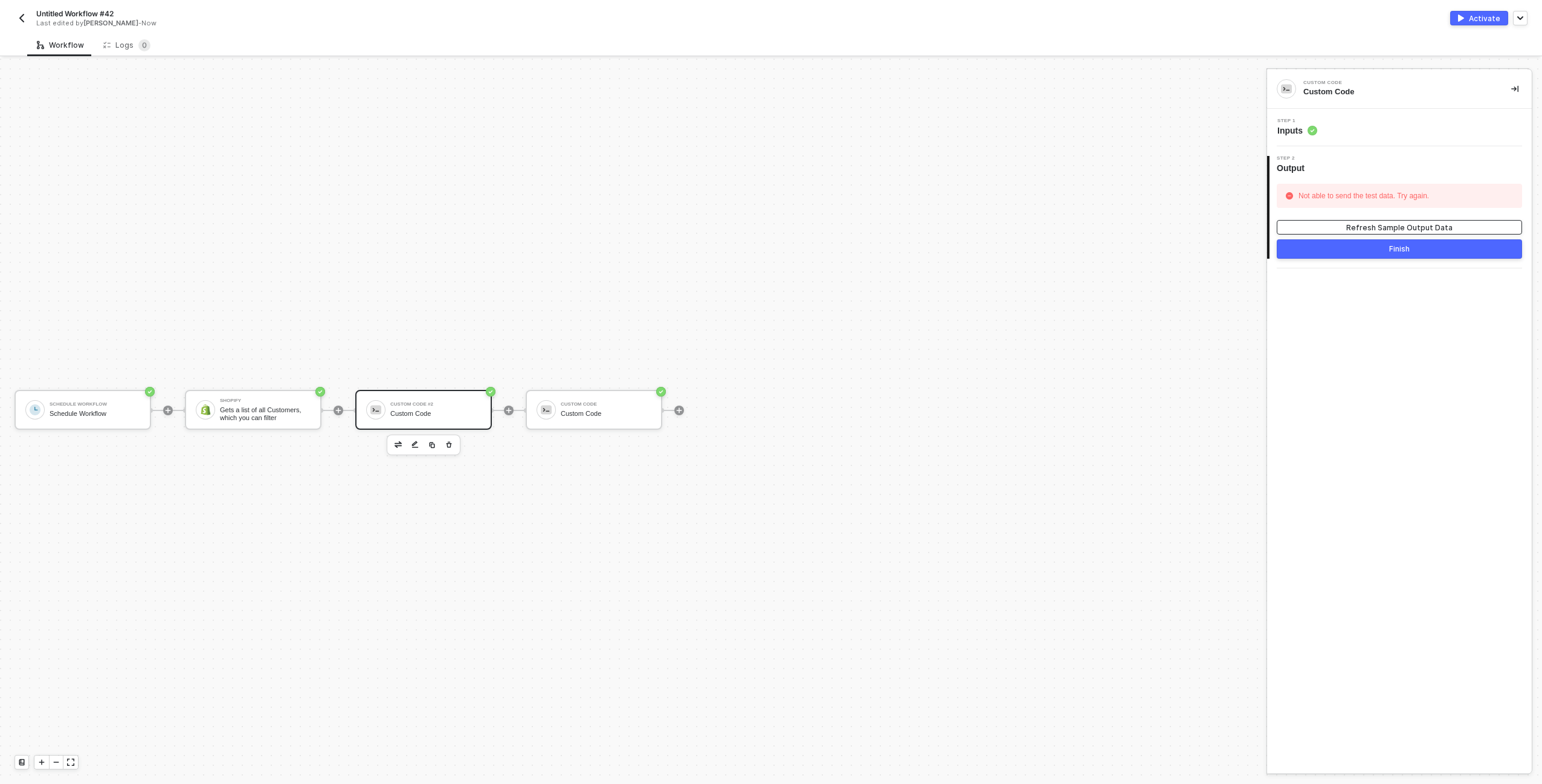
click at [1397, 220] on button "Refresh Sample Output Data" at bounding box center [1399, 227] width 245 height 14
click at [1403, 133] on div "Step 1 Inputs" at bounding box center [1401, 127] width 262 height 18
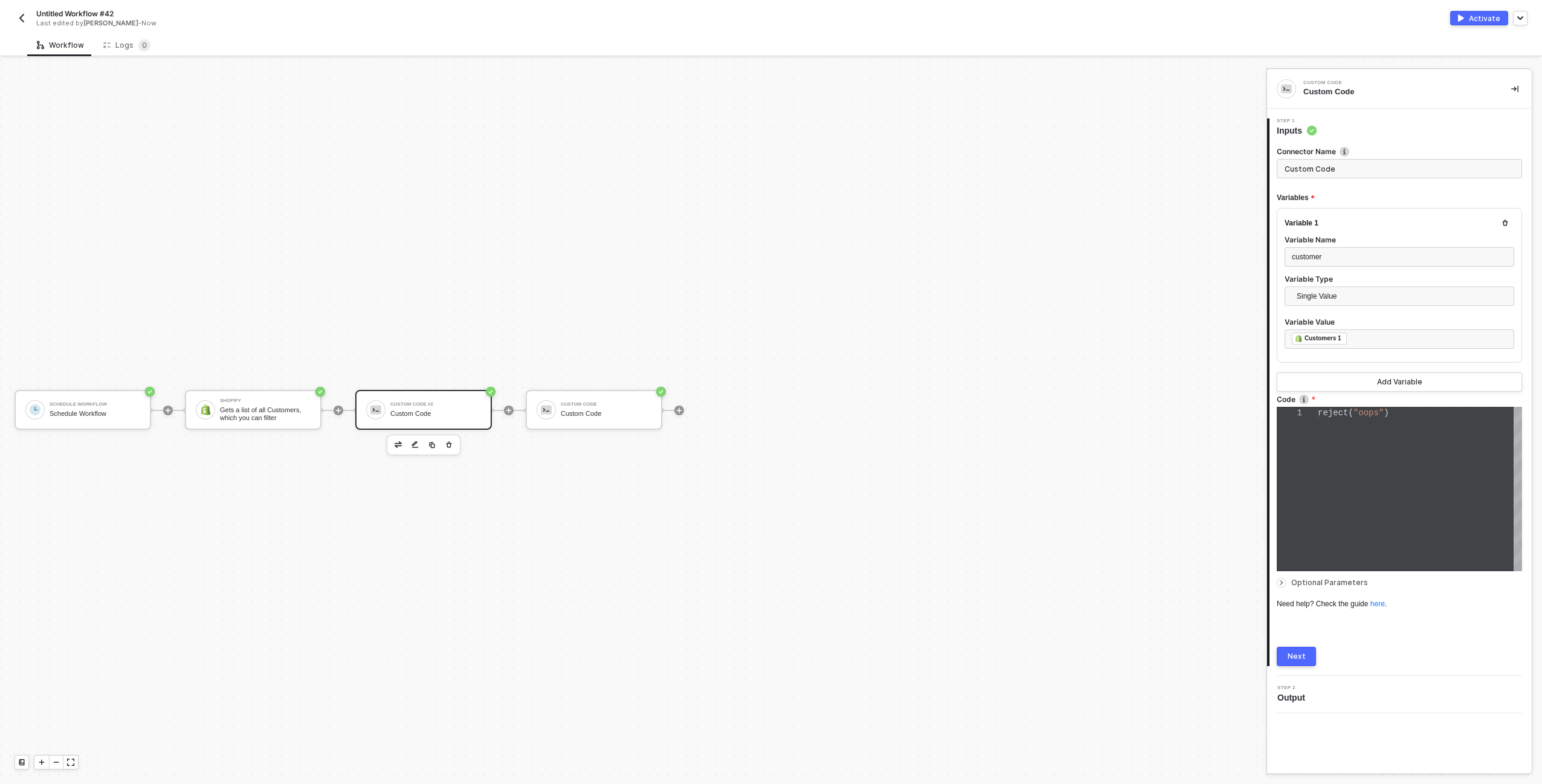
click at [1416, 462] on div "reject ( "oops" )" at bounding box center [1421, 489] width 204 height 164
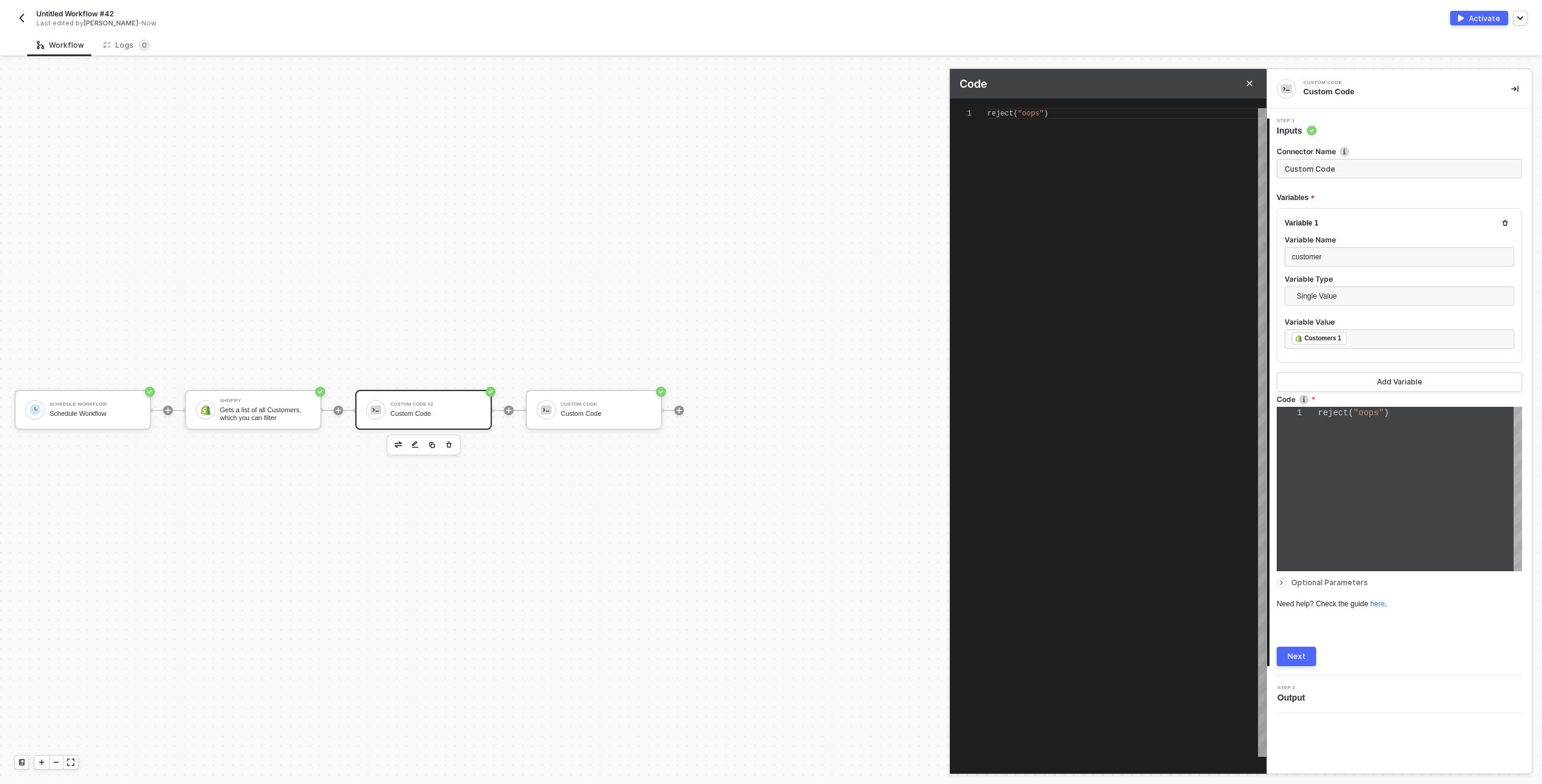
scroll to position [0, 61]
click at [1070, 115] on div "reject ( "oops" )" at bounding box center [1128, 113] width 279 height 11
click at [1312, 655] on button "Next" at bounding box center [1296, 656] width 39 height 19
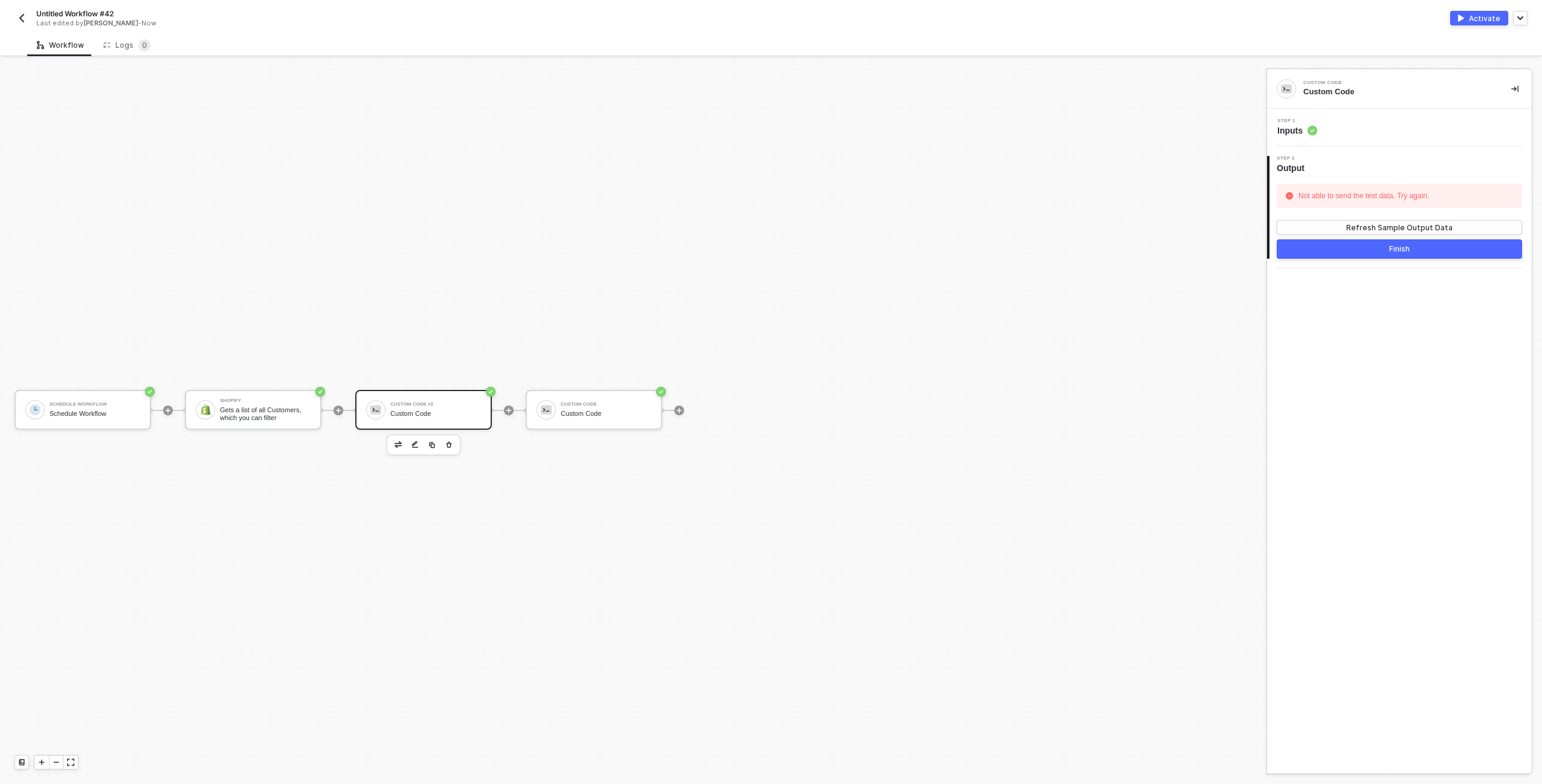
click at [1354, 250] on button "Finish" at bounding box center [1399, 249] width 245 height 19
